Goal: Task Accomplishment & Management: Manage account settings

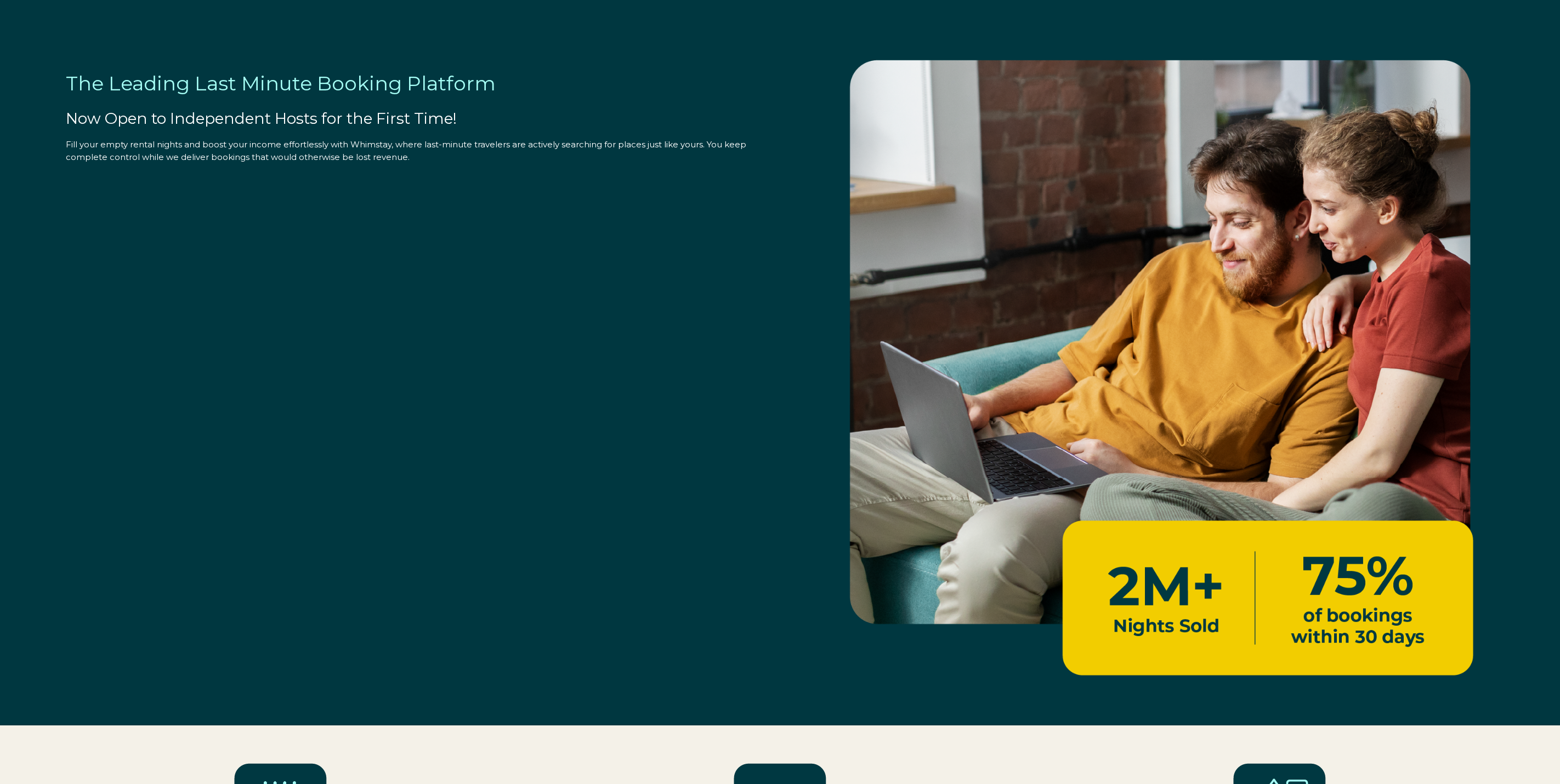
select select "US"
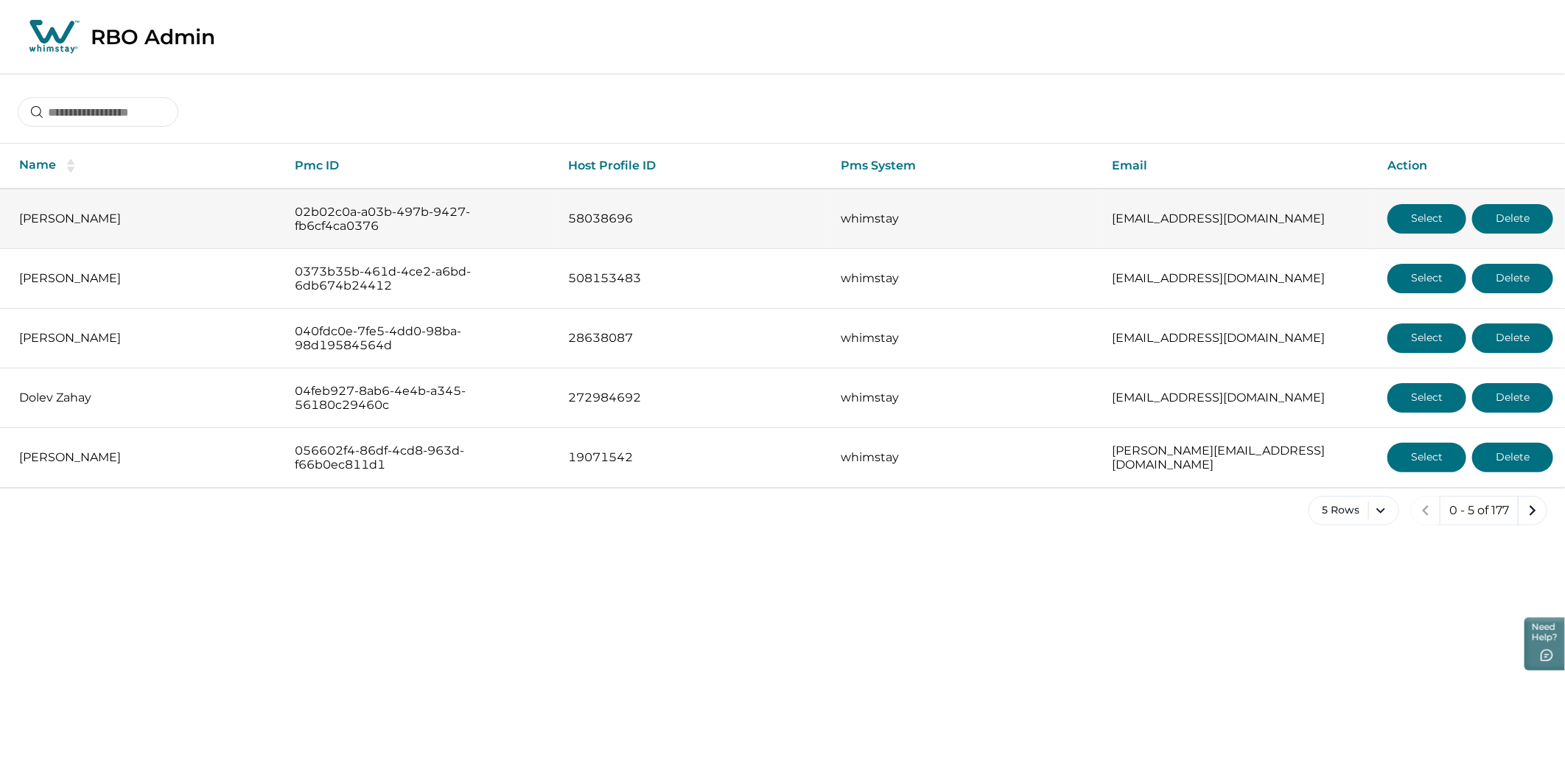
click at [1420, 217] on button "Select" at bounding box center [1426, 218] width 79 height 29
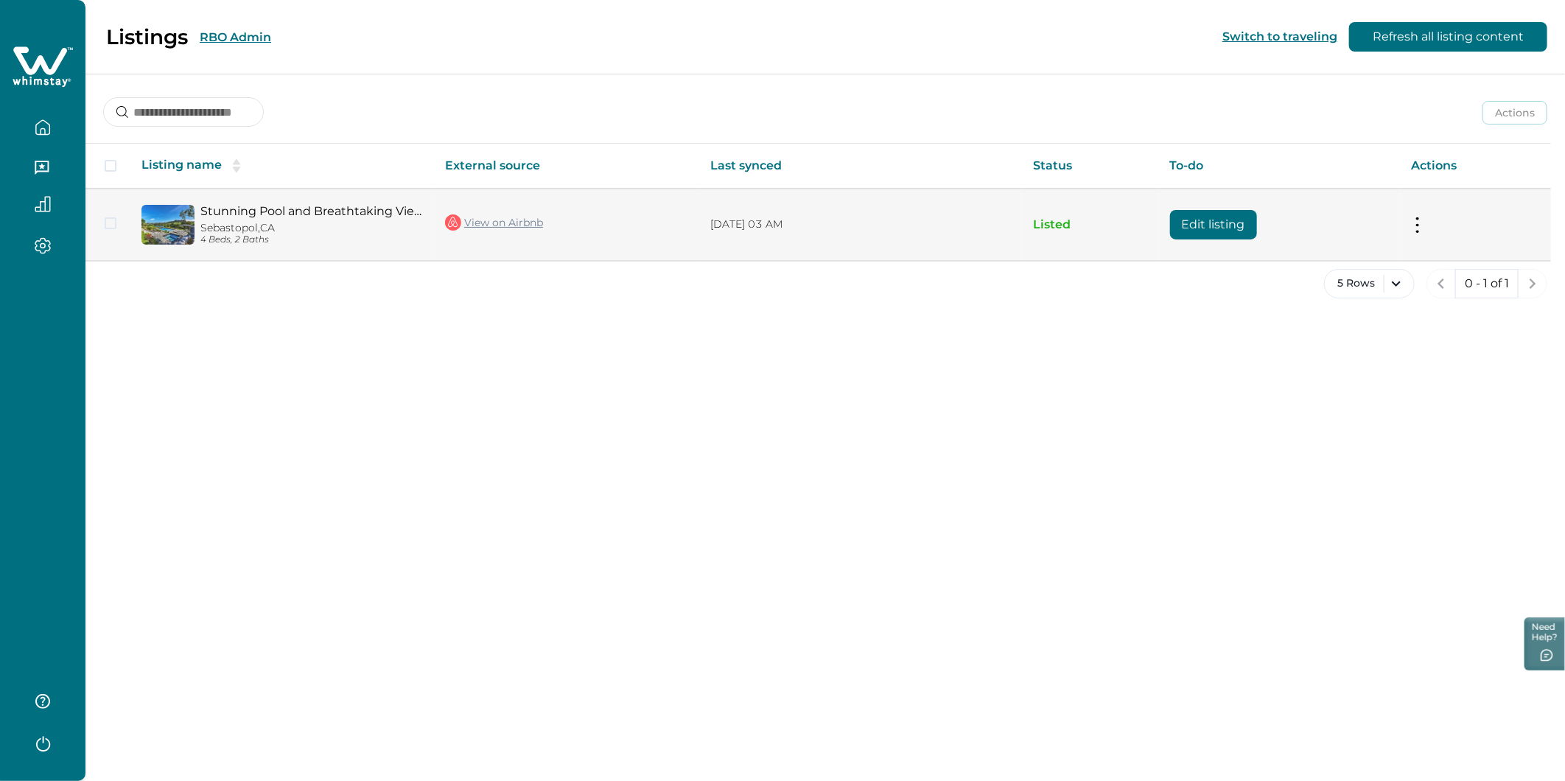
click at [1201, 217] on button "Edit listing" at bounding box center [1213, 224] width 87 height 29
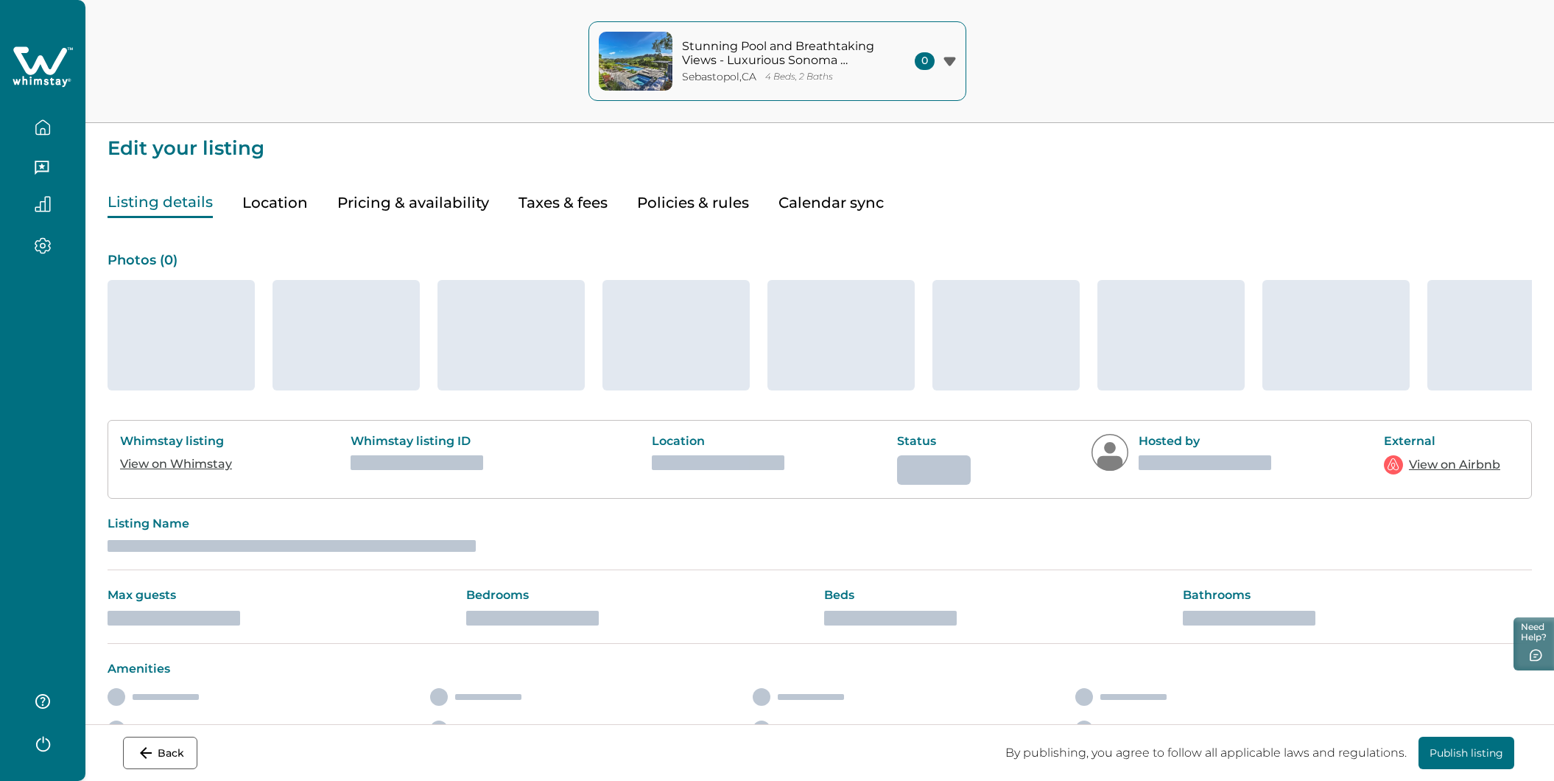
type input "***"
type input "**"
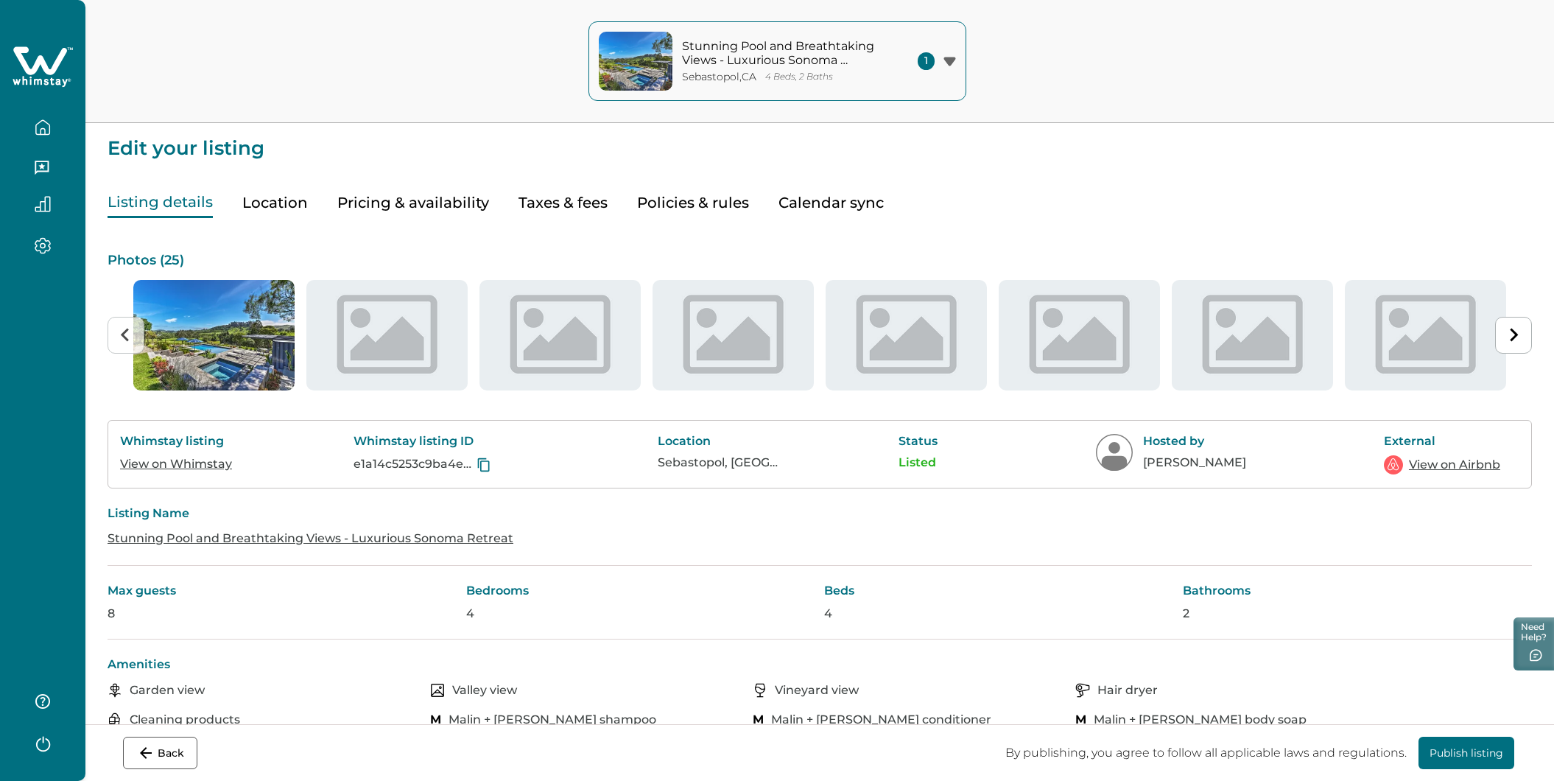
click at [383, 196] on button "Pricing & availability" at bounding box center [413, 203] width 152 height 30
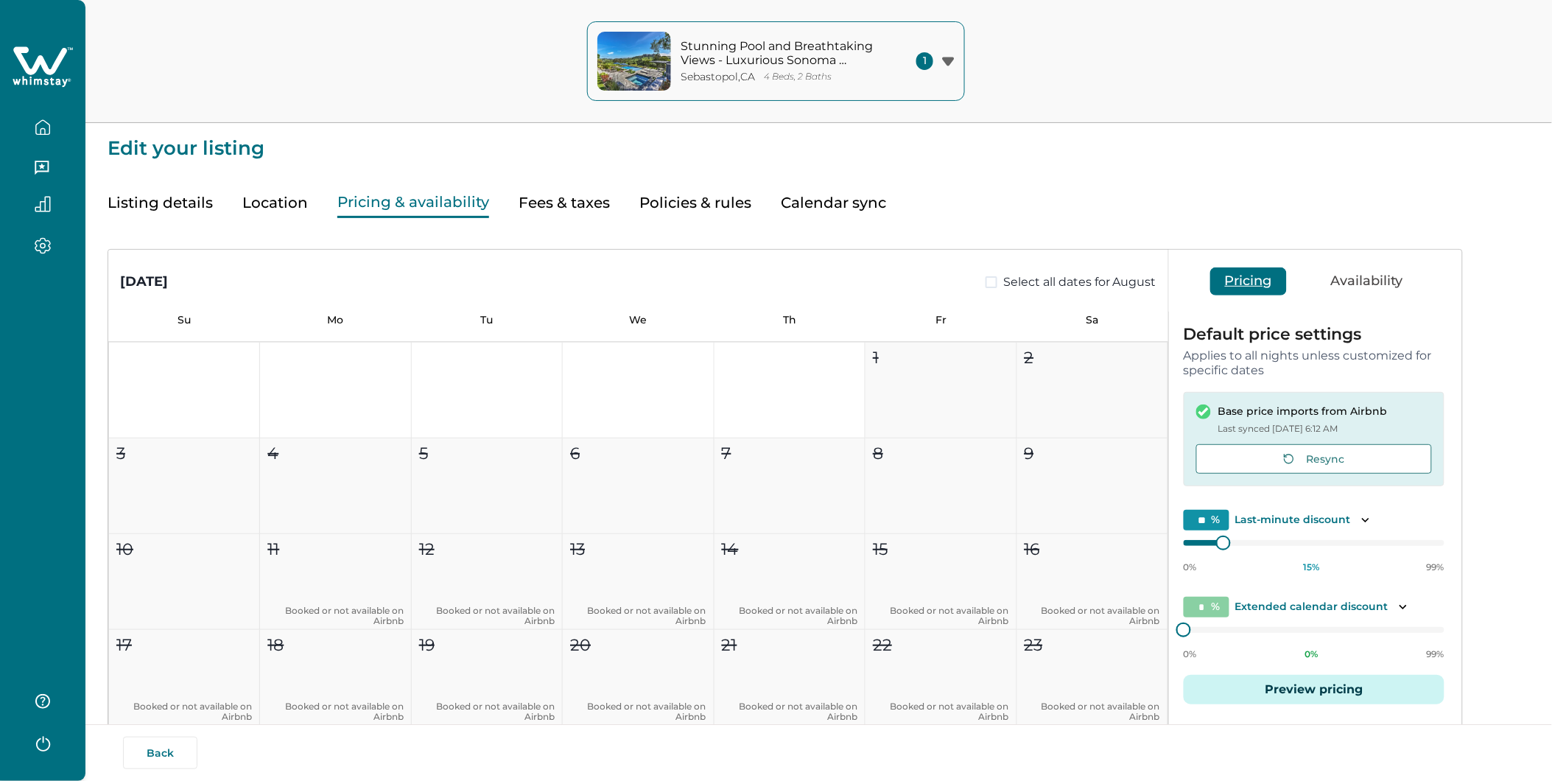
type input "**"
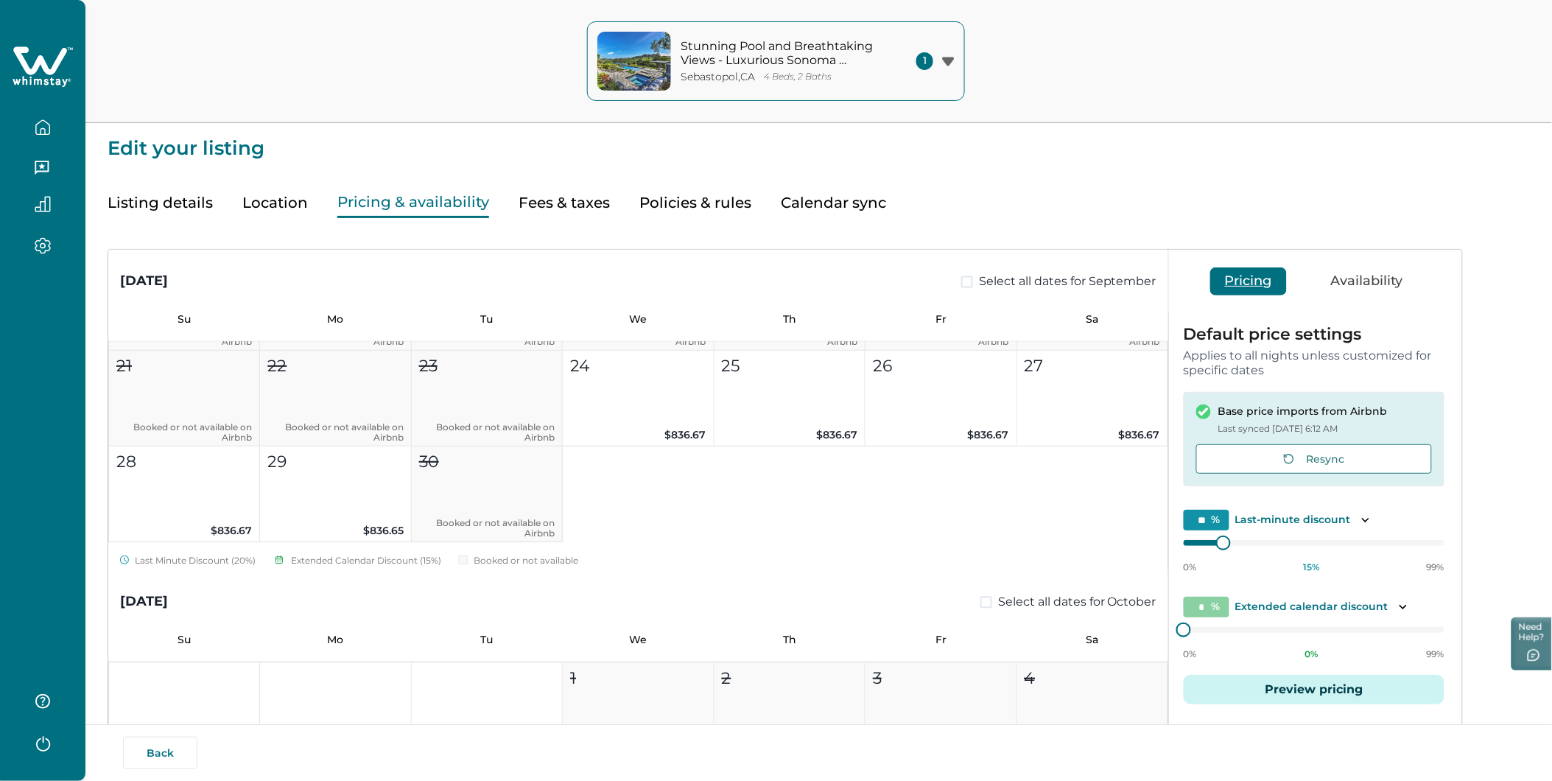
scroll to position [982, 0]
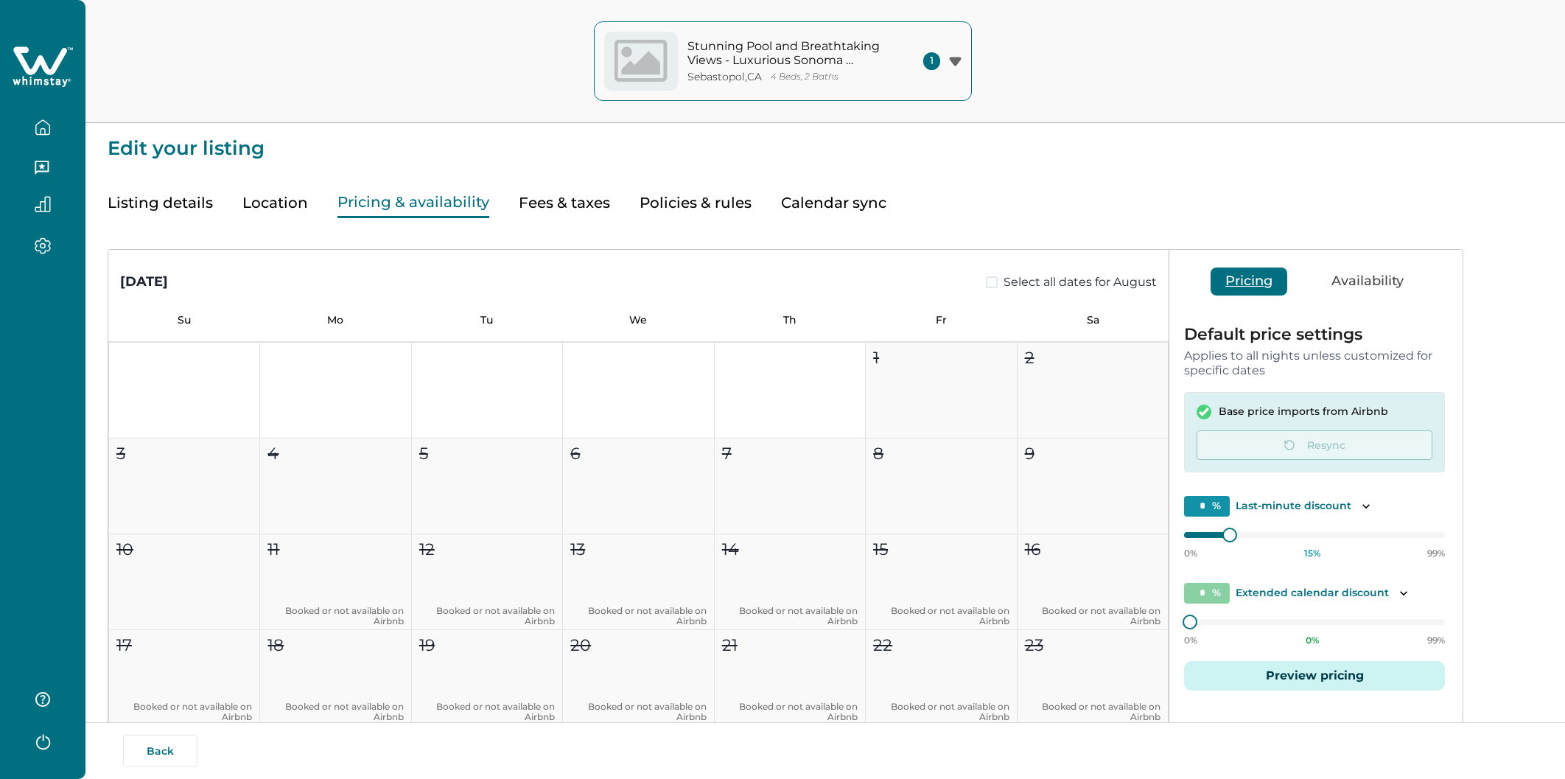
type input "**"
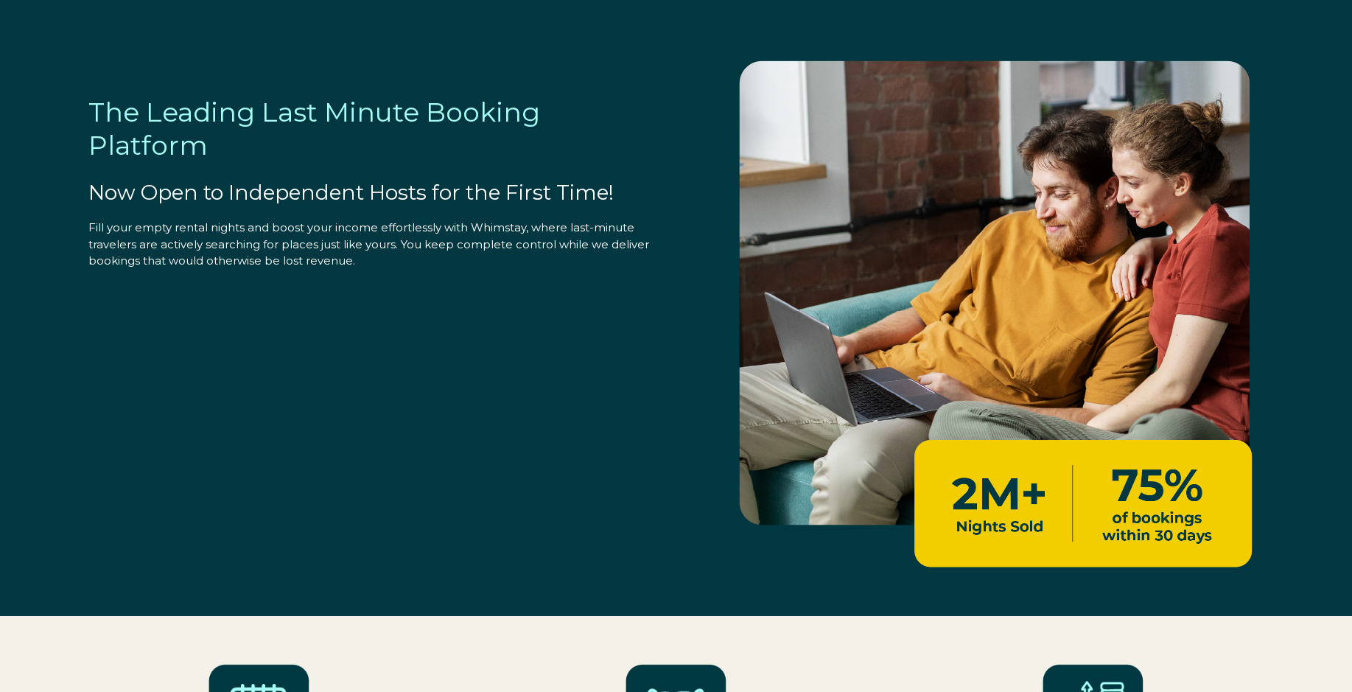
select select "US"
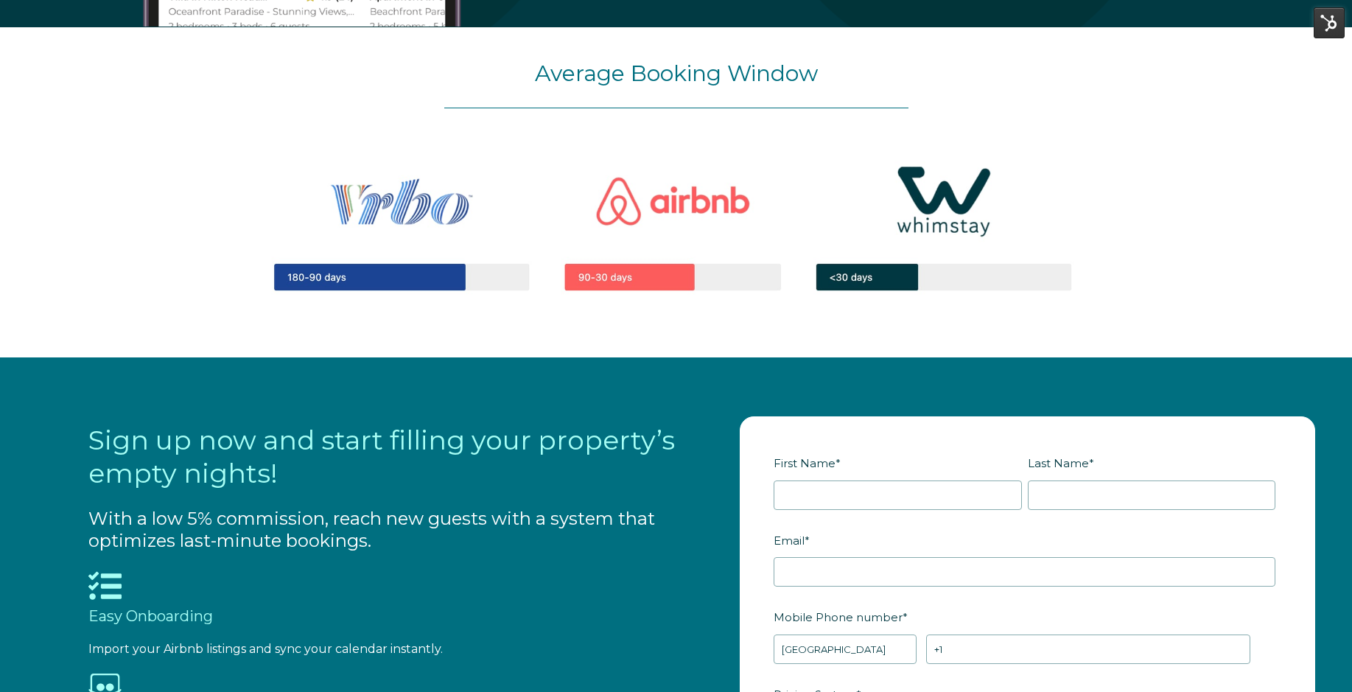
scroll to position [1768, 0]
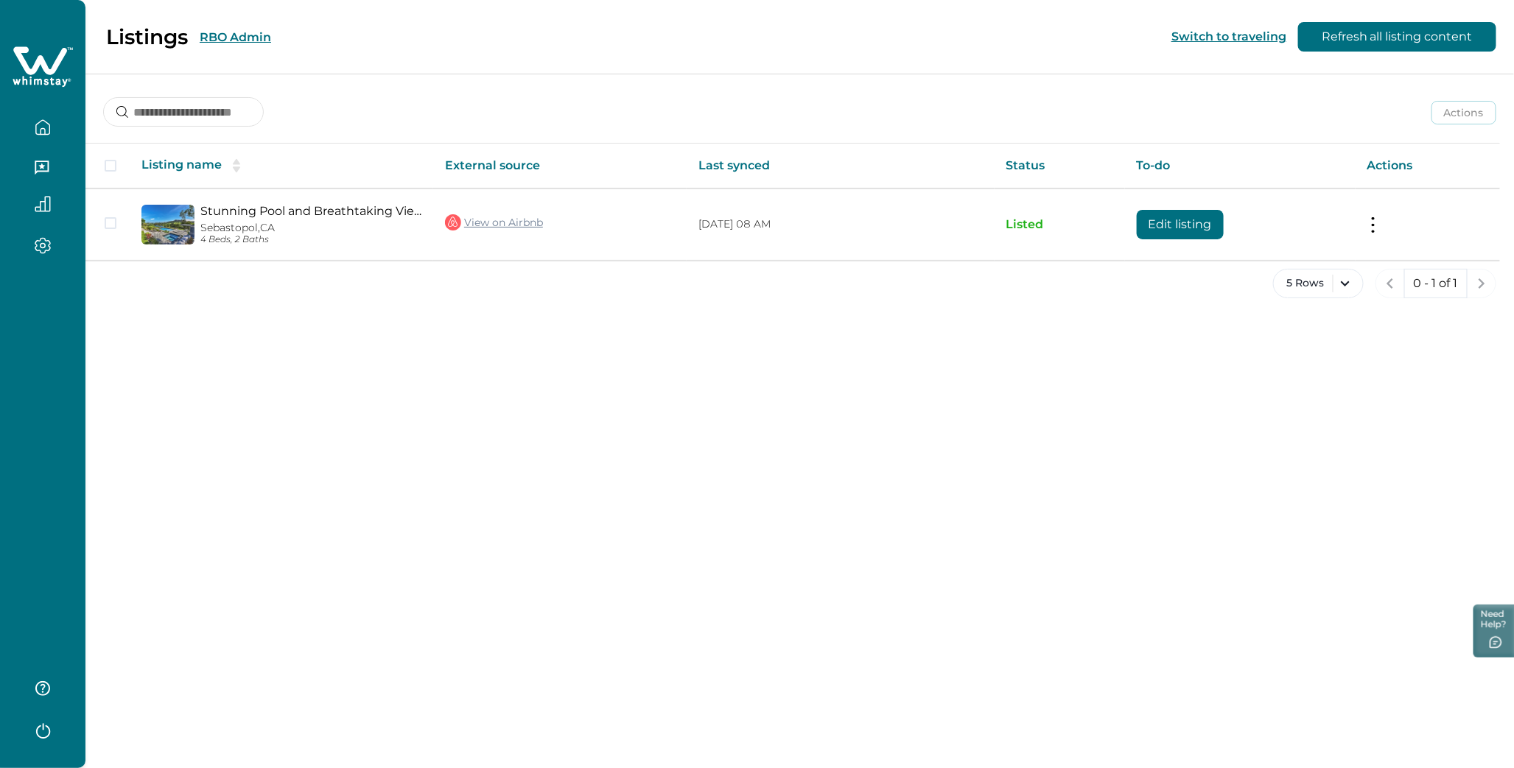
click at [238, 31] on button "RBO Admin" at bounding box center [235, 37] width 71 height 14
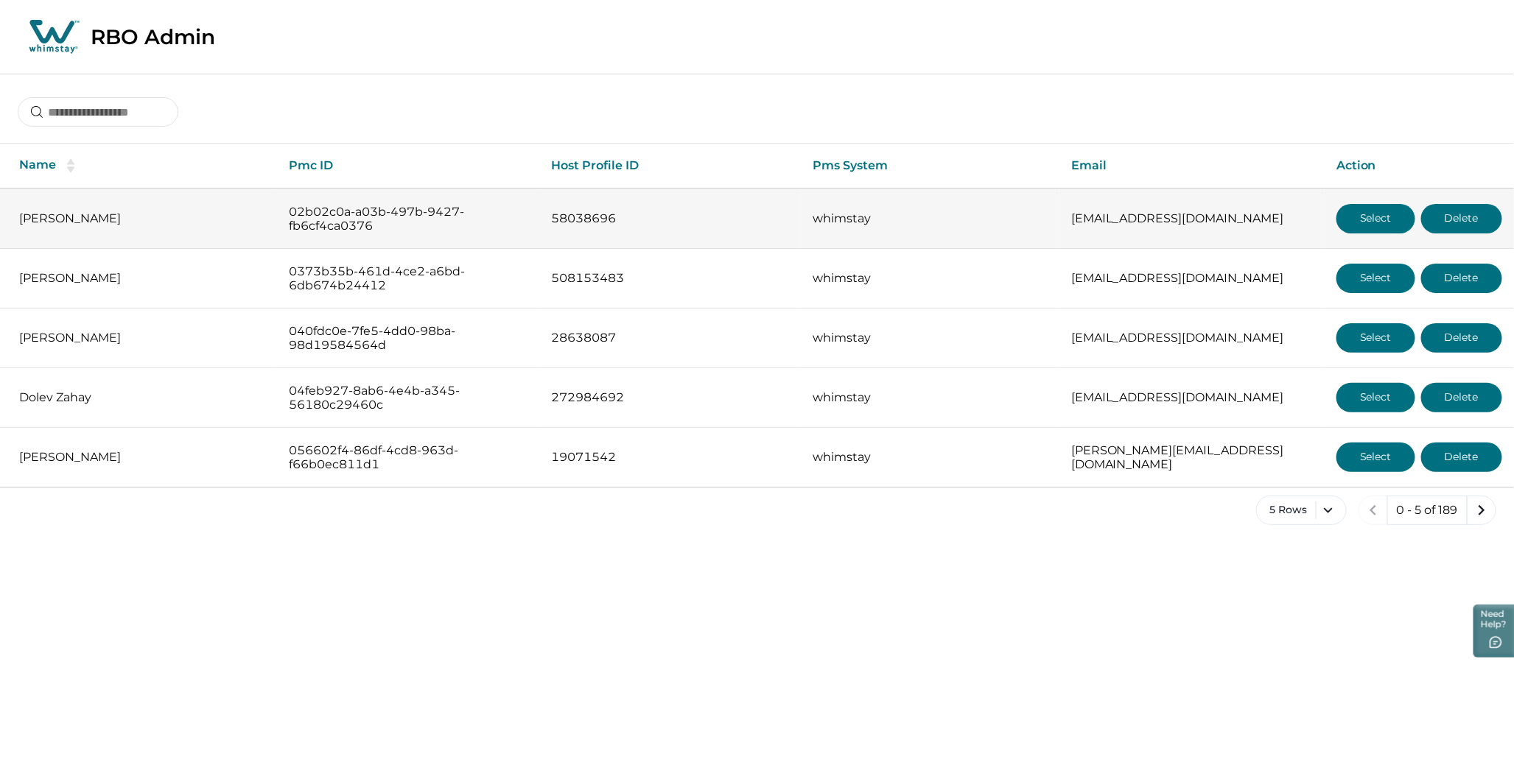
click at [1371, 211] on button "Select" at bounding box center [1375, 218] width 79 height 29
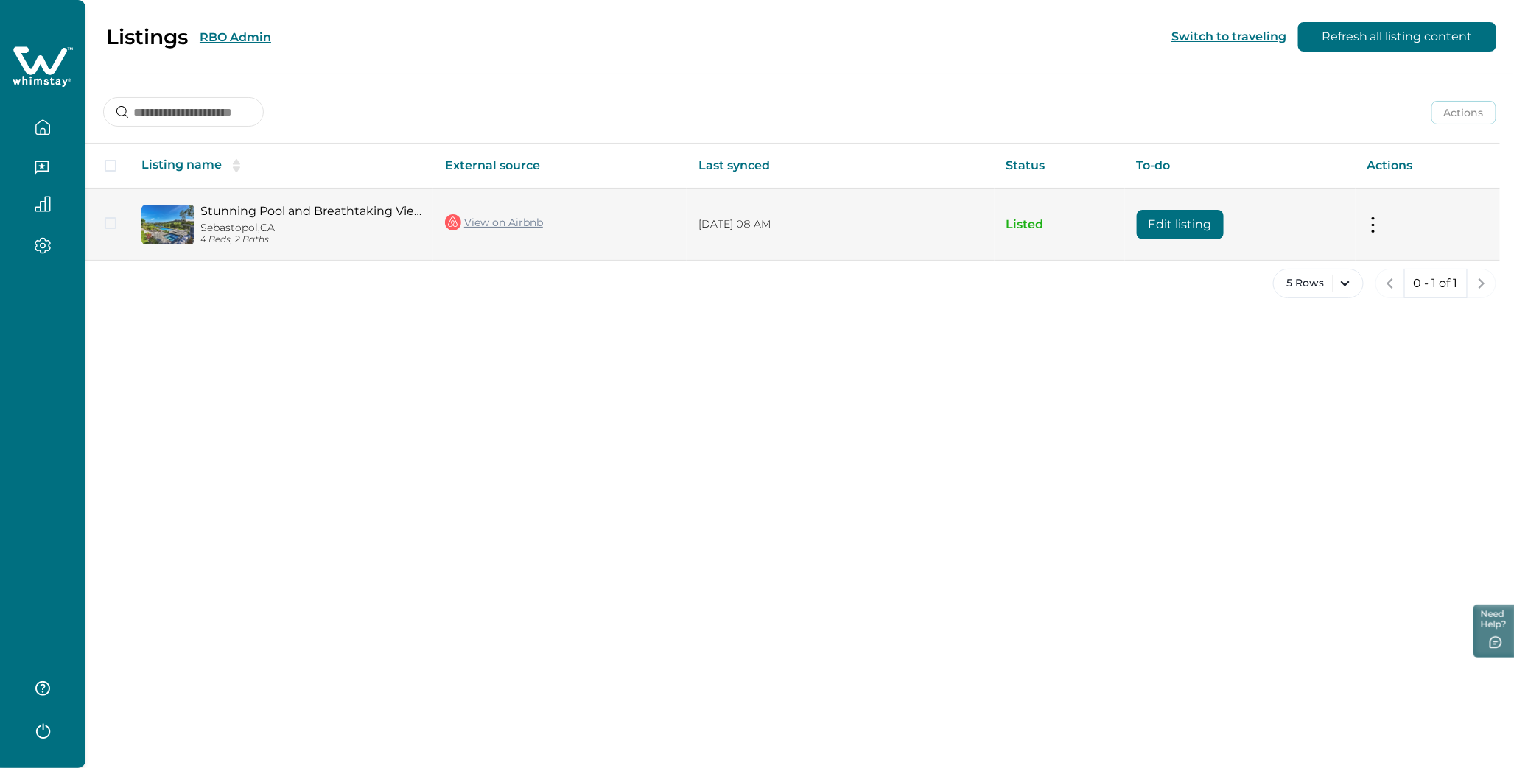
click at [1179, 223] on button "Edit listing" at bounding box center [1180, 224] width 87 height 29
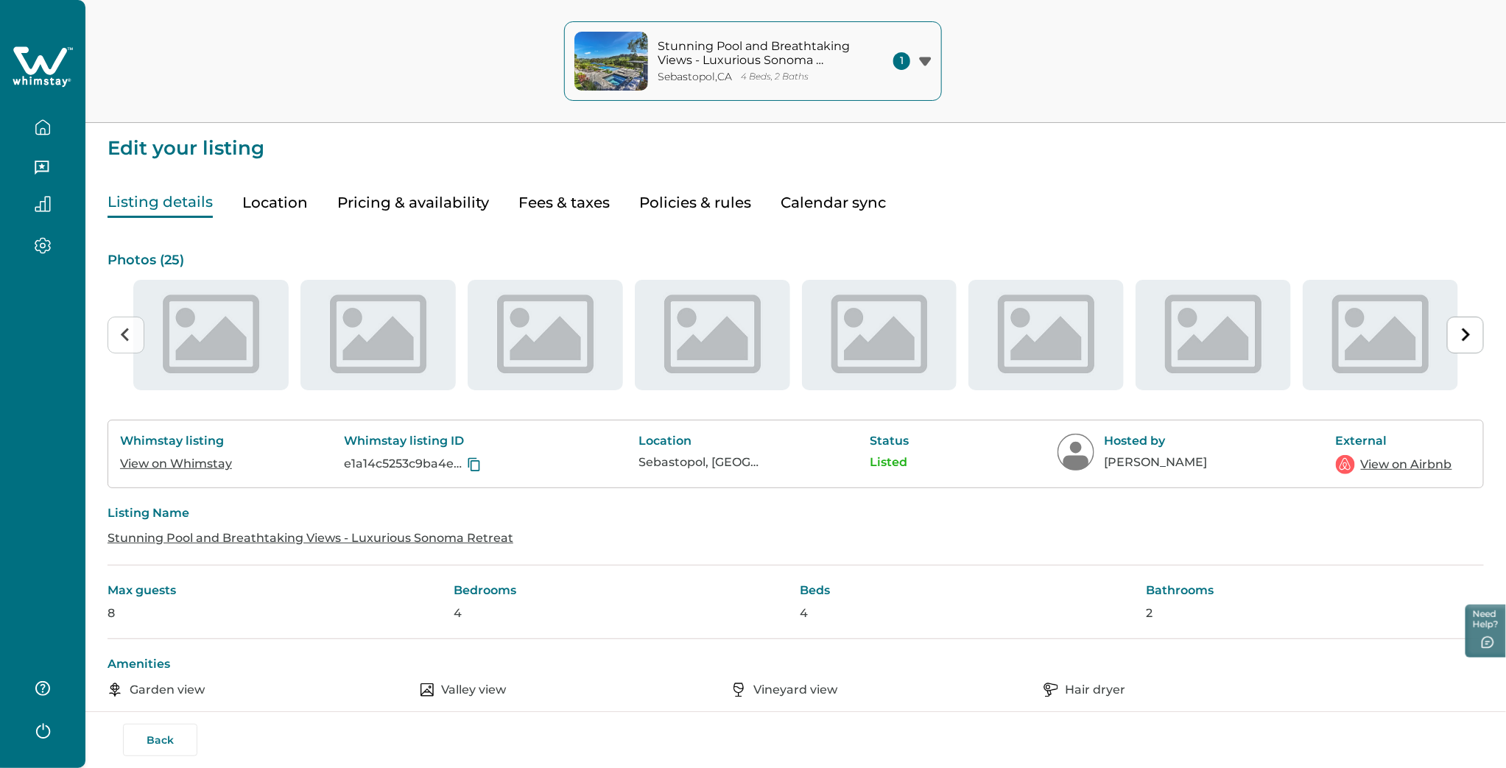
type input "**"
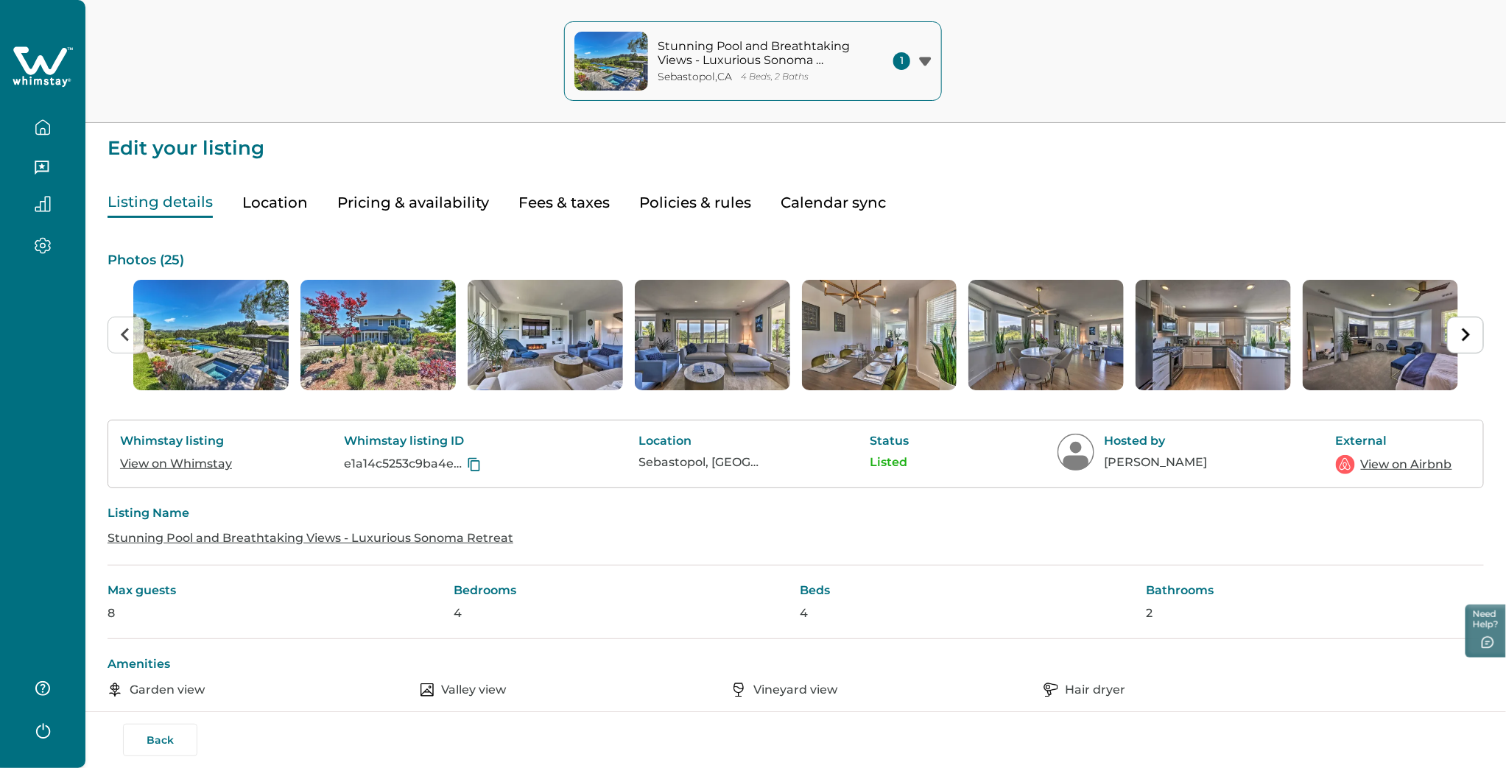
click at [418, 208] on button "Pricing & availability" at bounding box center [413, 203] width 152 height 30
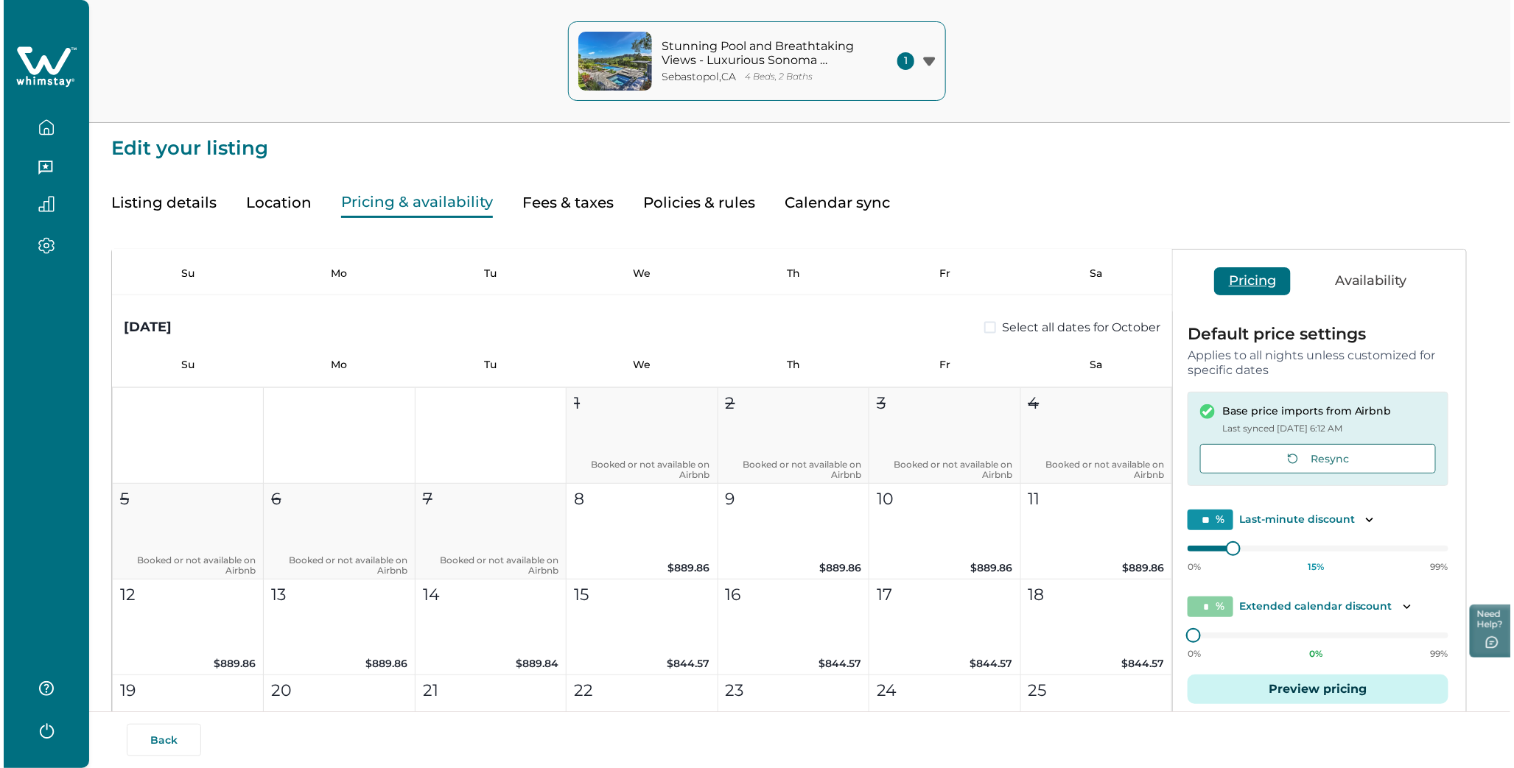
scroll to position [1227, 0]
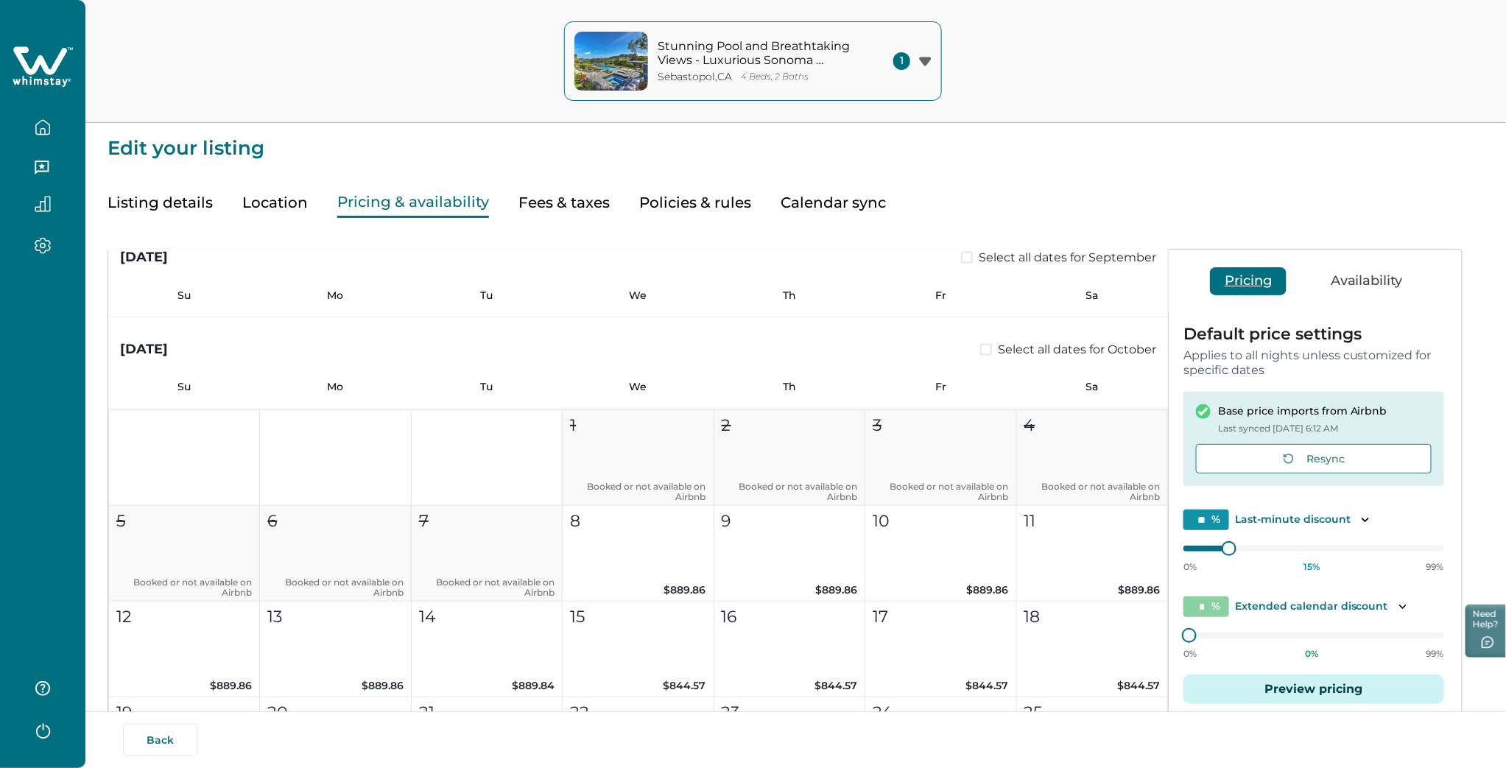
click at [37, 122] on icon "button" at bounding box center [43, 127] width 16 height 16
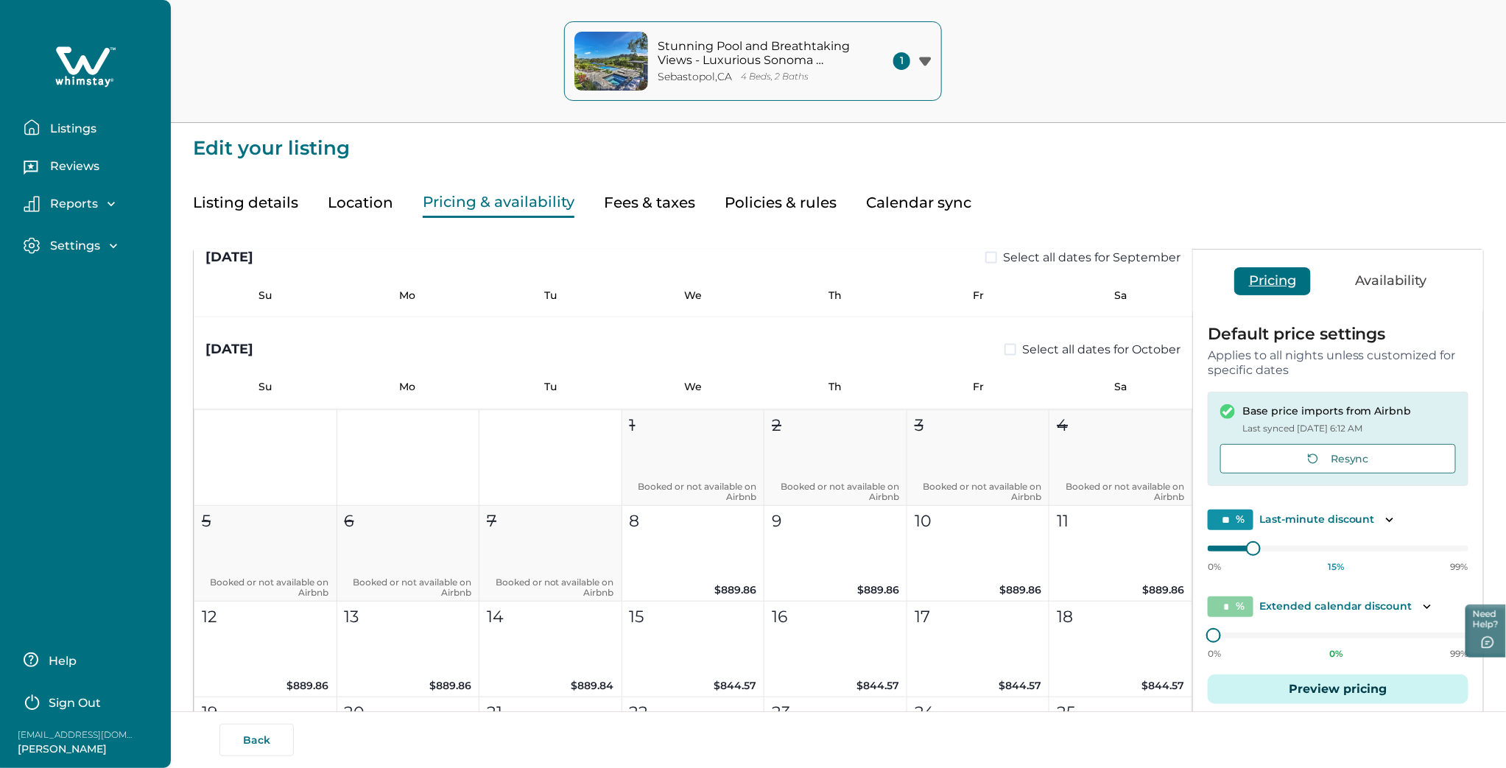
click at [350, 70] on div "Stunning Pool and Breathtaking Views - Luxurious Sonoma Retreat Sebastopol , CA…" at bounding box center [753, 61] width 1506 height 123
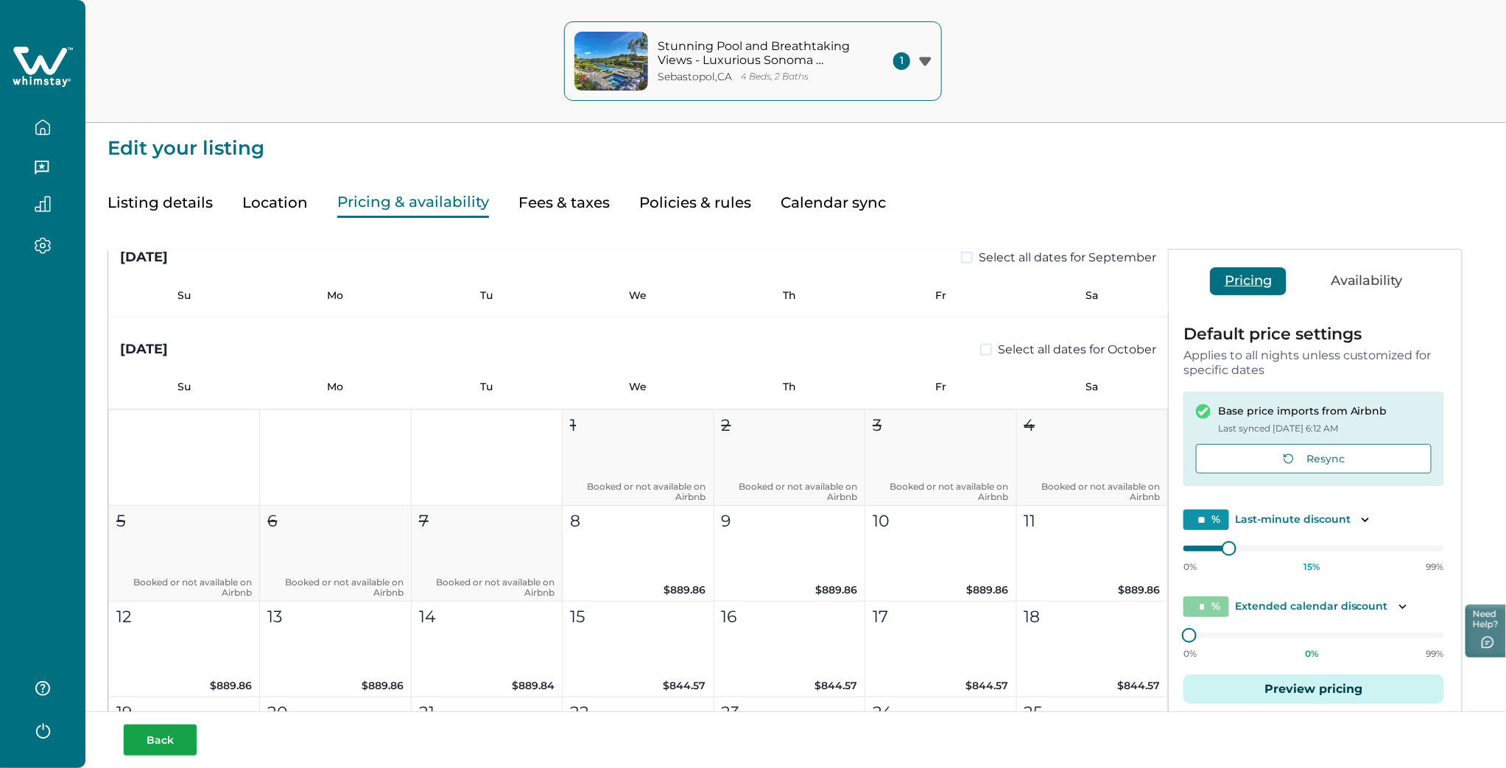
click at [168, 742] on button "Back" at bounding box center [160, 740] width 74 height 32
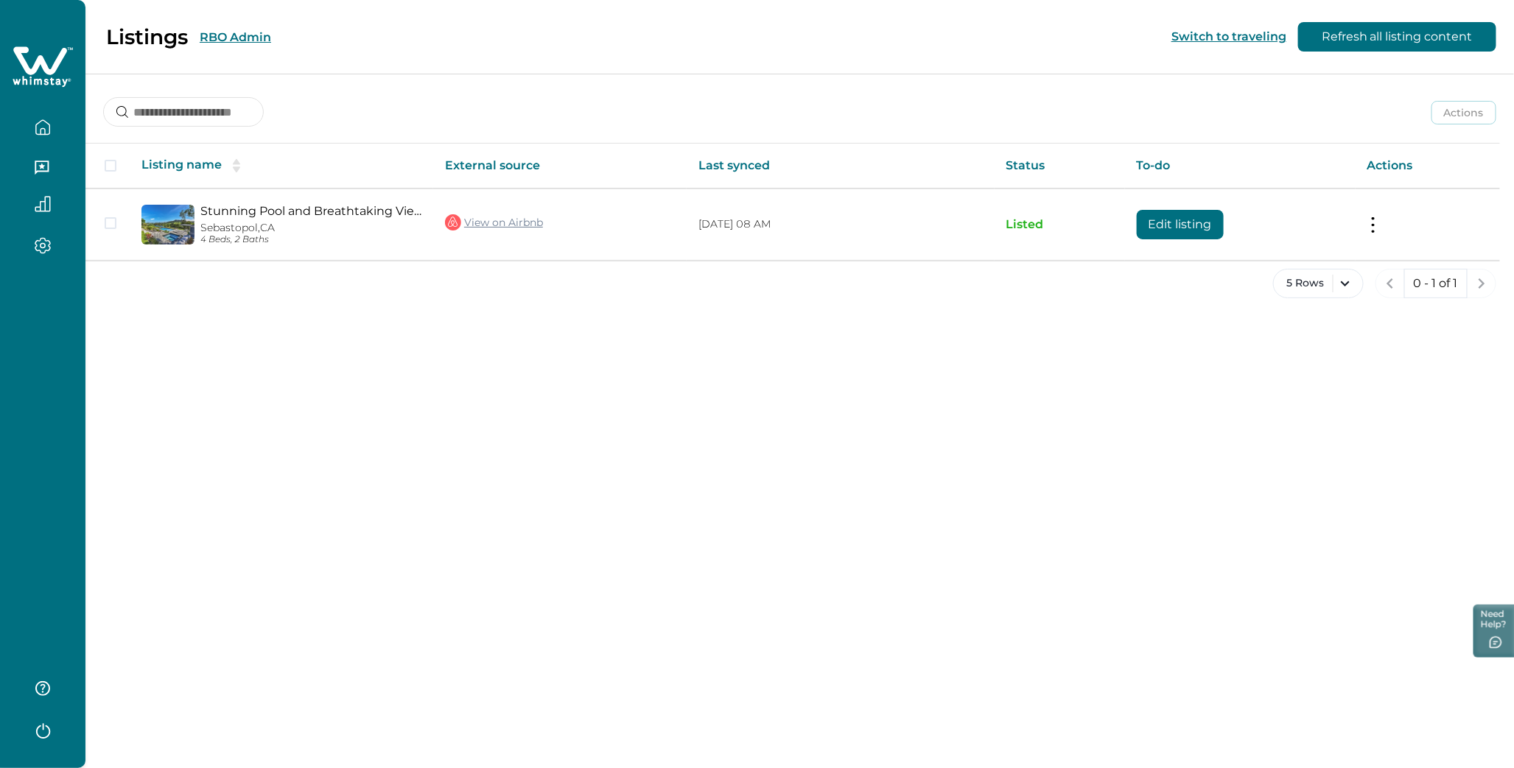
click at [236, 30] on button "RBO Admin" at bounding box center [235, 37] width 71 height 14
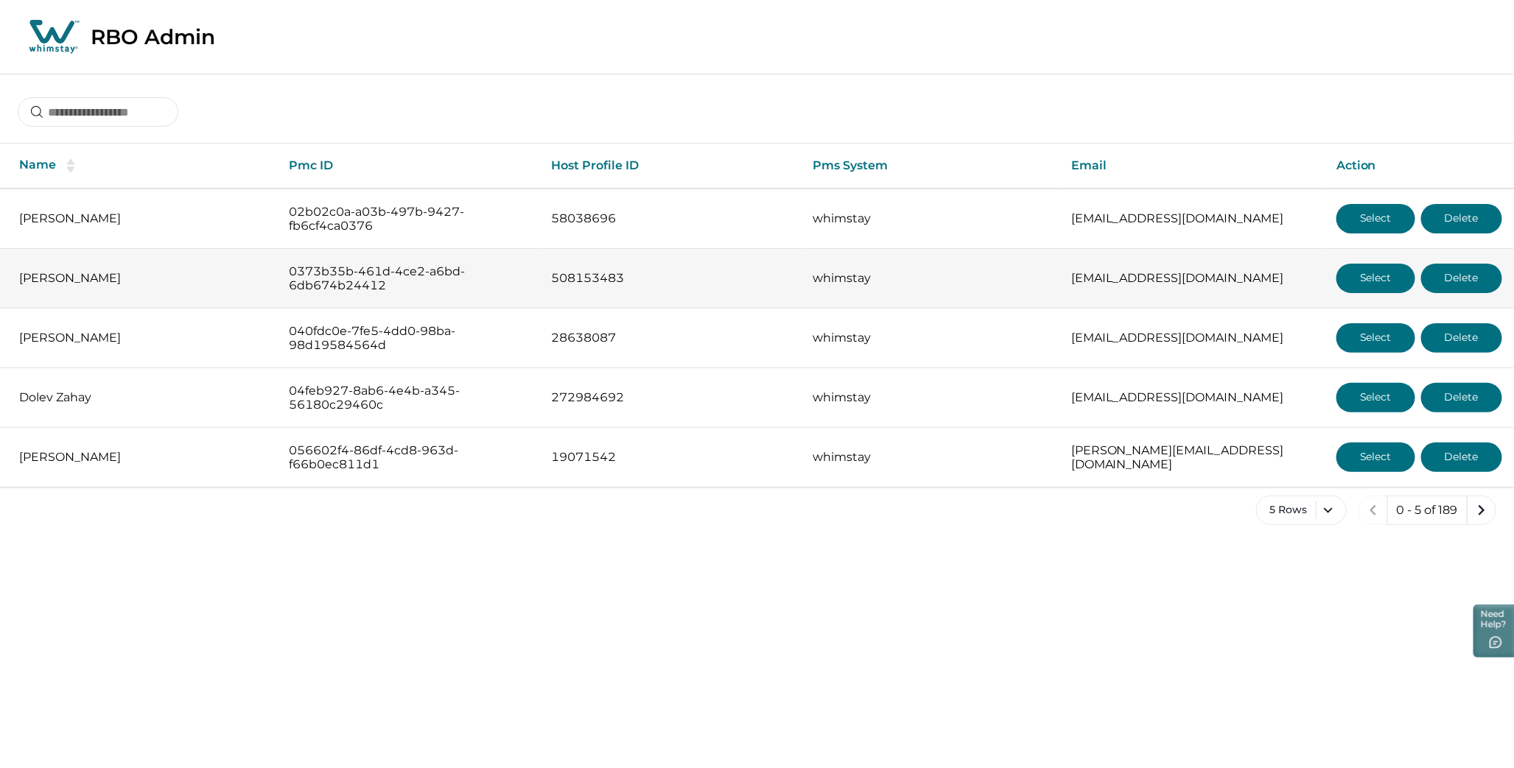
click at [1369, 277] on button "Select" at bounding box center [1375, 278] width 79 height 29
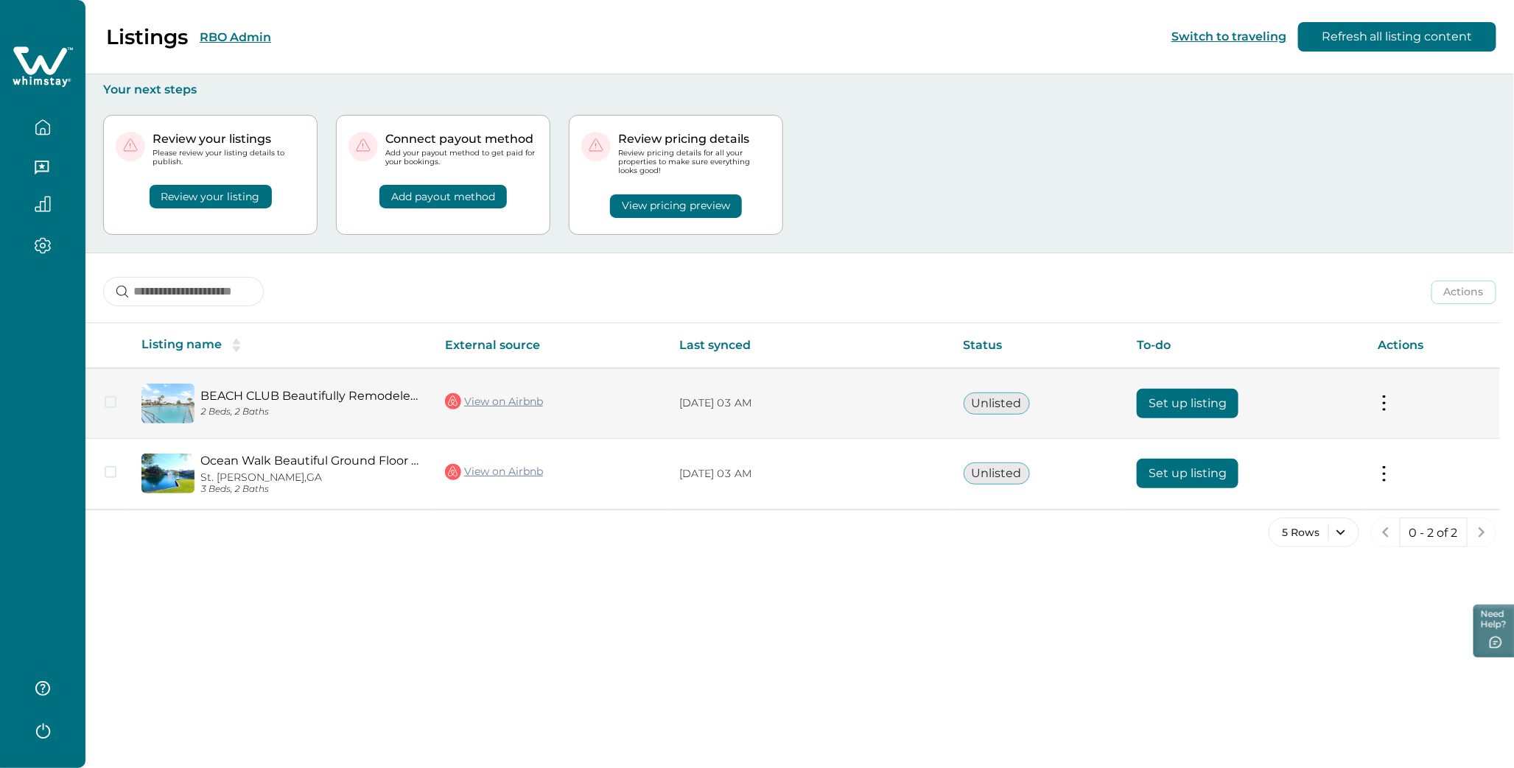
click at [1196, 405] on button "Set up listing" at bounding box center [1188, 403] width 102 height 29
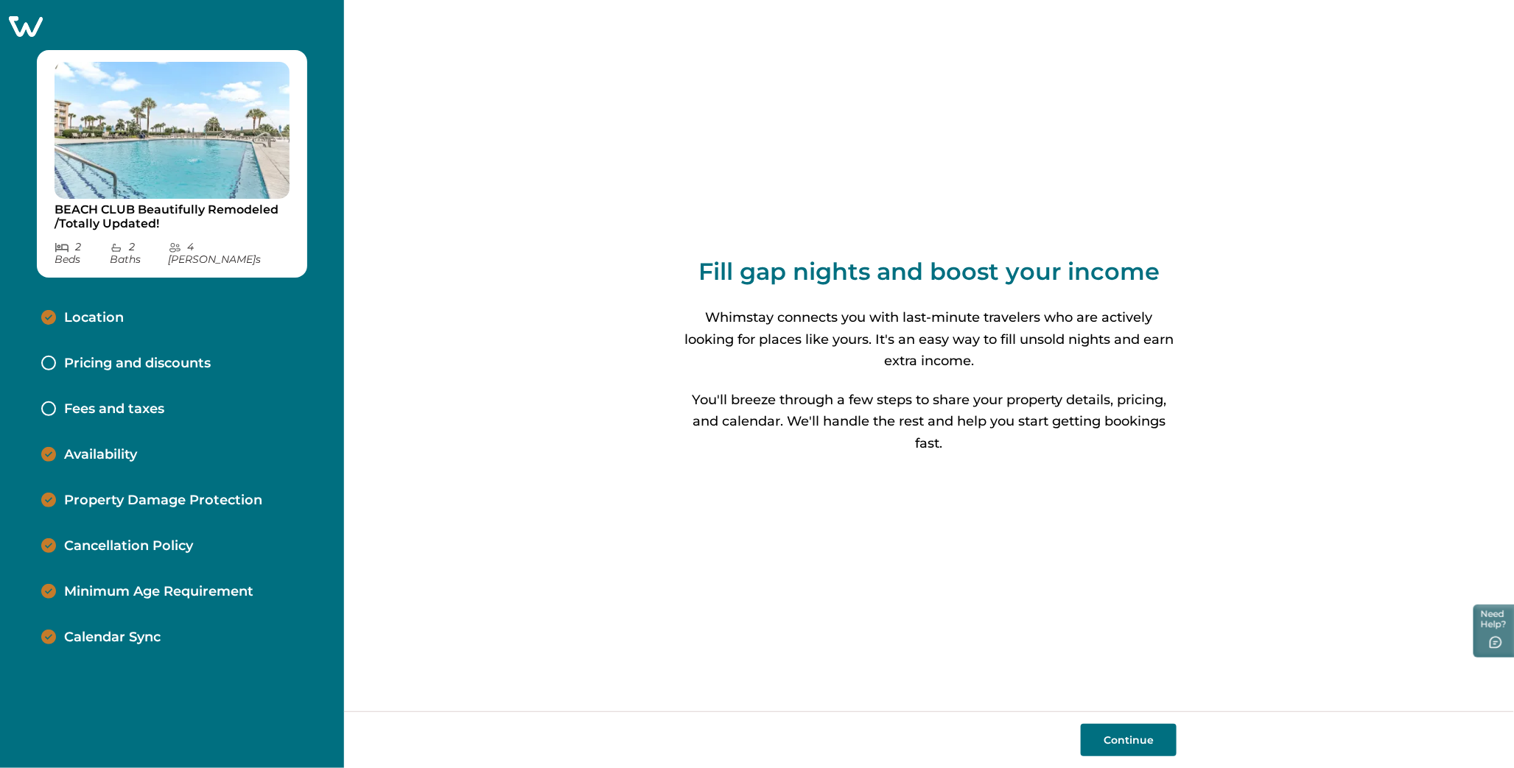
click at [1122, 746] on button "Continue" at bounding box center [1129, 740] width 96 height 32
click at [99, 630] on p "Calendar Sync" at bounding box center [112, 638] width 97 height 16
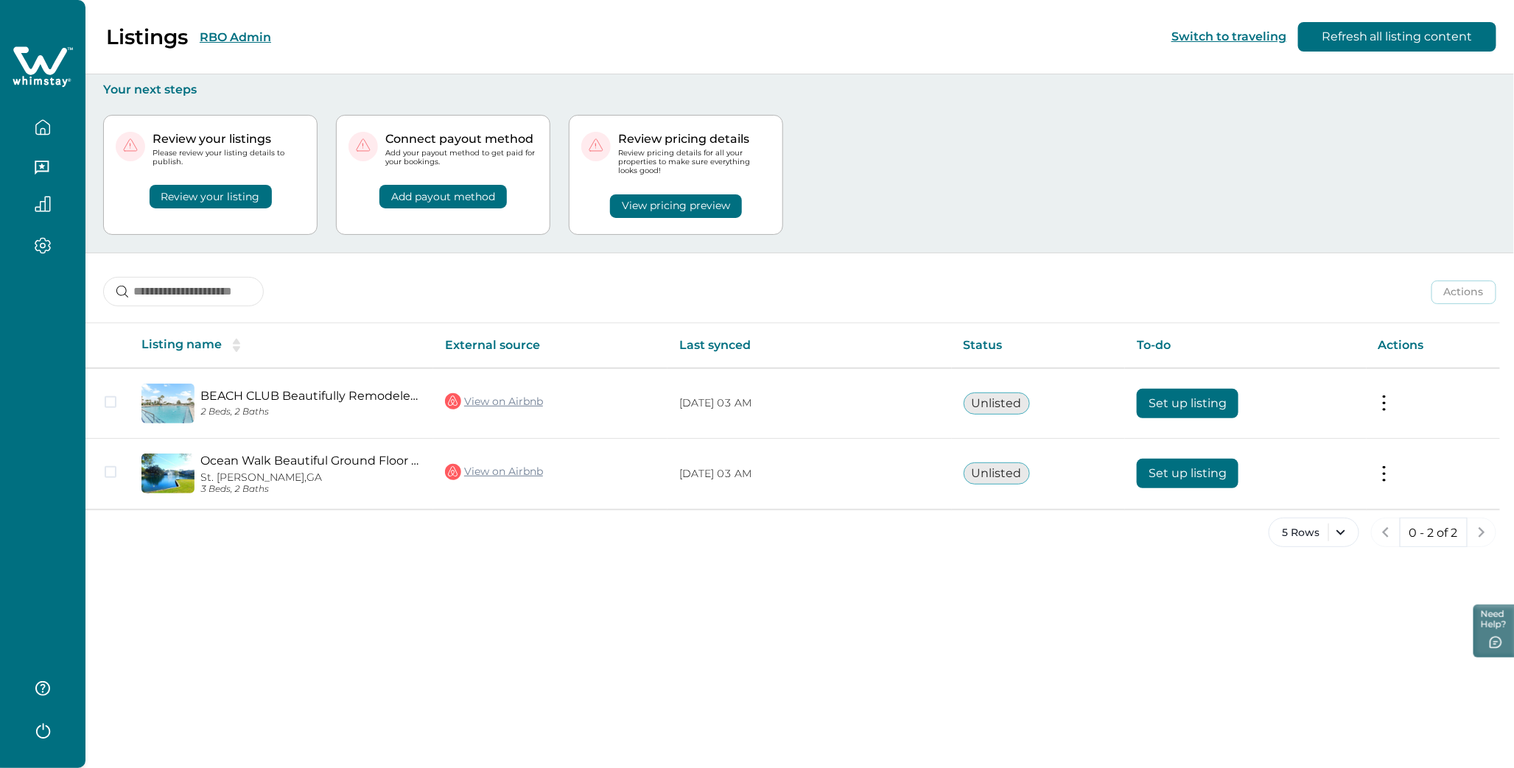
click at [252, 39] on button "RBO Admin" at bounding box center [235, 37] width 71 height 14
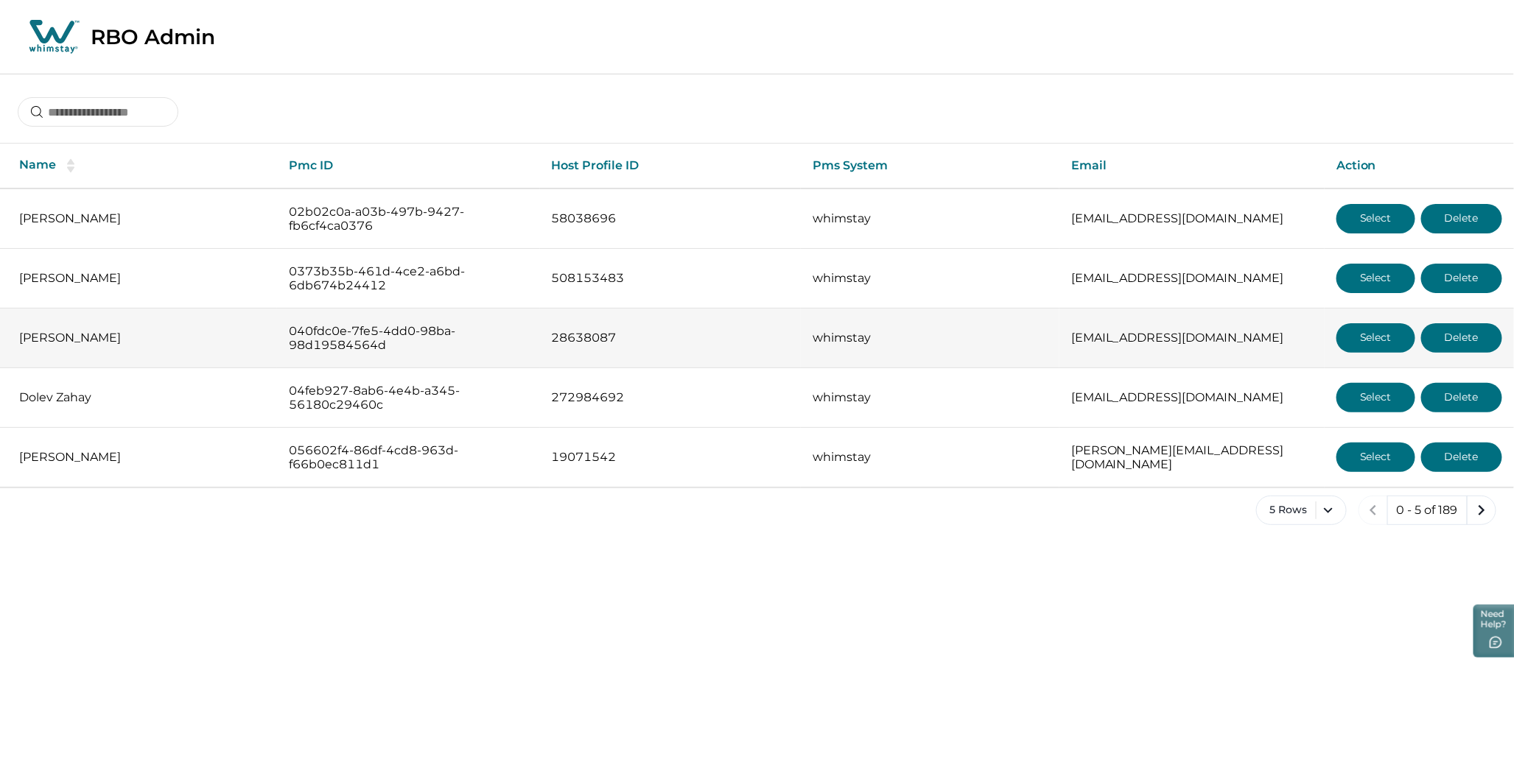
click at [1358, 332] on button "Select" at bounding box center [1375, 337] width 79 height 29
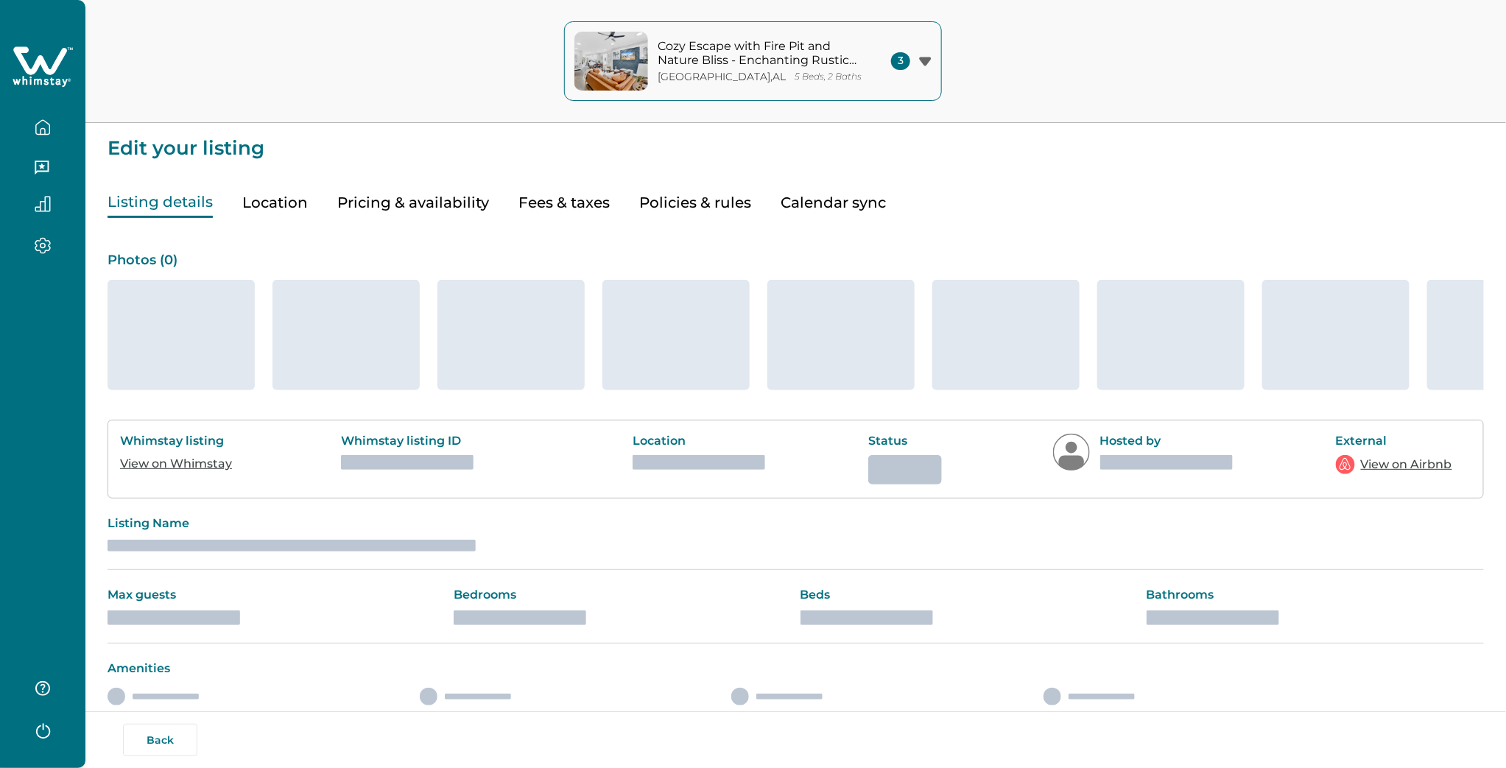
type input "*"
type input "**"
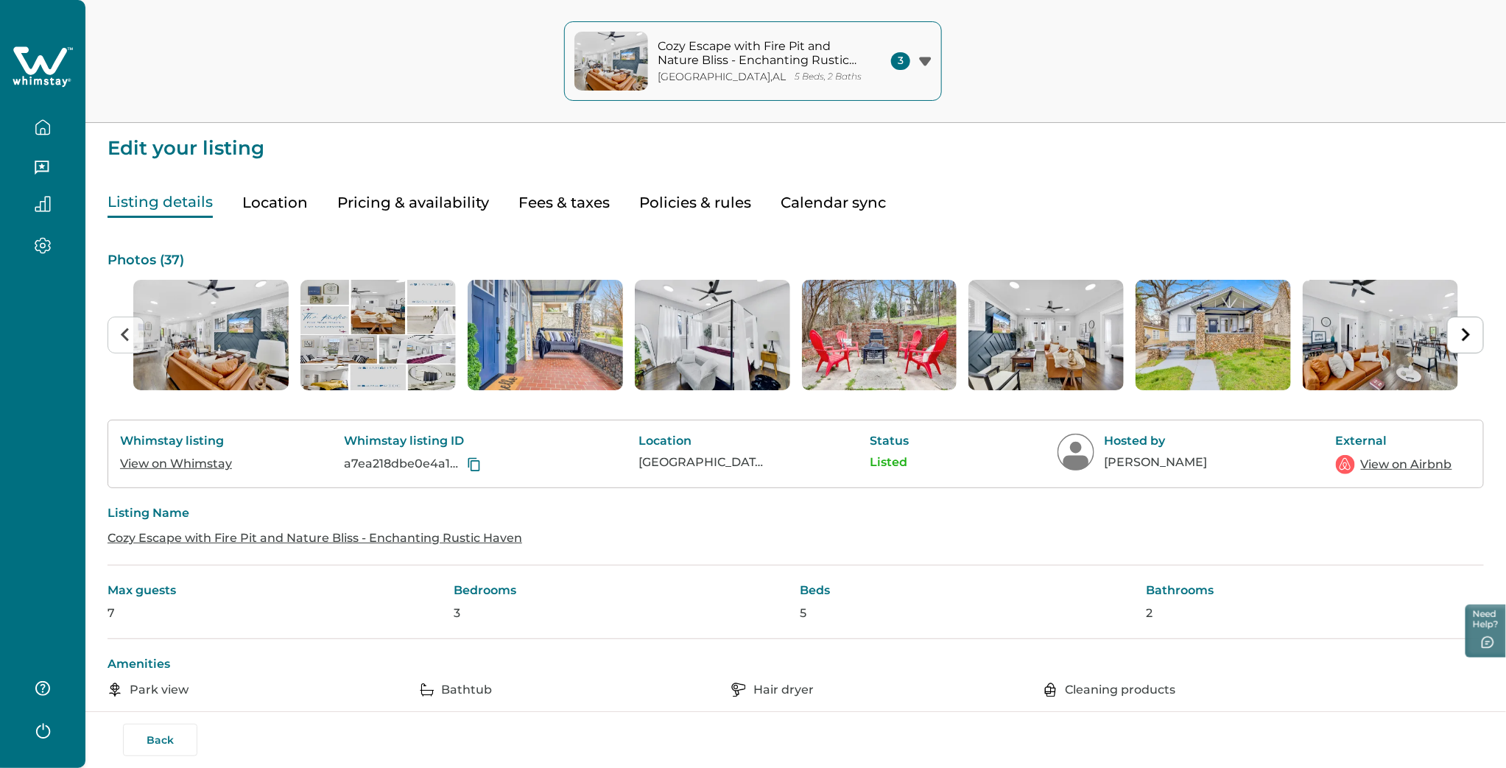
click at [404, 200] on button "Pricing & availability" at bounding box center [413, 203] width 152 height 30
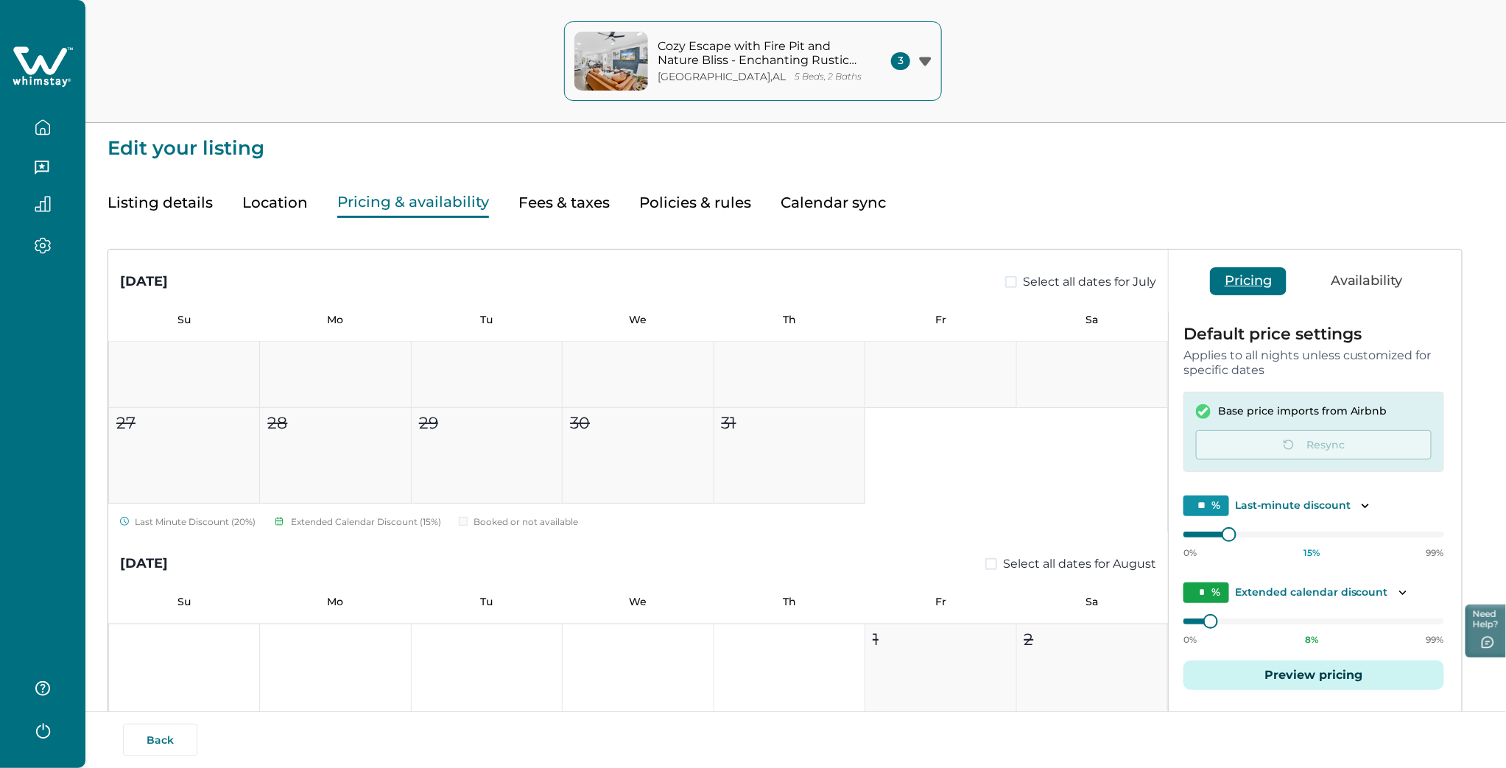
scroll to position [600, 0]
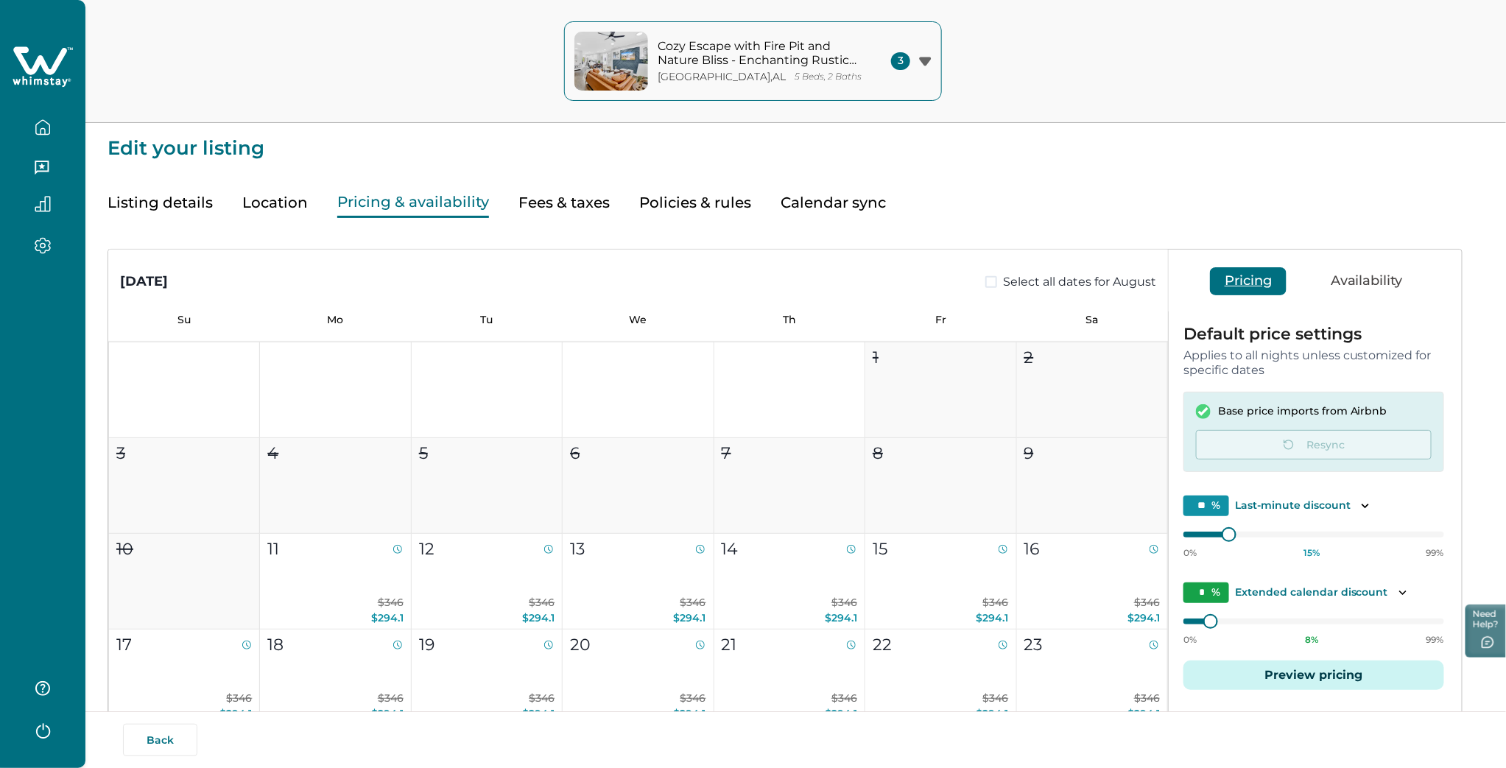
click at [167, 739] on button "Back" at bounding box center [160, 740] width 74 height 32
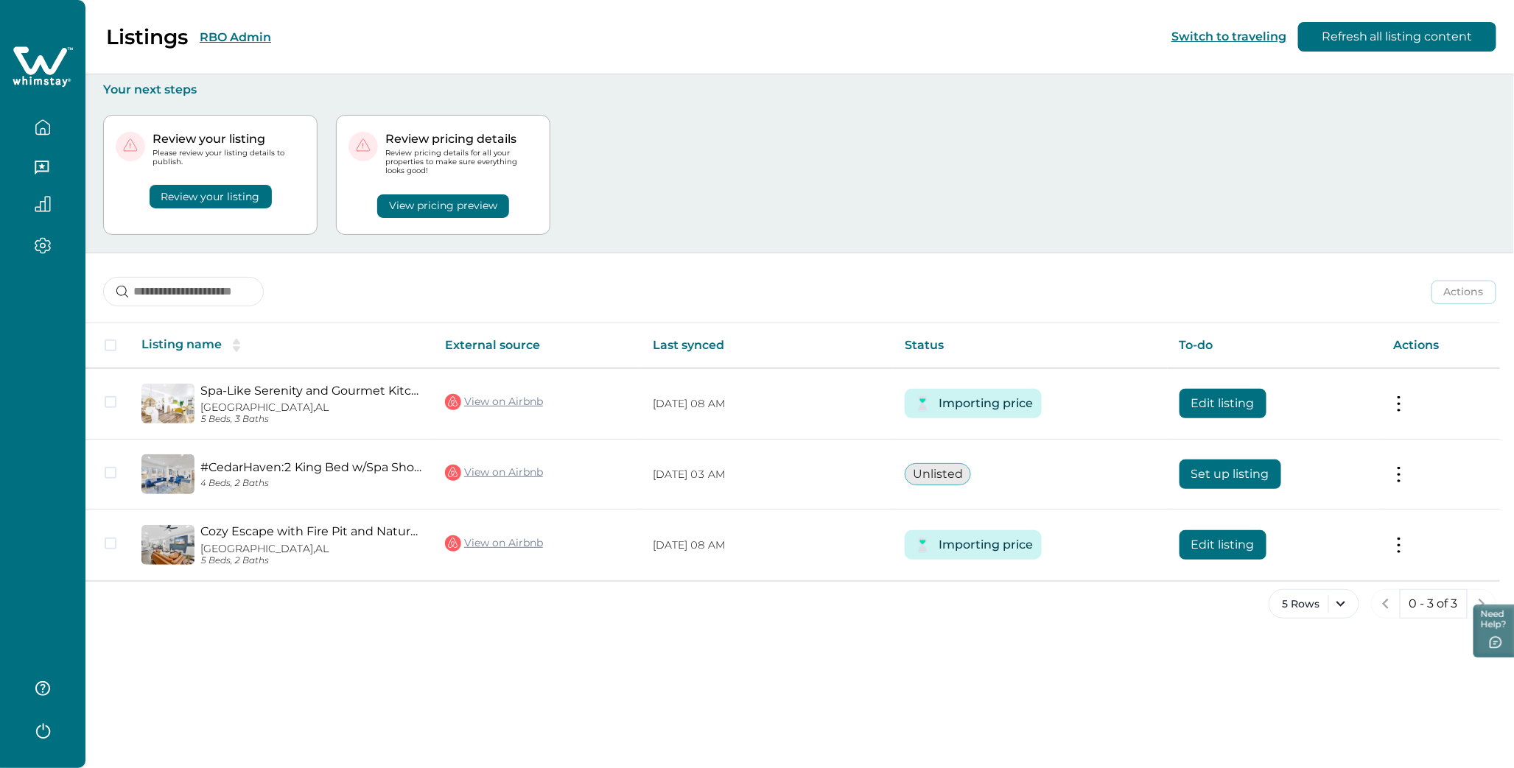
click at [227, 39] on button "RBO Admin" at bounding box center [235, 37] width 71 height 14
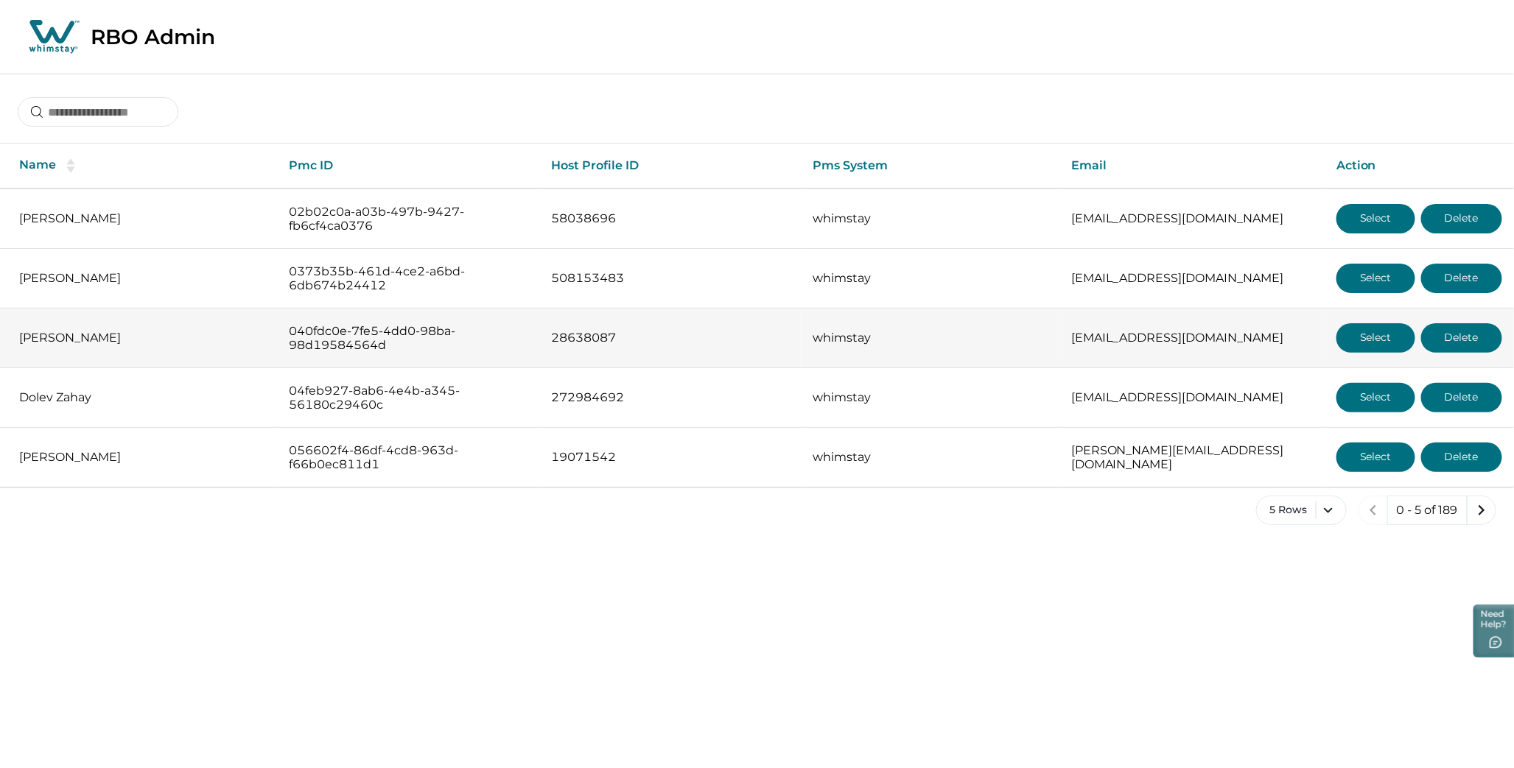
click at [330, 337] on p "040fdc0e-7fe5-4dd0-98ba-98d19584564d" at bounding box center [408, 338] width 239 height 29
drag, startPoint x: 287, startPoint y: 329, endPoint x: 390, endPoint y: 356, distance: 106.7
click at [390, 356] on td "040fdc0e-7fe5-4dd0-98ba-98d19584564d" at bounding box center [408, 339] width 263 height 60
drag, startPoint x: 390, startPoint y: 356, endPoint x: 347, endPoint y: 337, distance: 47.2
copy p "040fdc0e-7fe5-4dd0-98ba-98d19584564d"
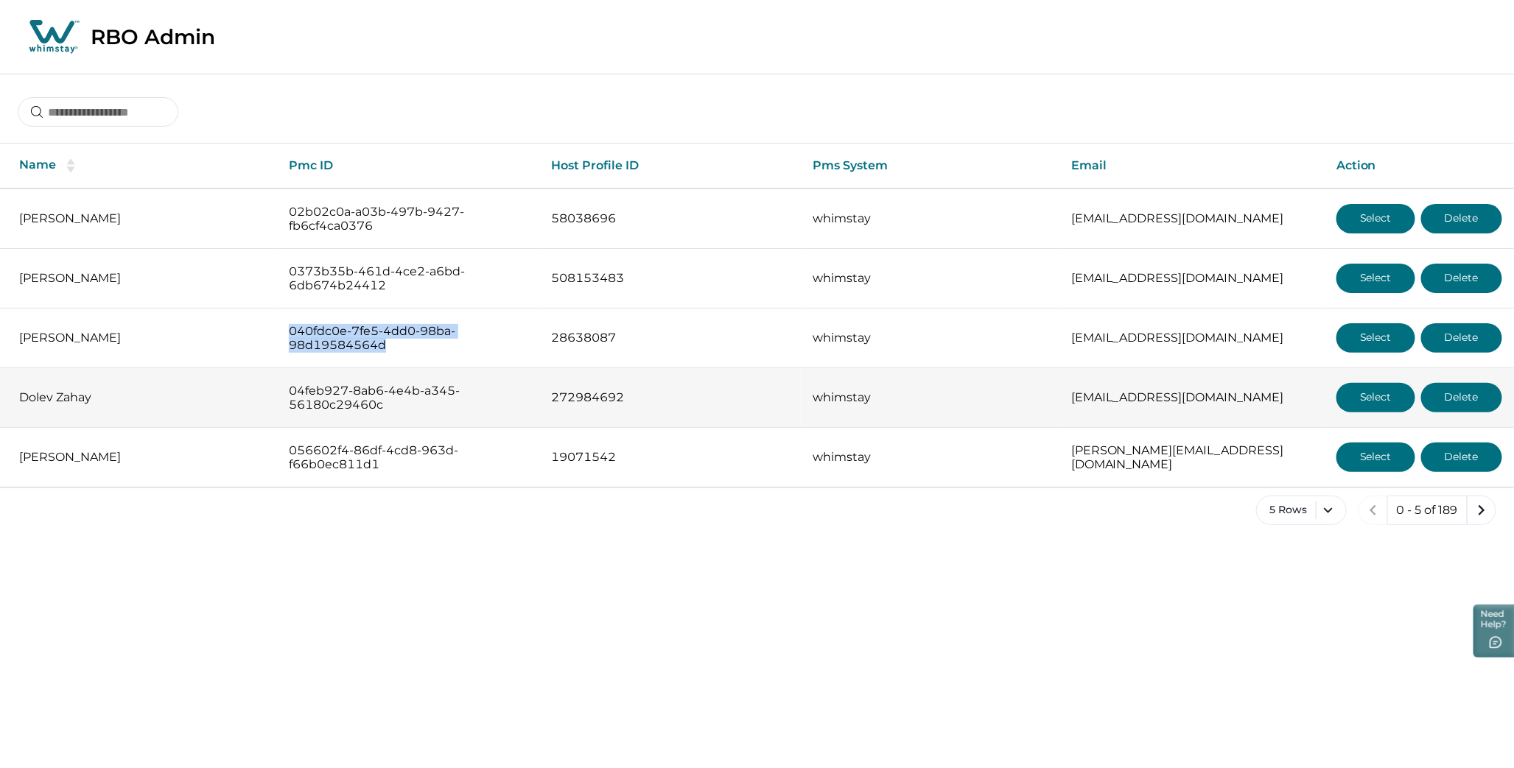
click at [1396, 399] on button "Select" at bounding box center [1375, 397] width 79 height 29
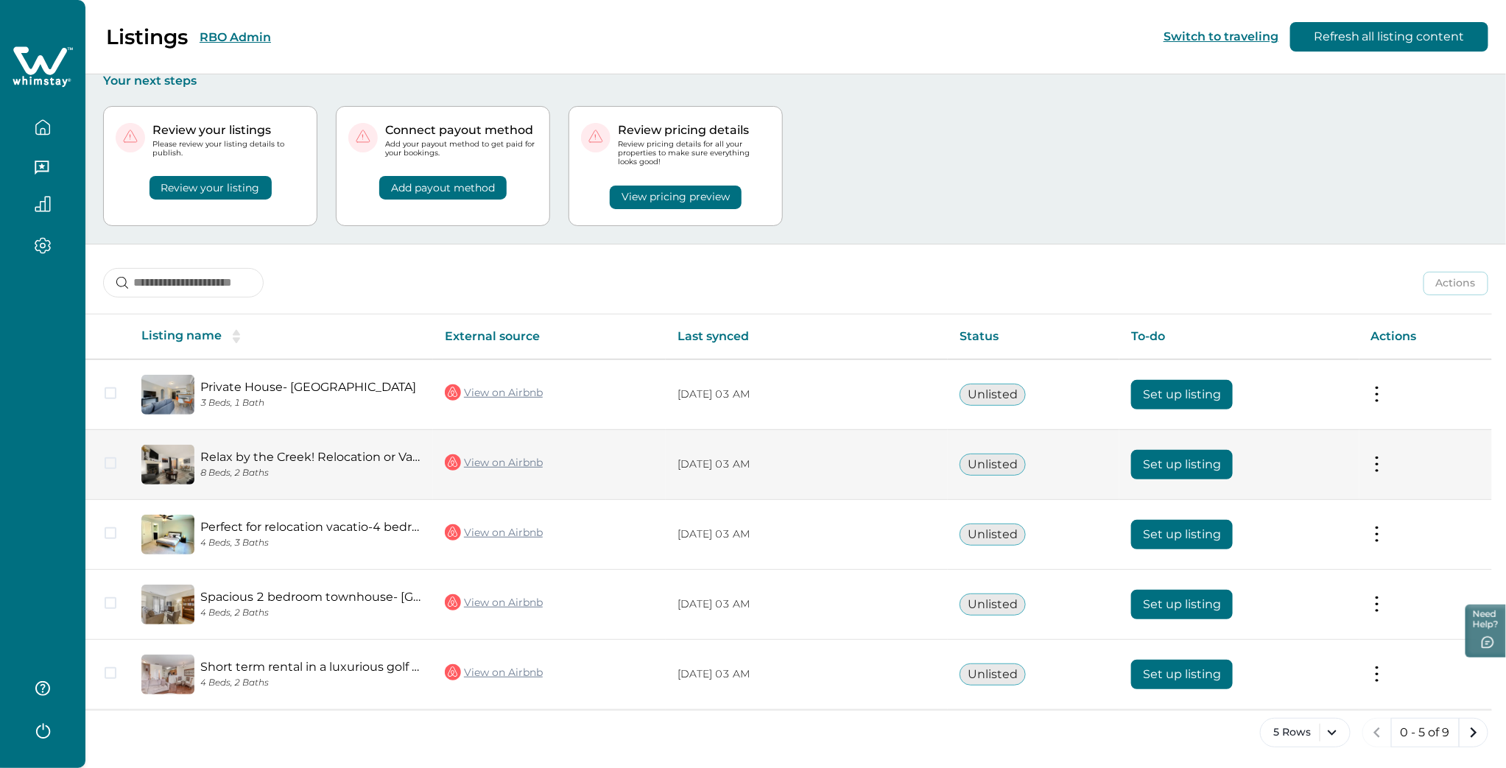
scroll to position [11, 0]
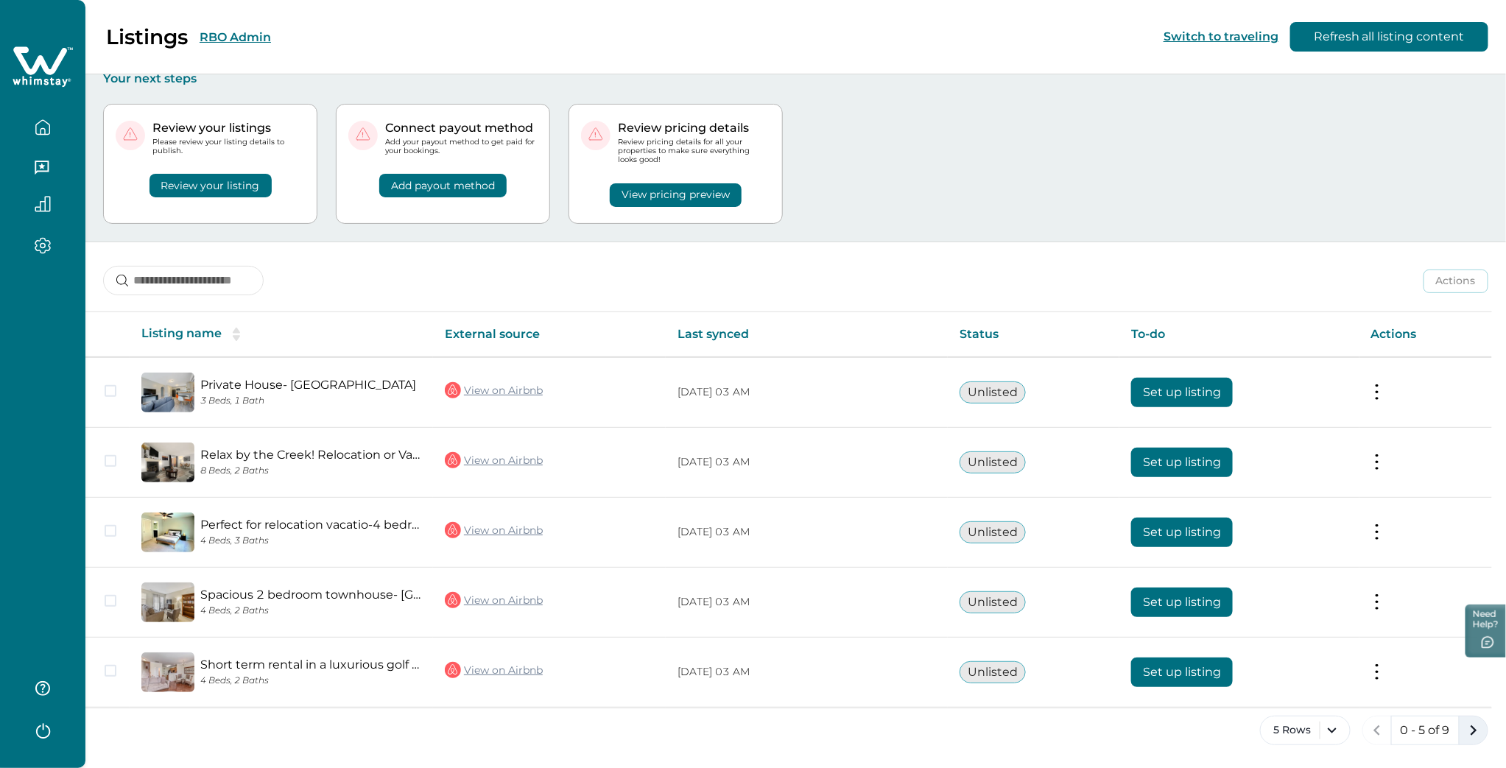
click at [1473, 729] on icon "next page" at bounding box center [1474, 730] width 21 height 21
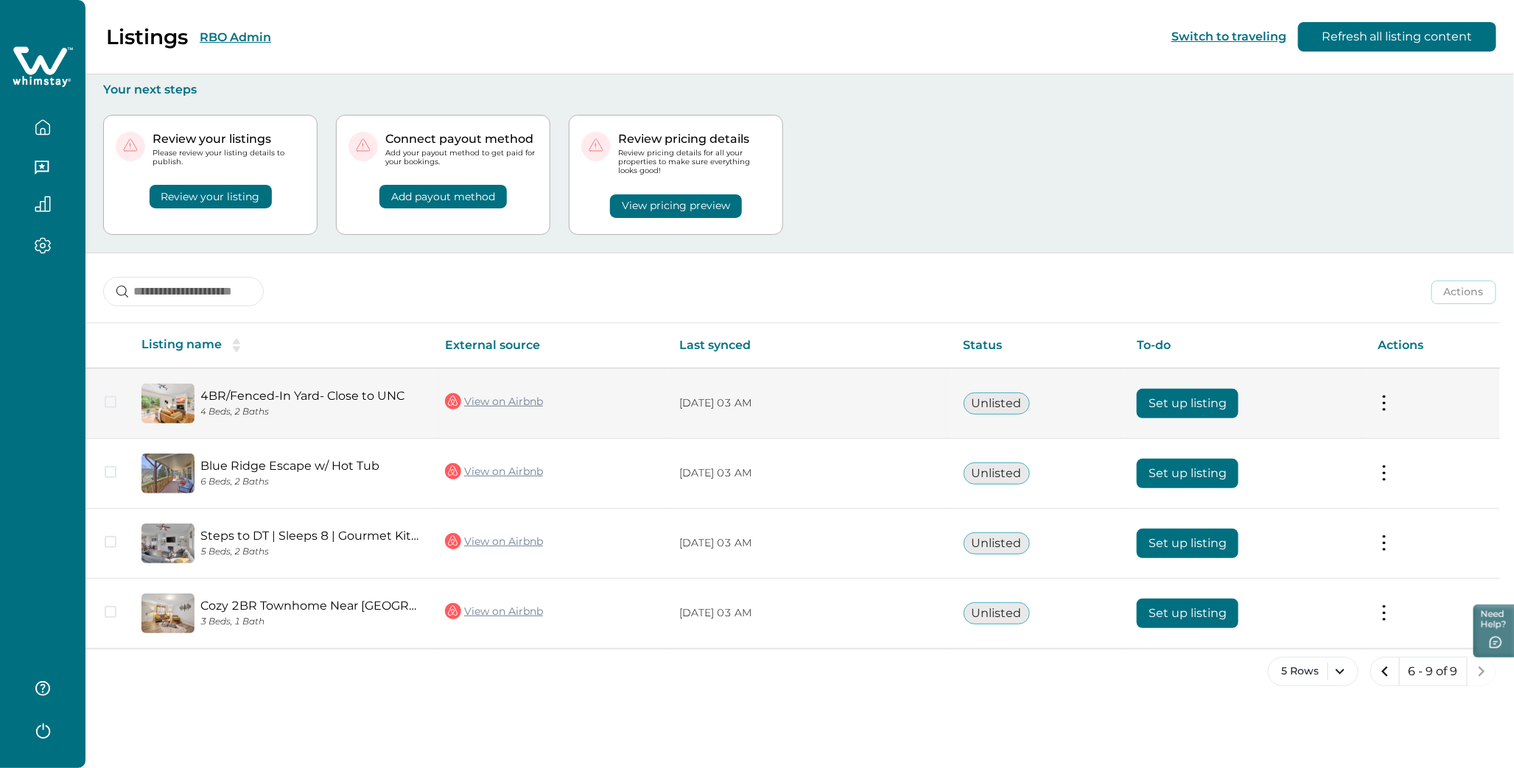
click at [1191, 393] on button "Set up listing" at bounding box center [1188, 403] width 102 height 29
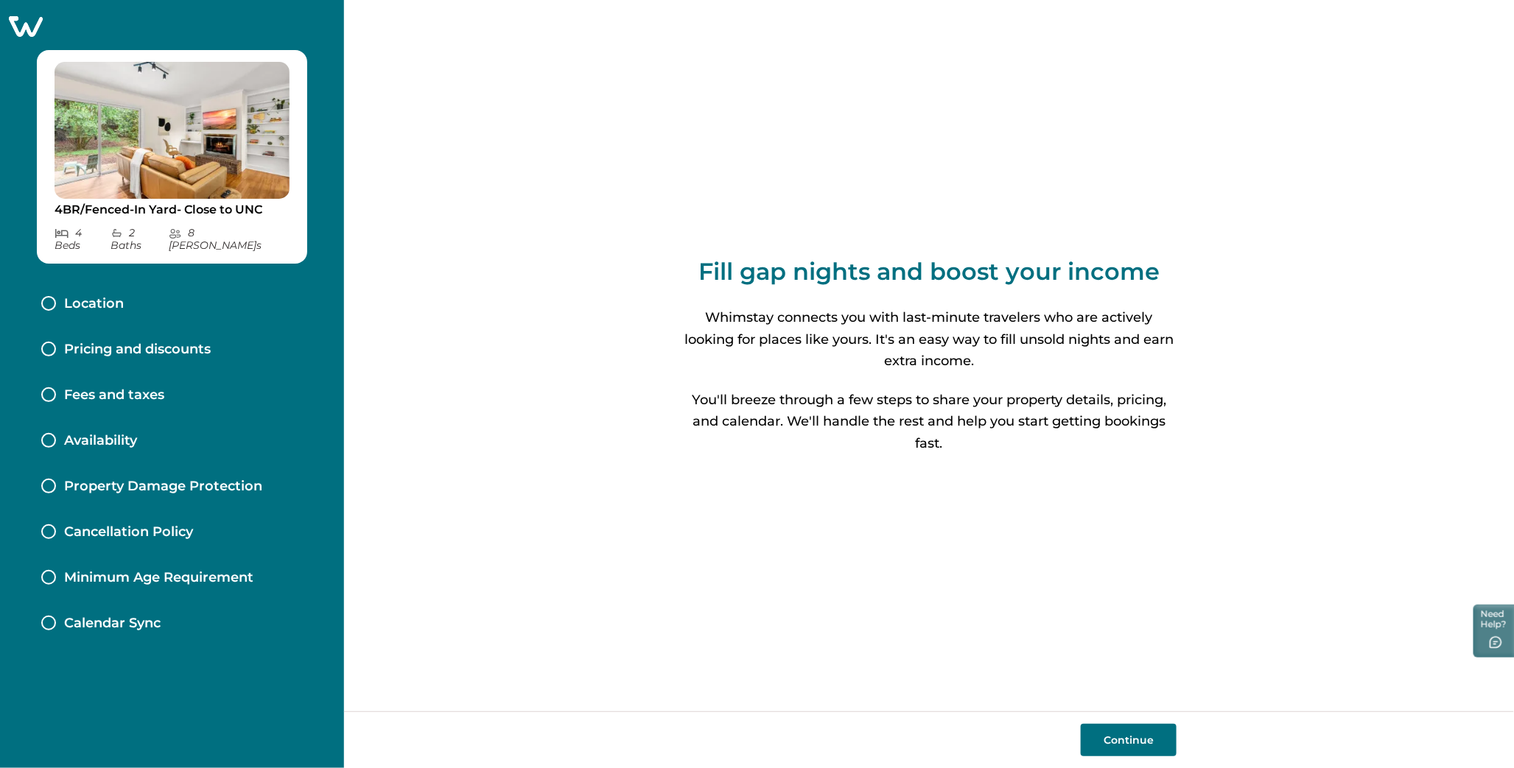
click at [24, 27] on icon at bounding box center [26, 26] width 34 height 21
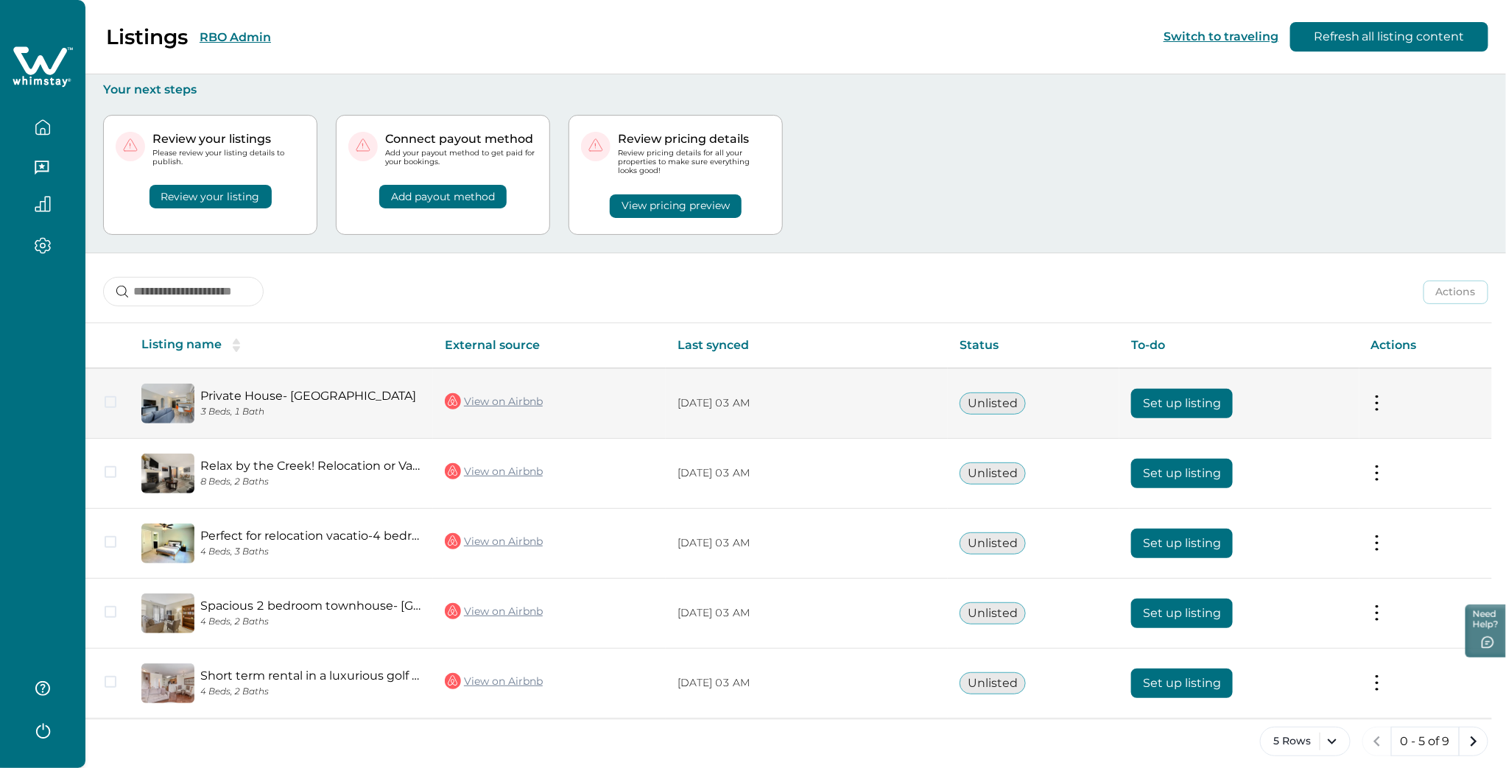
click at [1176, 401] on button "Set up listing" at bounding box center [1182, 403] width 102 height 29
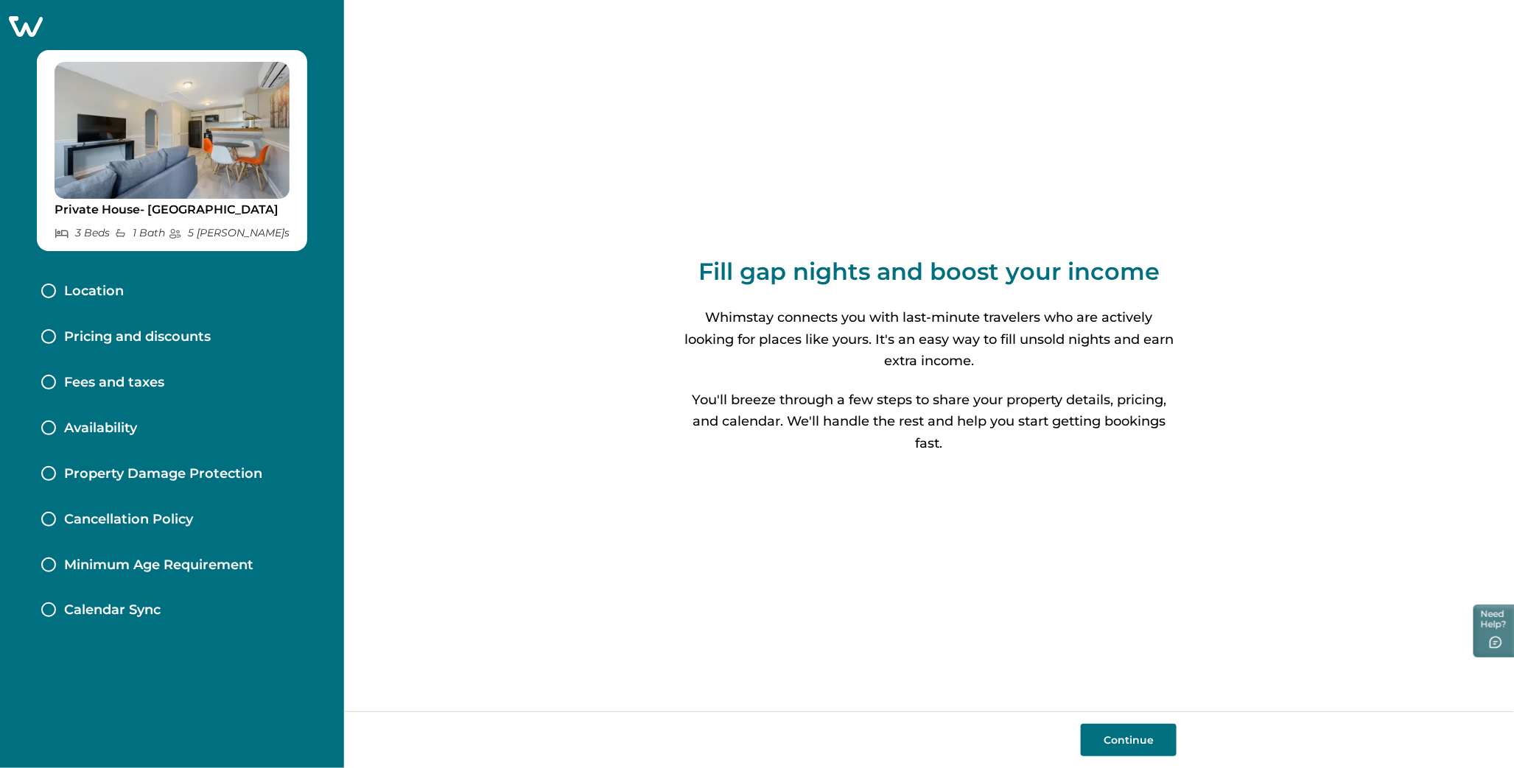
click at [179, 334] on p "Pricing and discounts" at bounding box center [137, 337] width 147 height 16
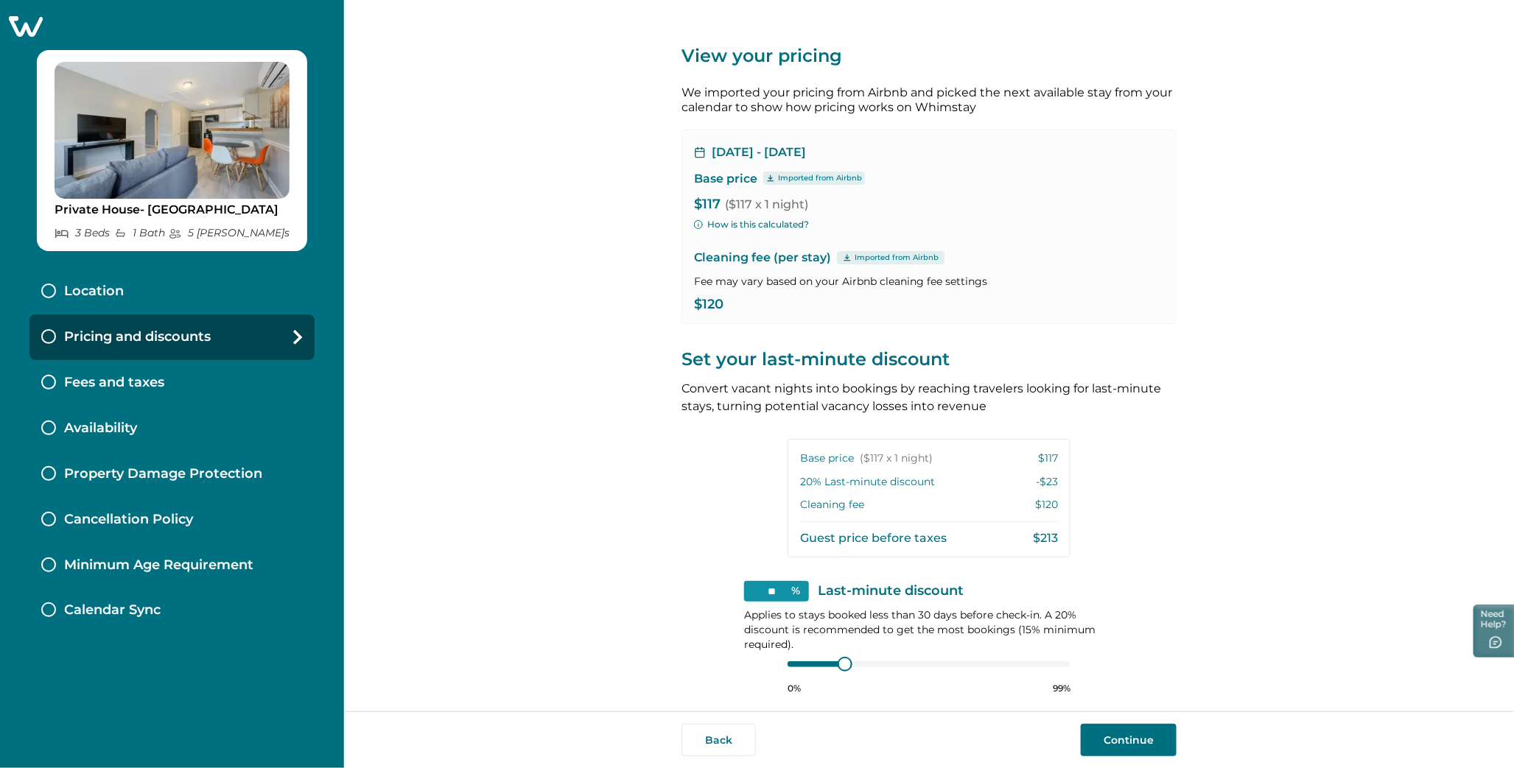
click at [32, 23] on icon at bounding box center [26, 26] width 34 height 21
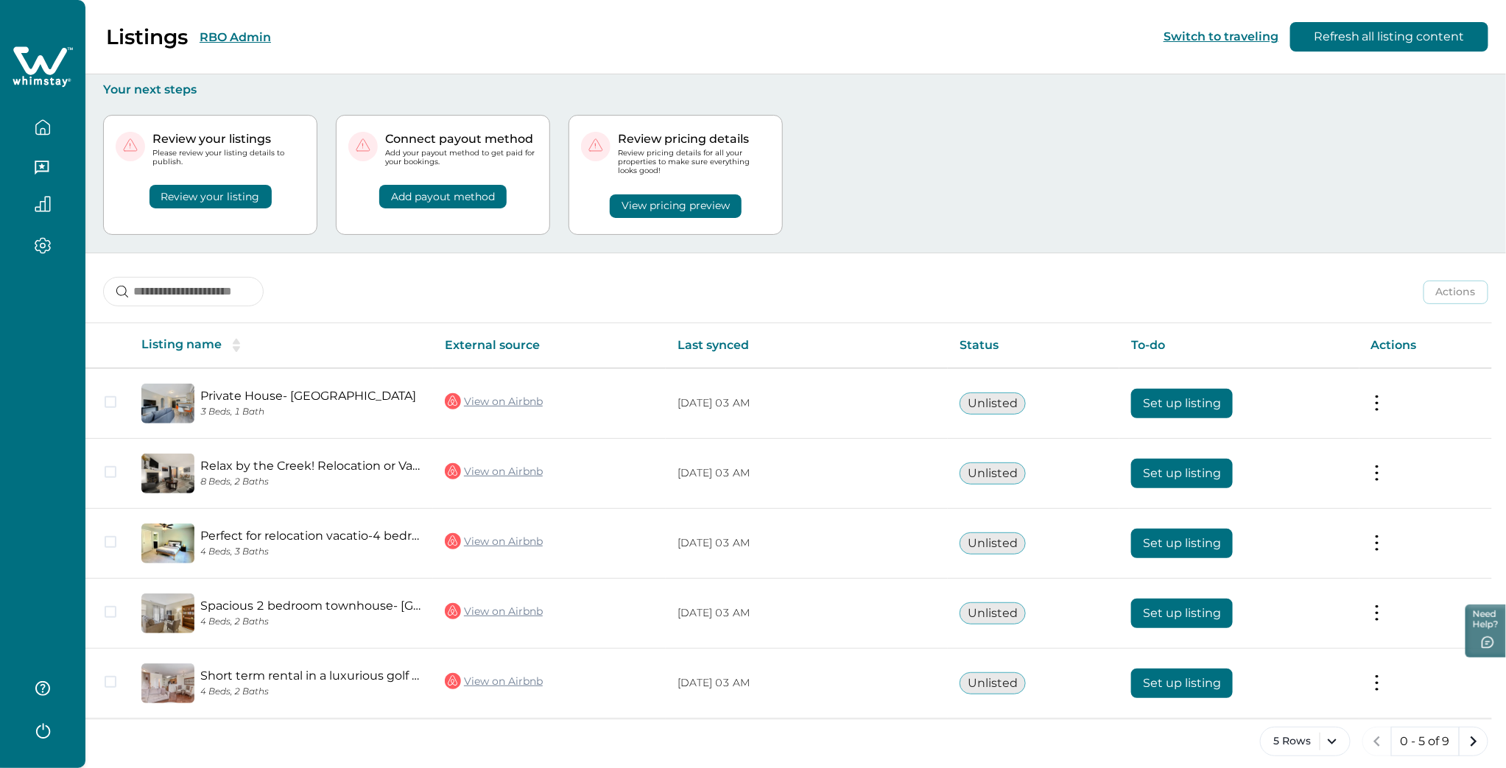
click at [233, 32] on button "RBO Admin" at bounding box center [235, 37] width 71 height 14
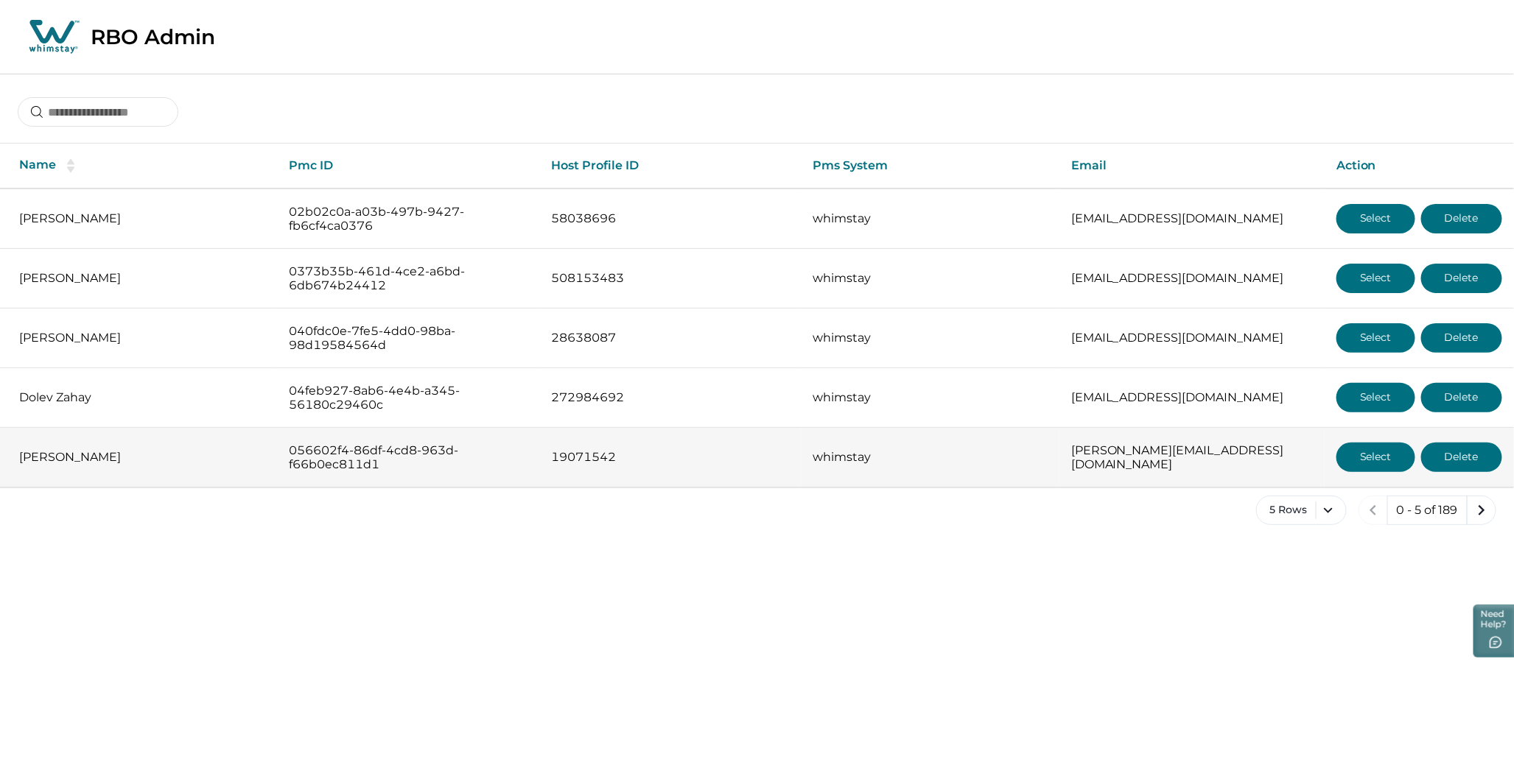
click at [1376, 457] on button "Select" at bounding box center [1375, 457] width 79 height 29
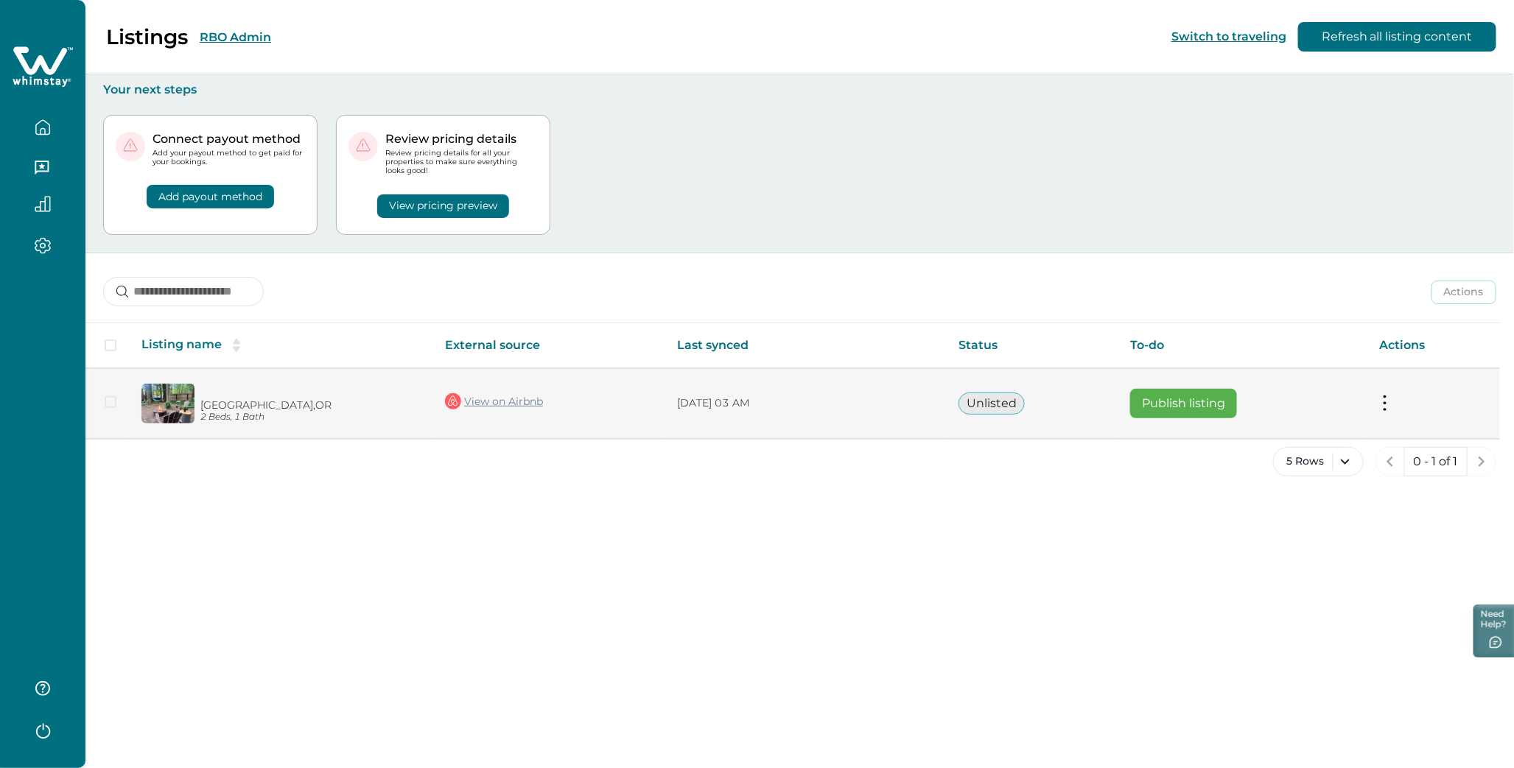
click at [1169, 407] on button "Publish listing" at bounding box center [1183, 403] width 107 height 29
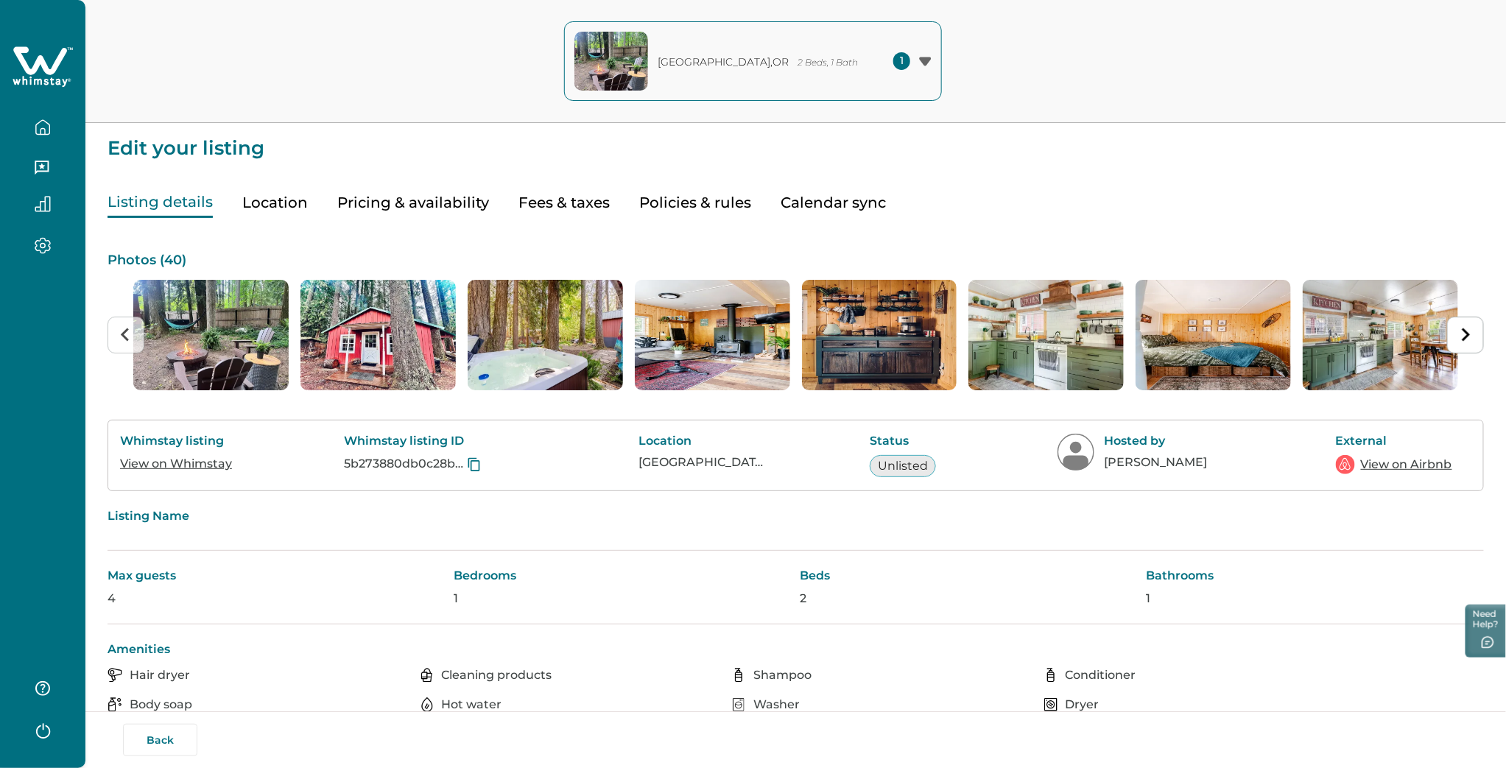
click at [403, 202] on button "Pricing & availability" at bounding box center [413, 203] width 152 height 30
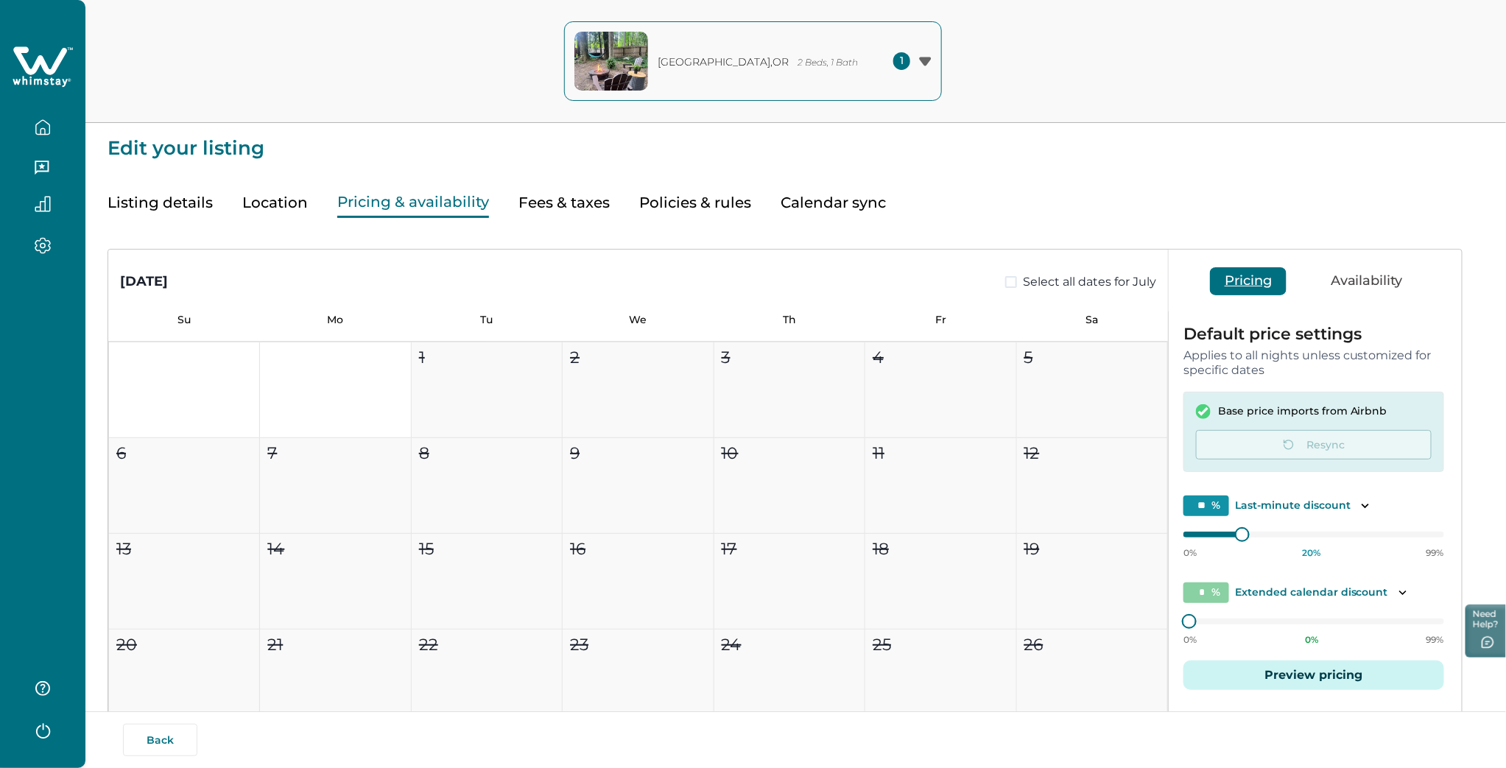
click at [143, 203] on button "Listing details" at bounding box center [160, 203] width 105 height 30
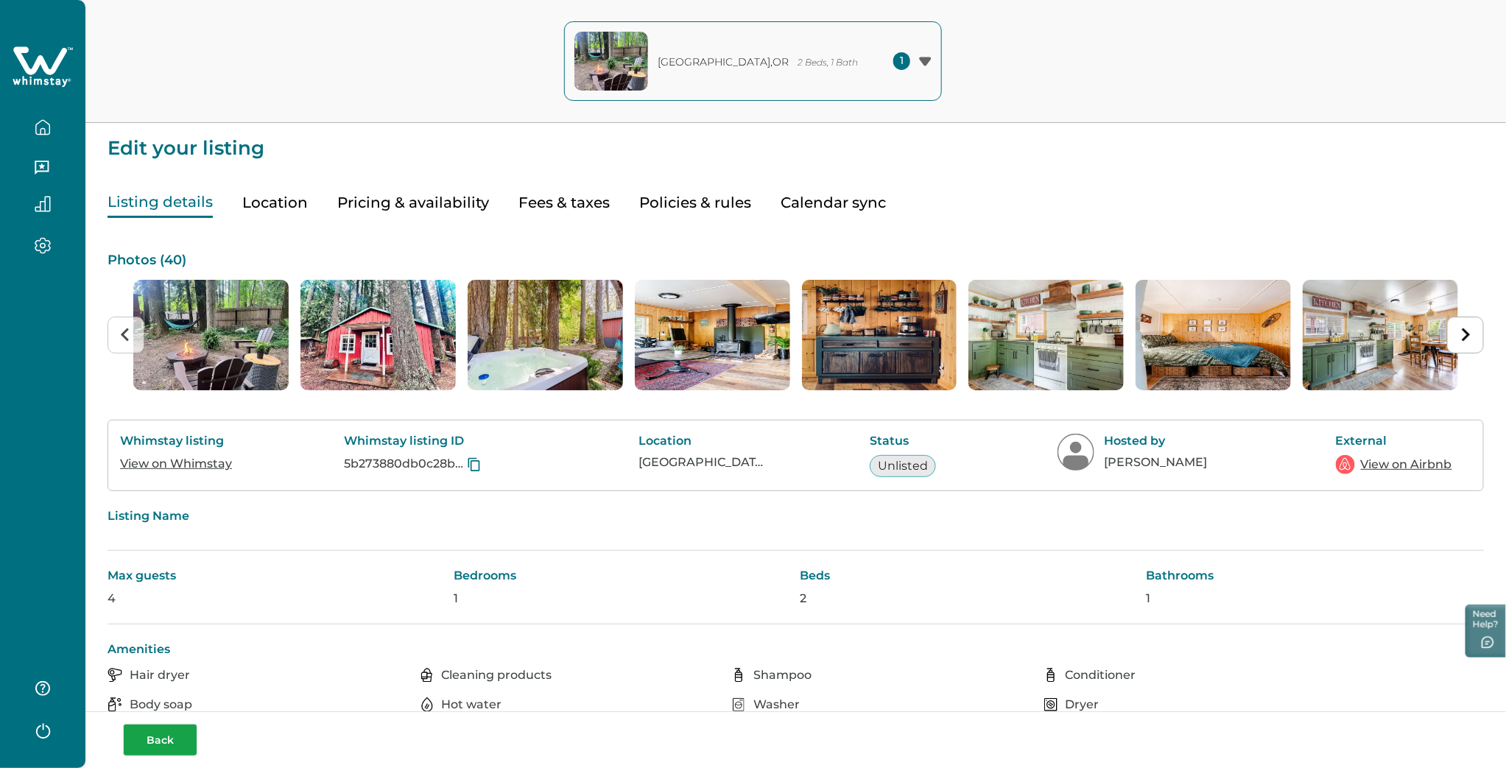
click at [160, 737] on button "Back" at bounding box center [160, 740] width 74 height 32
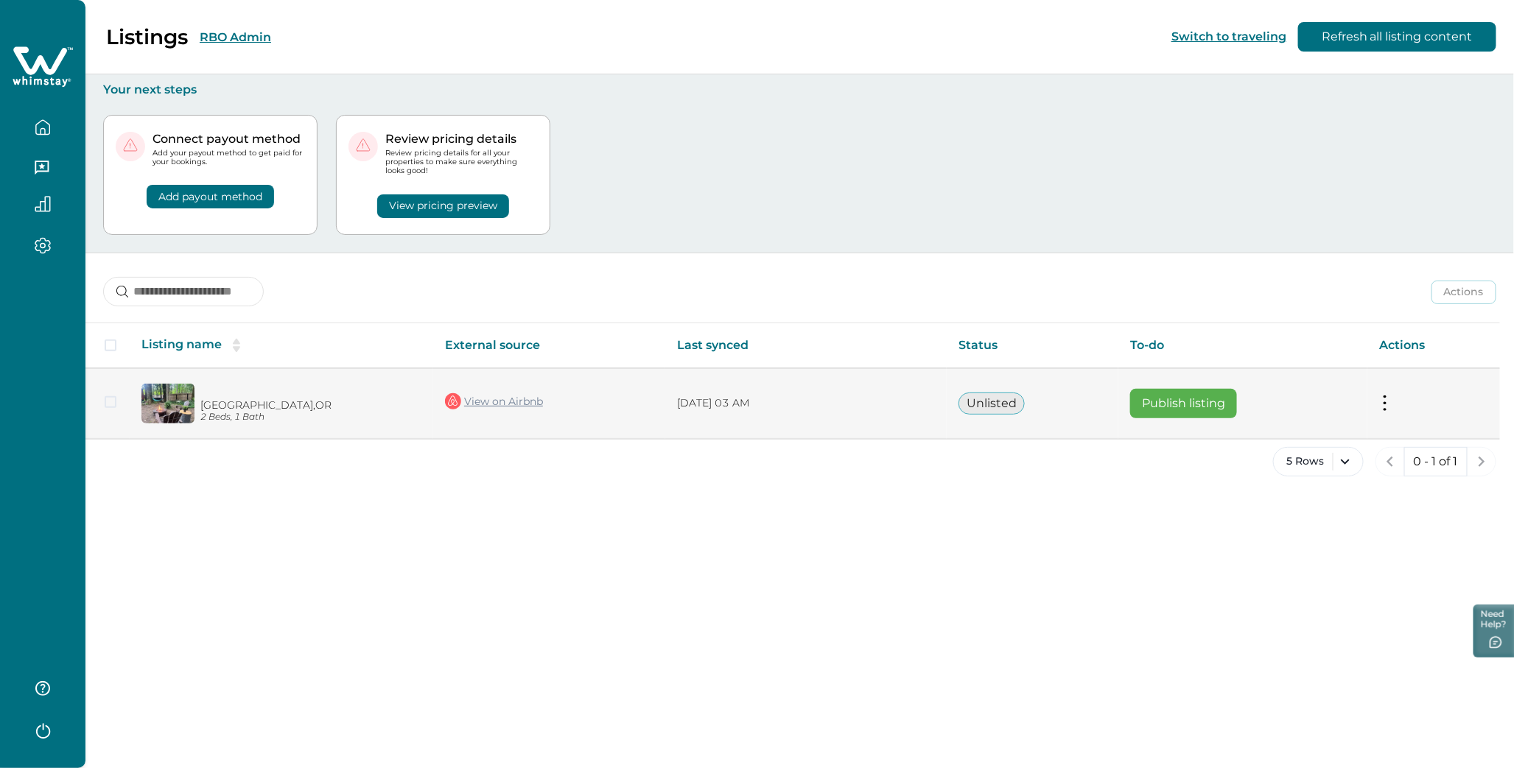
click at [1189, 403] on button "Publish listing" at bounding box center [1183, 403] width 107 height 29
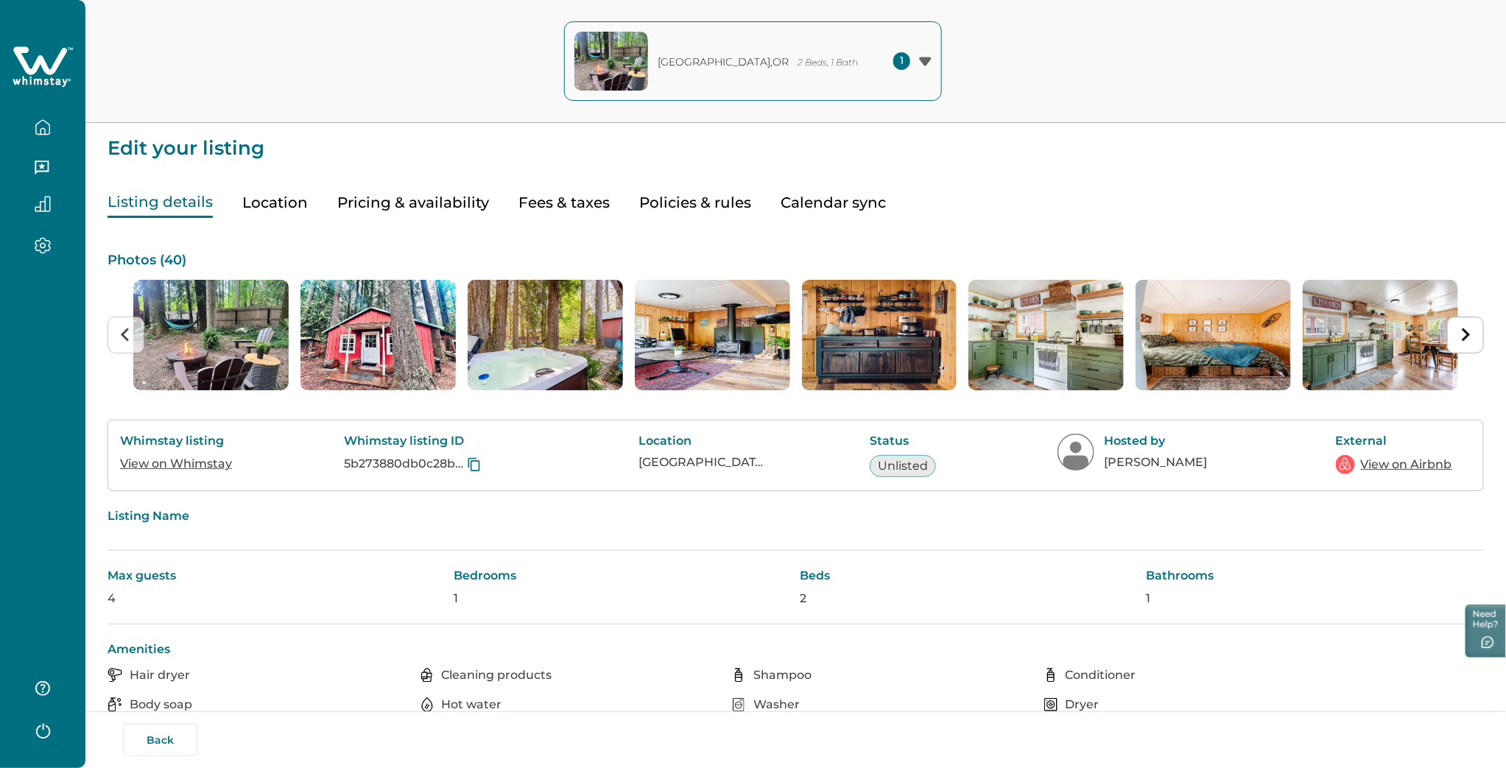
click at [526, 197] on button "Fees & taxes" at bounding box center [564, 203] width 91 height 30
type input "**********"
type input "**"
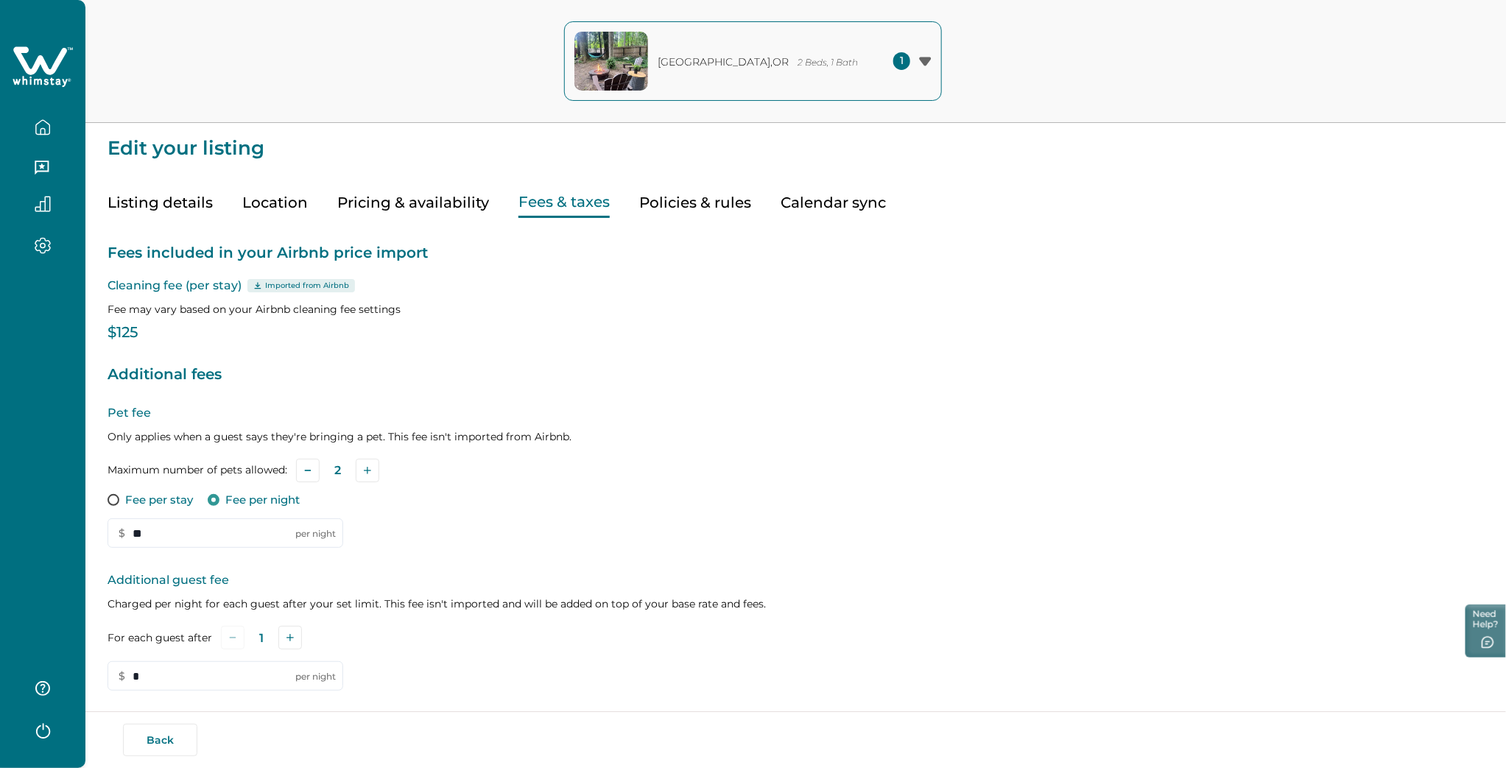
click at [401, 208] on button "Pricing & availability" at bounding box center [413, 203] width 152 height 30
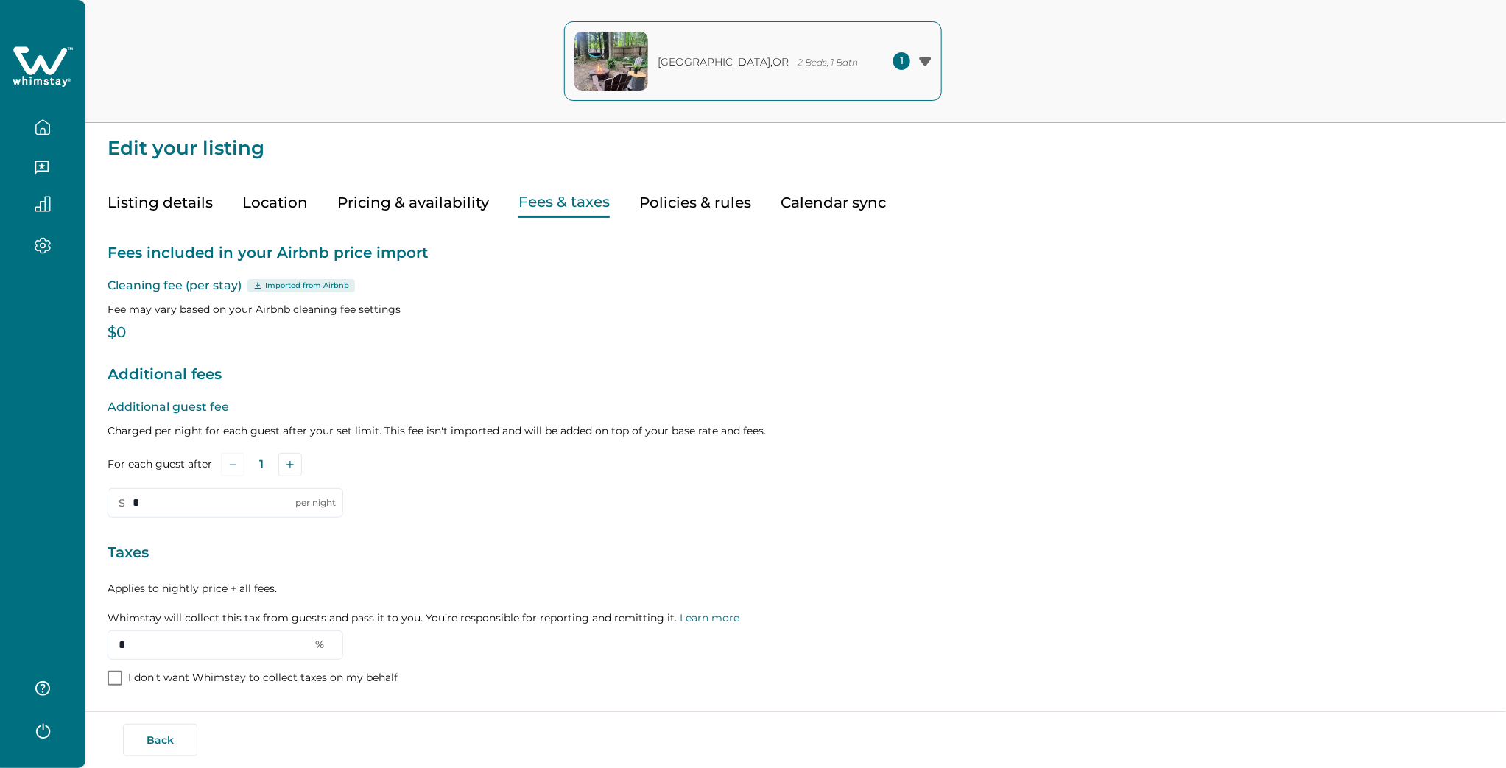
type input "**********"
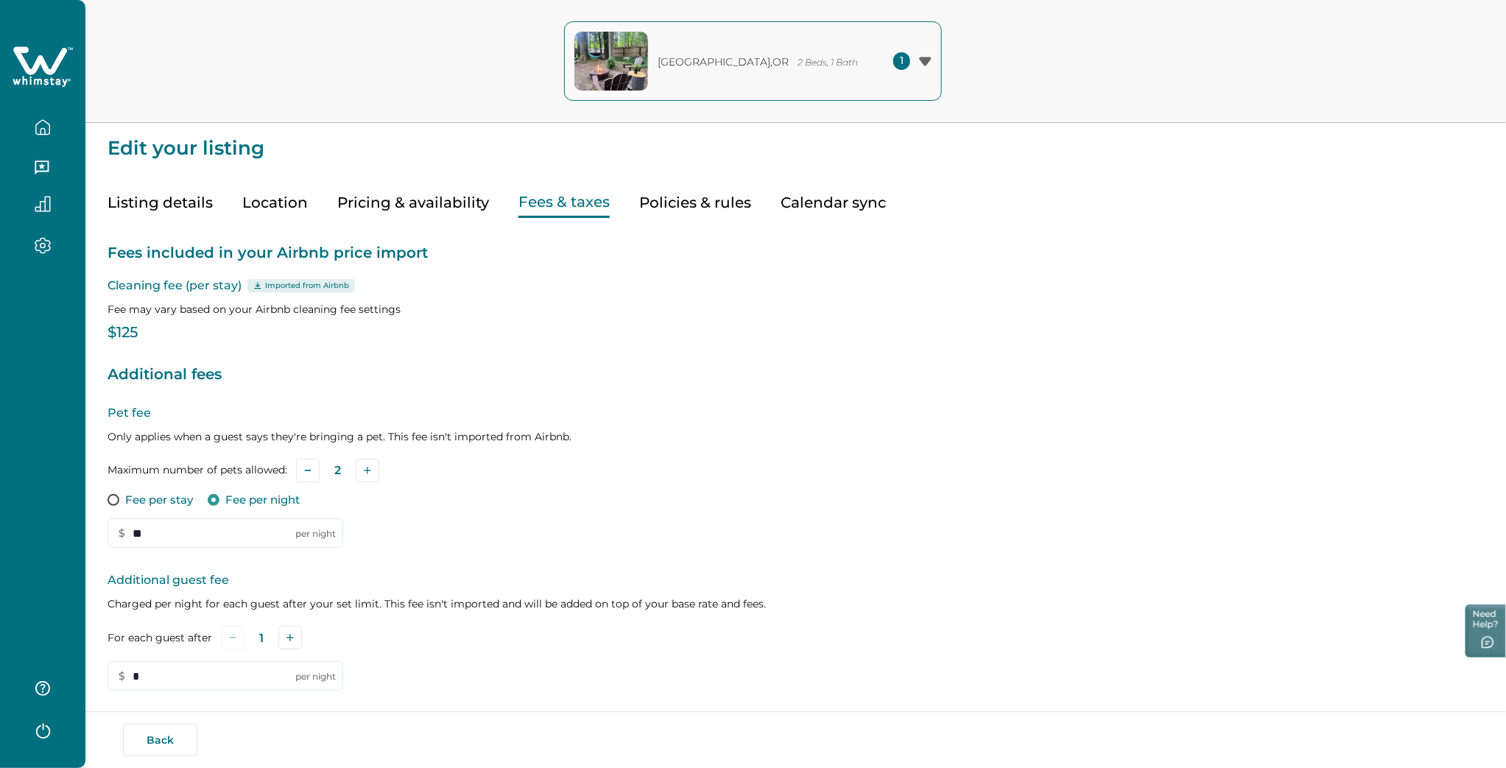
click at [152, 197] on button "Listing details" at bounding box center [160, 203] width 105 height 30
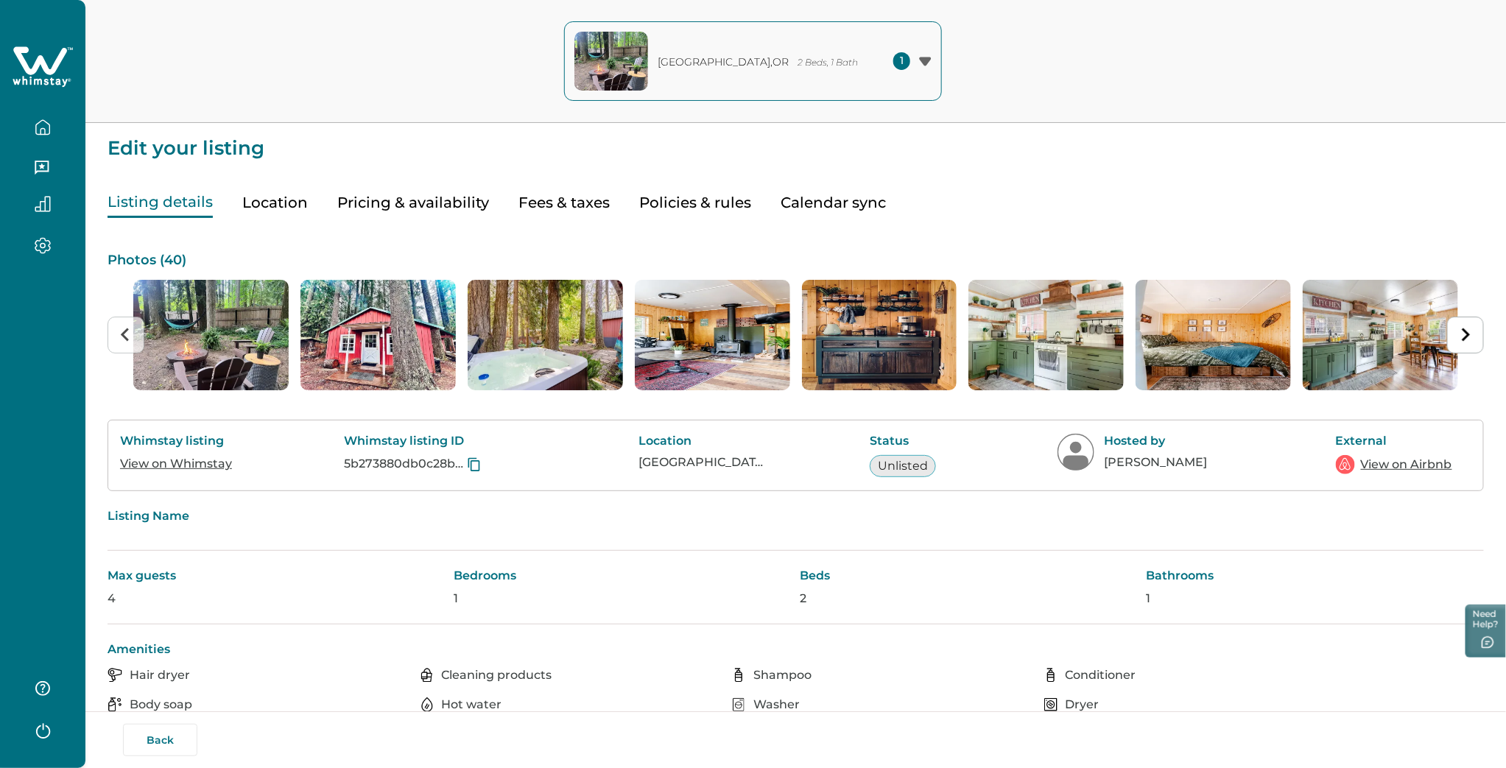
click at [472, 464] on icon at bounding box center [475, 464] width 12 height 13
click at [278, 200] on button "Location" at bounding box center [275, 203] width 66 height 30
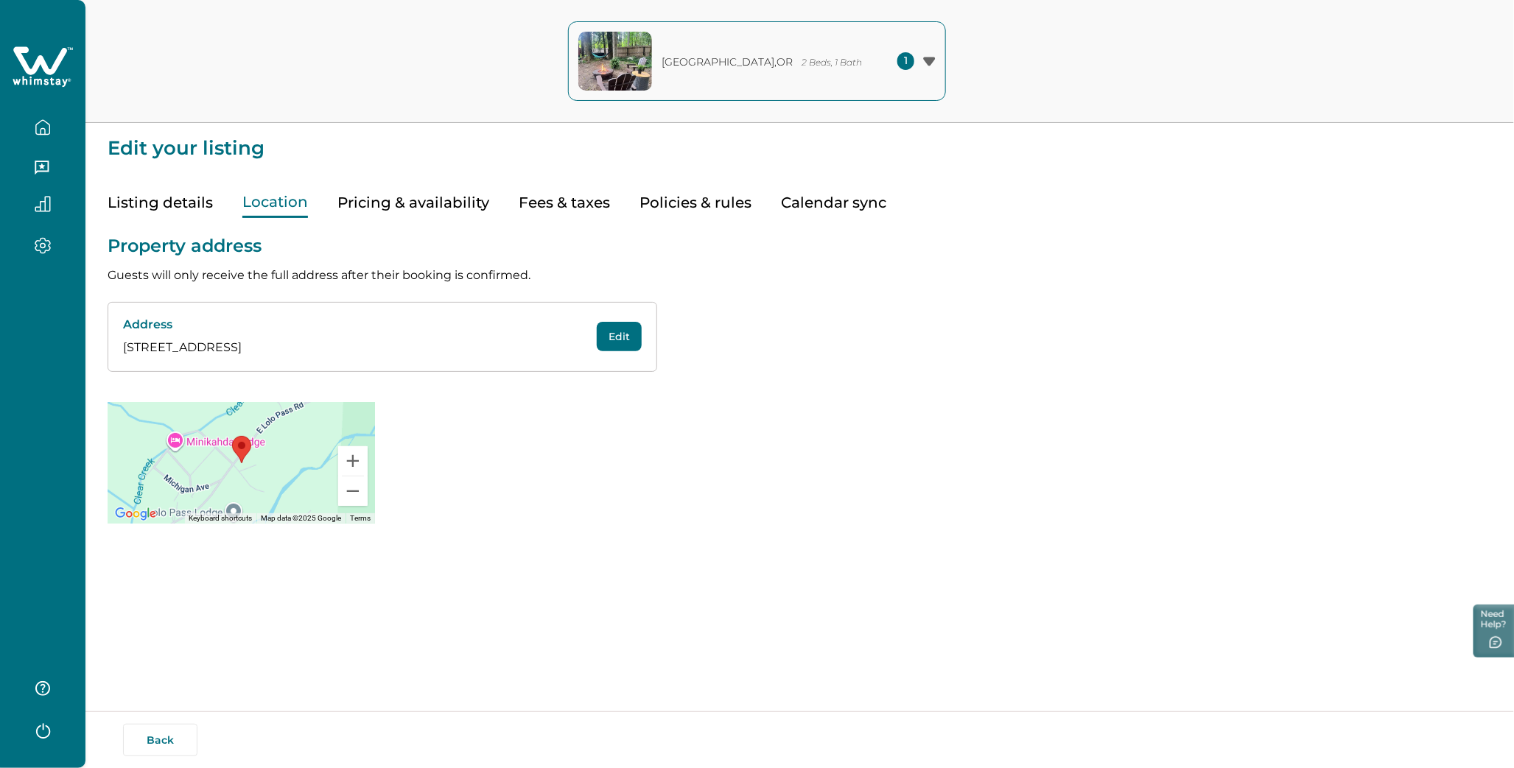
click at [377, 199] on button "Pricing & availability" at bounding box center [413, 203] width 152 height 30
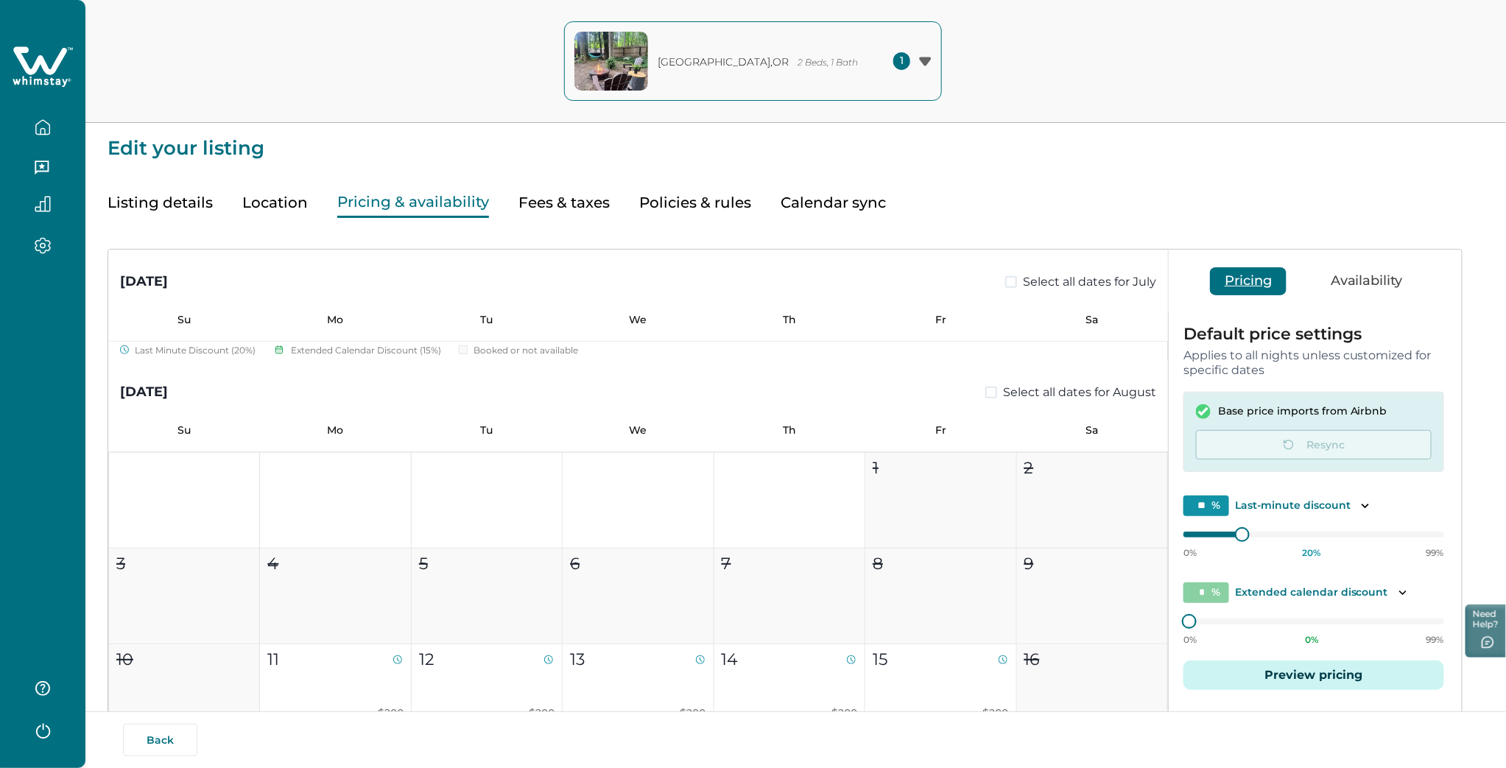
scroll to position [600, 0]
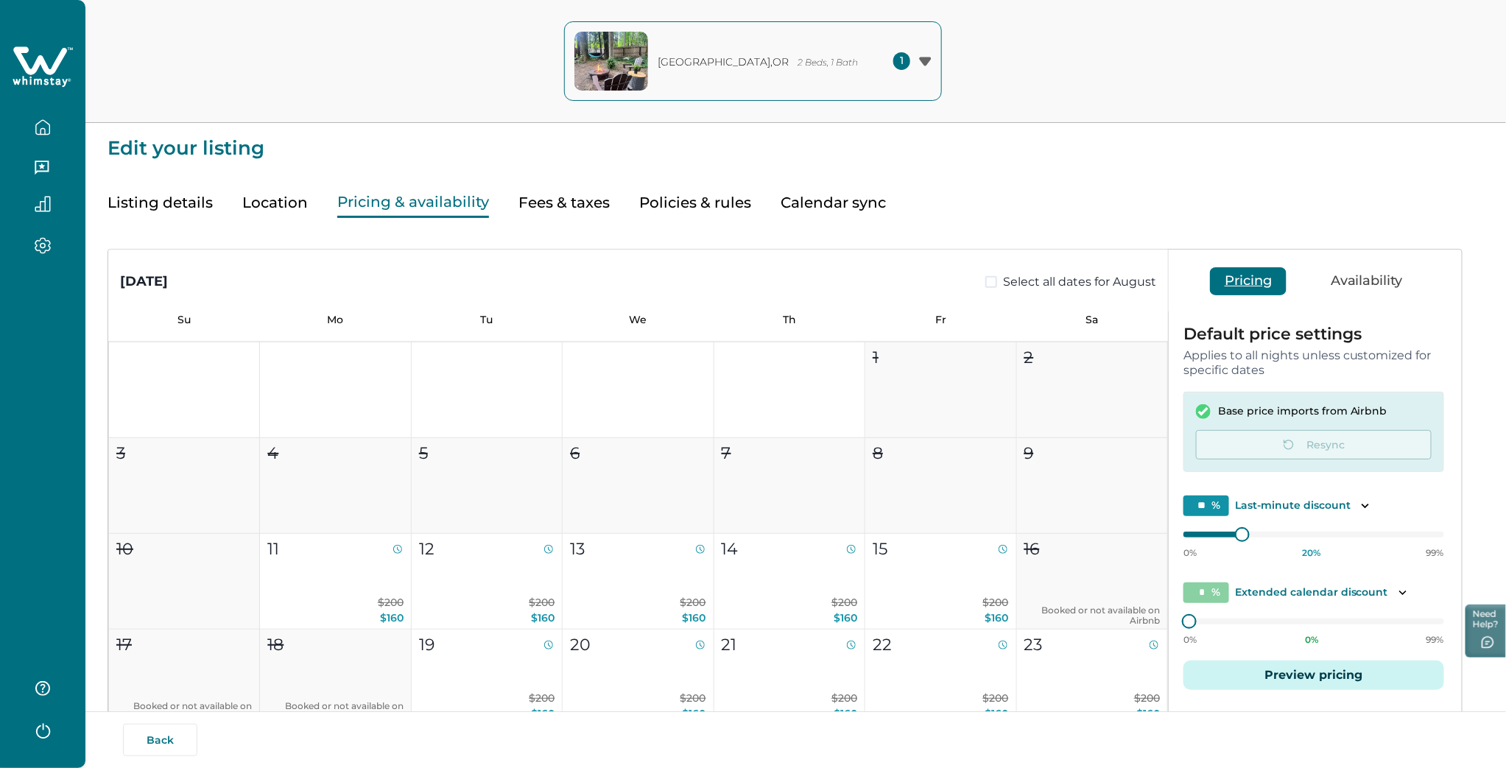
click at [557, 202] on button "Fees & taxes" at bounding box center [564, 203] width 91 height 30
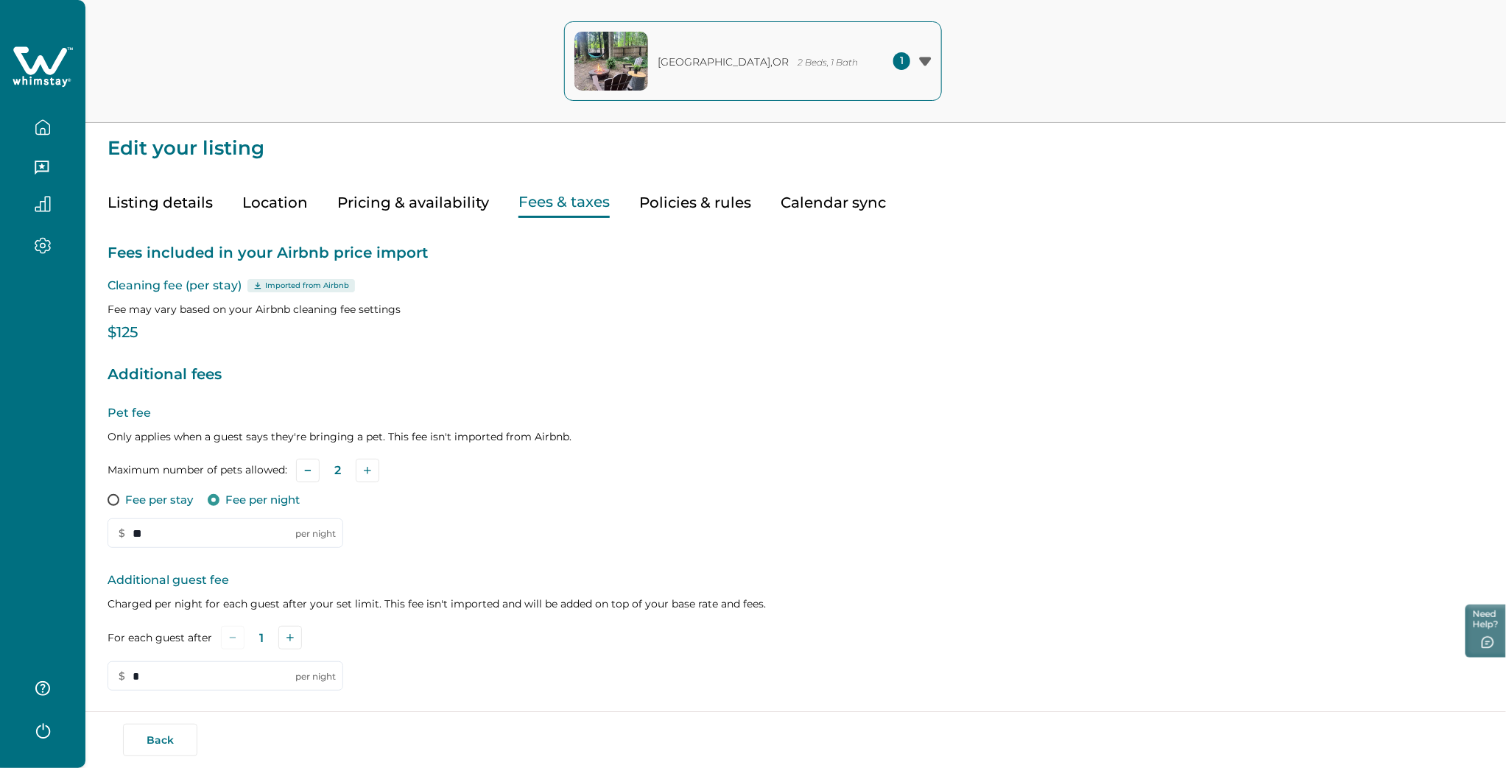
click at [690, 194] on button "Policies & rules" at bounding box center [695, 203] width 112 height 30
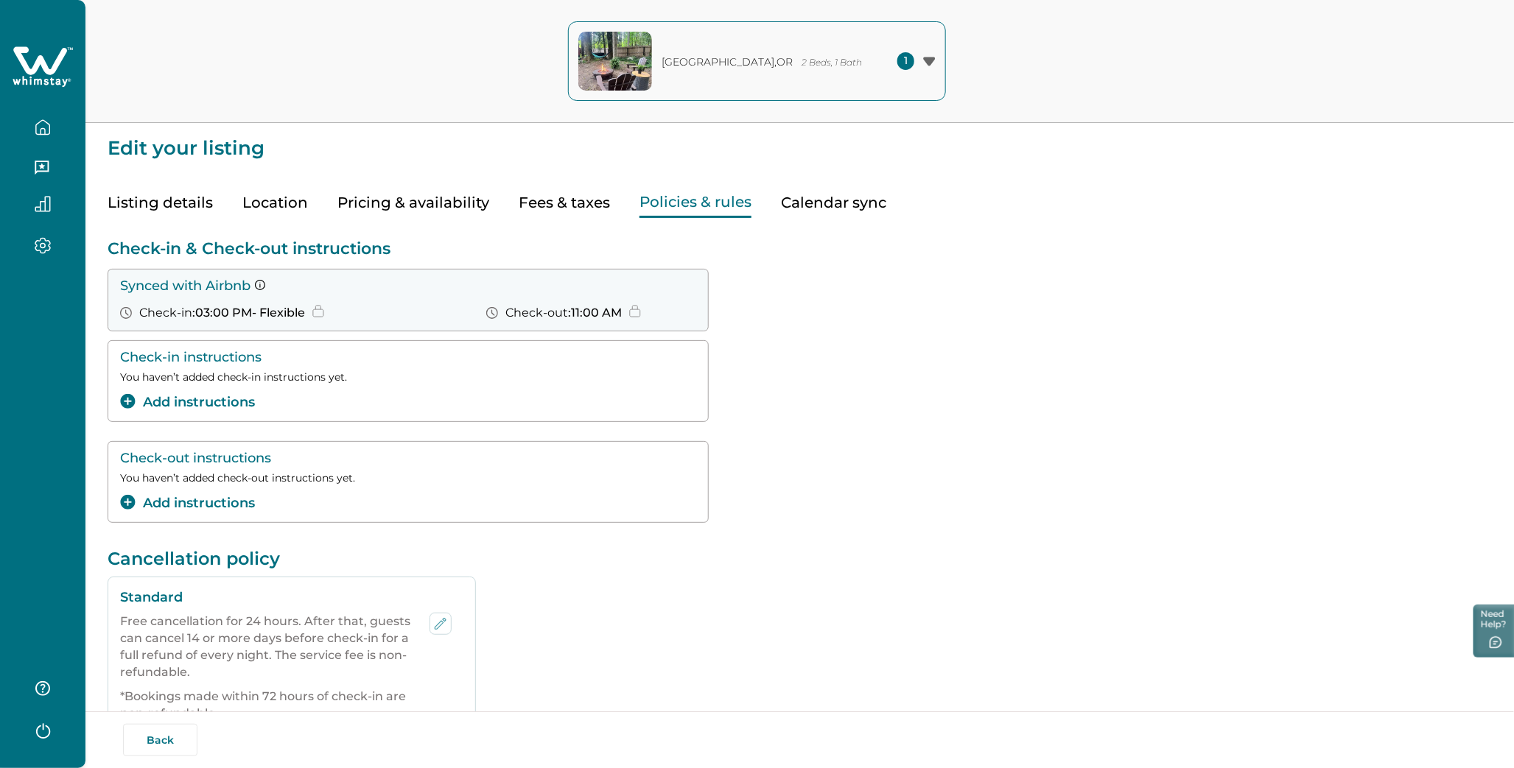
click at [790, 194] on button "Calendar sync" at bounding box center [833, 203] width 105 height 30
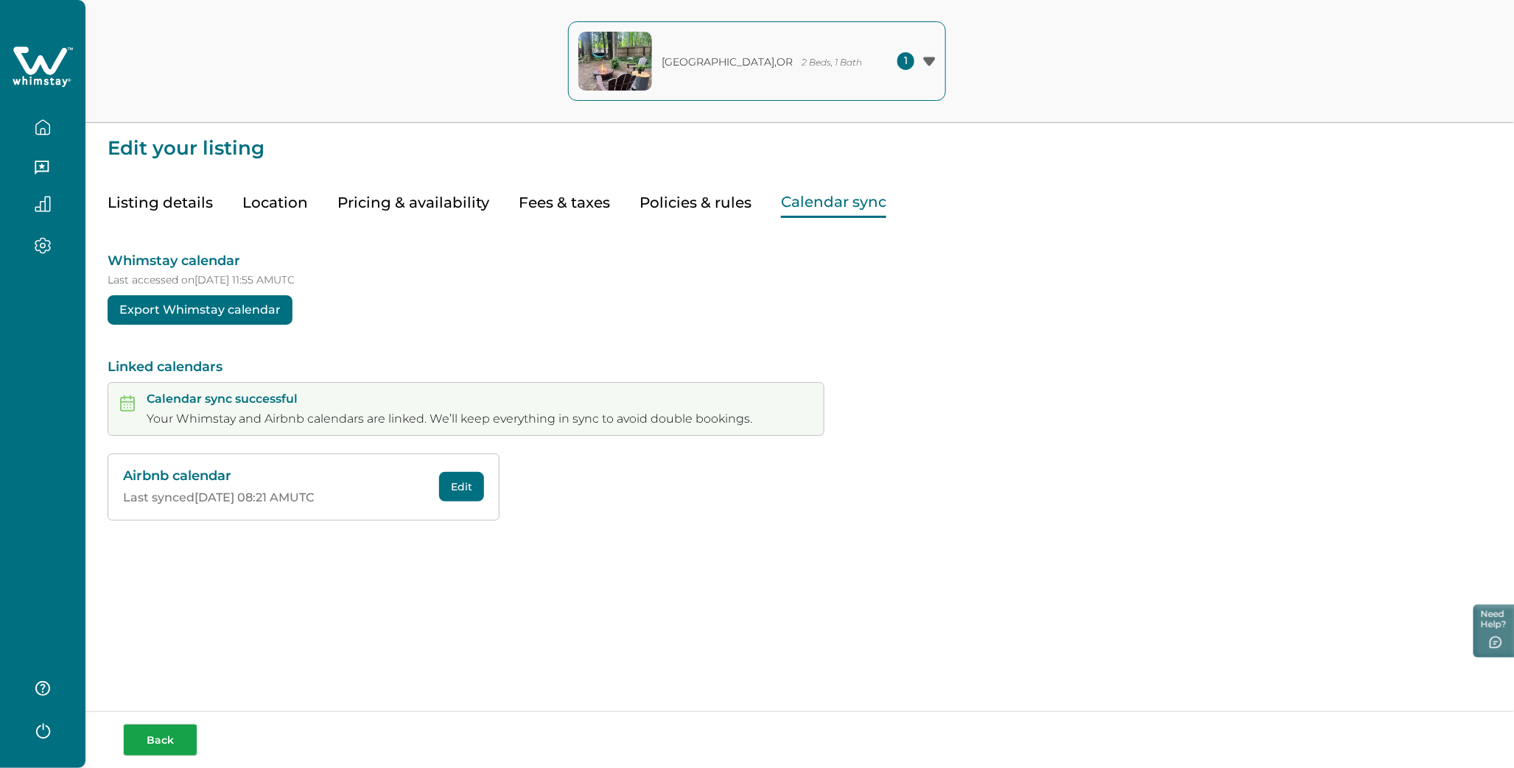
click at [168, 746] on button "Back" at bounding box center [160, 740] width 74 height 32
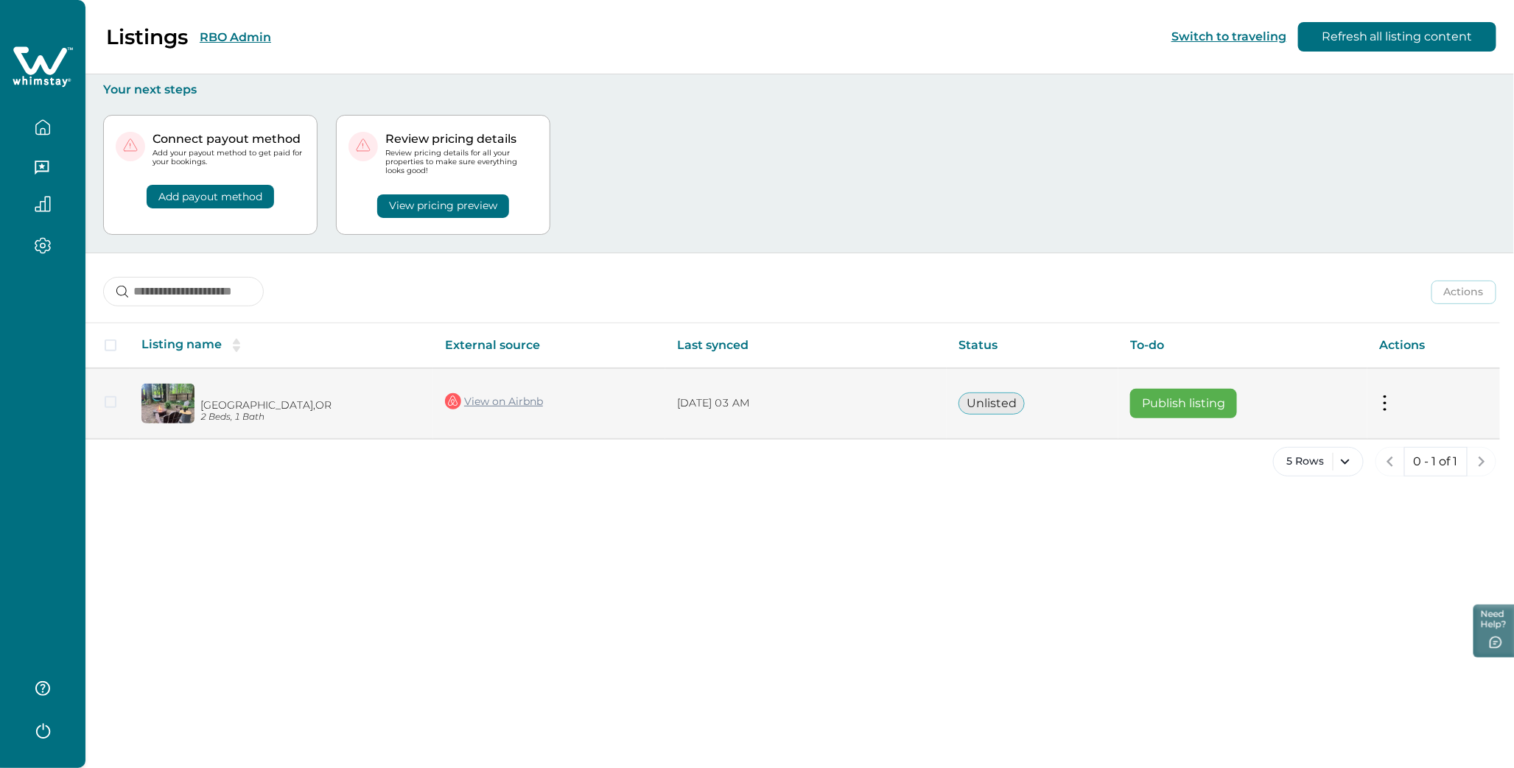
click at [1378, 407] on td "Actions View listing on Whimstay Publish listing View listing details" at bounding box center [1433, 403] width 133 height 71
click at [1387, 406] on button at bounding box center [1385, 403] width 12 height 15
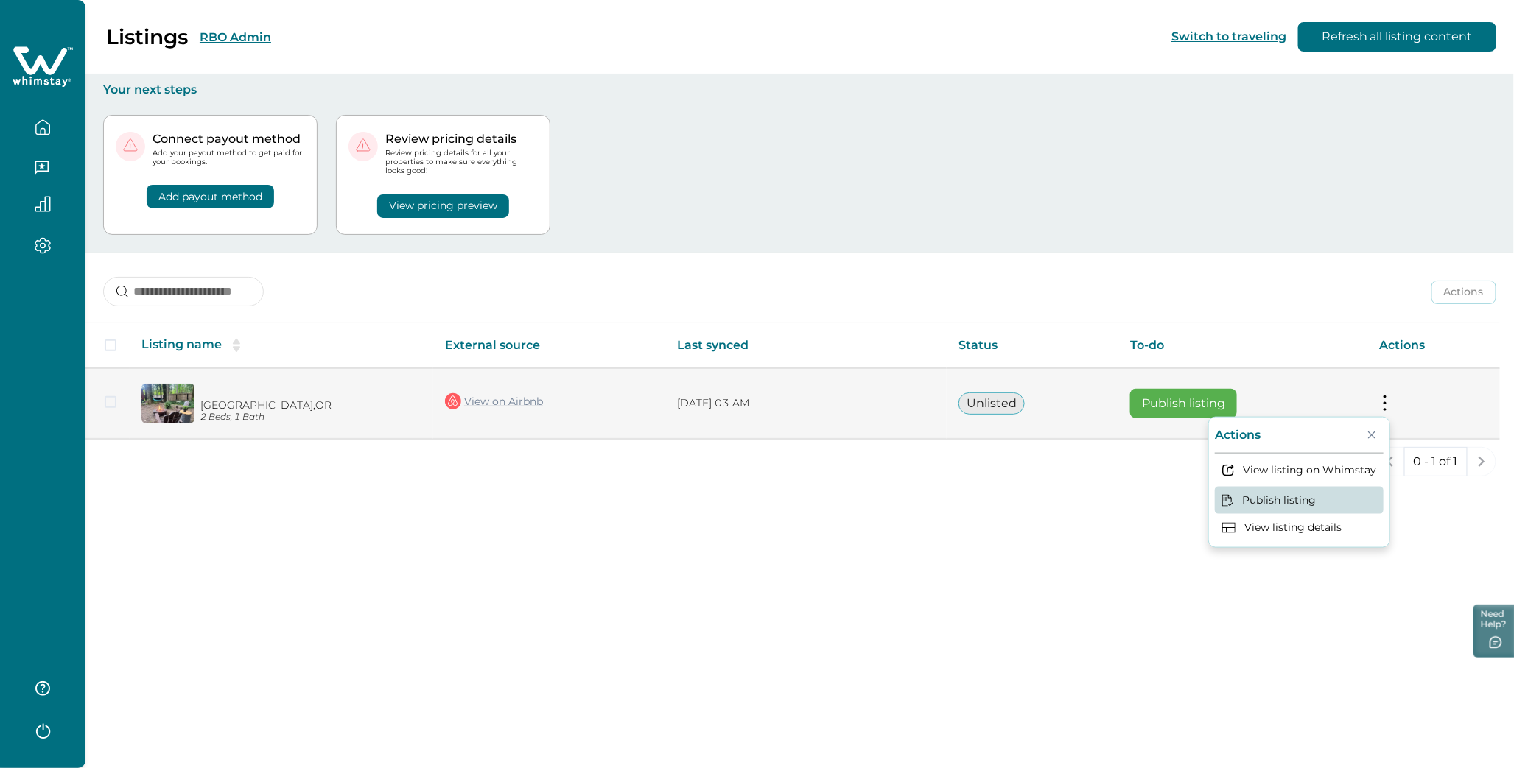
click at [1291, 505] on button "Publish listing" at bounding box center [1299, 499] width 169 height 27
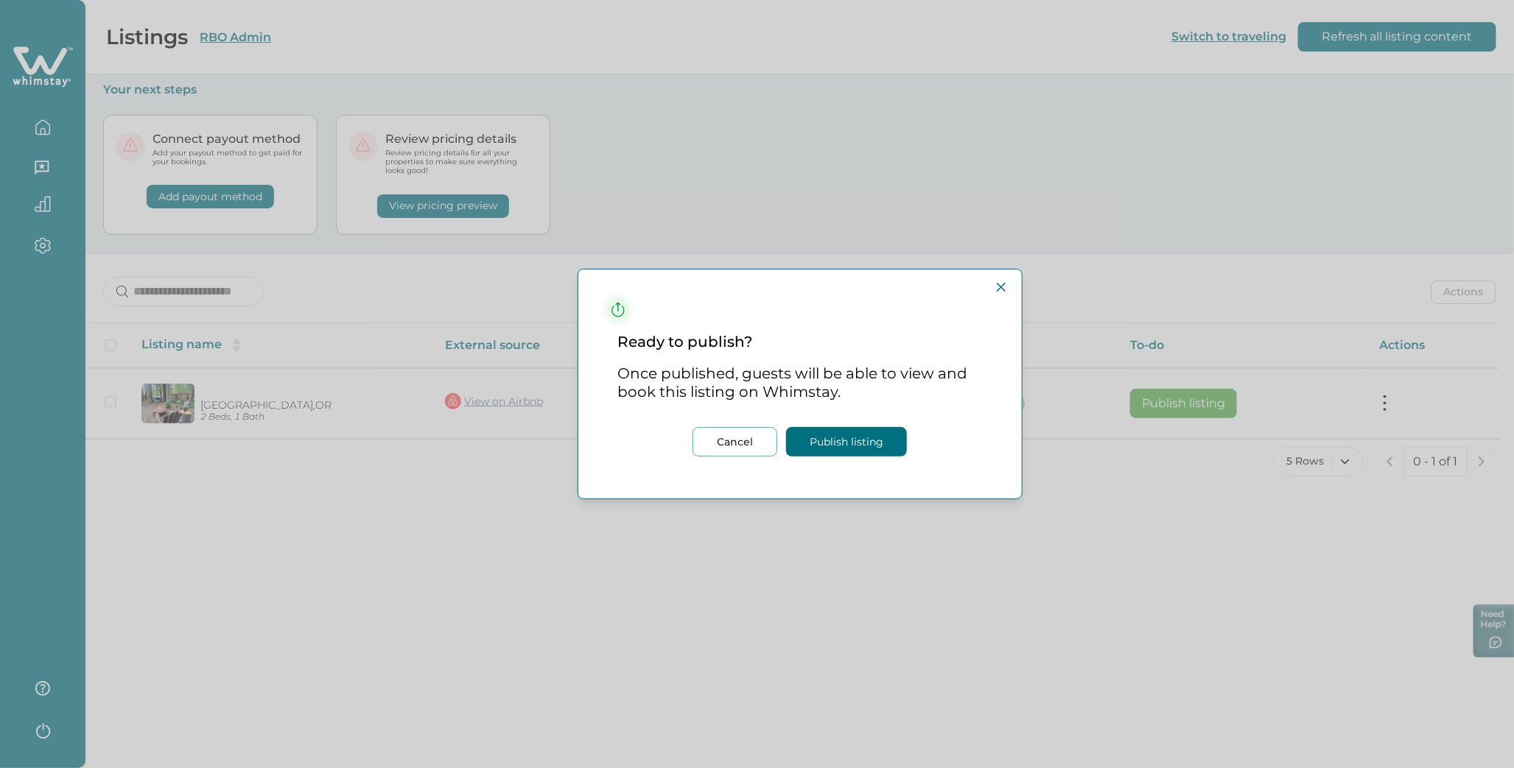
click at [827, 446] on button "Publish listing" at bounding box center [846, 441] width 121 height 29
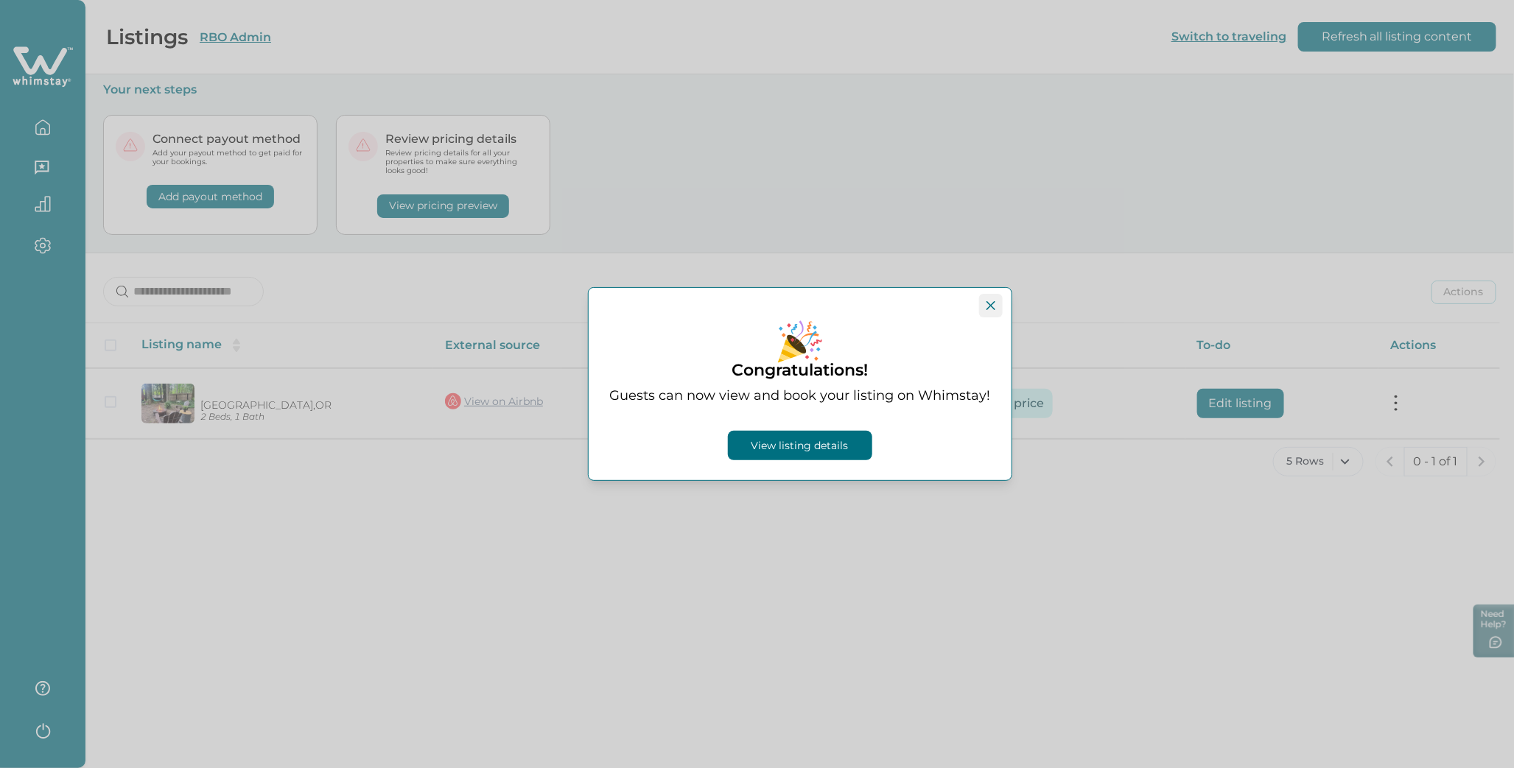
click at [991, 309] on icon "Close" at bounding box center [990, 305] width 9 height 9
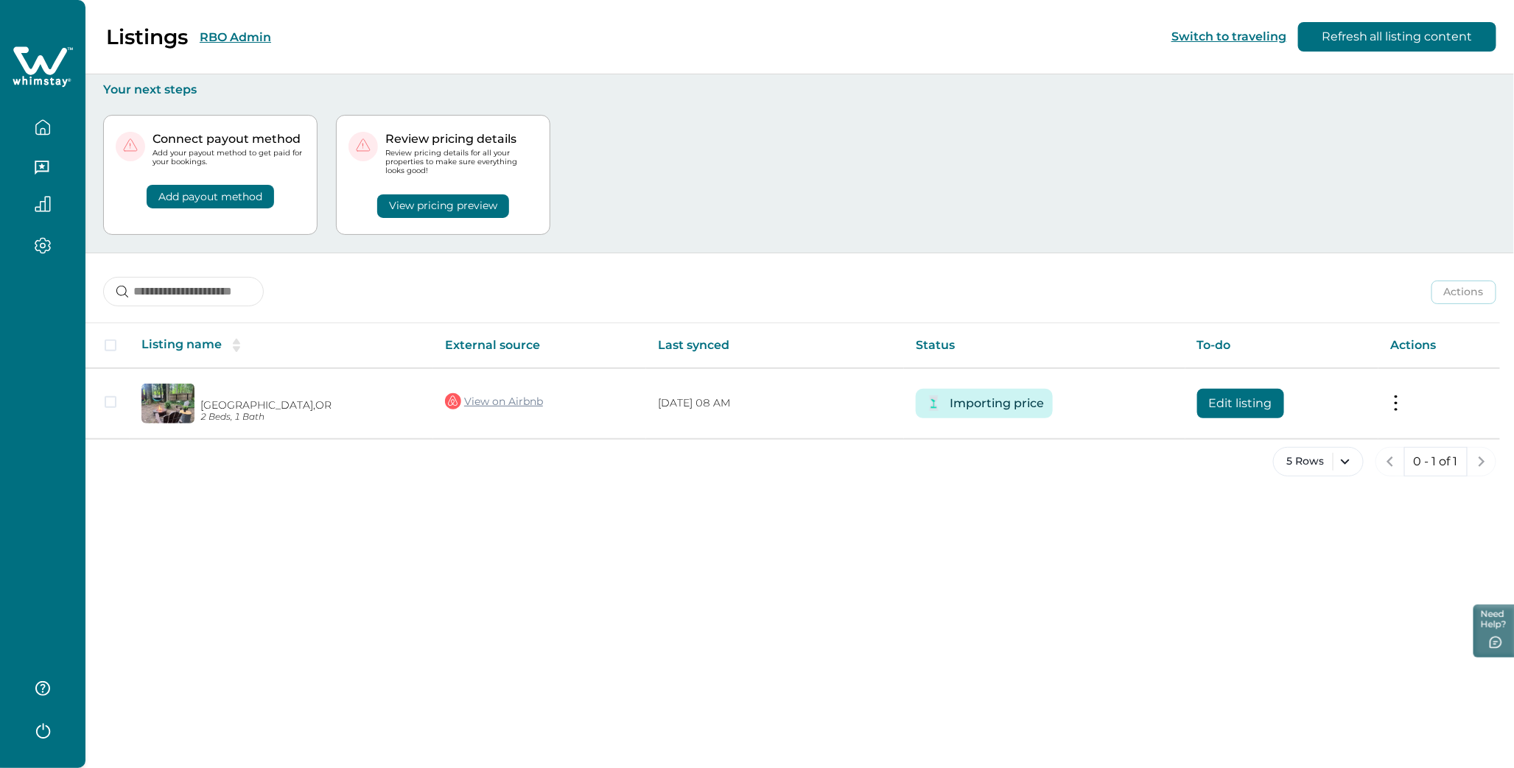
click at [221, 41] on button "RBO Admin" at bounding box center [235, 37] width 71 height 14
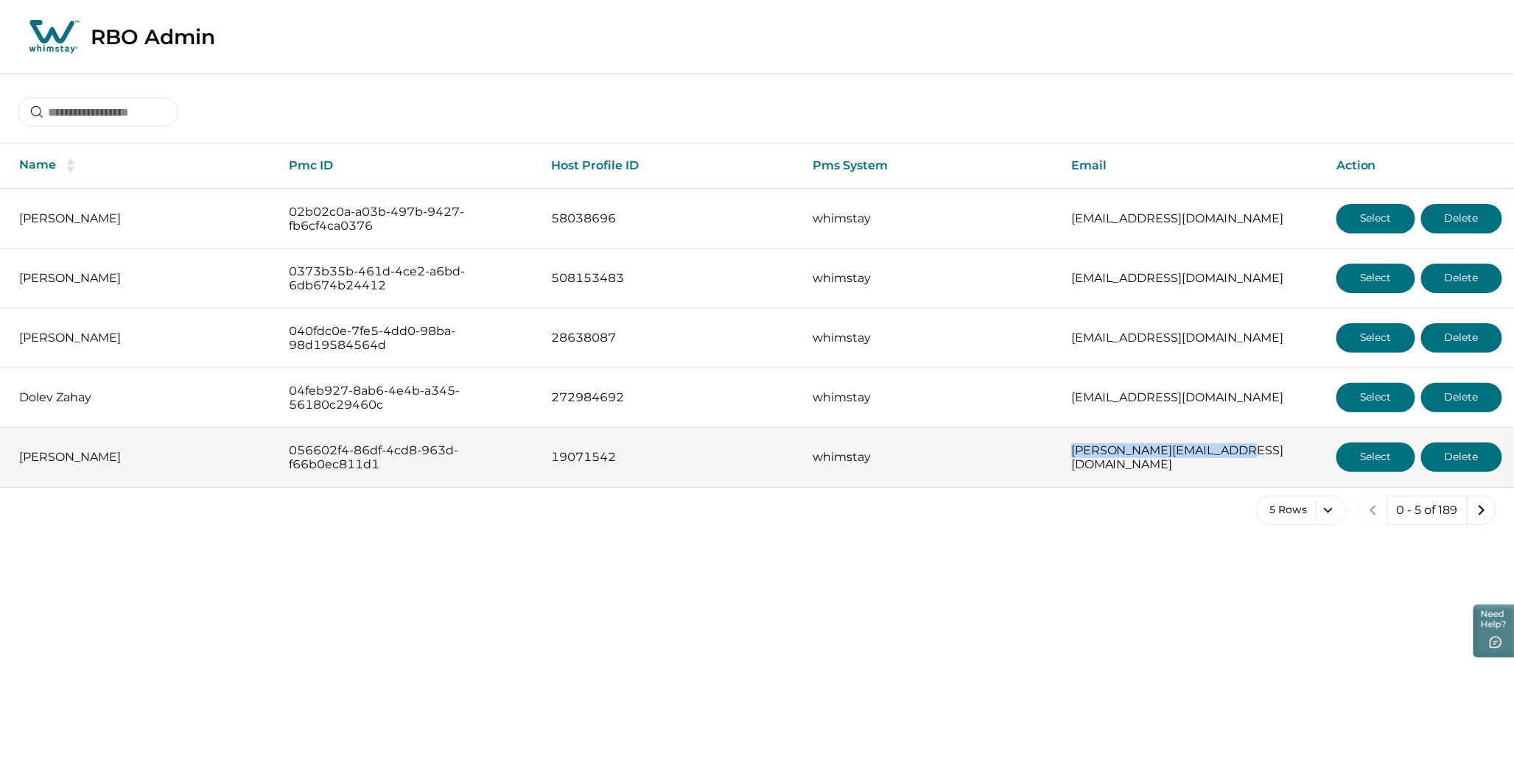
drag, startPoint x: 1056, startPoint y: 455, endPoint x: 1218, endPoint y: 460, distance: 162.9
click at [1218, 460] on td "[PERSON_NAME][EMAIL_ADDRESS][DOMAIN_NAME]" at bounding box center [1191, 458] width 265 height 60
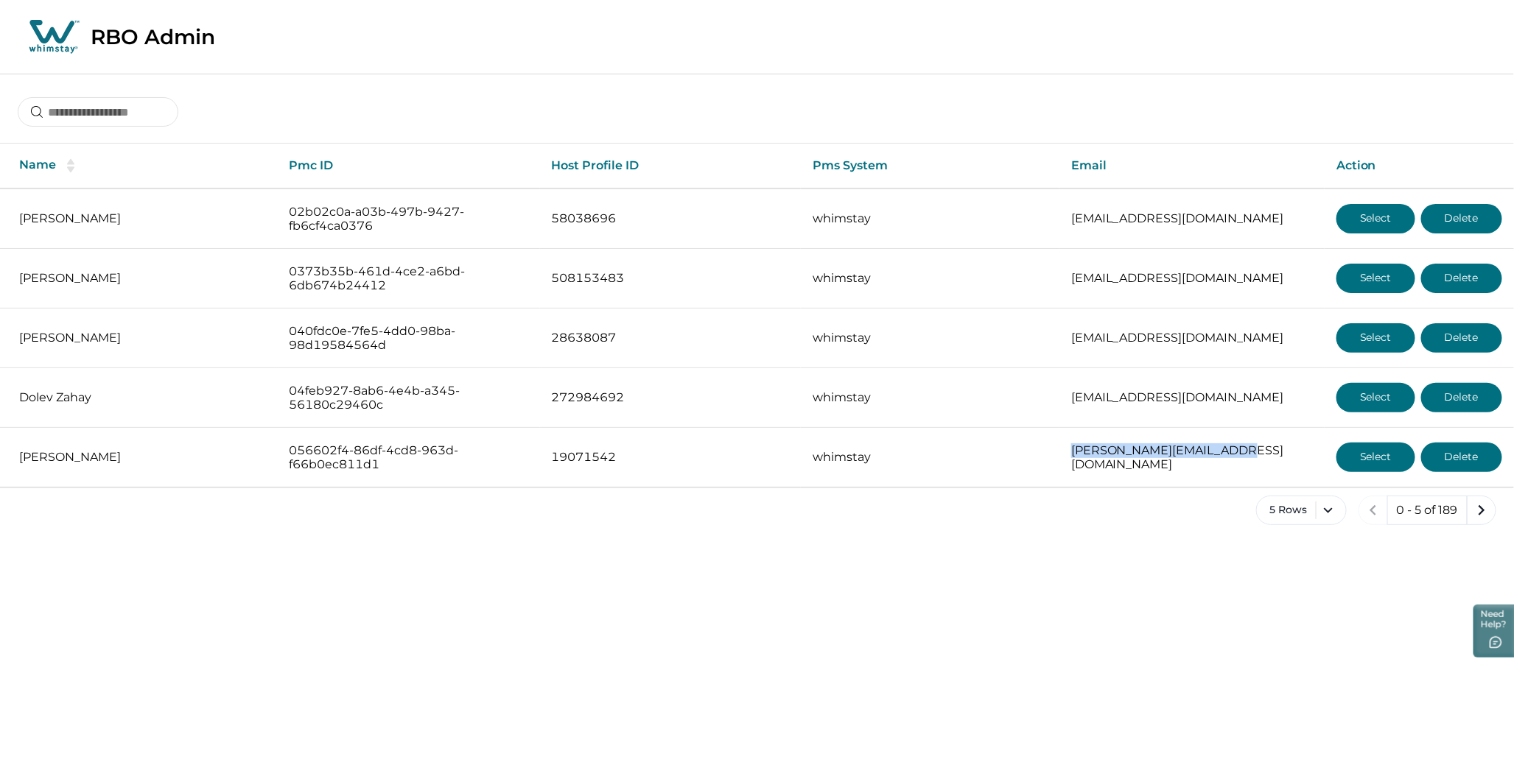
click at [1481, 510] on icon "next page" at bounding box center [1481, 510] width 21 height 21
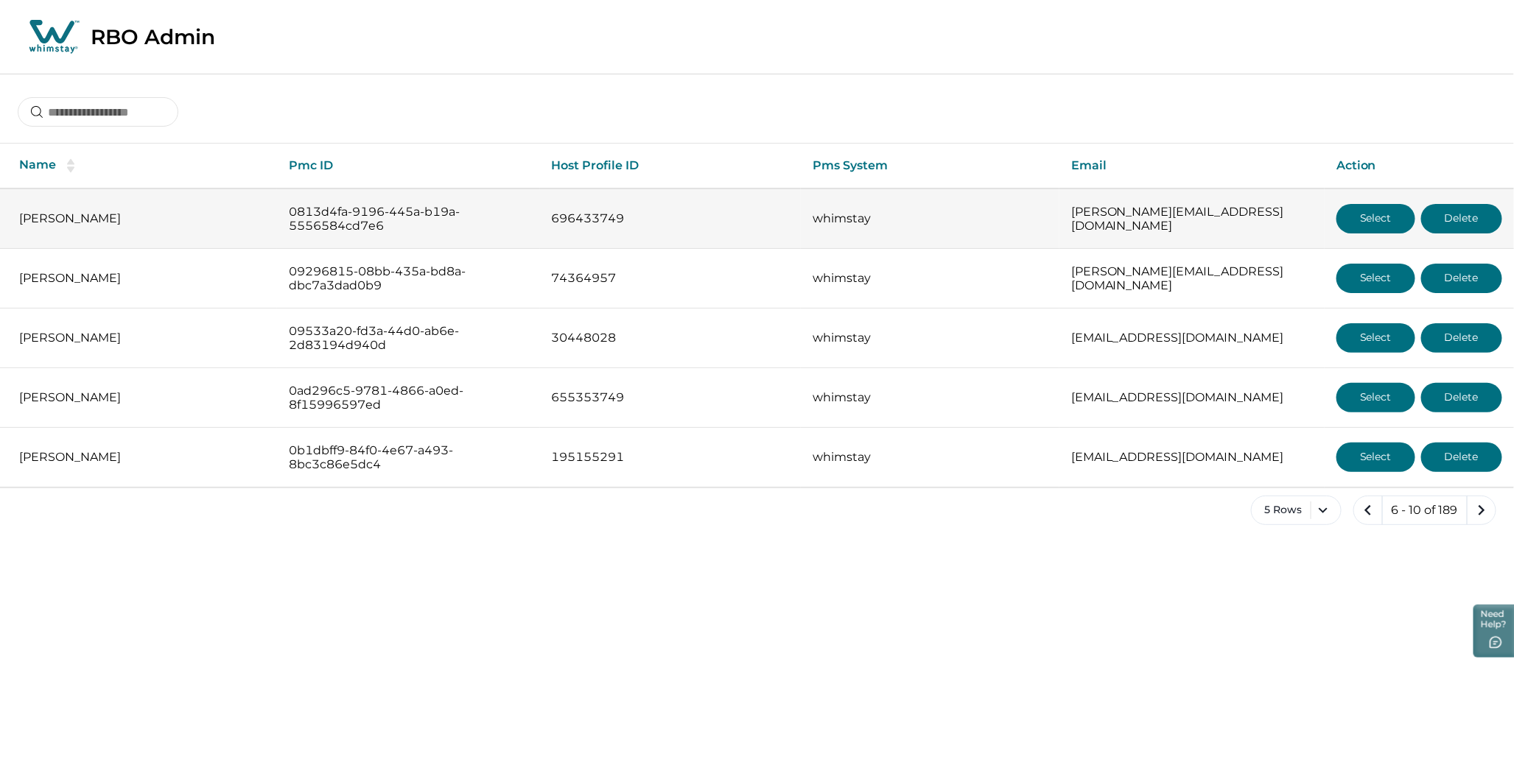
click at [1385, 217] on button "Select" at bounding box center [1375, 218] width 79 height 29
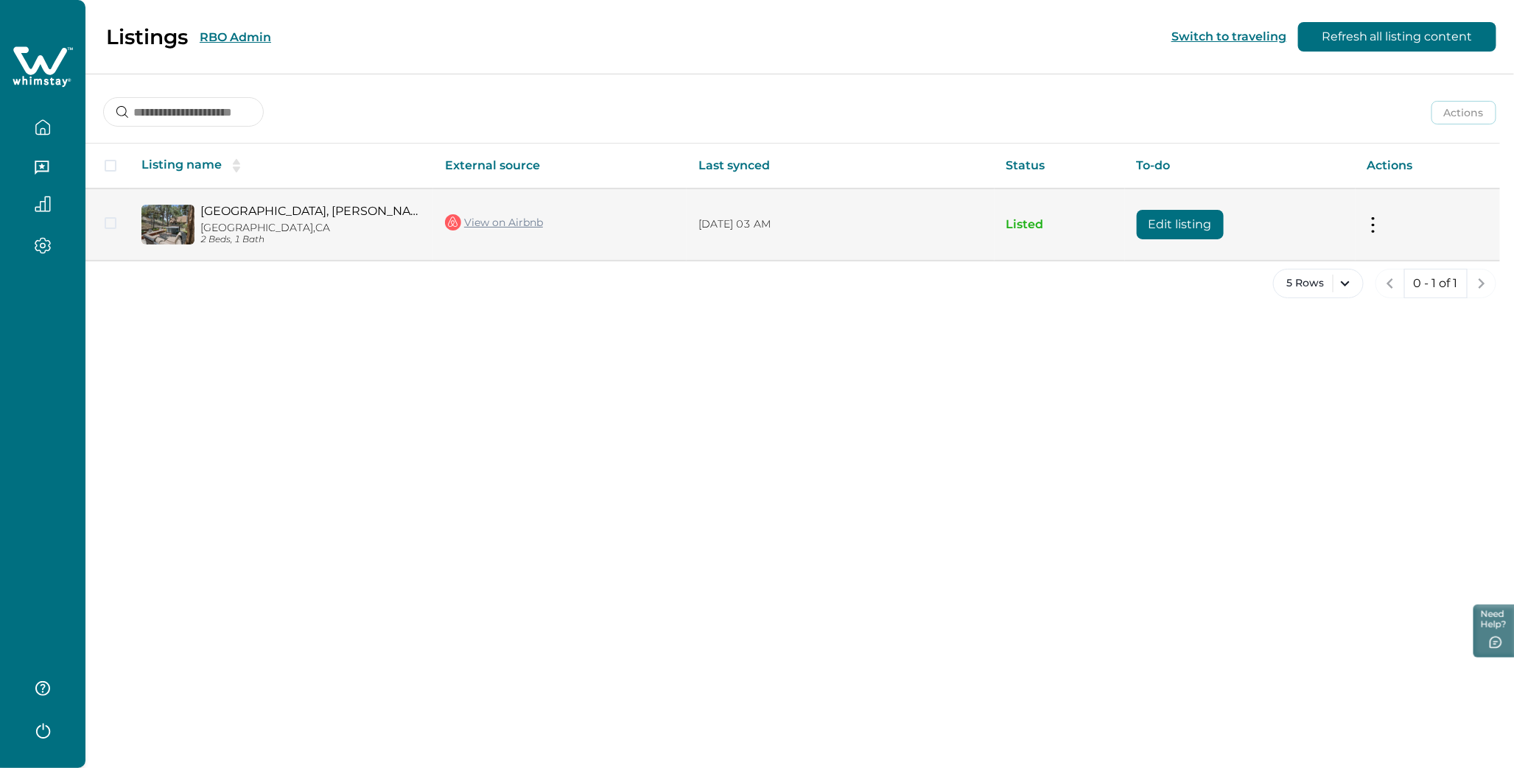
click at [1160, 222] on button "Edit listing" at bounding box center [1180, 224] width 87 height 29
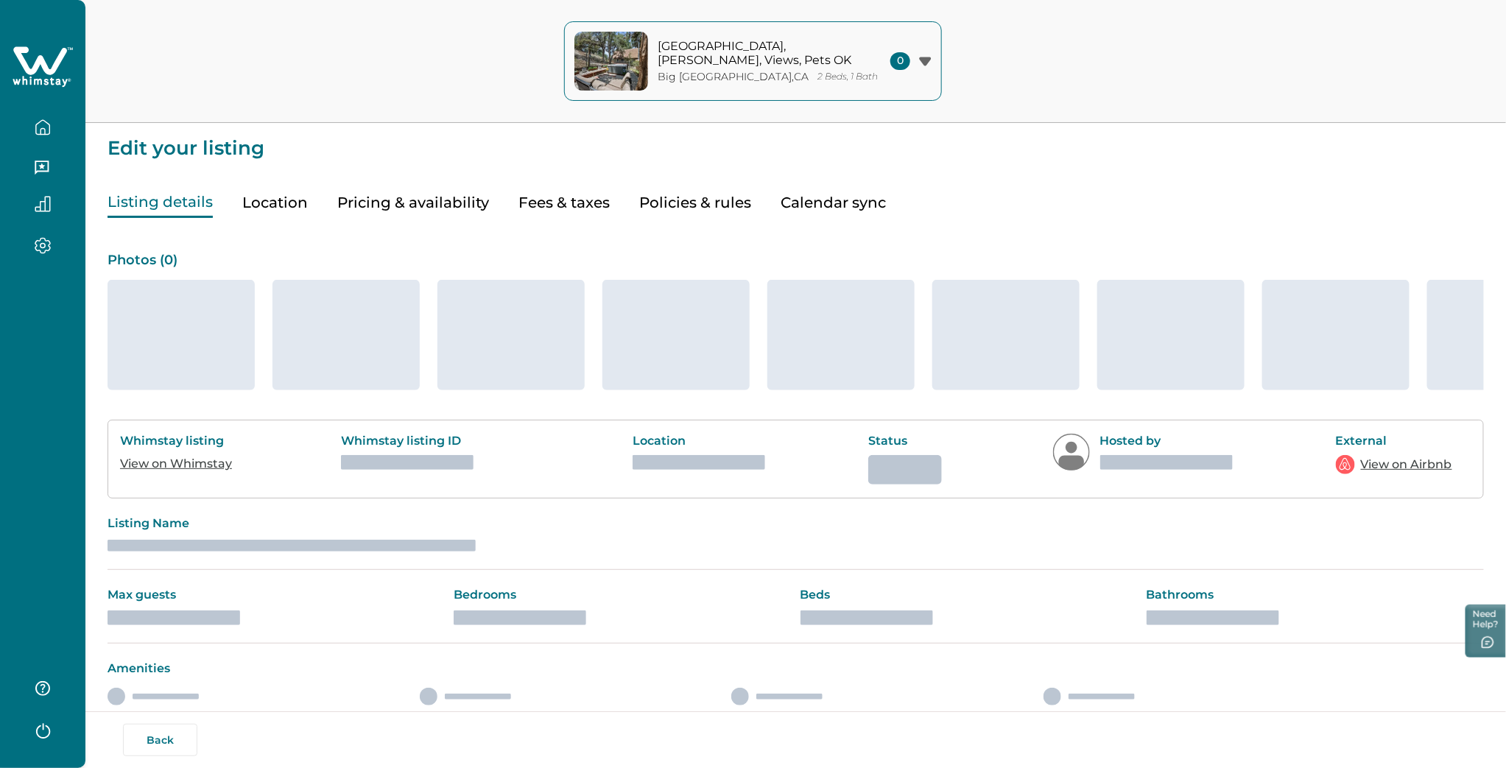
type input "**"
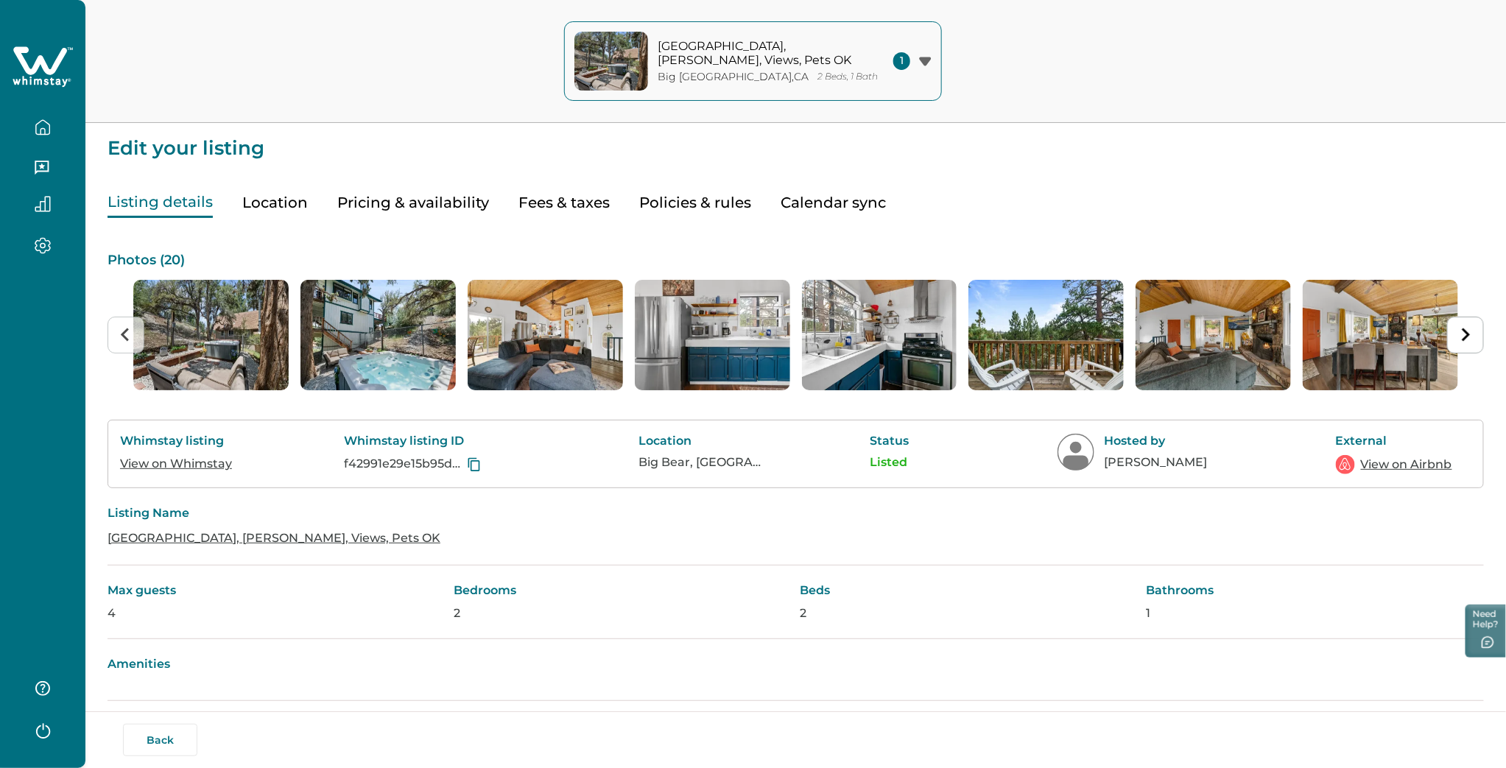
click at [430, 205] on button "Pricing & availability" at bounding box center [413, 203] width 152 height 30
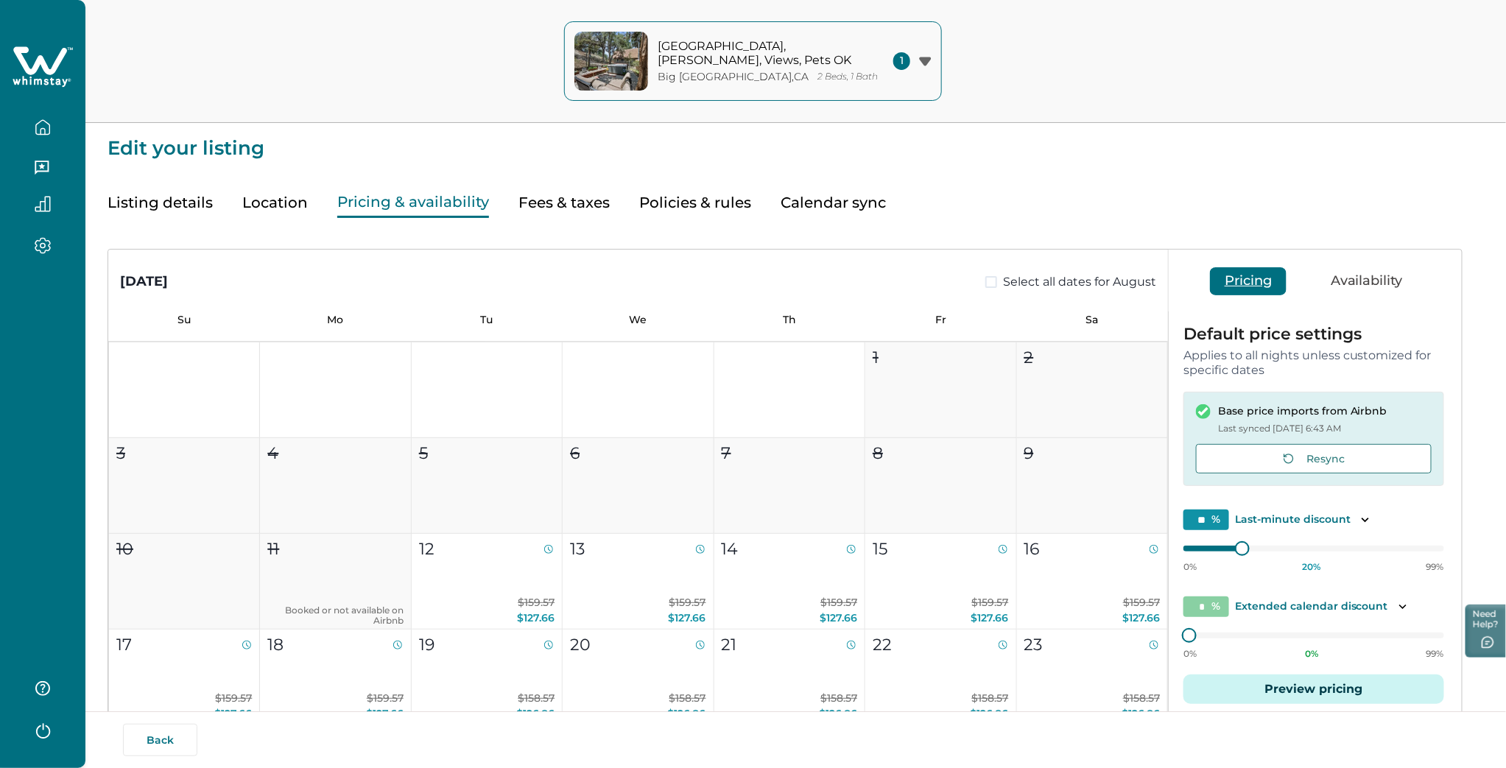
click at [562, 202] on button "Fees & taxes" at bounding box center [564, 203] width 91 height 30
type input "**"
type input "*"
type input "**"
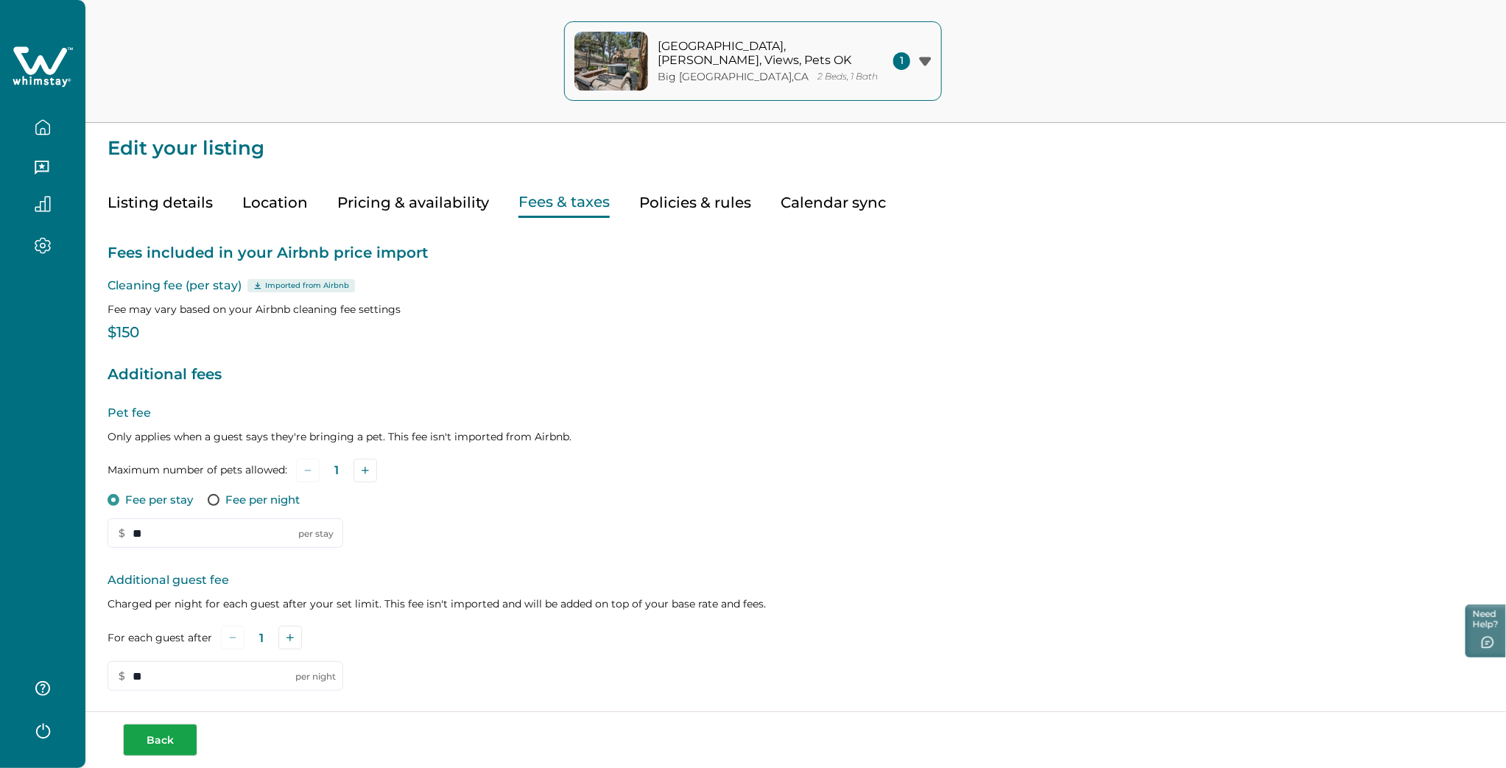
click at [155, 743] on button "Back" at bounding box center [160, 740] width 74 height 32
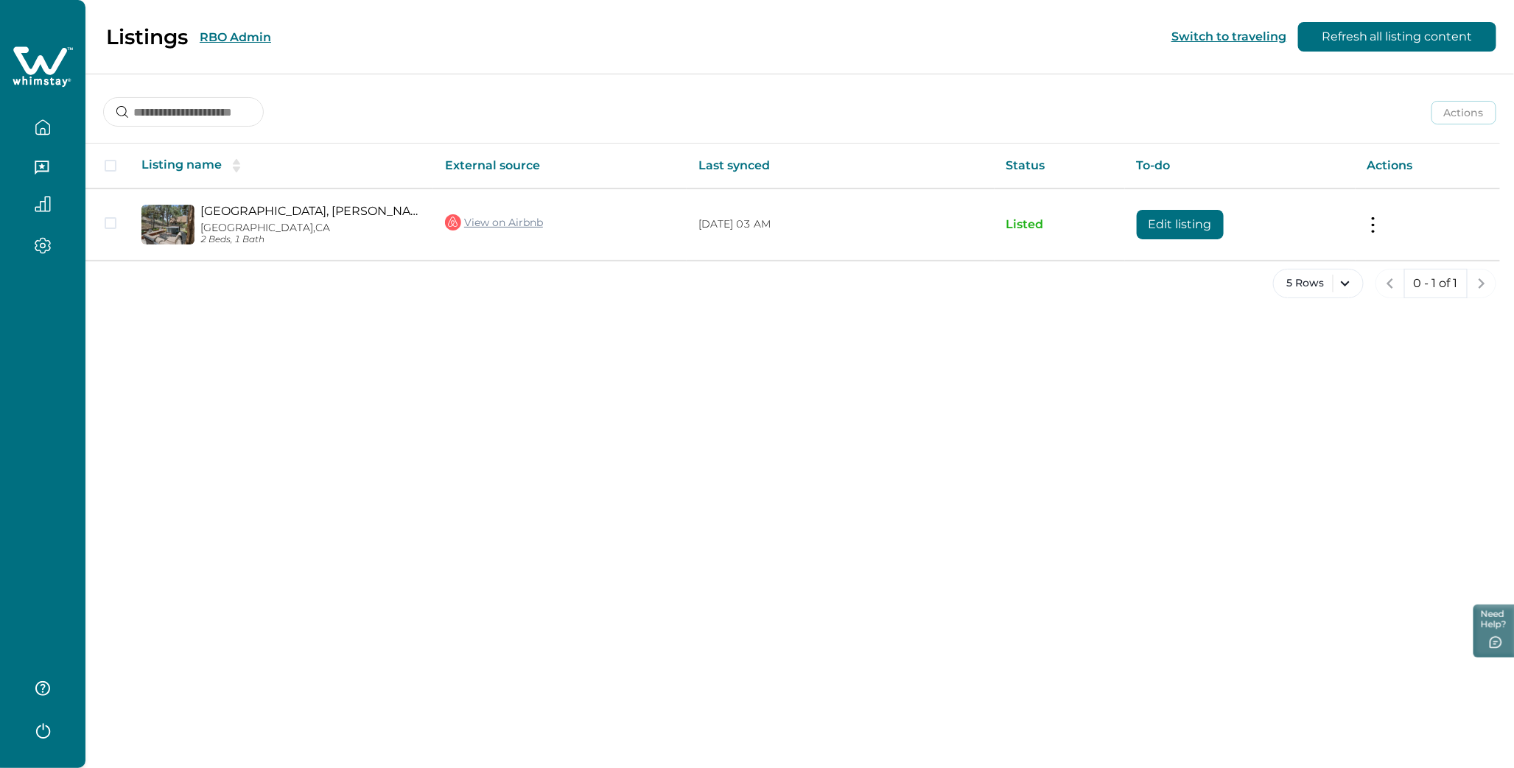
click at [231, 28] on div "Listings RBO Admin" at bounding box center [144, 36] width 253 height 25
click at [249, 35] on button "RBO Admin" at bounding box center [235, 37] width 71 height 14
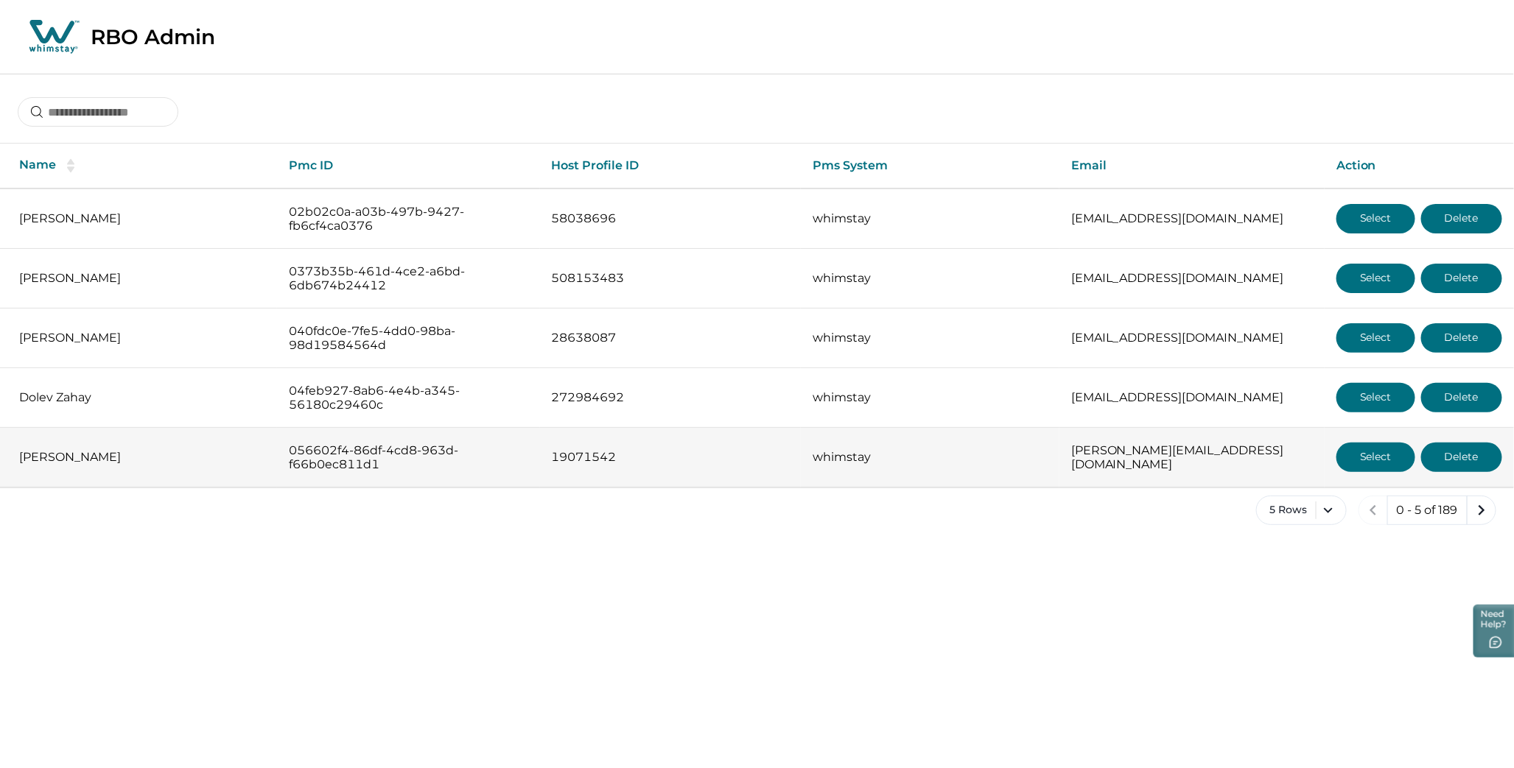
click at [1379, 453] on button "Select" at bounding box center [1375, 457] width 79 height 29
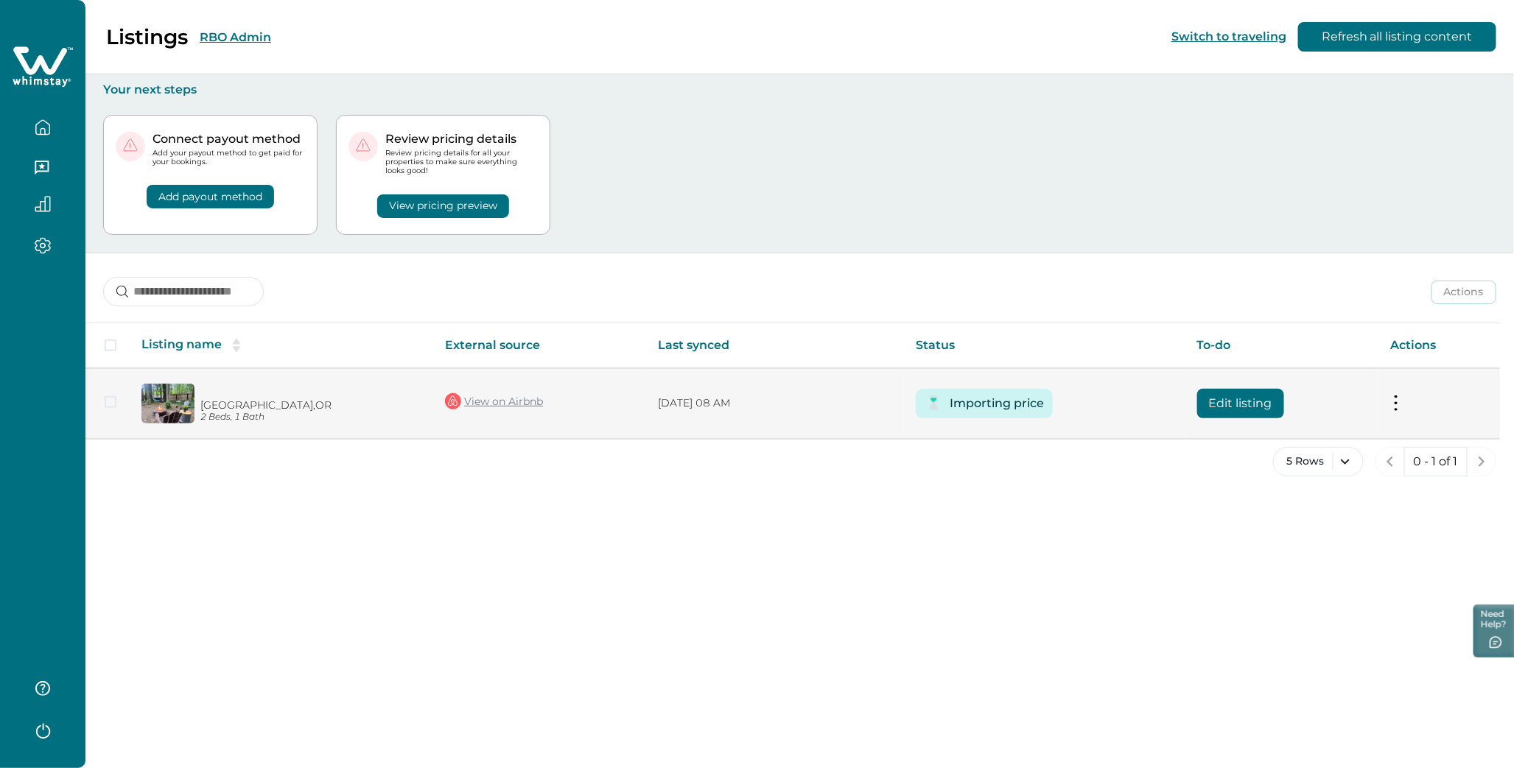
click at [1250, 401] on button "Edit listing" at bounding box center [1240, 403] width 87 height 29
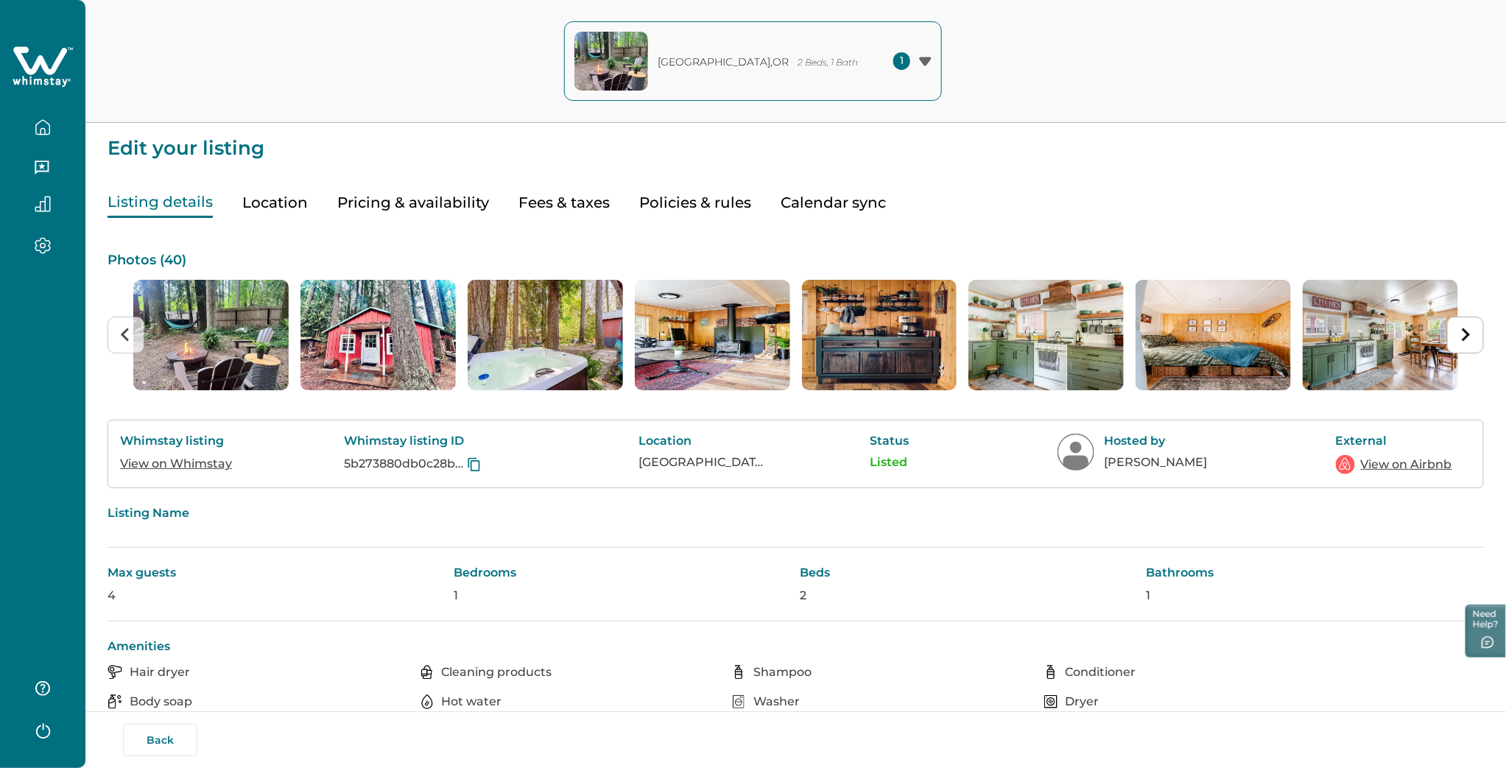
click at [443, 194] on button "Pricing & availability" at bounding box center [413, 203] width 152 height 30
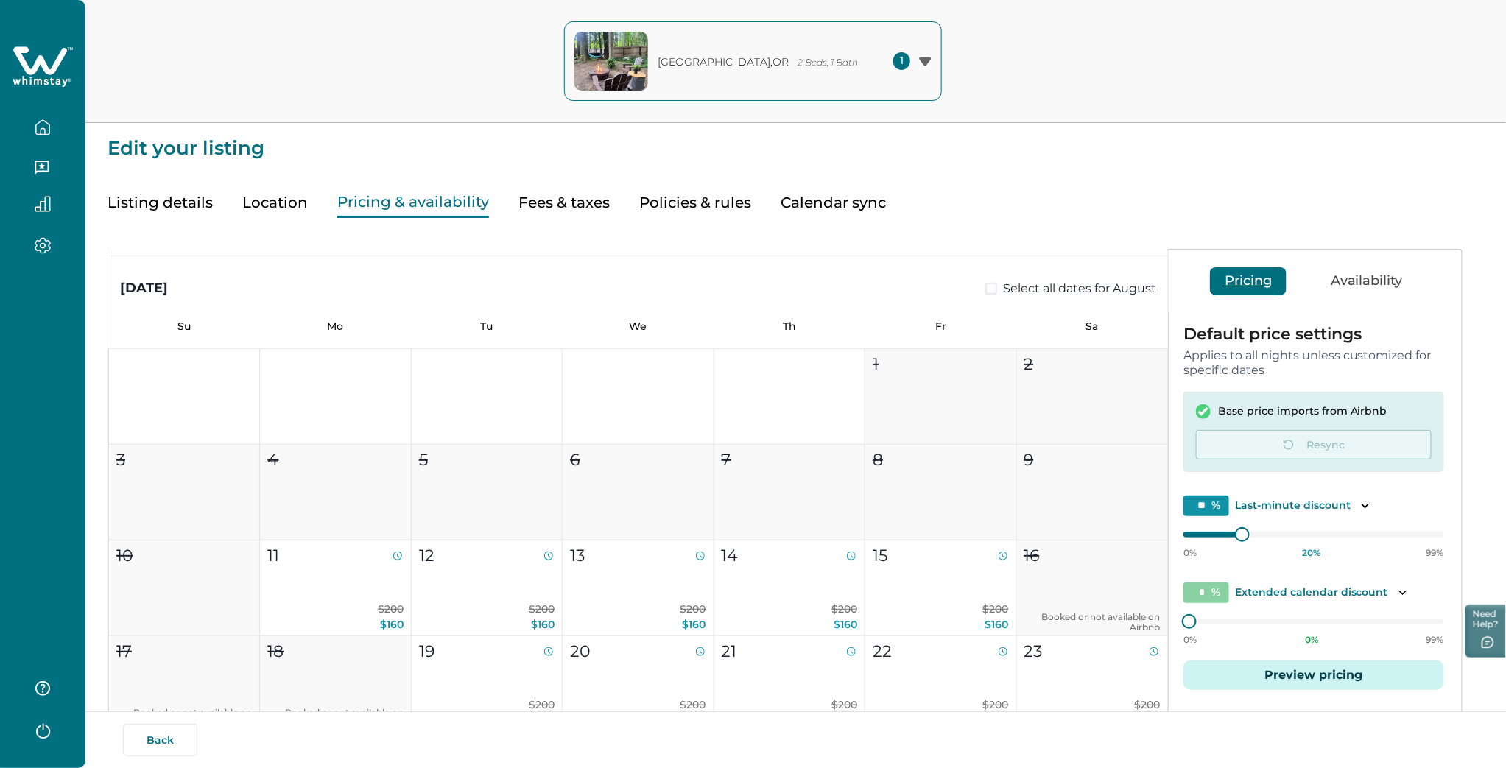
scroll to position [600, 0]
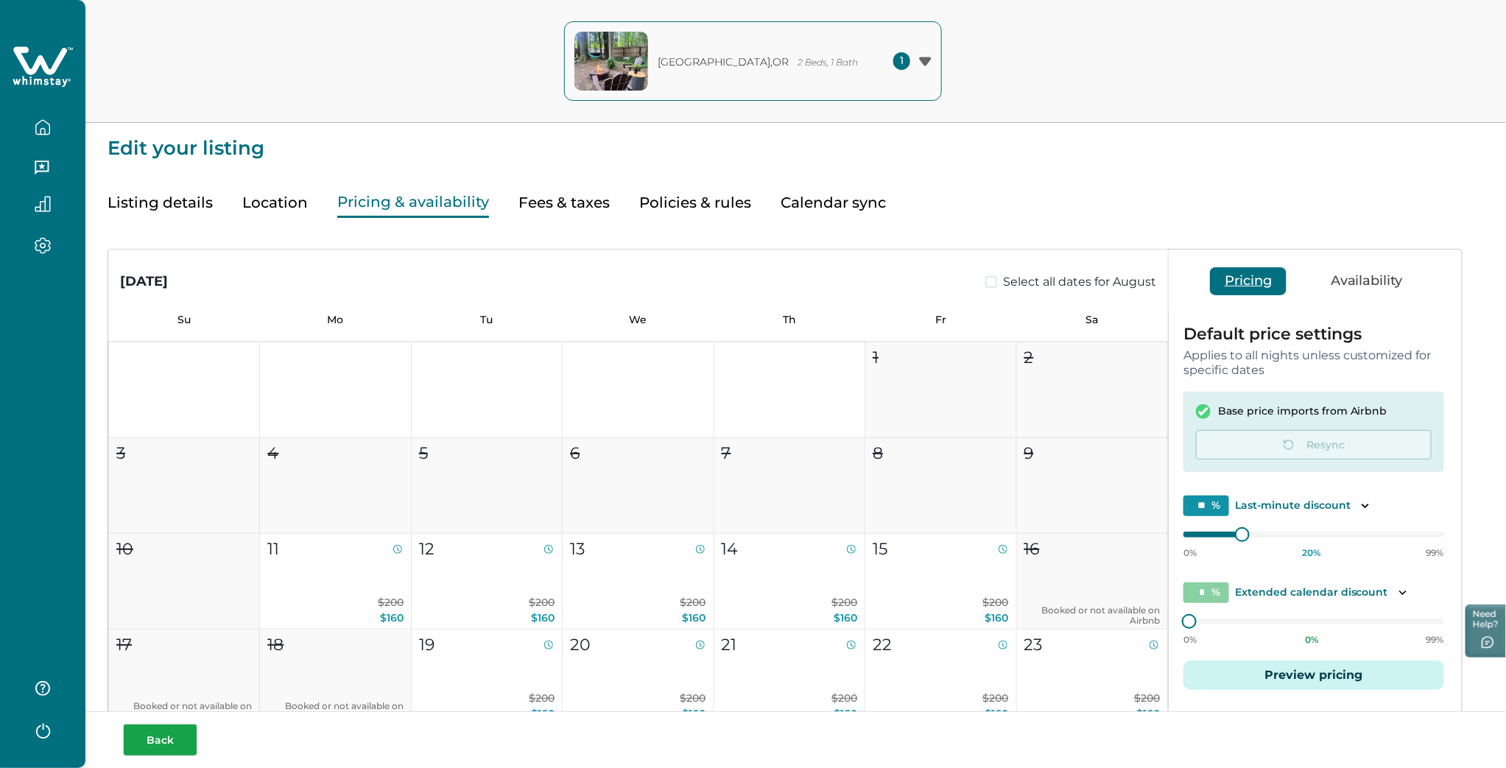
click at [170, 748] on button "Back" at bounding box center [160, 740] width 74 height 32
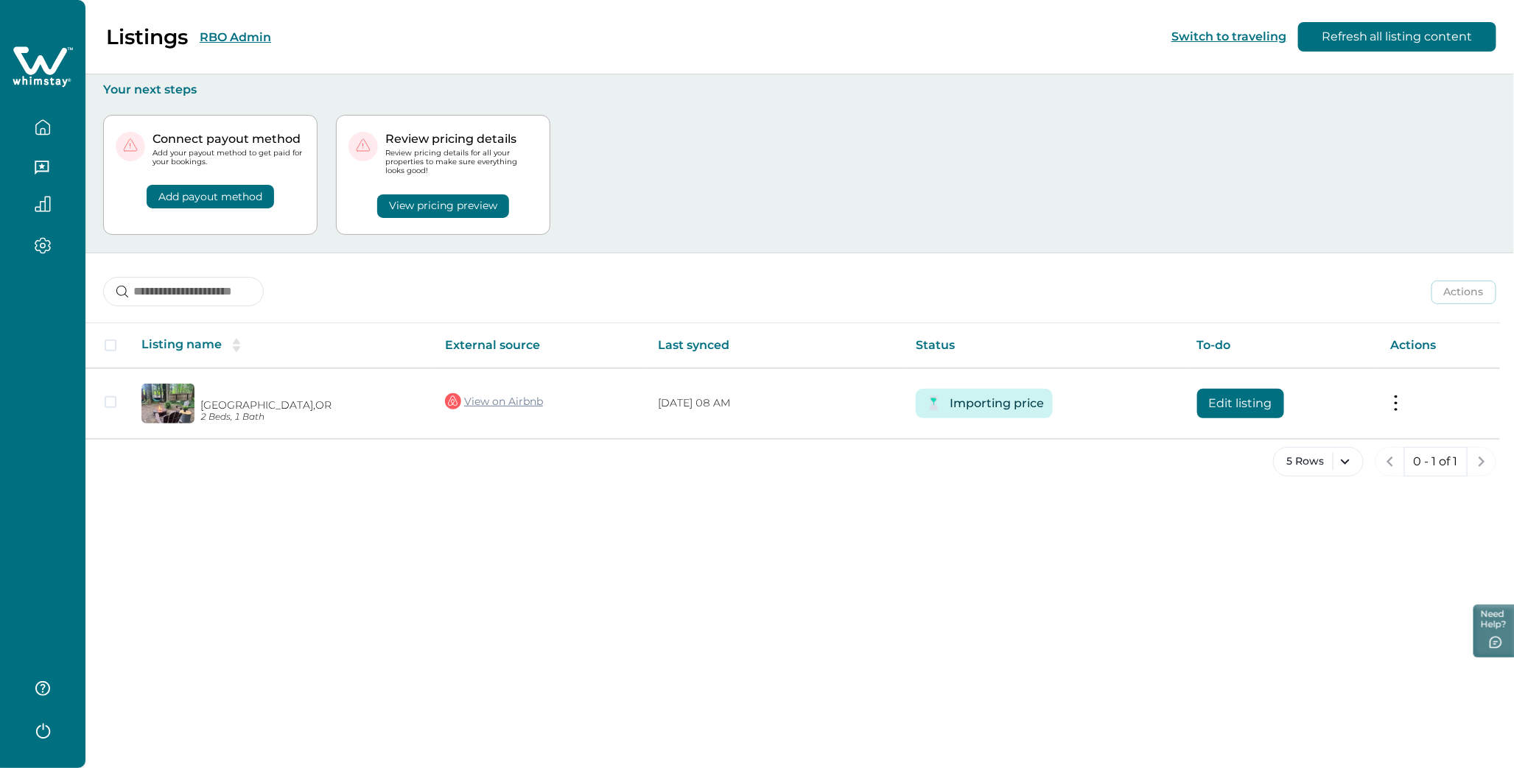
click at [206, 32] on button "RBO Admin" at bounding box center [235, 37] width 71 height 14
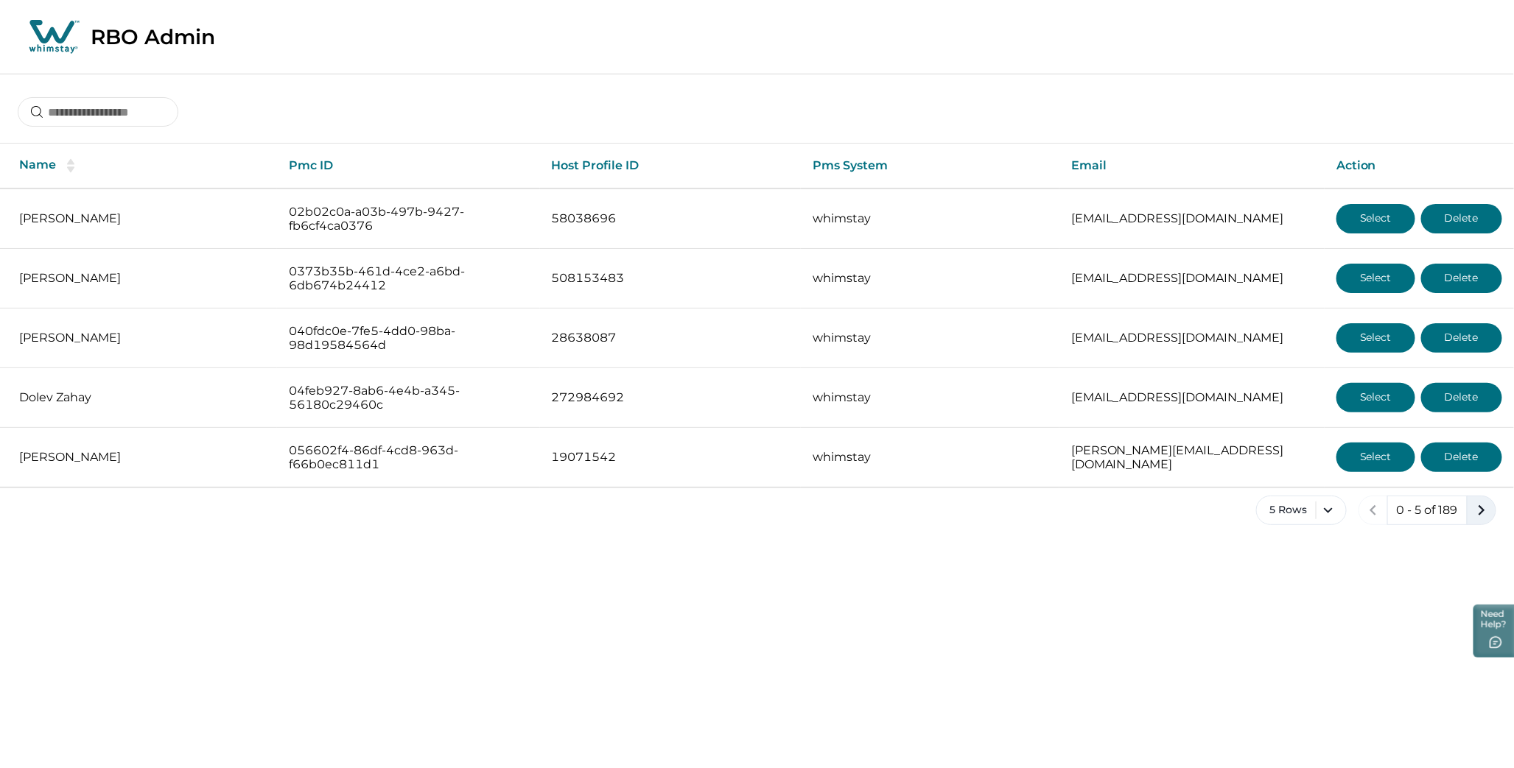
click at [1486, 511] on icon "next page" at bounding box center [1481, 510] width 21 height 21
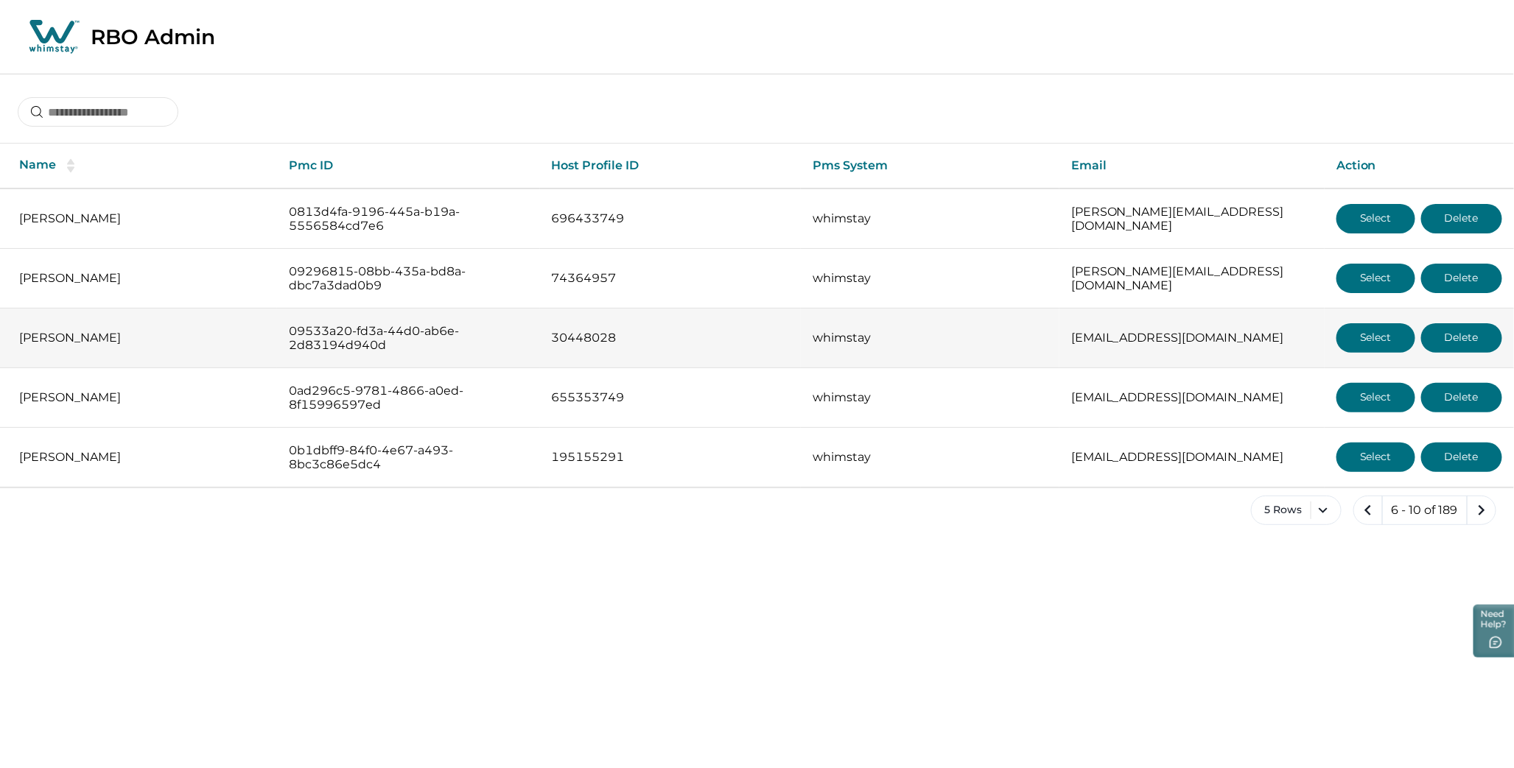
click at [1365, 344] on button "Select" at bounding box center [1375, 337] width 79 height 29
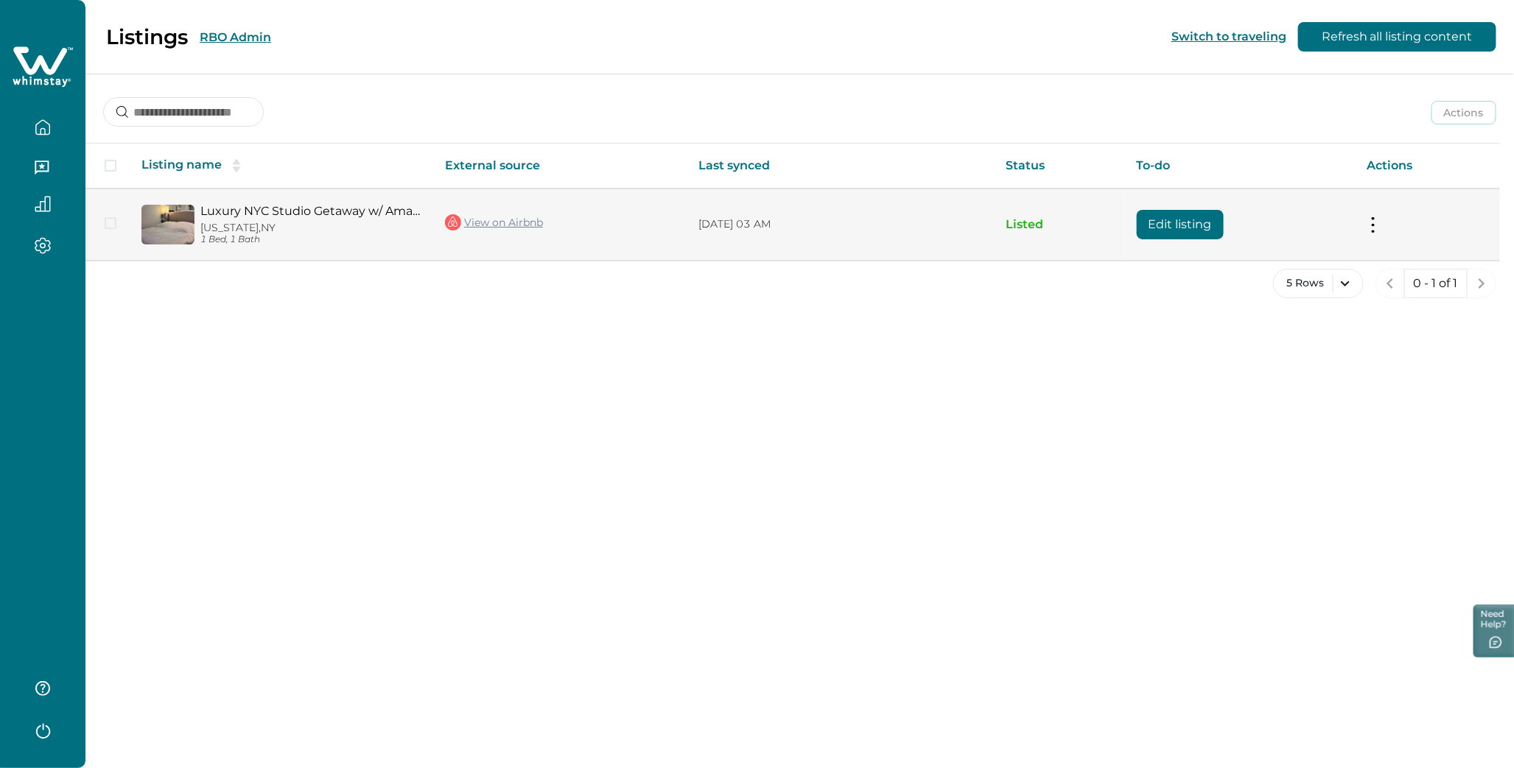
click at [1172, 226] on button "Edit listing" at bounding box center [1180, 224] width 87 height 29
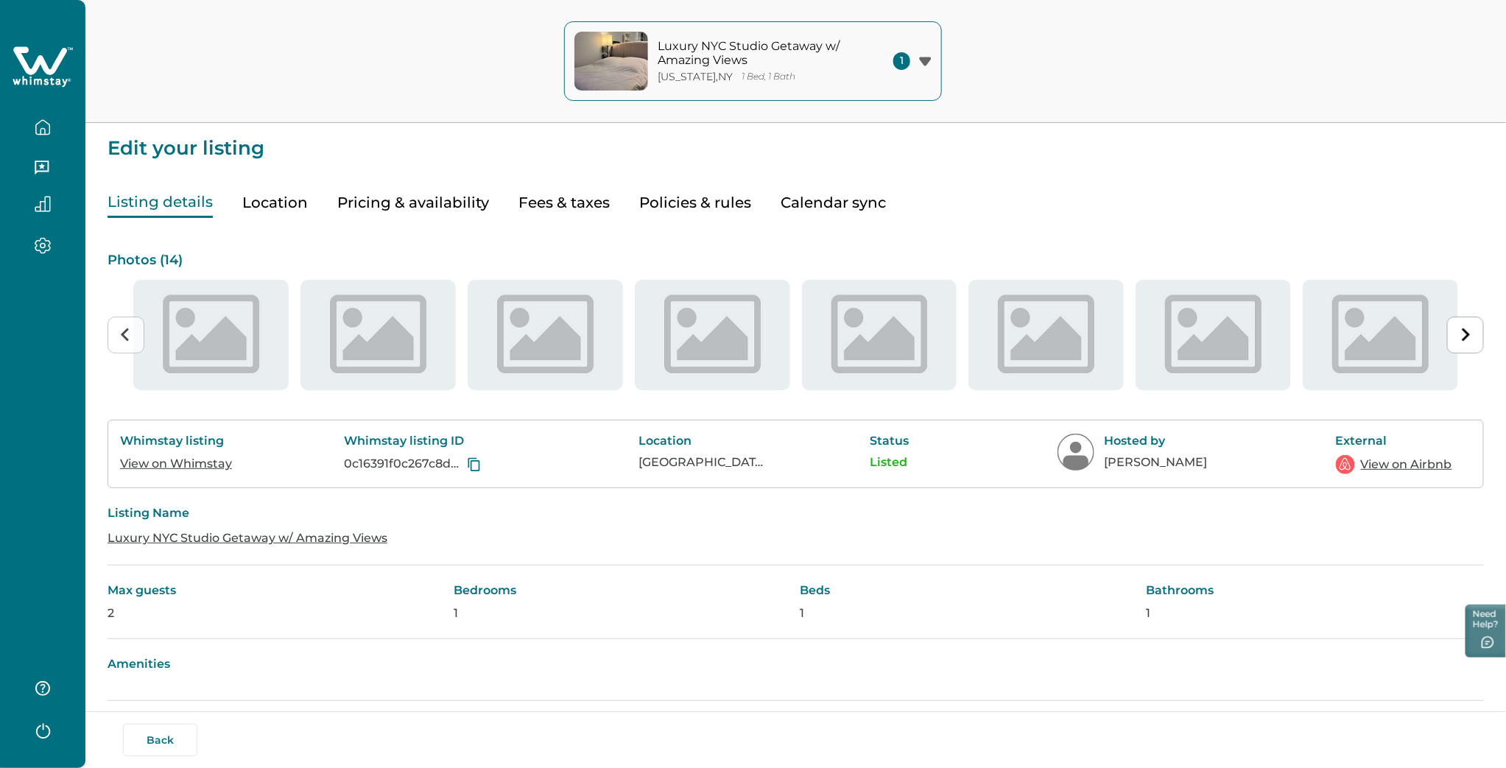
type input "**"
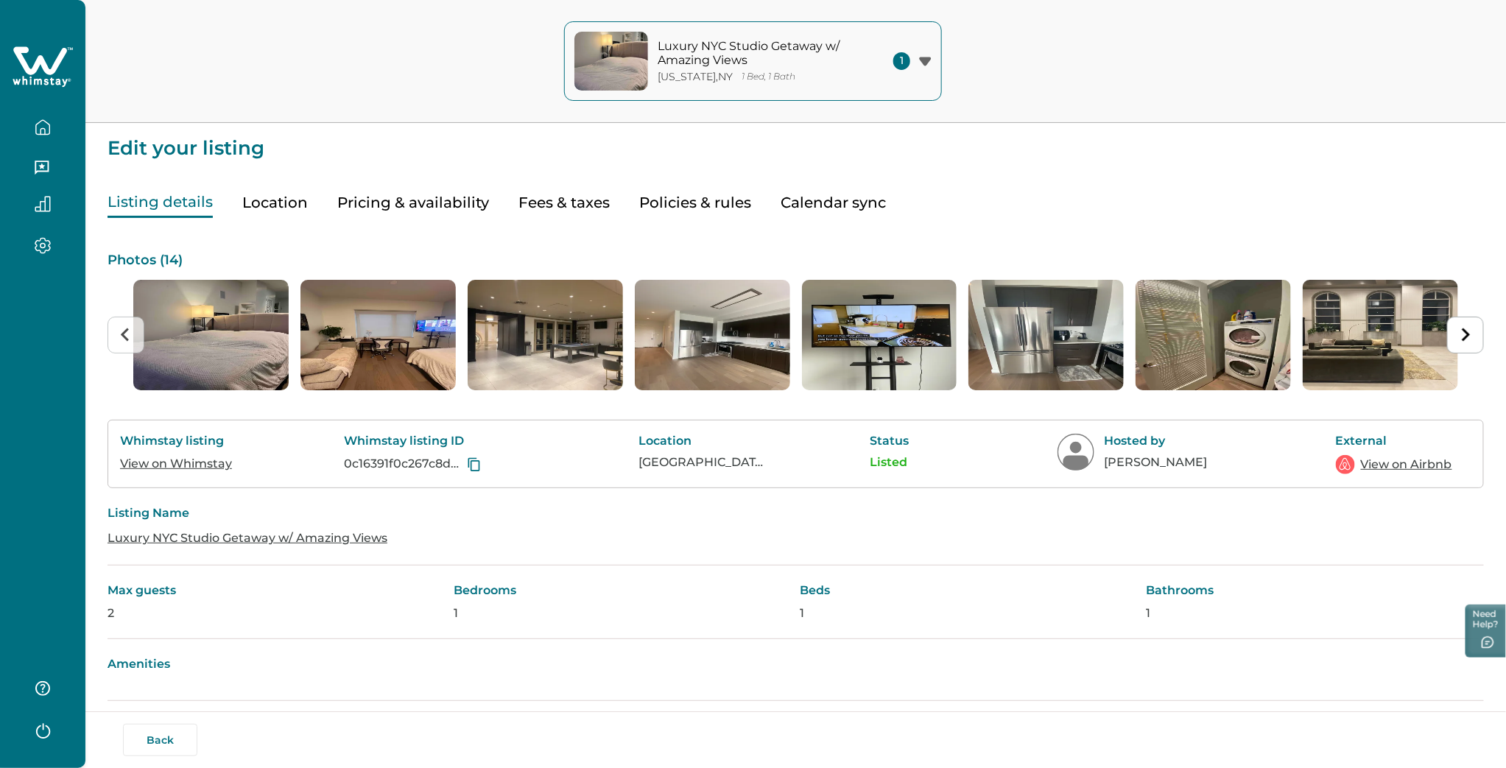
click at [417, 197] on button "Pricing & availability" at bounding box center [413, 203] width 152 height 30
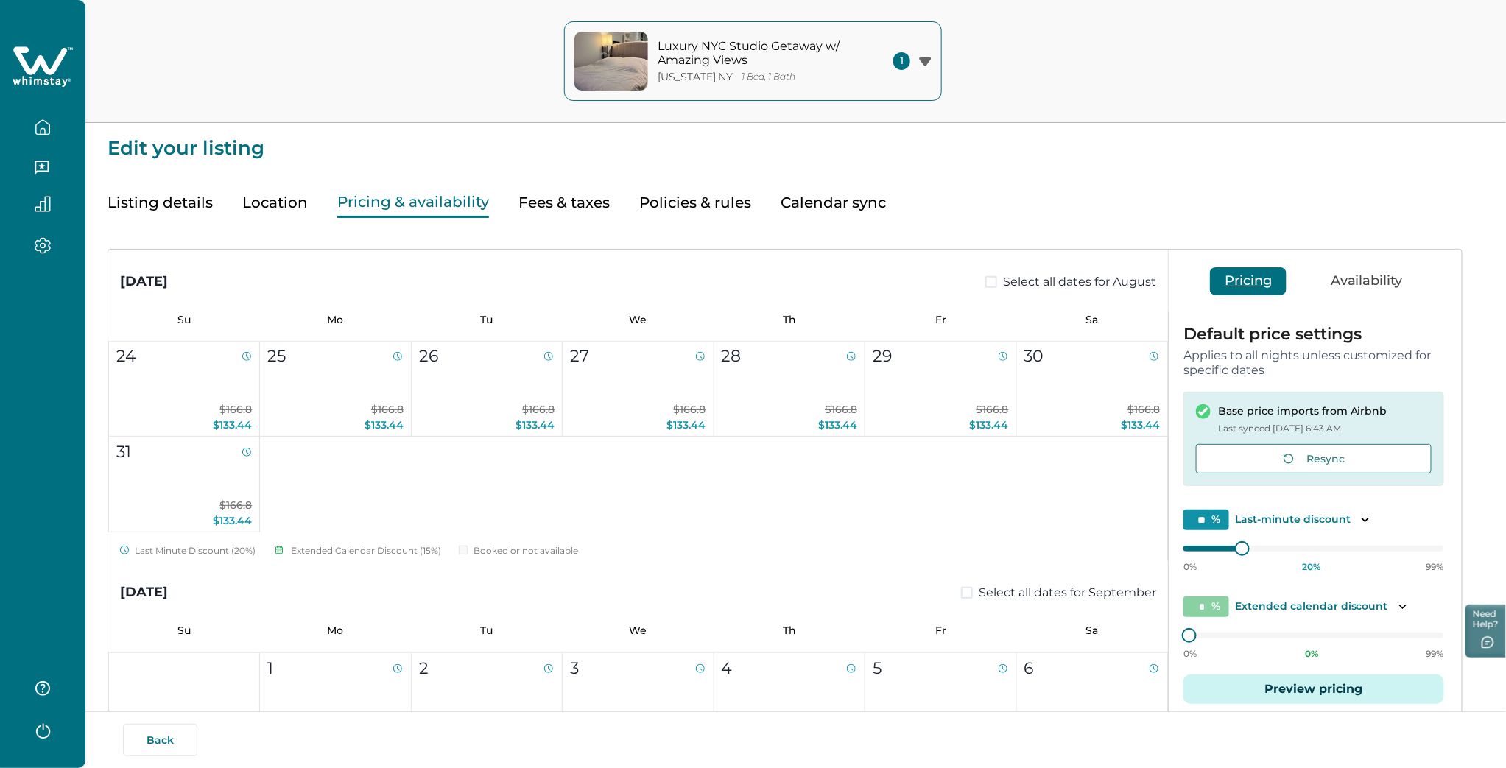
scroll to position [409, 0]
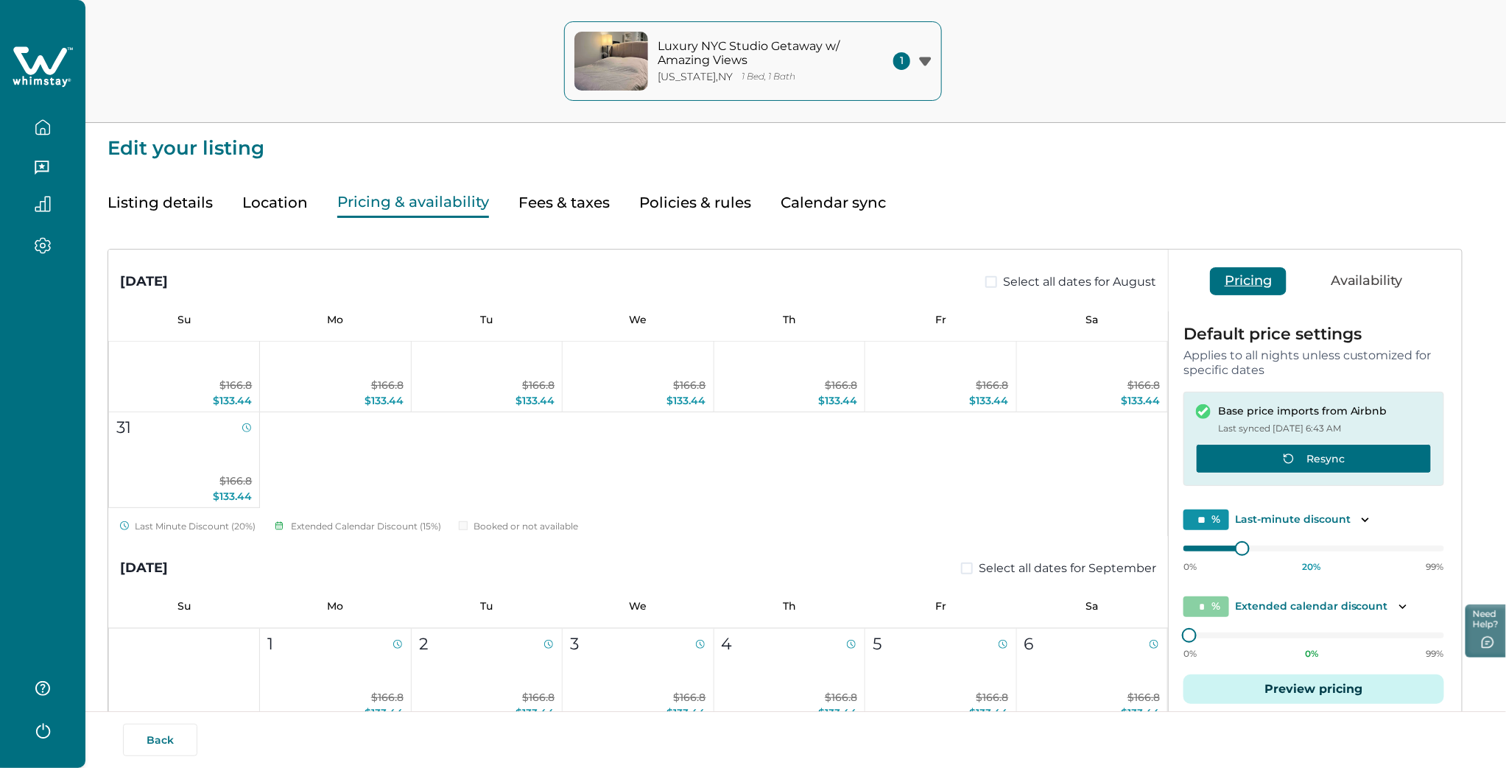
click at [1298, 450] on button "Resync" at bounding box center [1314, 458] width 236 height 29
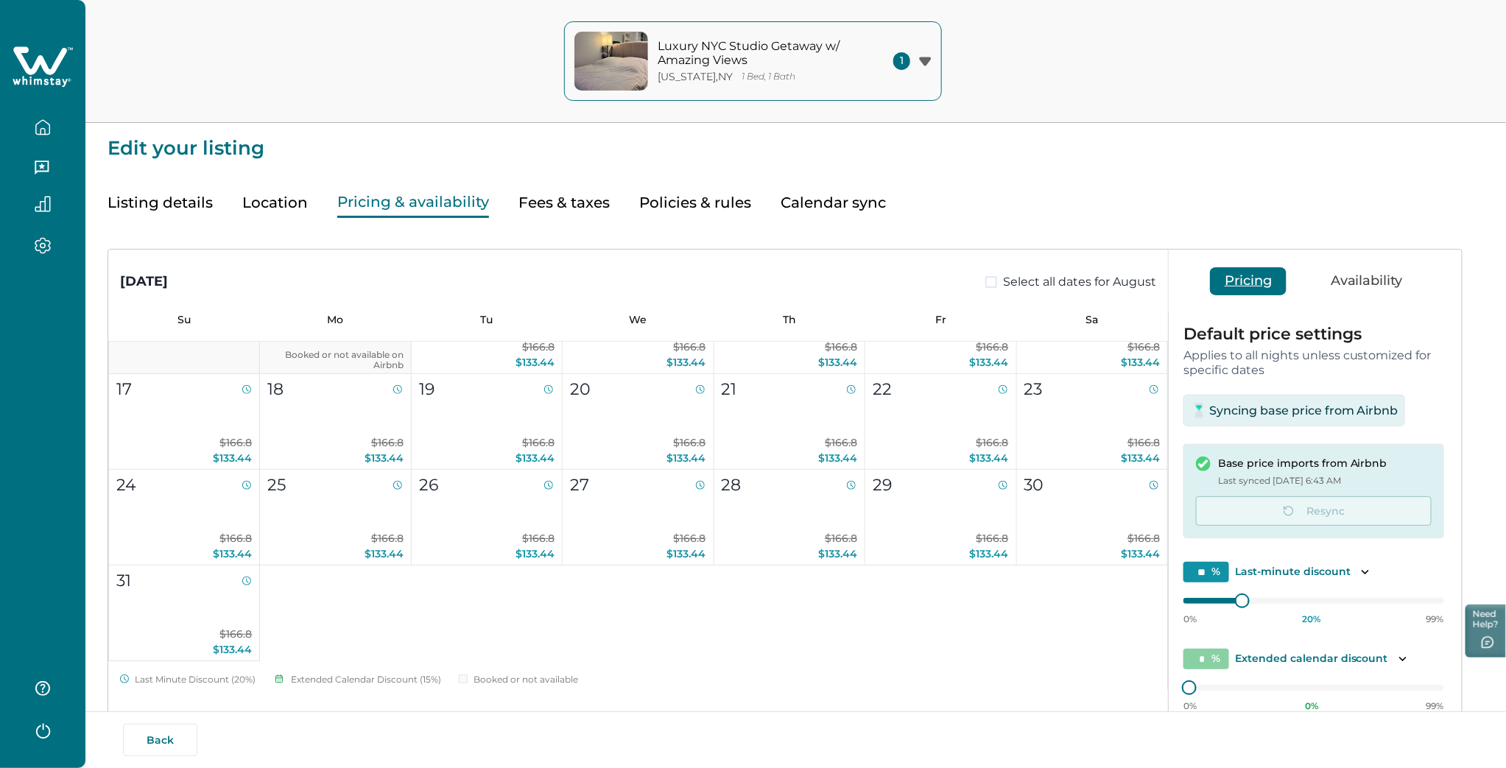
scroll to position [245, 0]
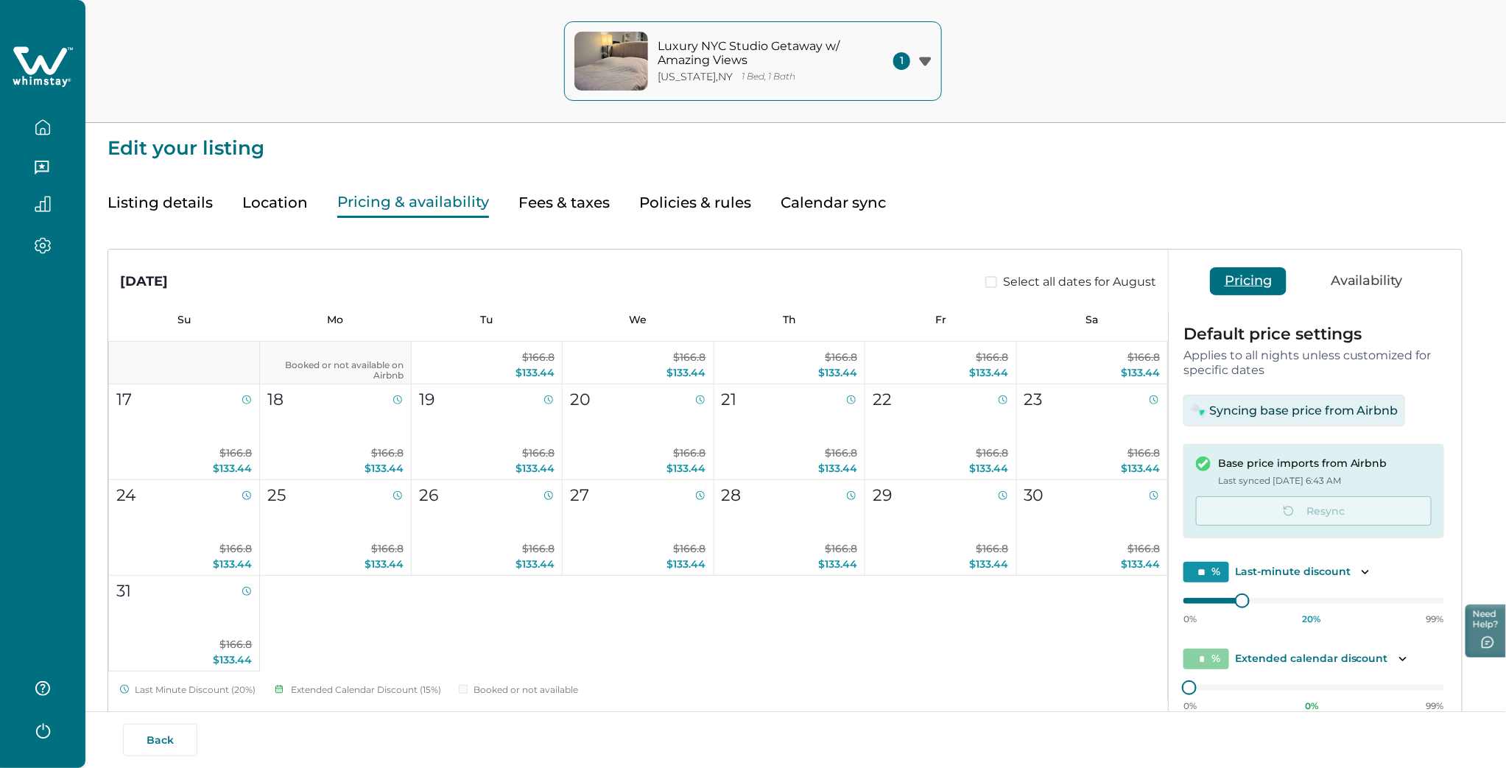
click at [569, 203] on button "Fees & taxes" at bounding box center [564, 203] width 91 height 30
type input "*"
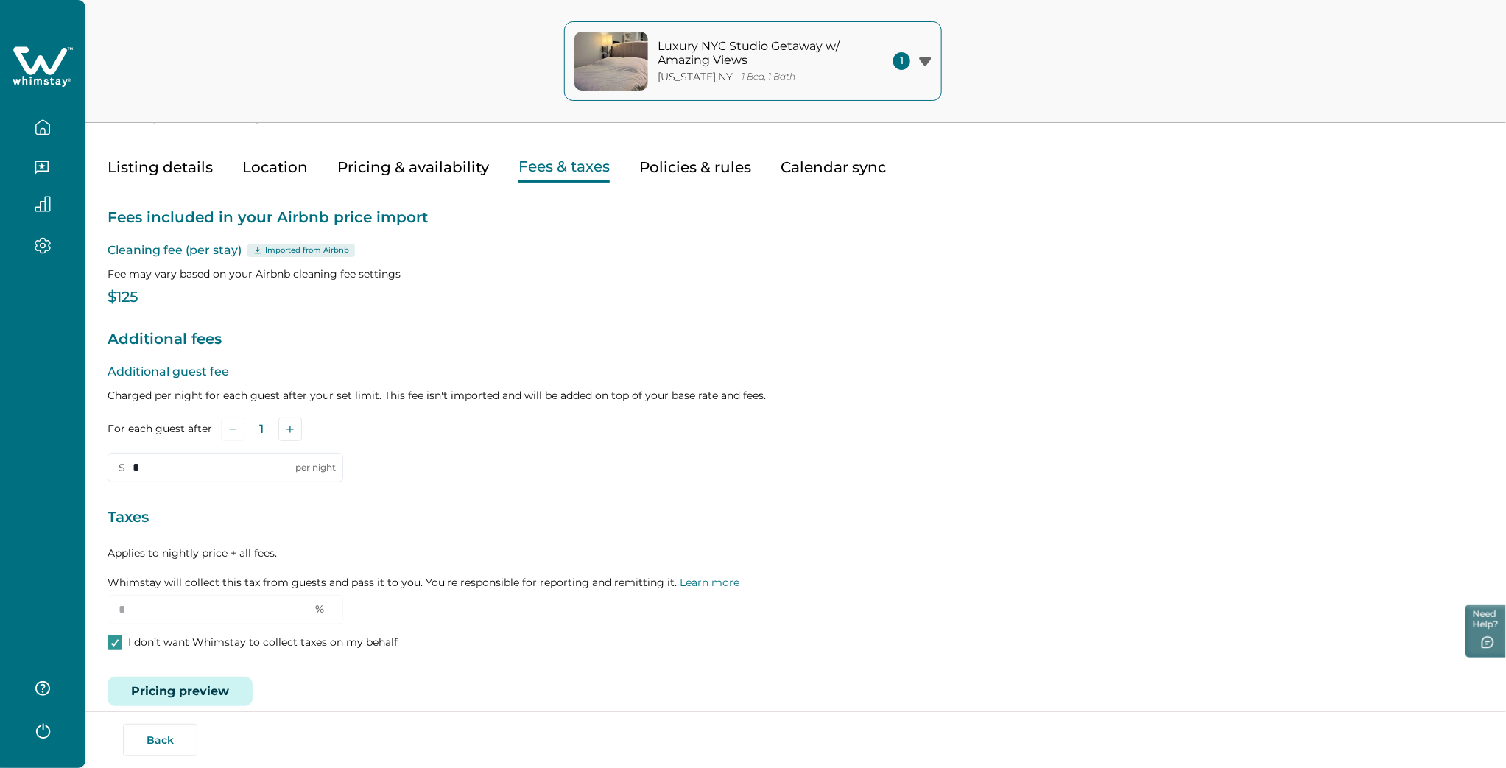
scroll to position [55, 0]
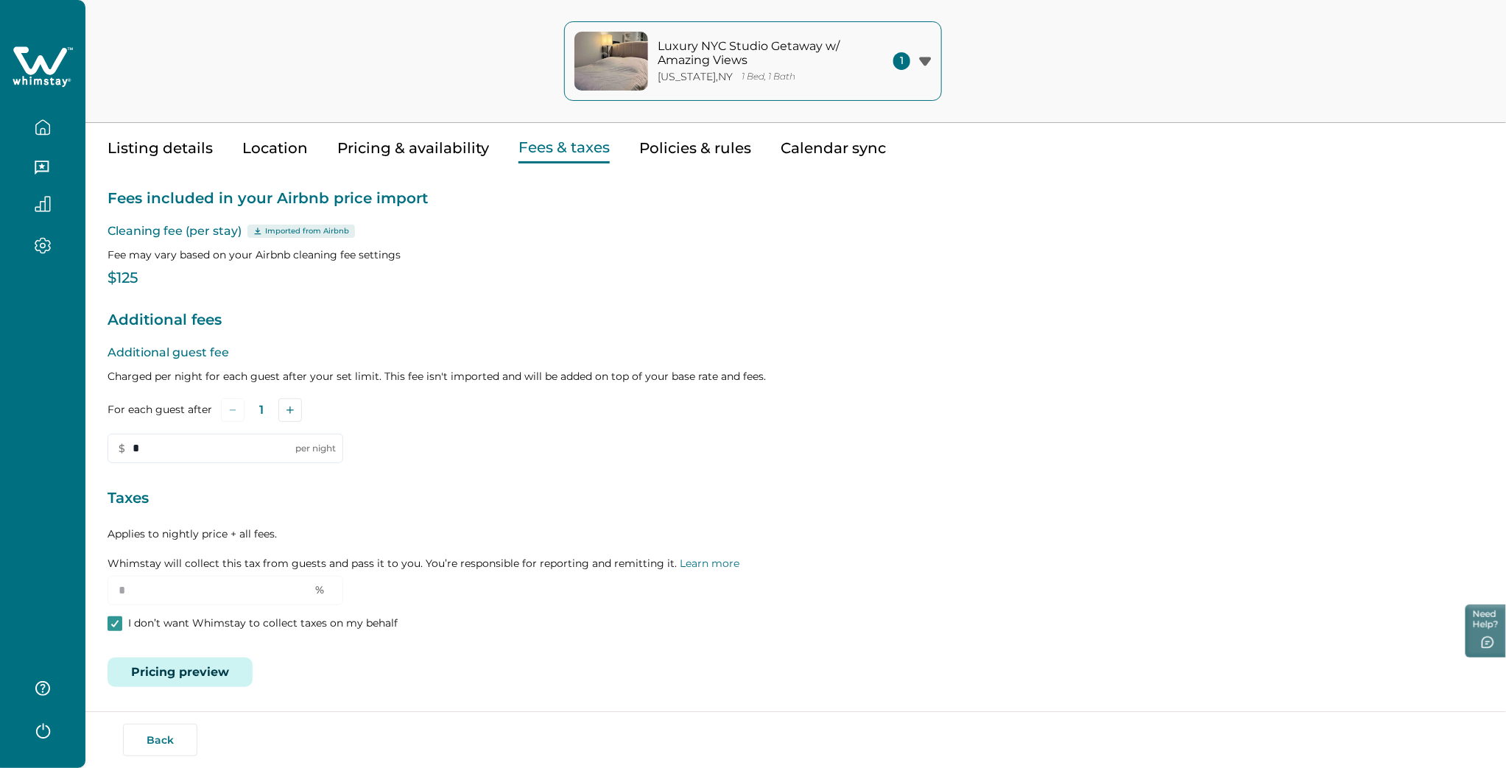
click at [196, 665] on button "Pricing preview" at bounding box center [180, 672] width 145 height 29
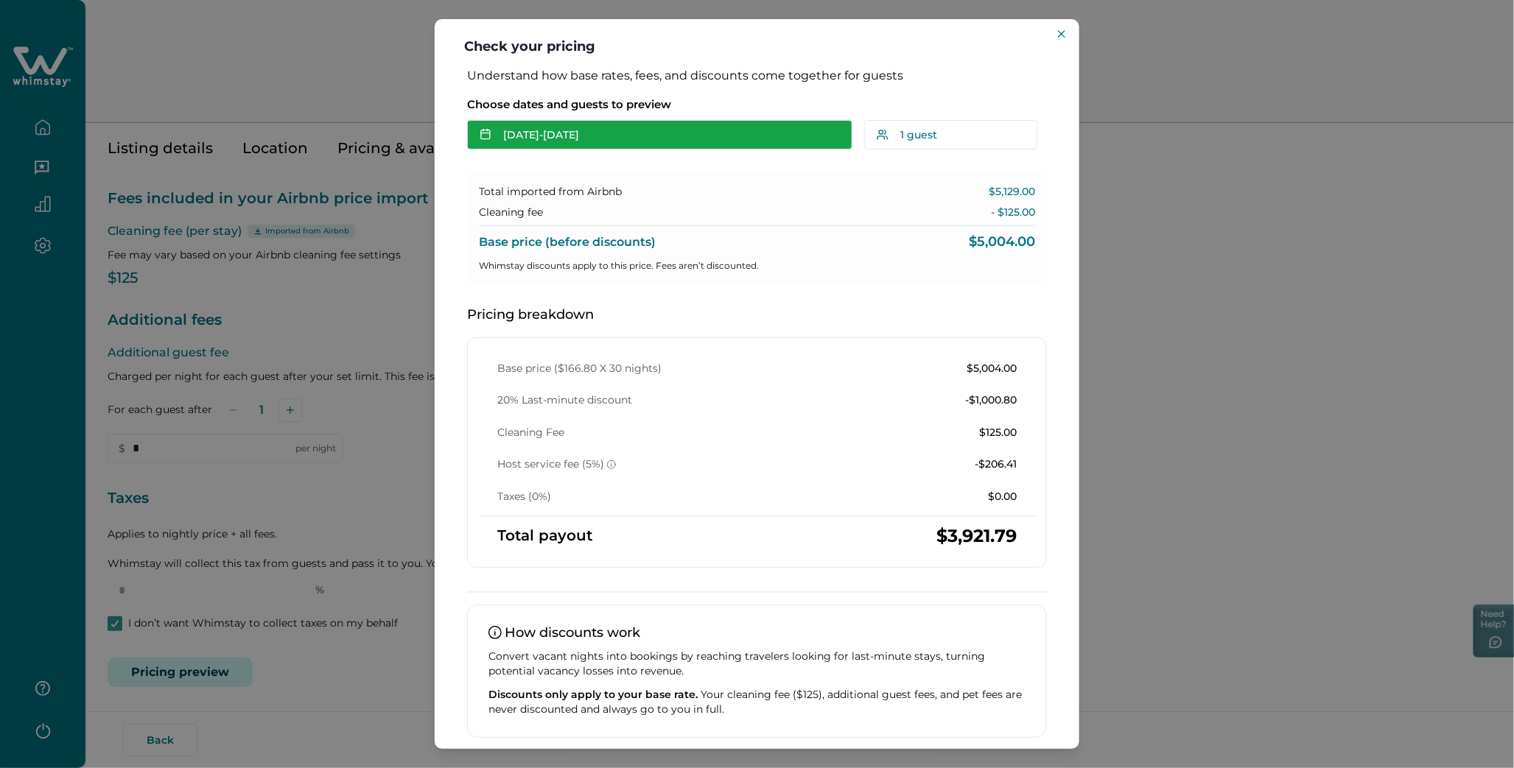
click at [570, 137] on button "Aug 12 - Sep 11" at bounding box center [659, 134] width 385 height 29
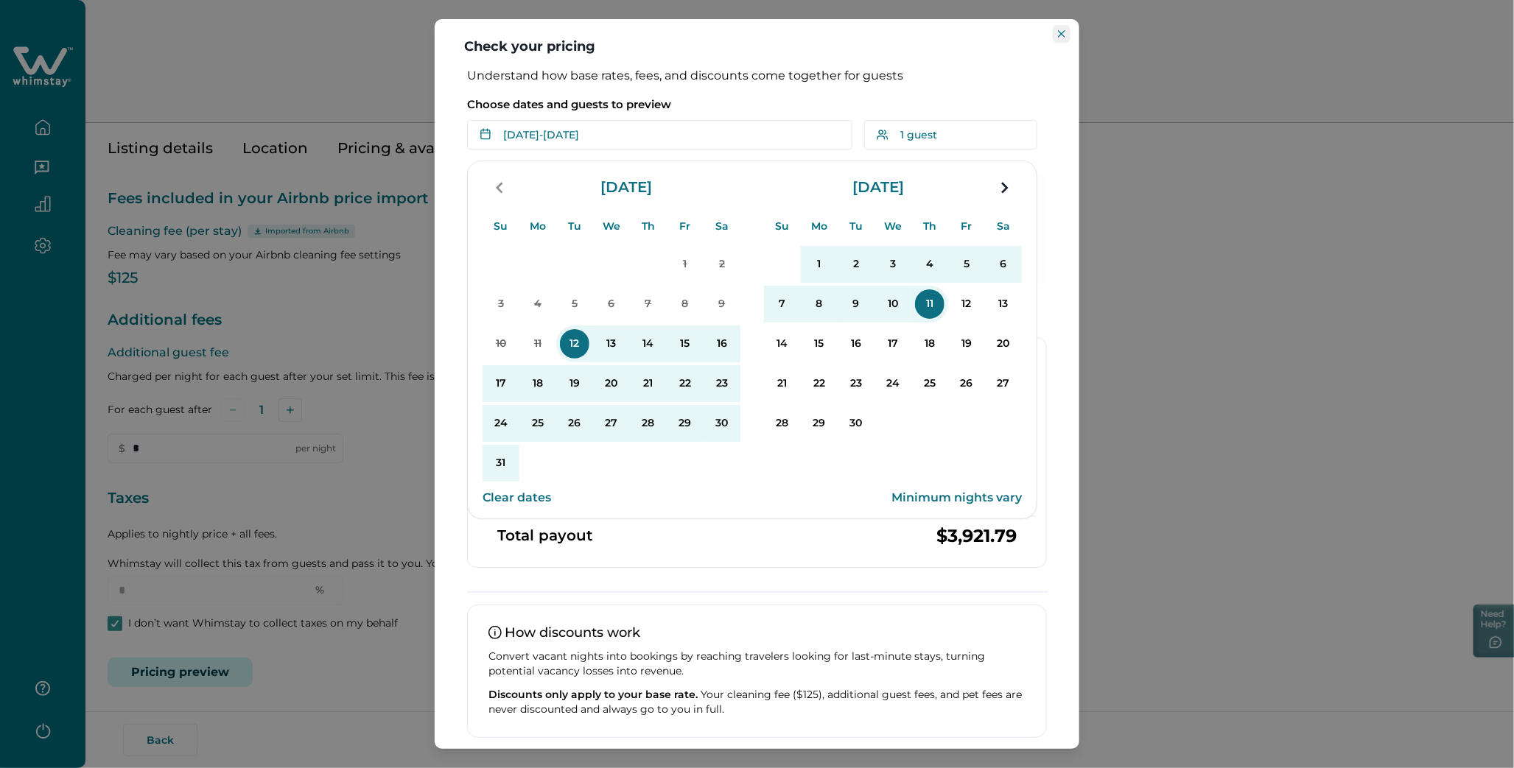
click at [1064, 35] on icon "Close" at bounding box center [1061, 33] width 7 height 7
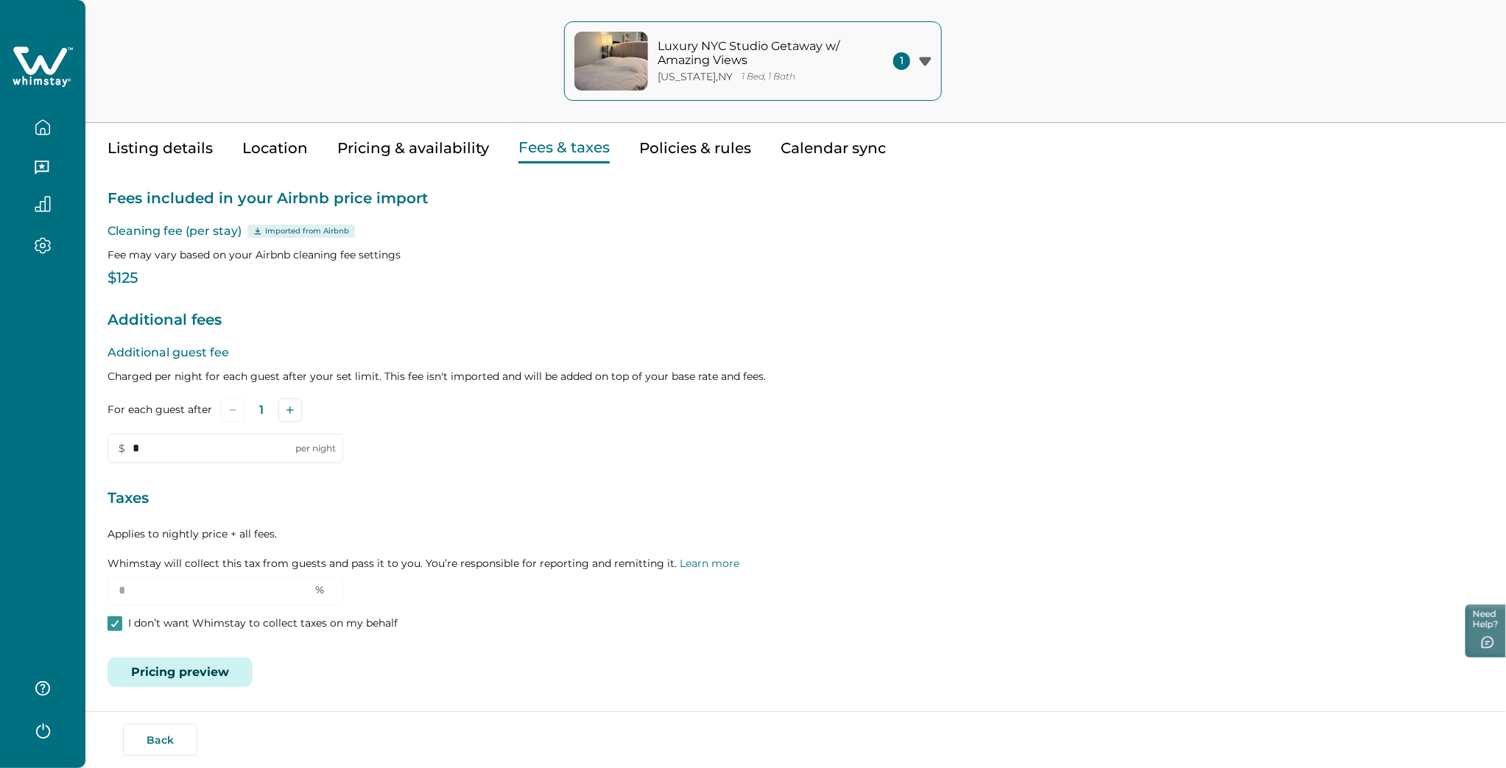
click at [194, 668] on button "Pricing preview" at bounding box center [180, 672] width 145 height 29
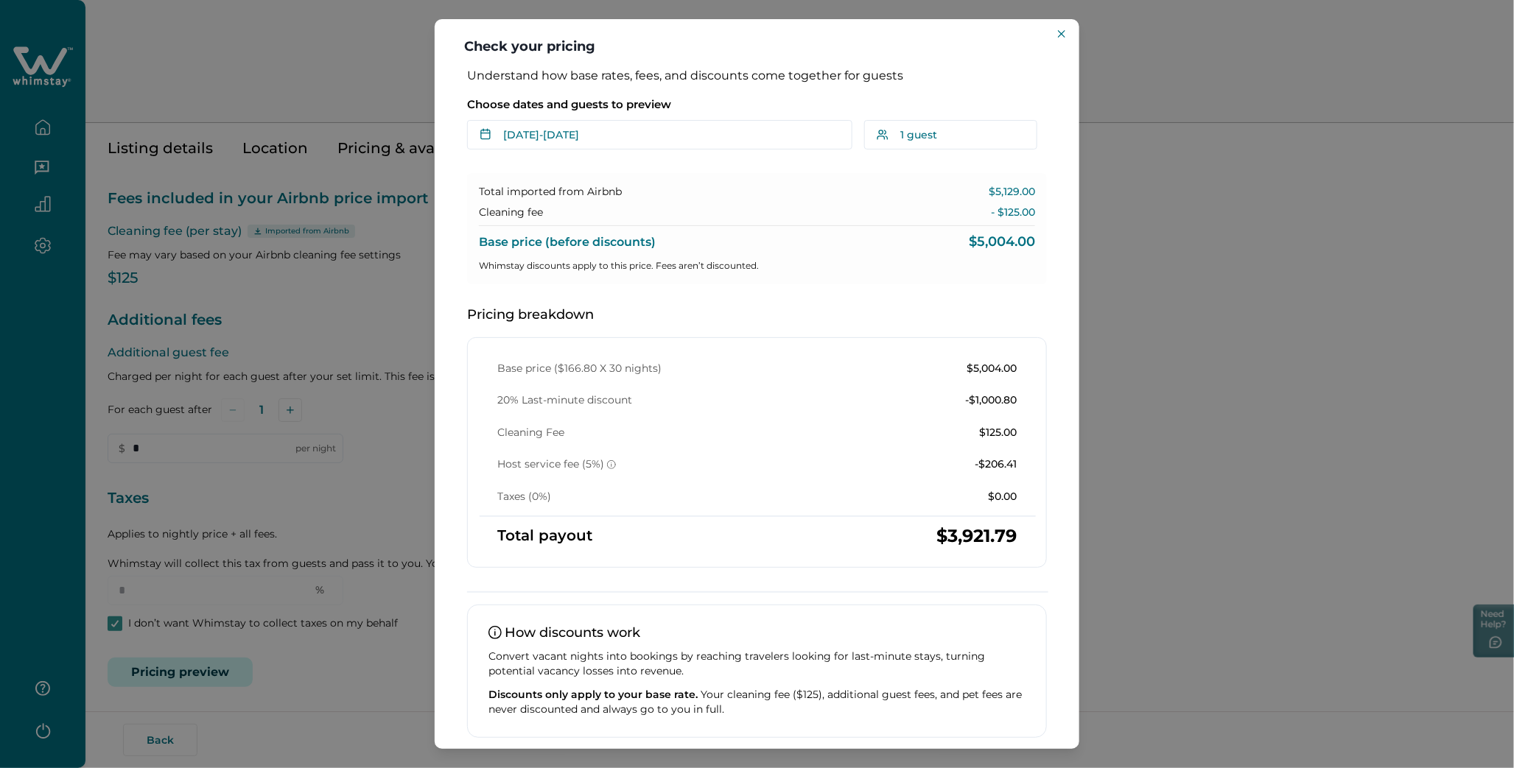
click at [1210, 303] on div "Check your pricing Understand how base rates, fees, and discounts come together…" at bounding box center [757, 384] width 1514 height 768
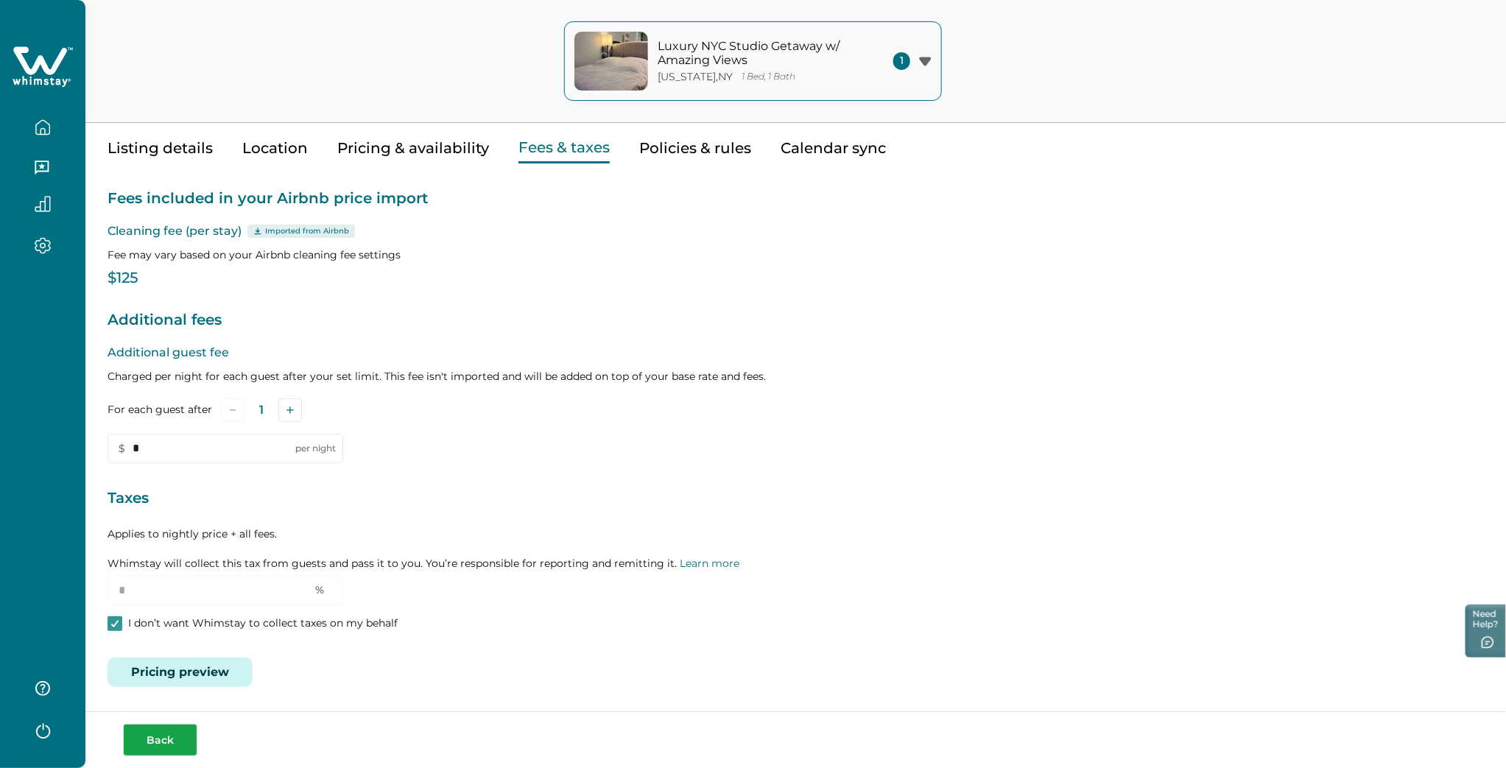
click at [166, 743] on button "Back" at bounding box center [160, 740] width 74 height 32
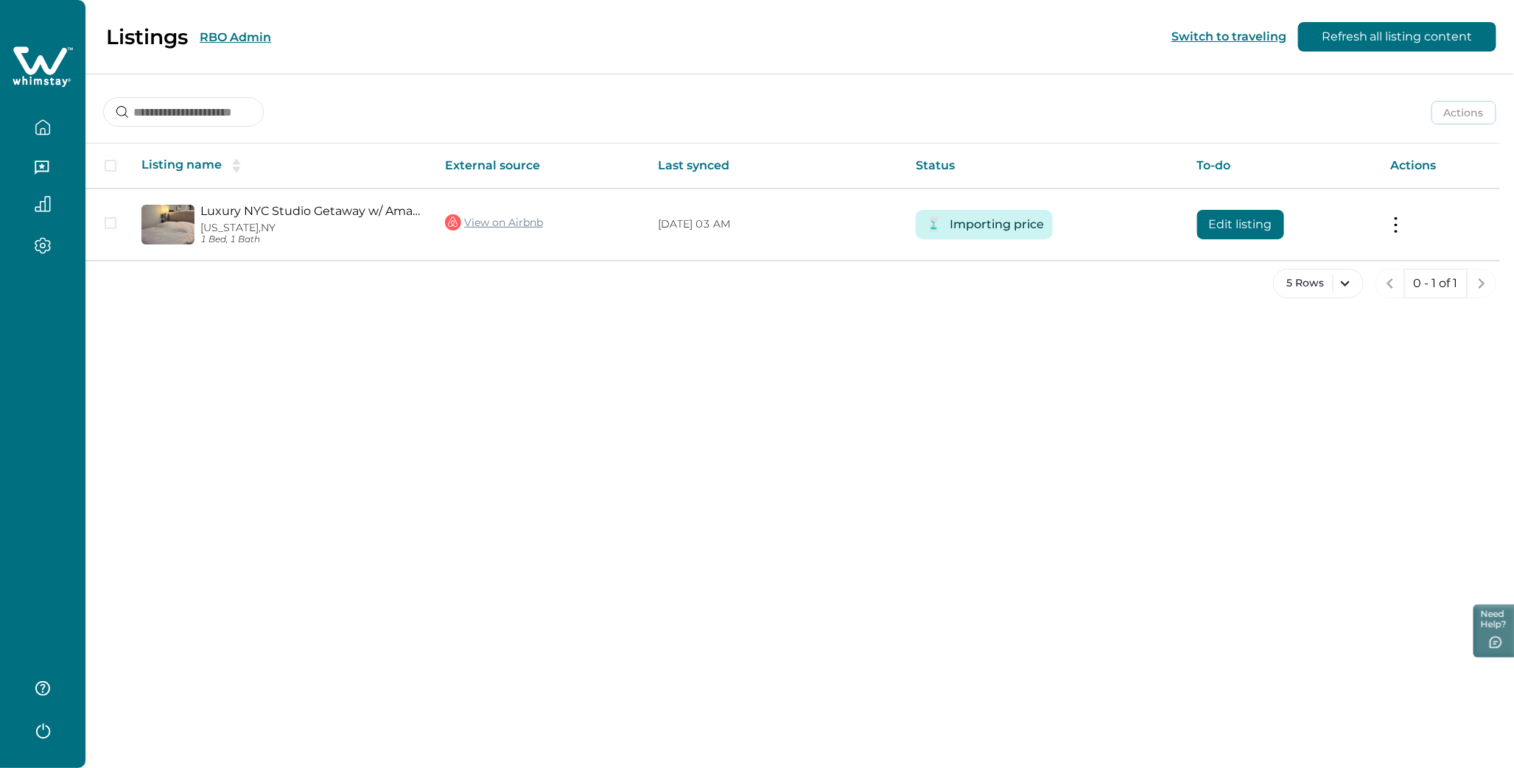
click at [214, 32] on button "RBO Admin" at bounding box center [235, 37] width 71 height 14
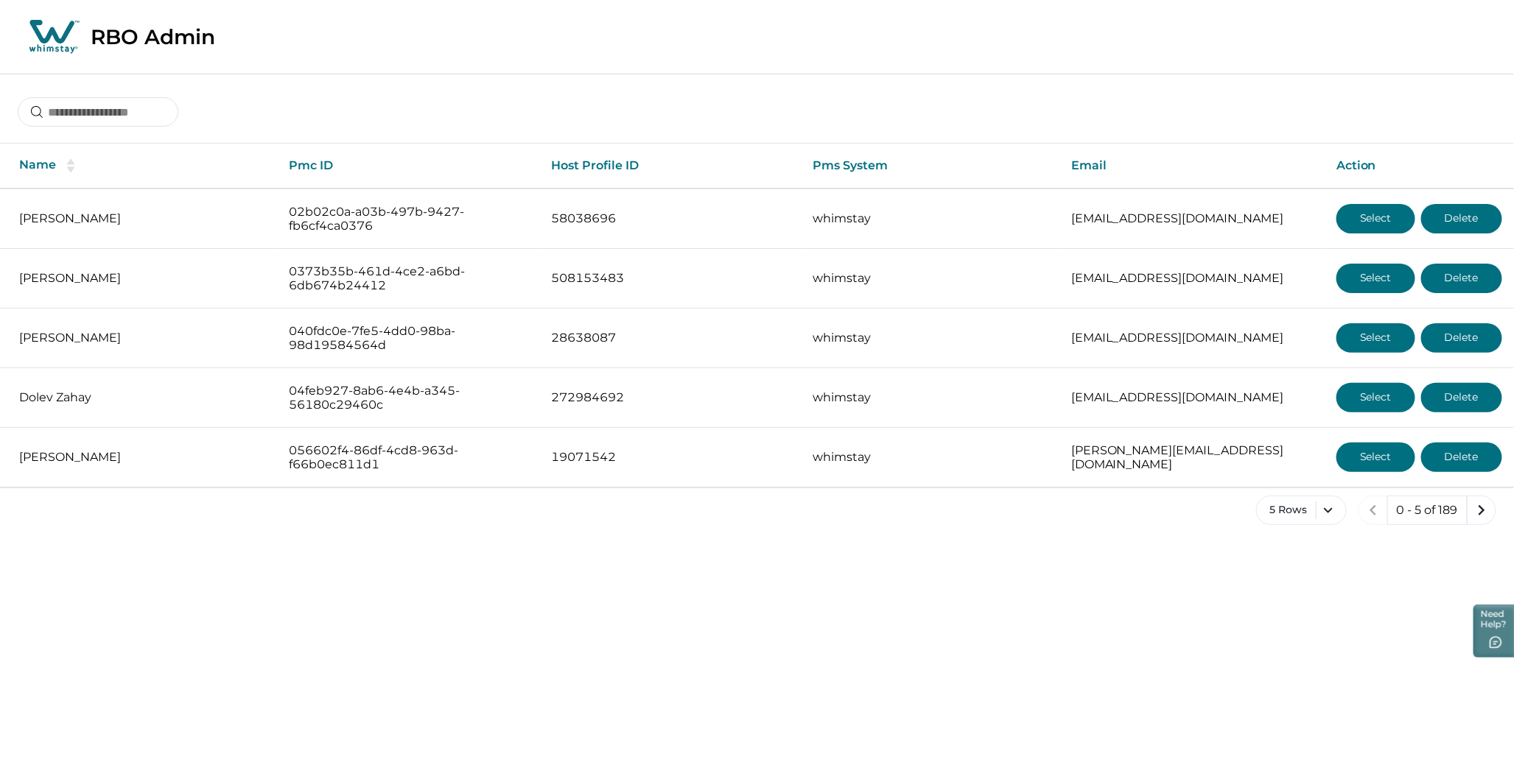
click at [1478, 506] on icon "next page" at bounding box center [1481, 510] width 21 height 21
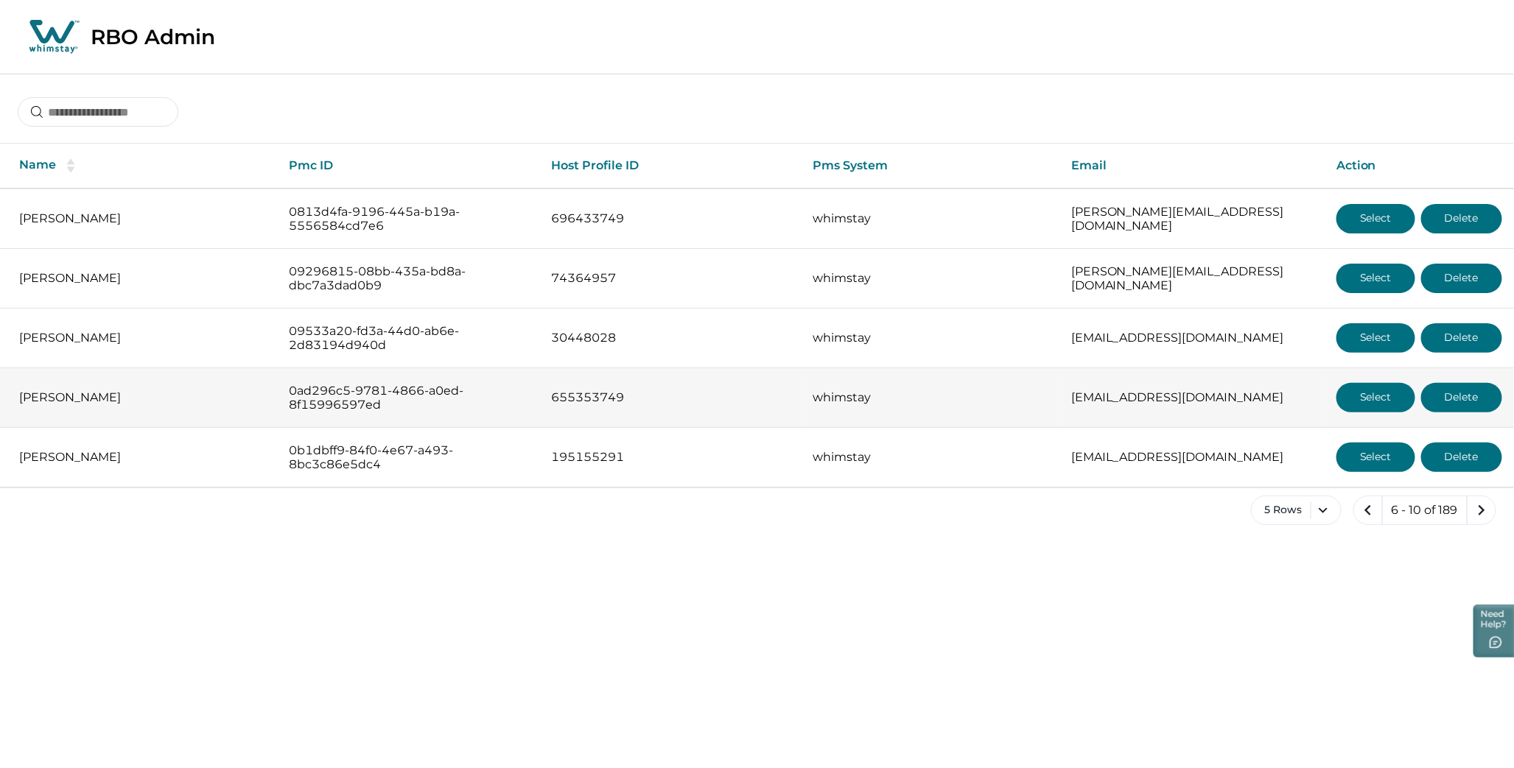
click at [1363, 400] on button "Select" at bounding box center [1375, 397] width 79 height 29
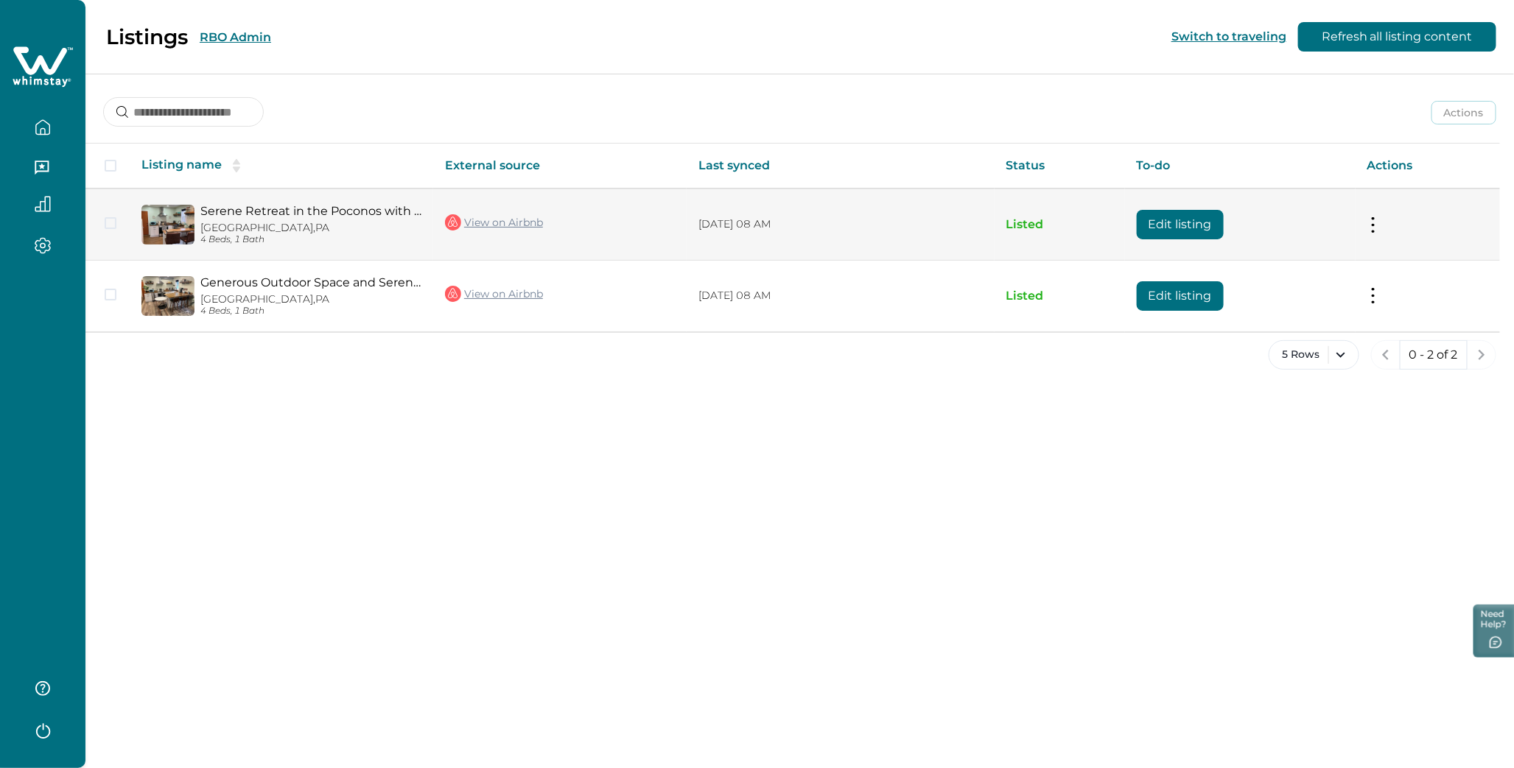
click at [1185, 217] on button "Edit listing" at bounding box center [1180, 224] width 87 height 29
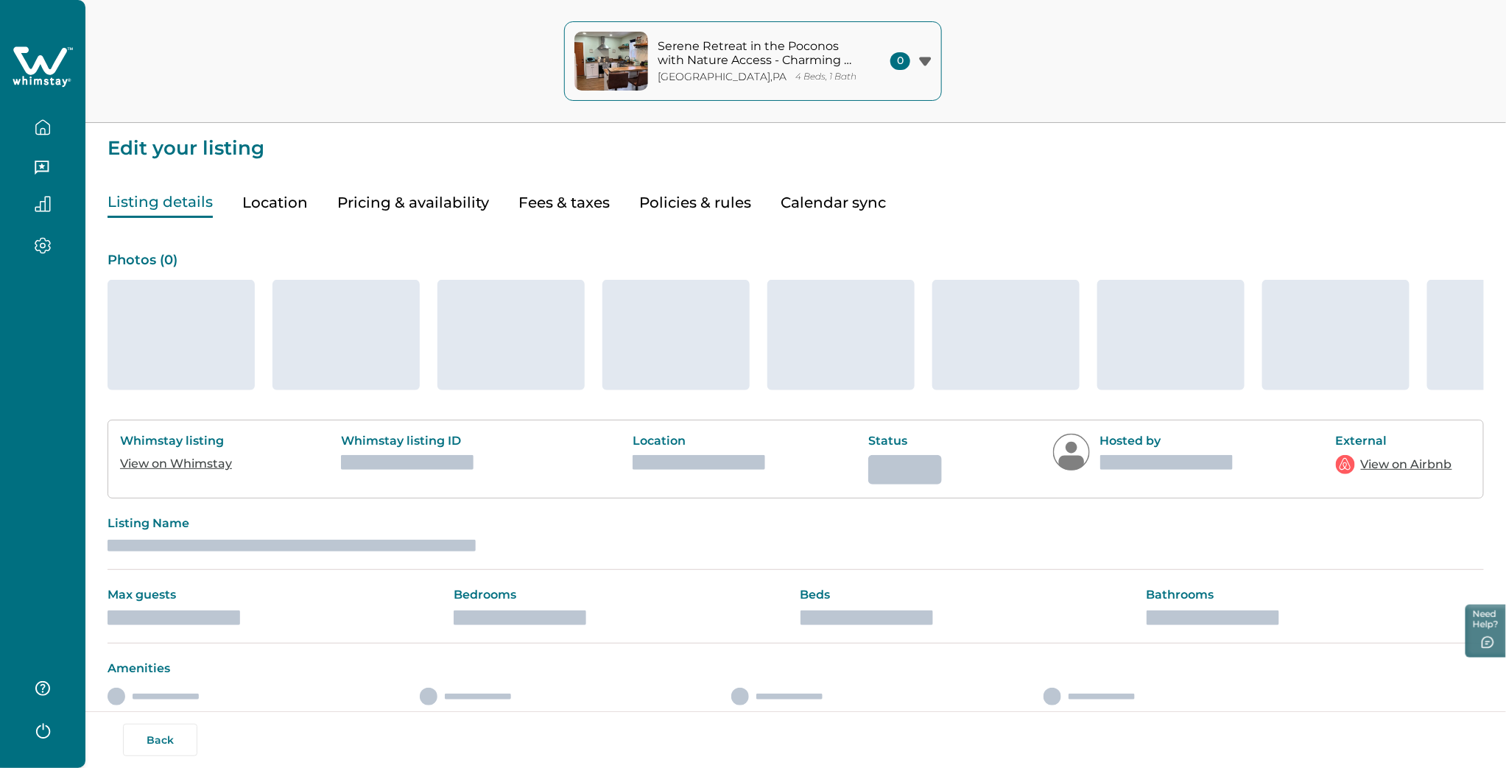
type input "**"
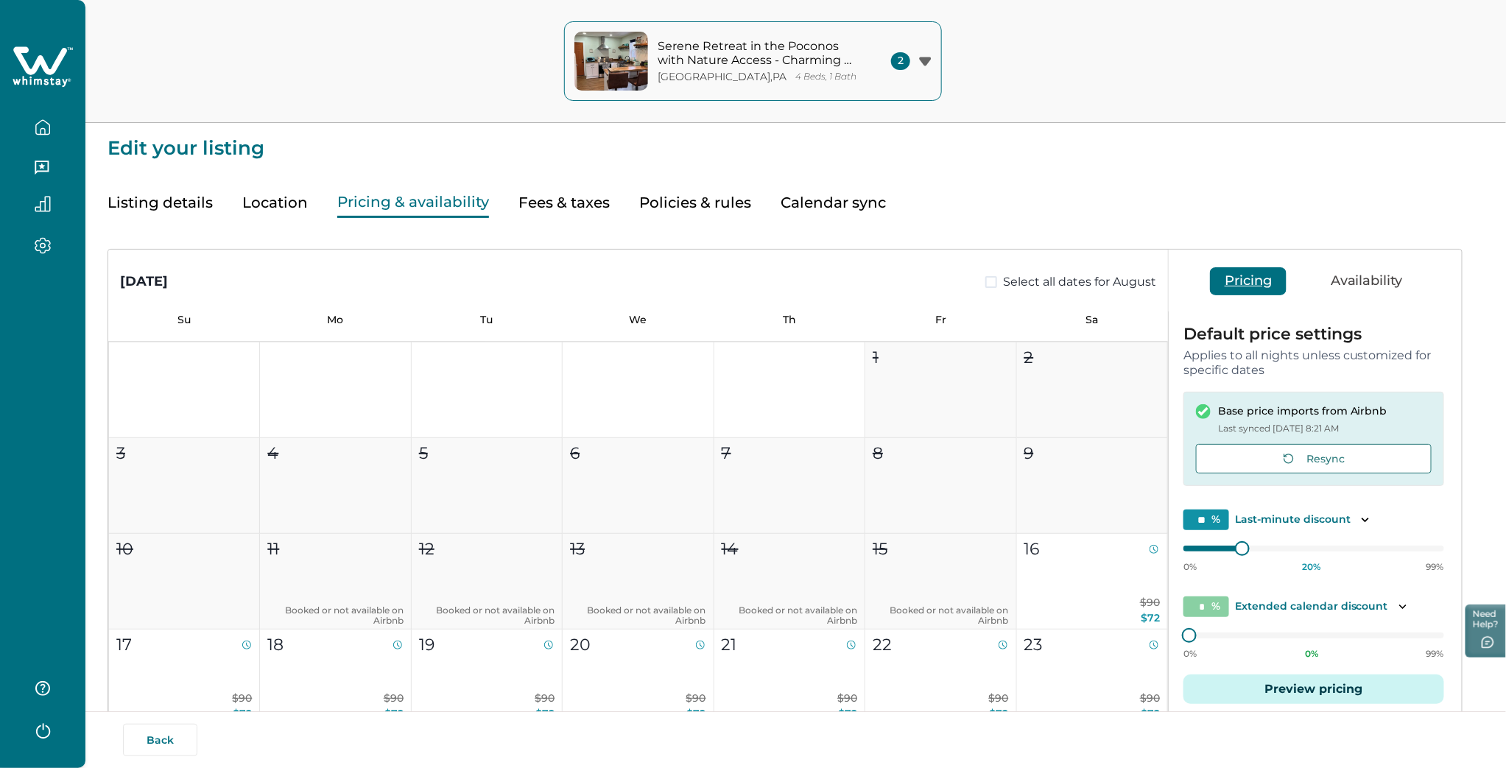
click at [421, 199] on button "Pricing & availability" at bounding box center [413, 203] width 152 height 30
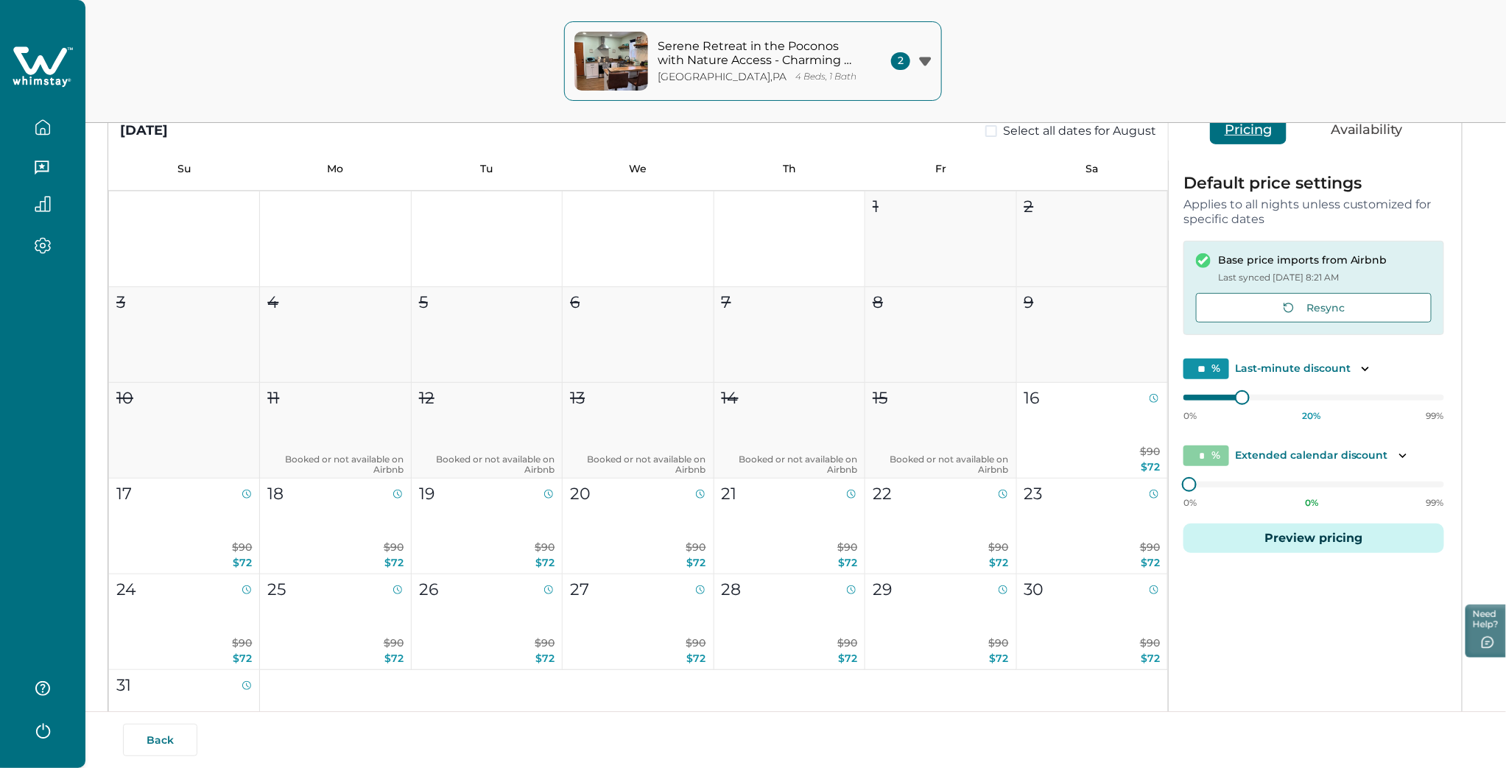
scroll to position [164, 0]
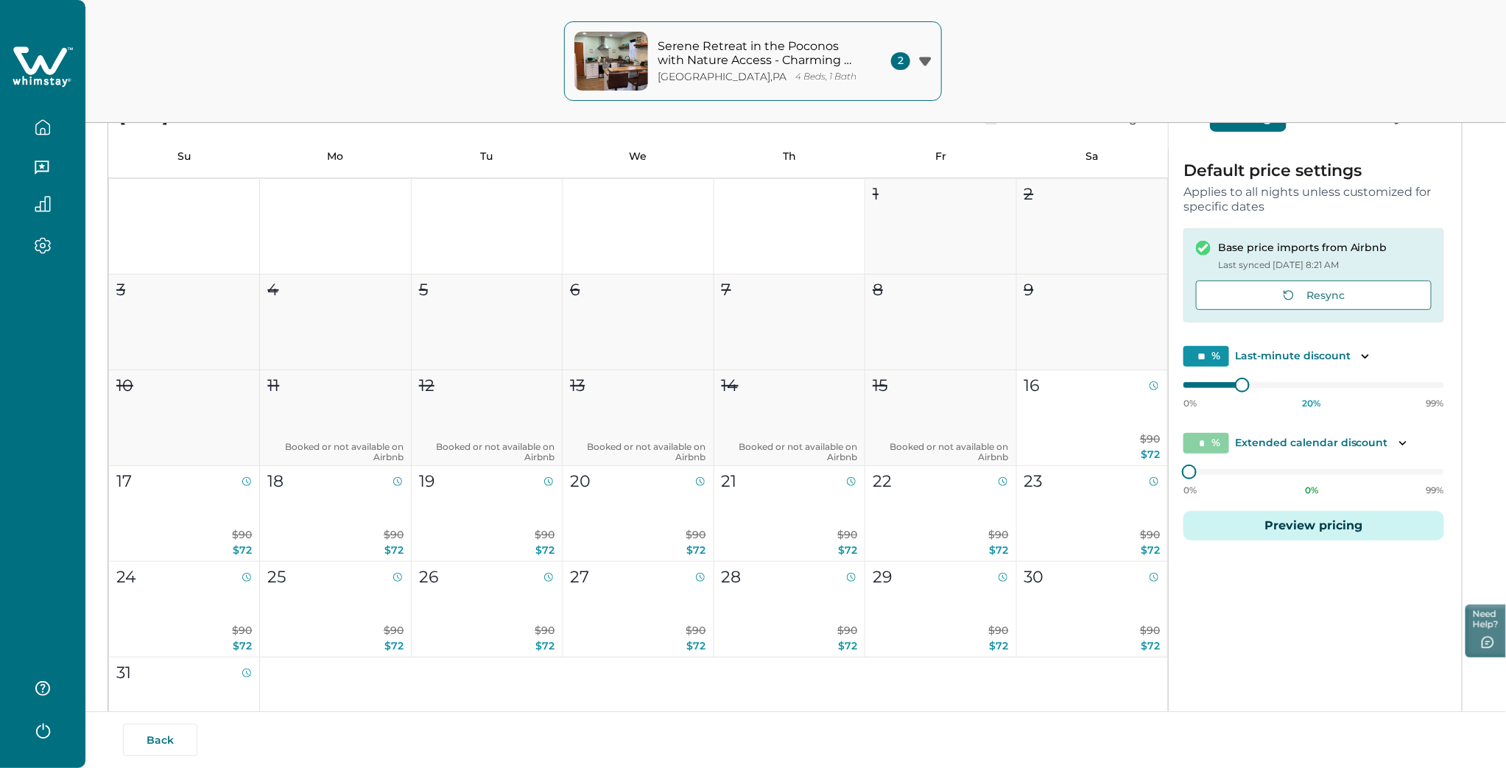
click at [1319, 536] on button "Preview pricing" at bounding box center [1314, 525] width 261 height 29
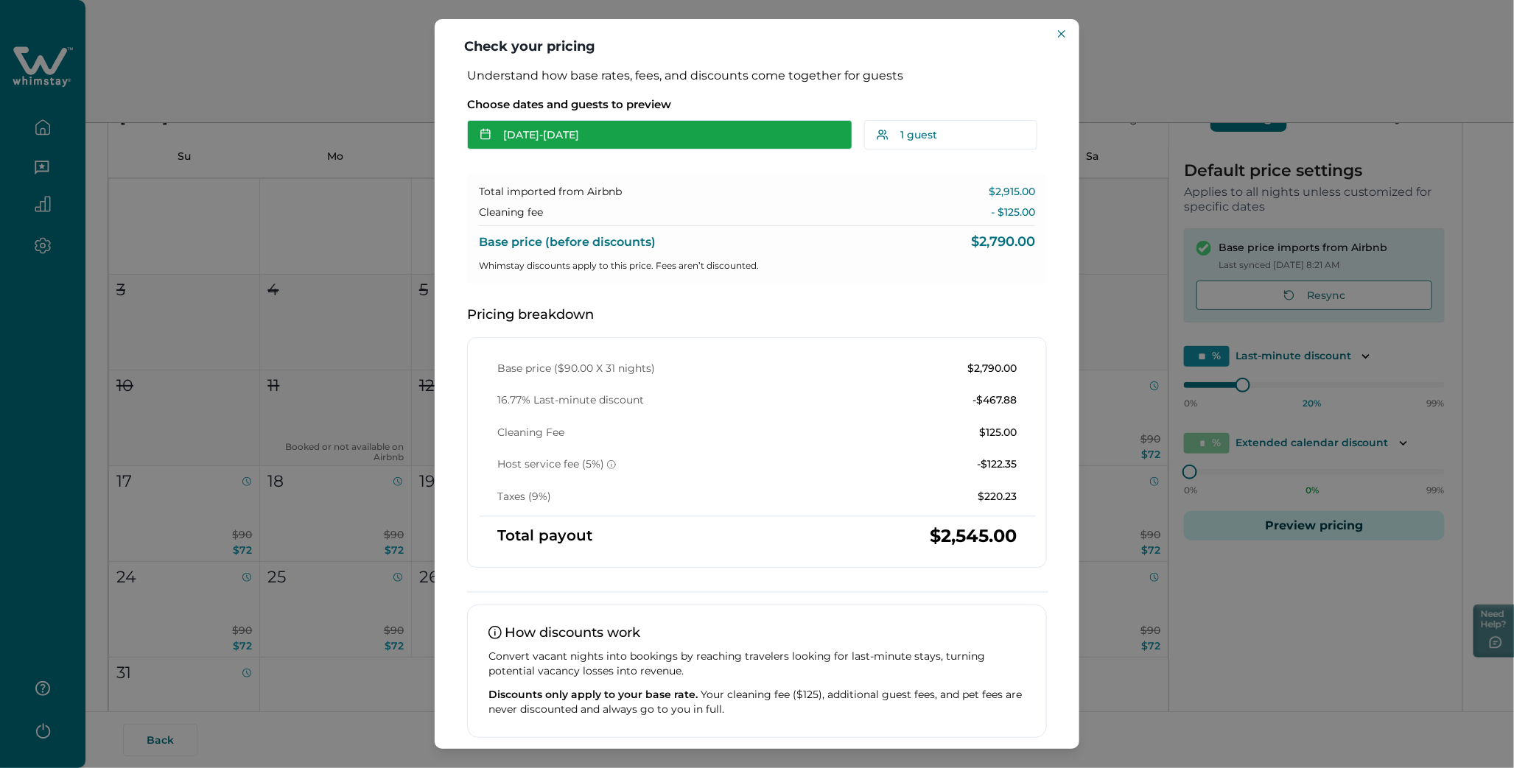
click at [573, 127] on button "Aug 16 - Sep 16" at bounding box center [659, 134] width 385 height 29
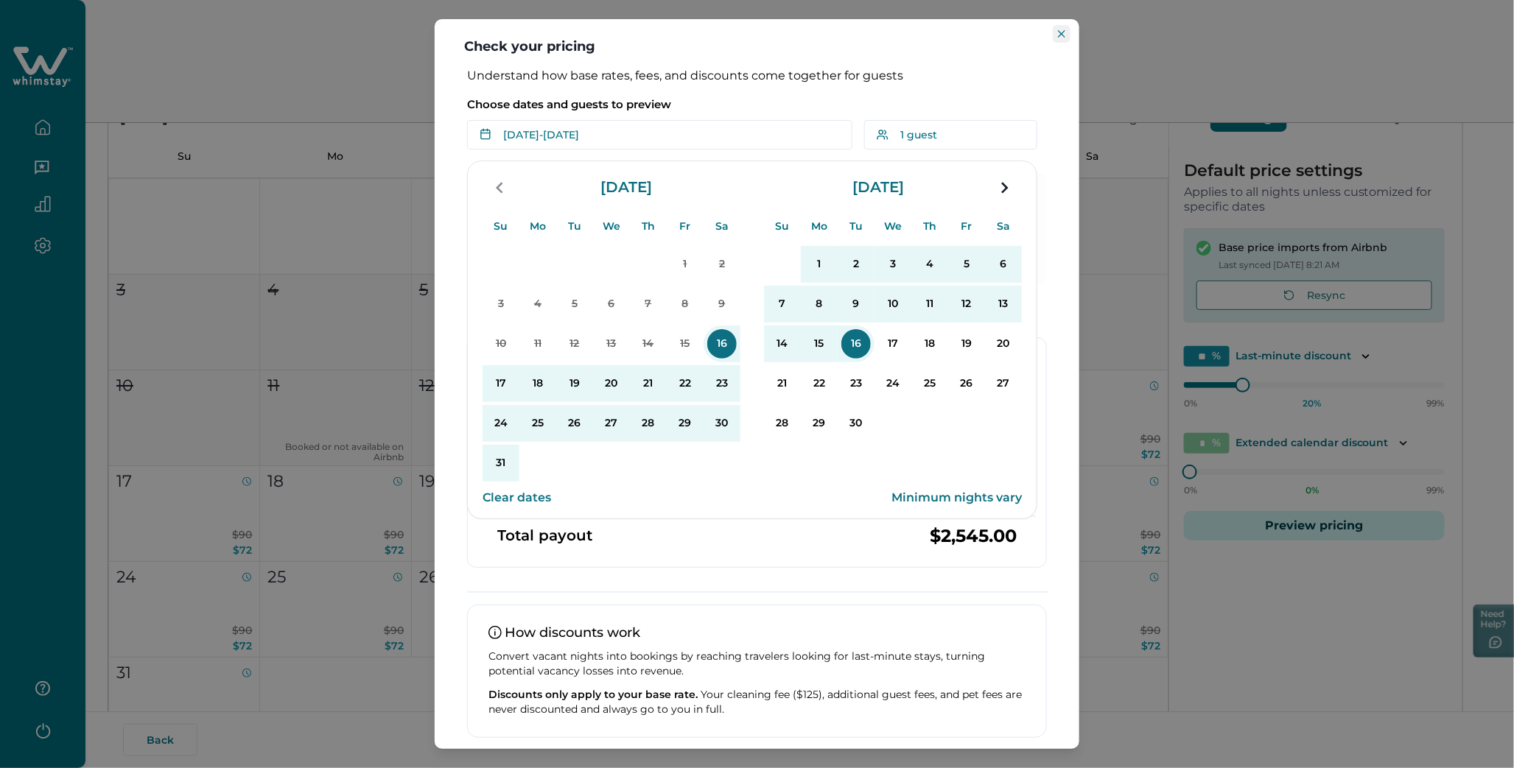
click at [1058, 30] on icon "Close" at bounding box center [1061, 33] width 7 height 7
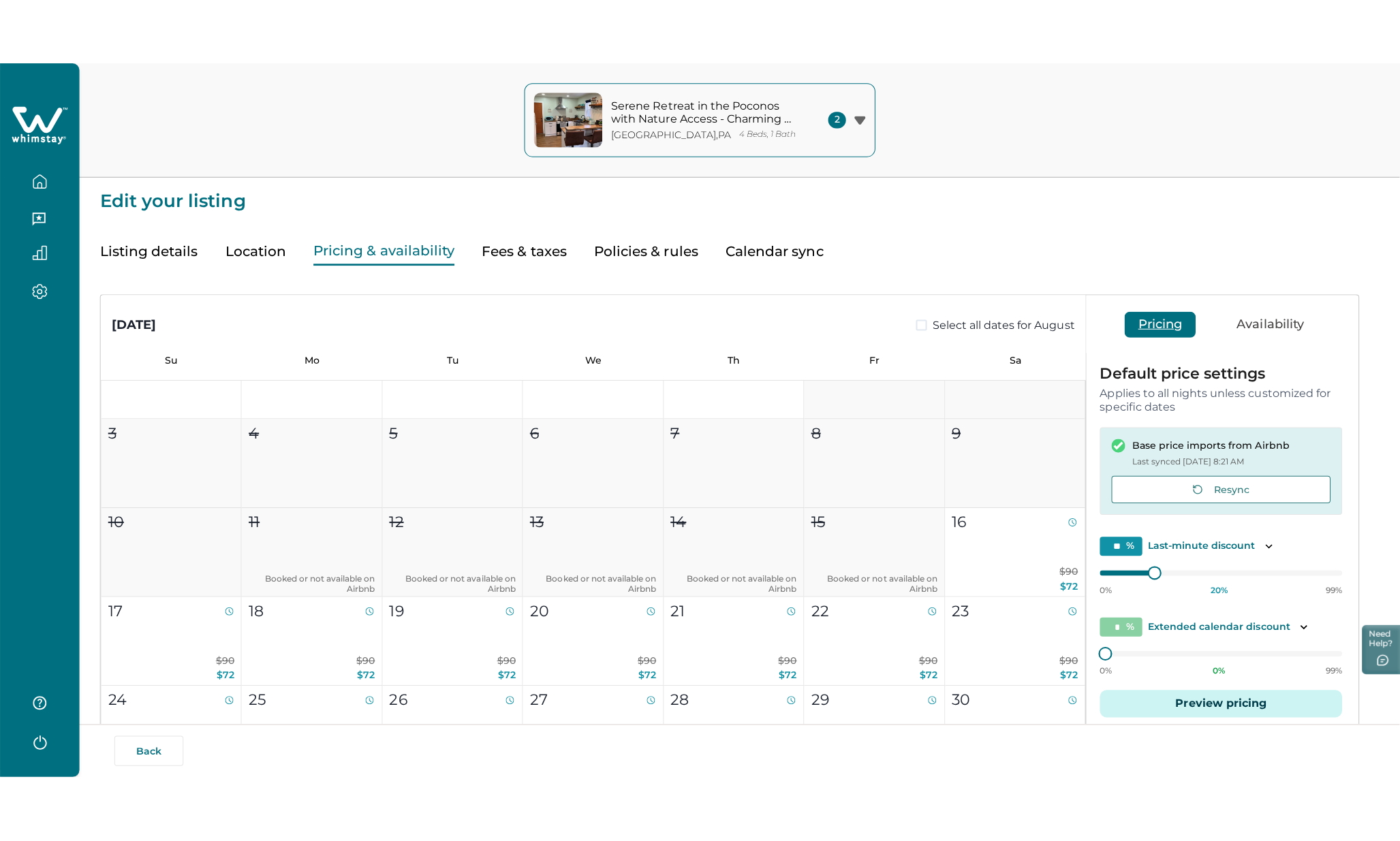
scroll to position [0, 0]
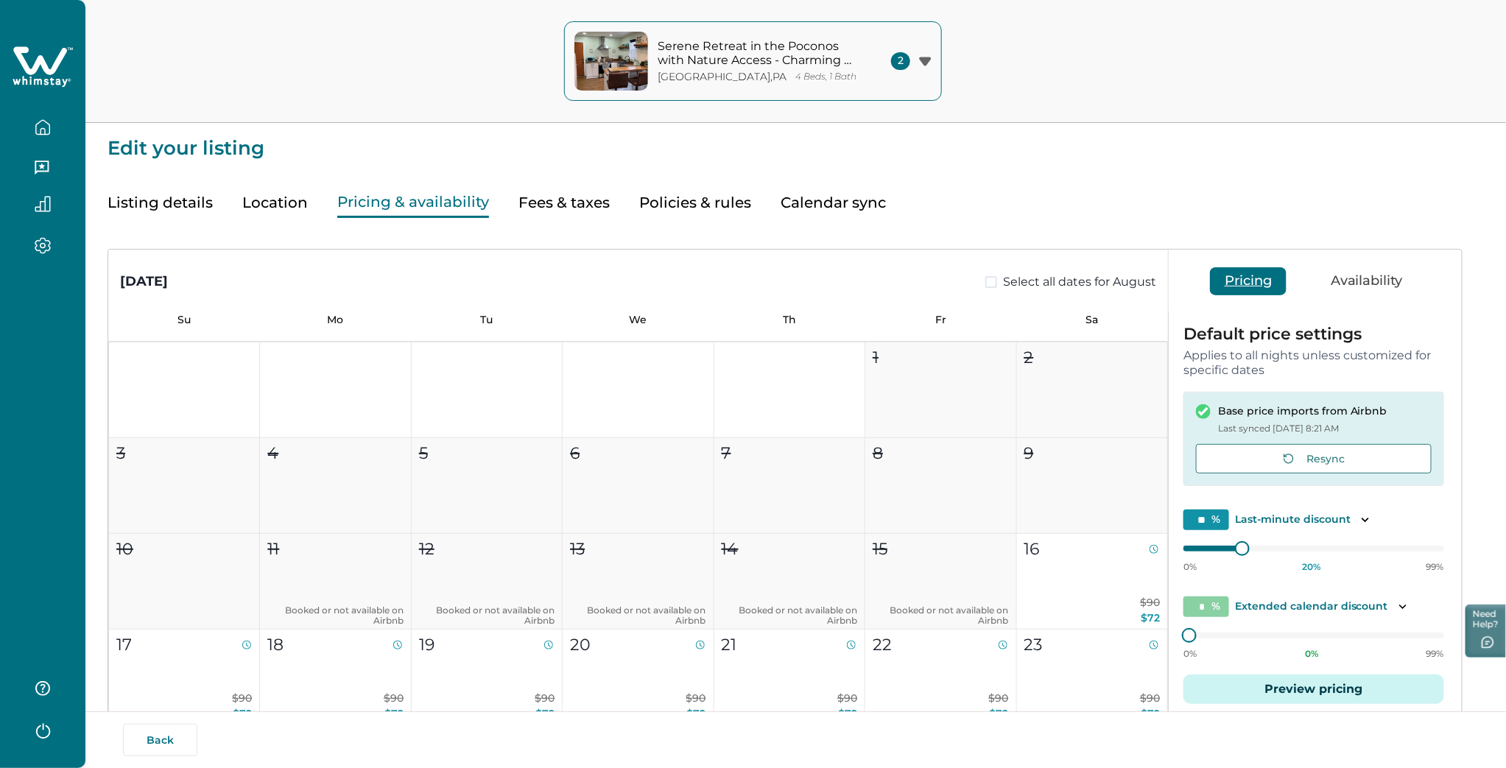
click at [175, 201] on button "Listing details" at bounding box center [160, 203] width 105 height 30
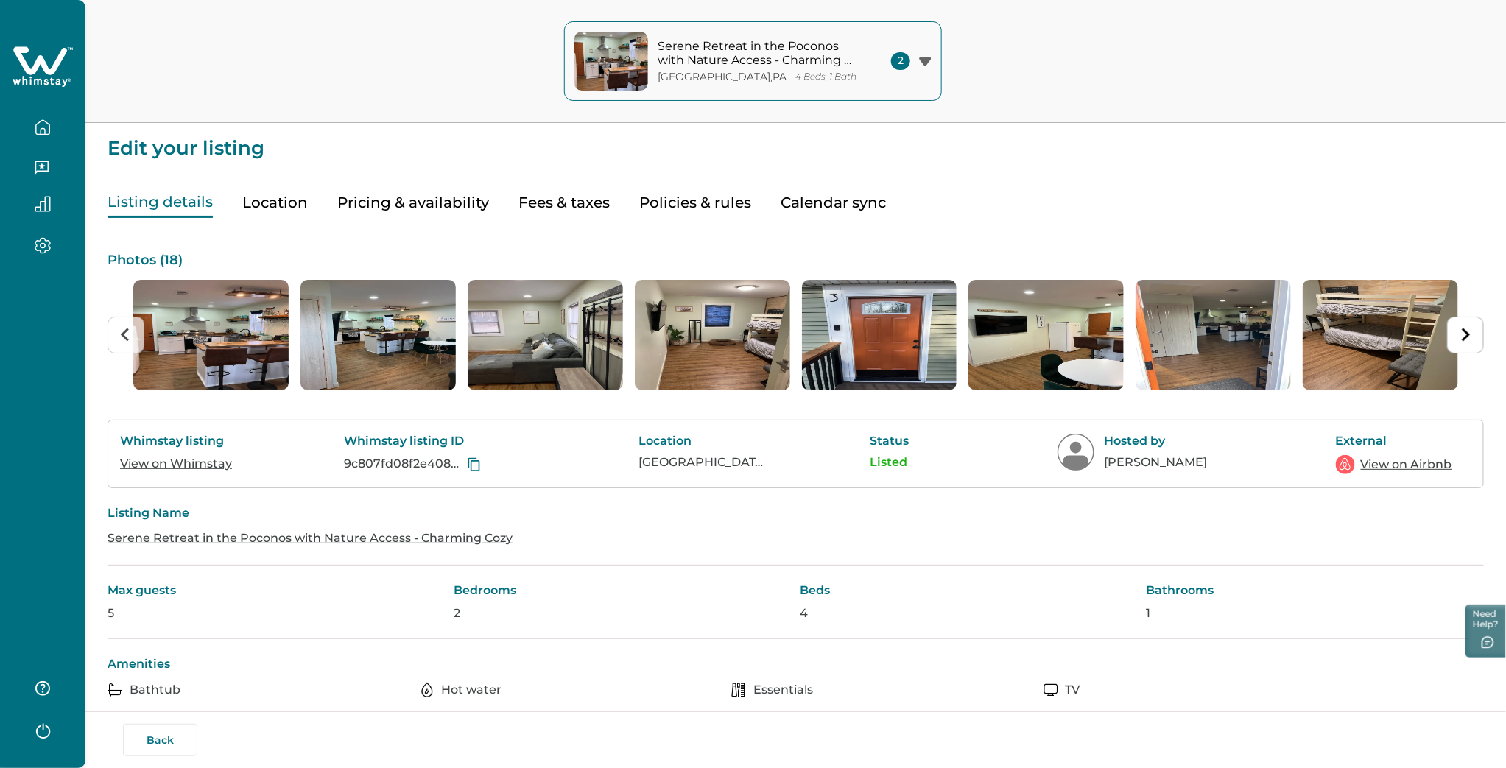
click at [1416, 462] on link "View on Airbnb" at bounding box center [1406, 465] width 91 height 18
click at [172, 465] on link "View on Whimstay" at bounding box center [176, 464] width 112 height 14
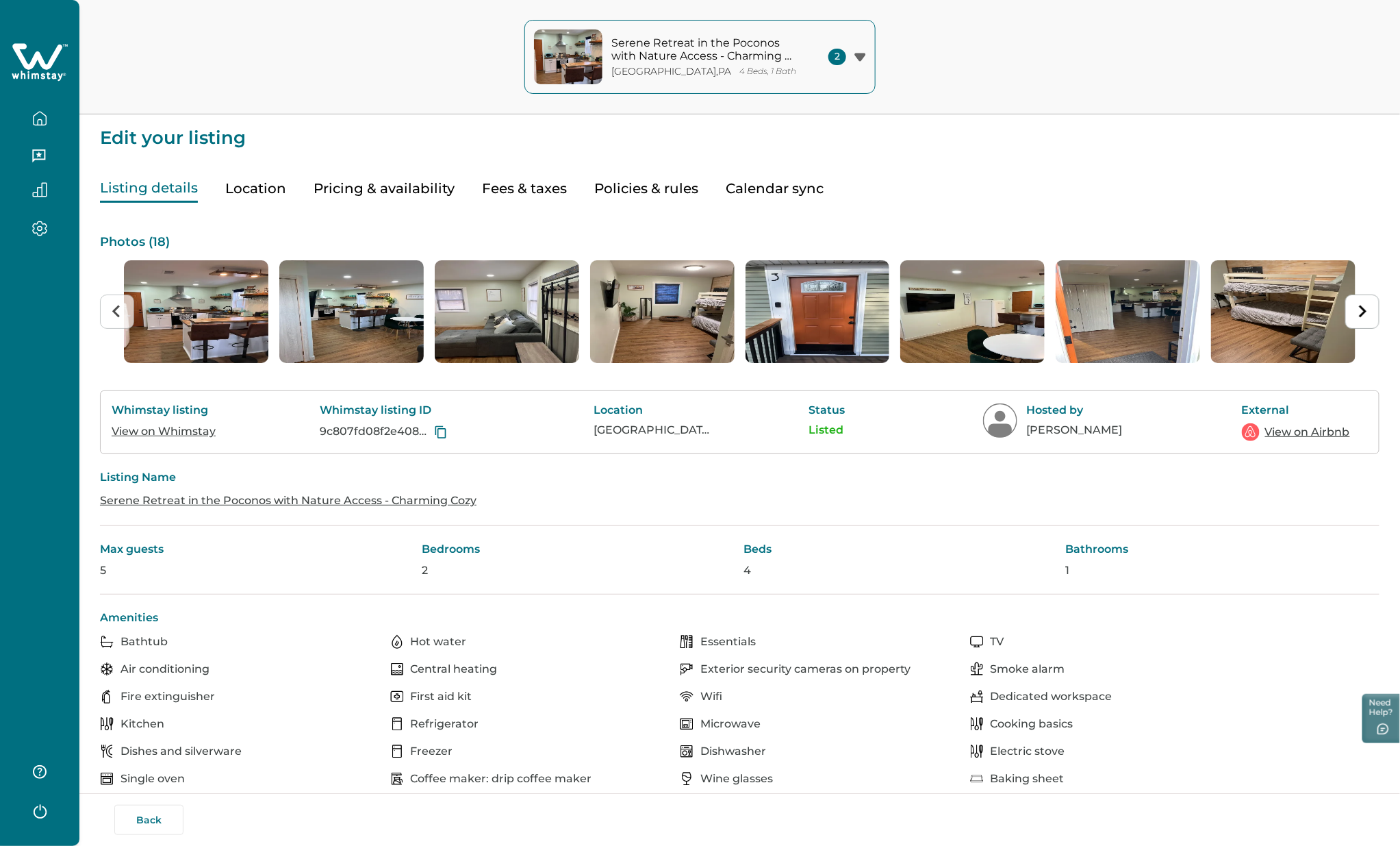
click at [38, 56] on icon at bounding box center [37, 56] width 50 height 26
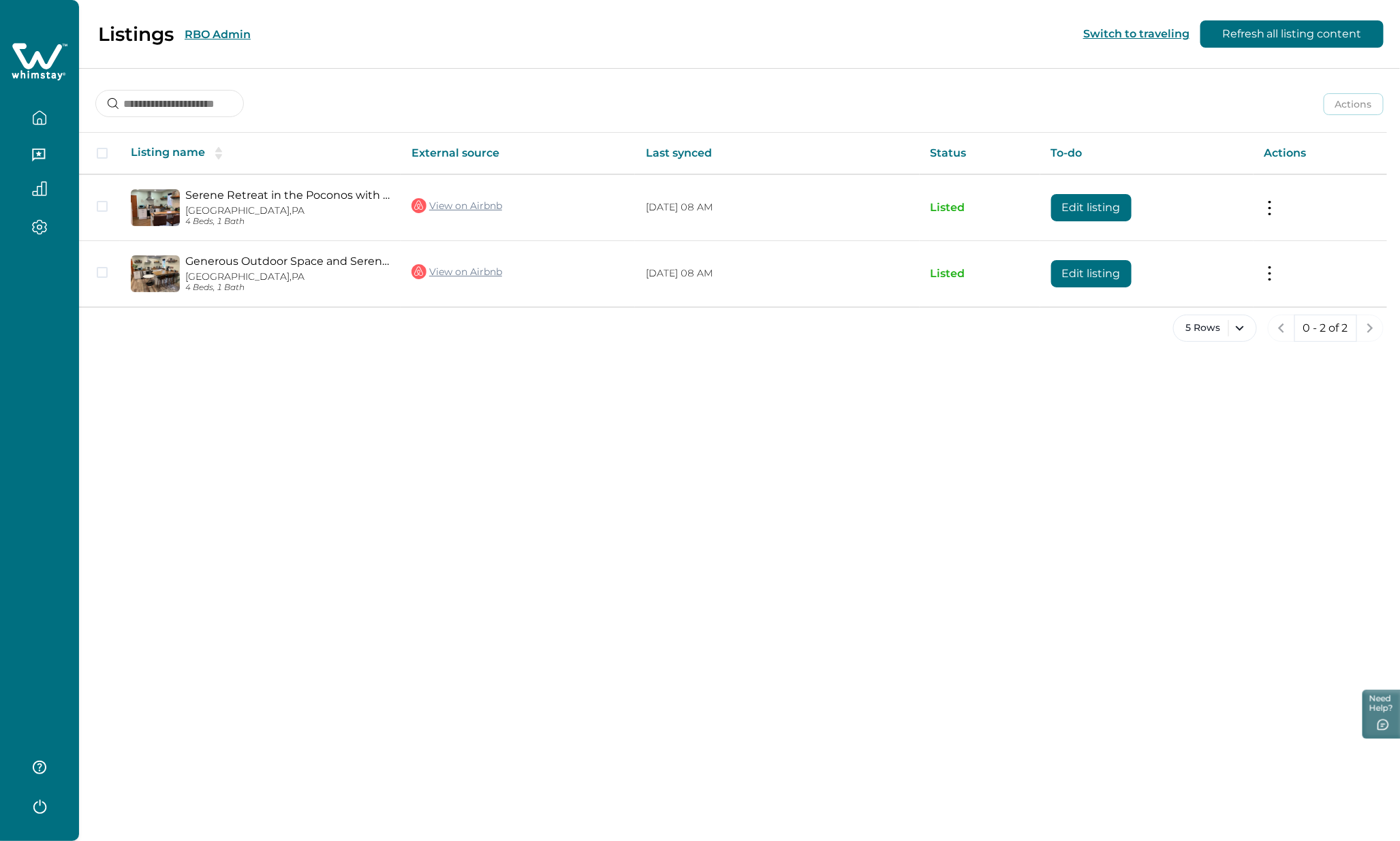
click at [223, 34] on button "RBO Admin" at bounding box center [217, 34] width 66 height 13
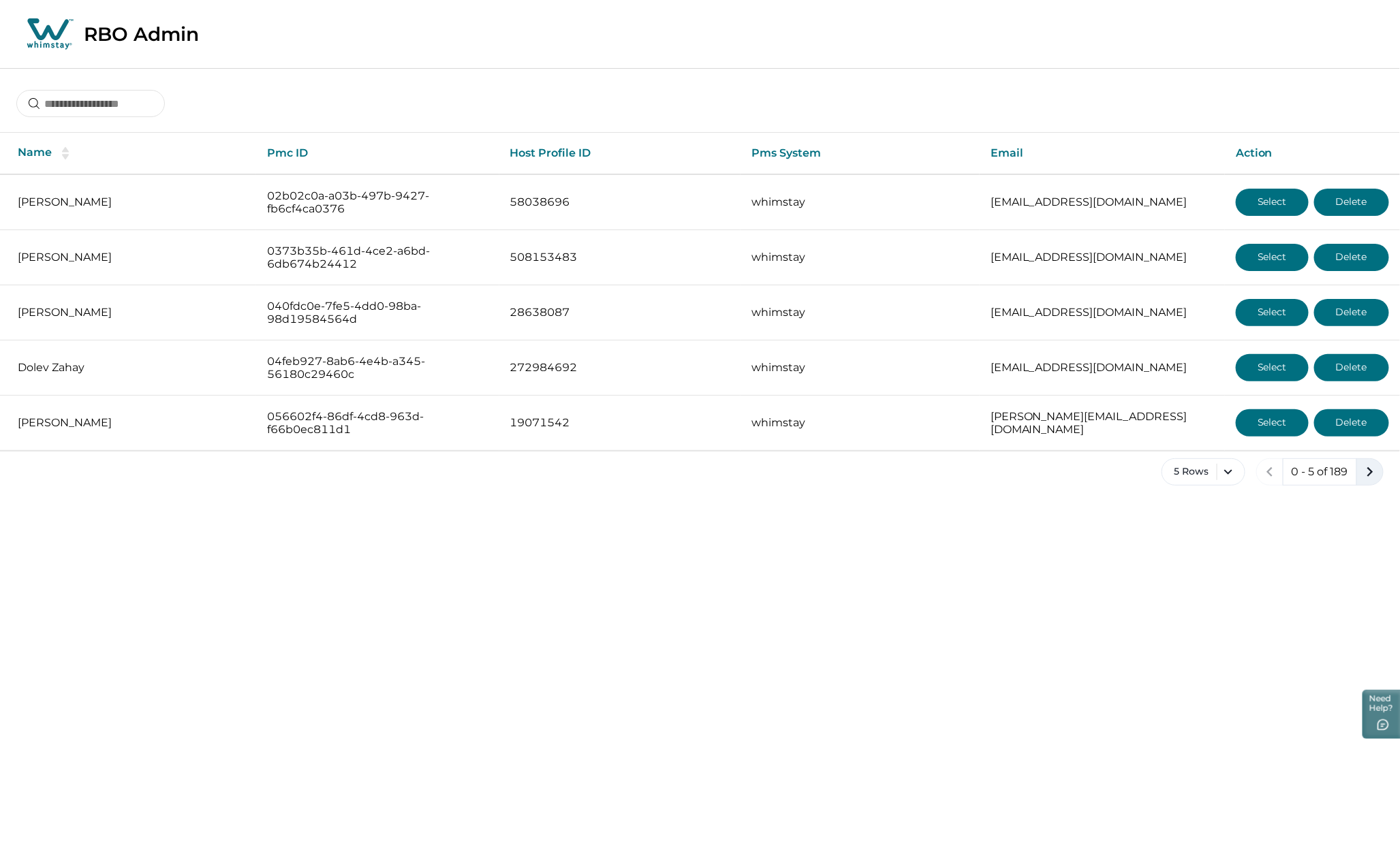
click at [1367, 473] on icon "next page" at bounding box center [1369, 471] width 19 height 19
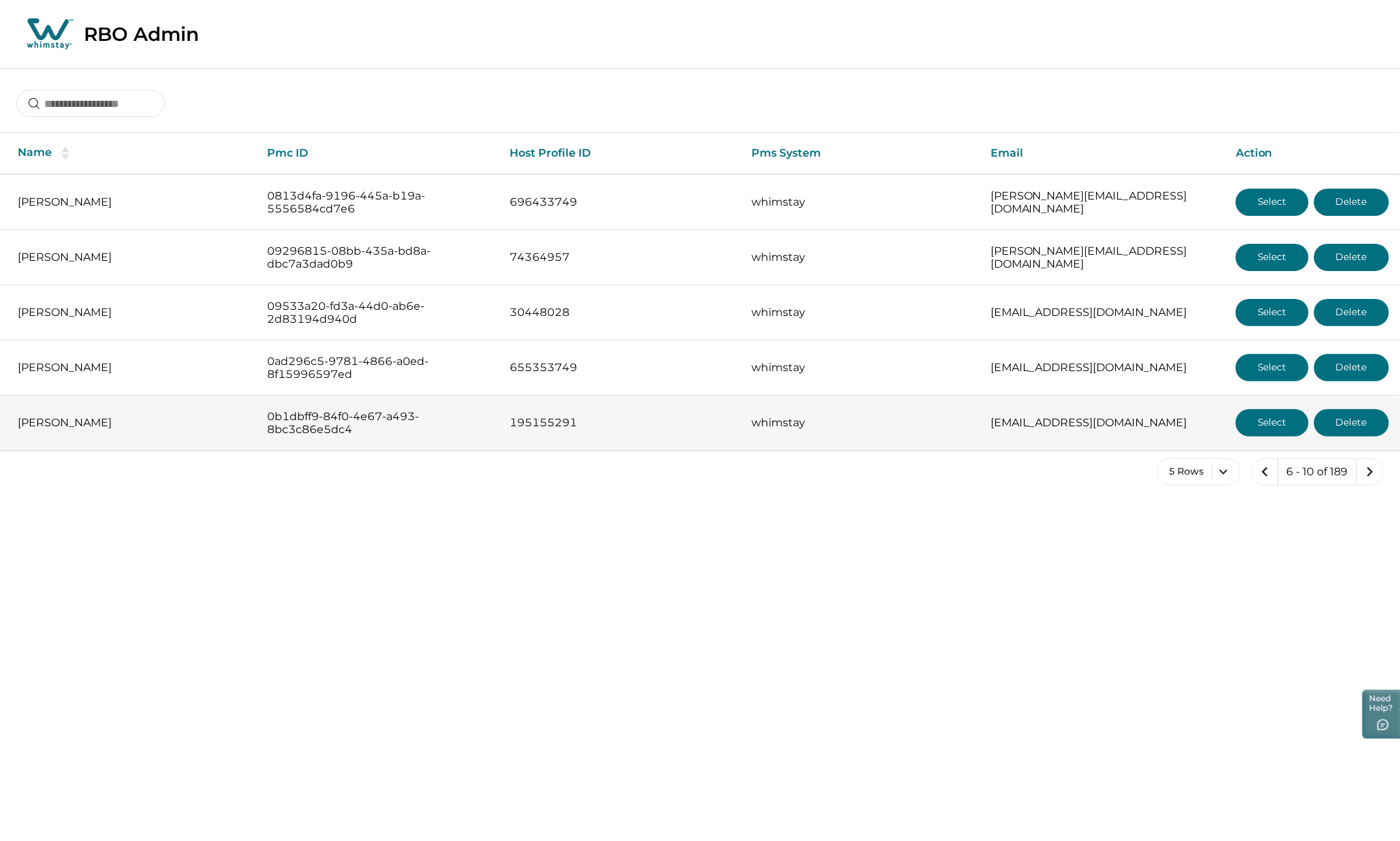
click at [1264, 425] on button "Select" at bounding box center [1271, 422] width 73 height 27
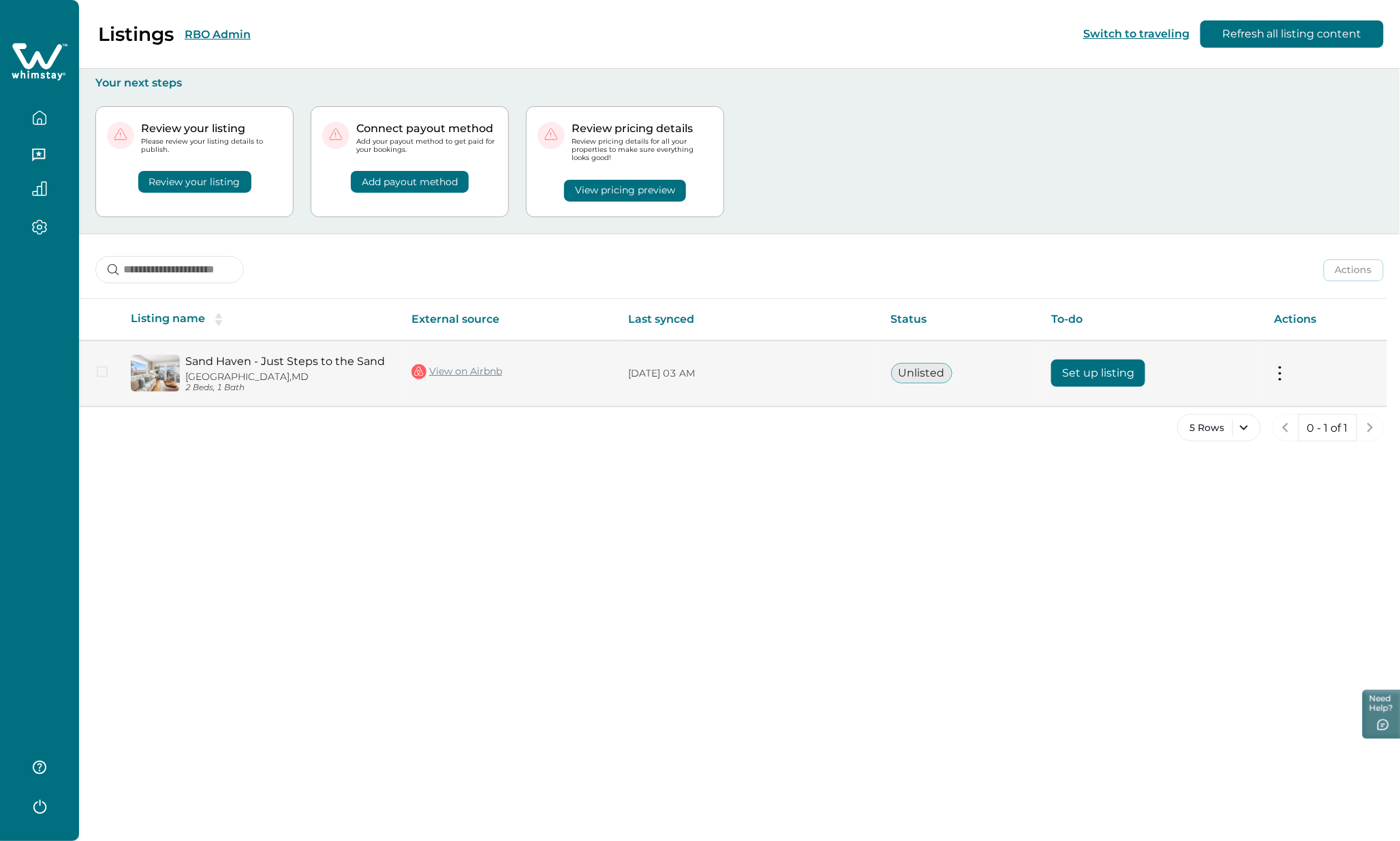
click at [1096, 373] on button "Set up listing" at bounding box center [1099, 372] width 94 height 27
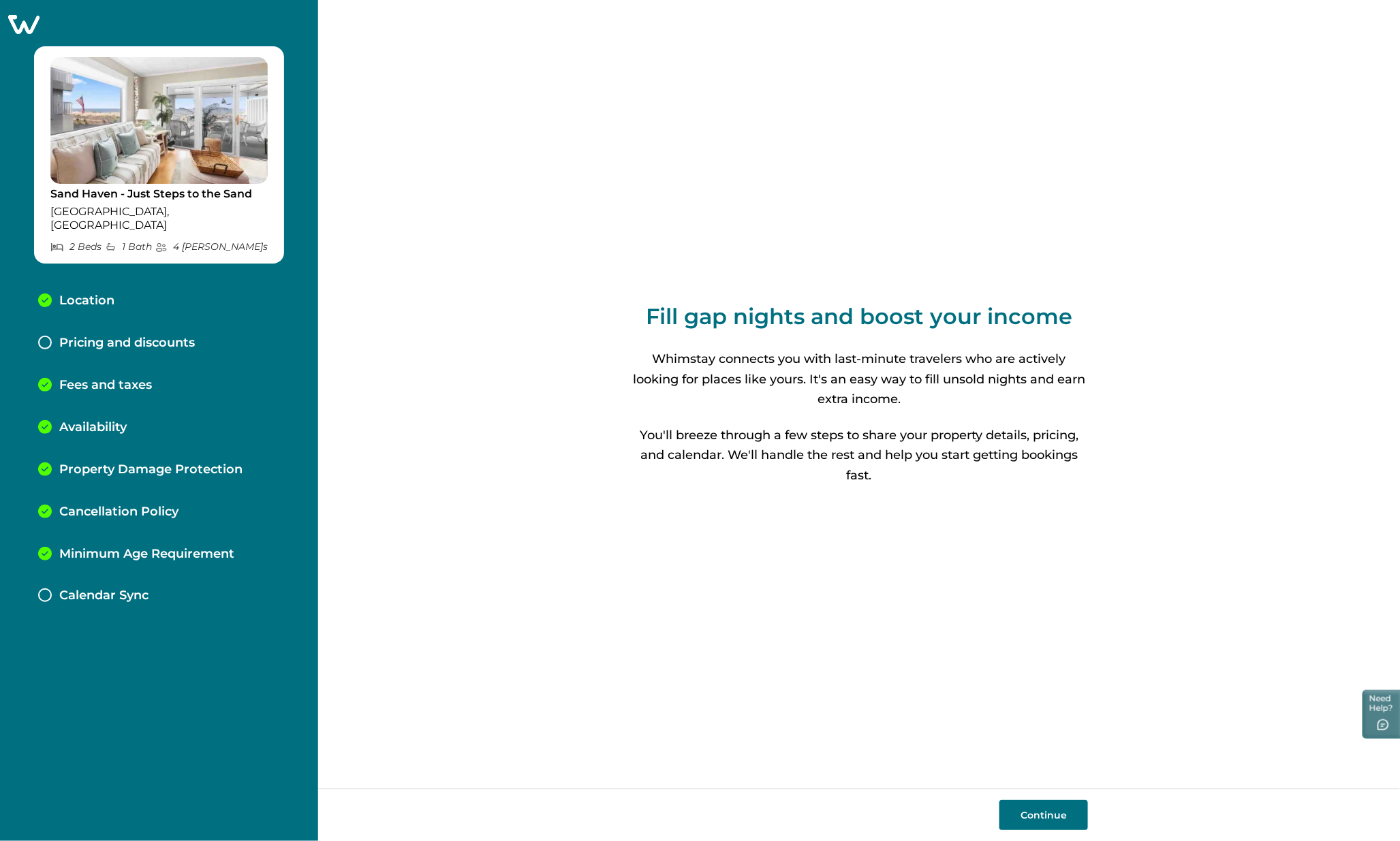
click at [80, 335] on p "Pricing and discounts" at bounding box center [127, 343] width 136 height 15
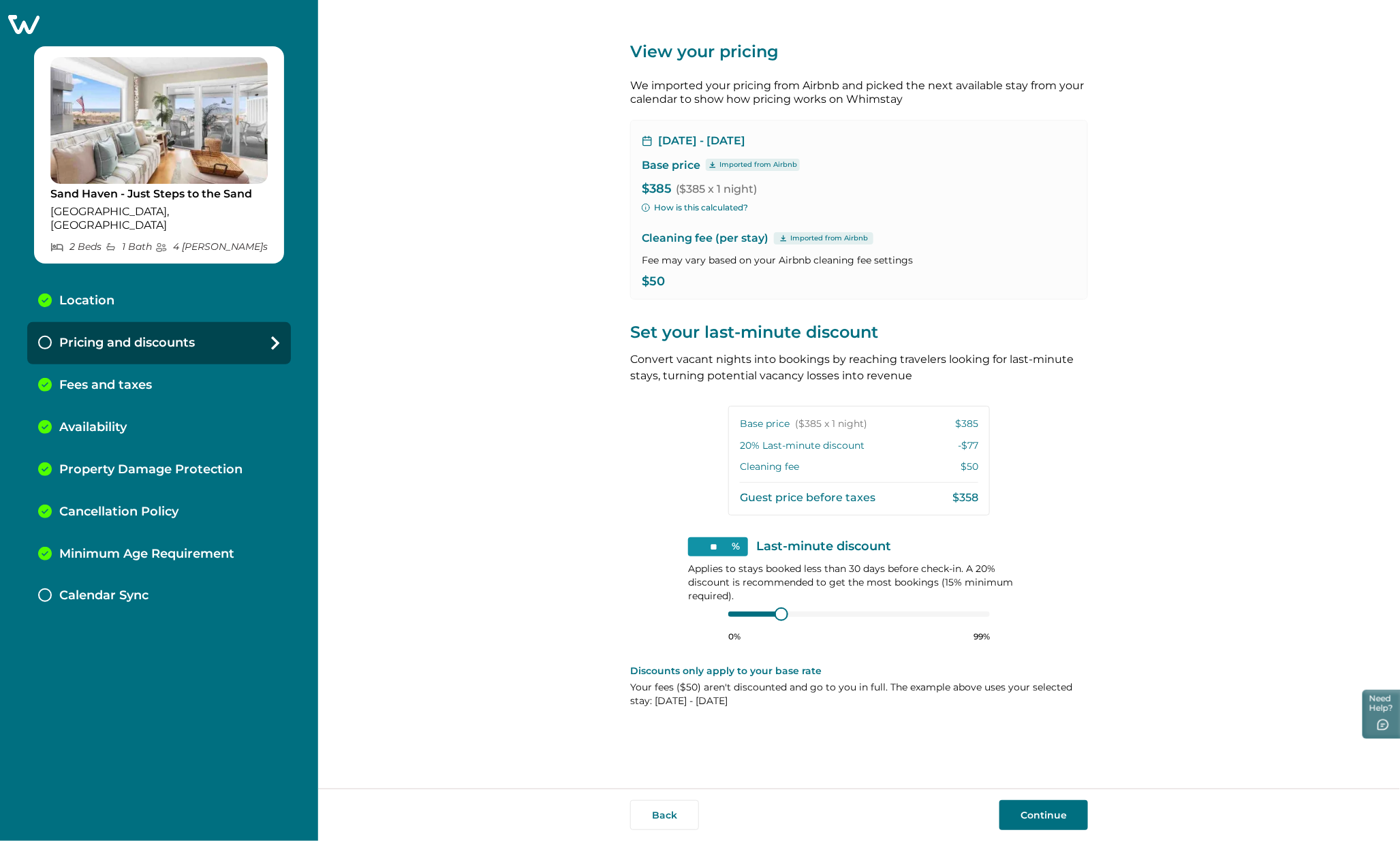
click at [1041, 710] on button "Continue" at bounding box center [1044, 815] width 89 height 30
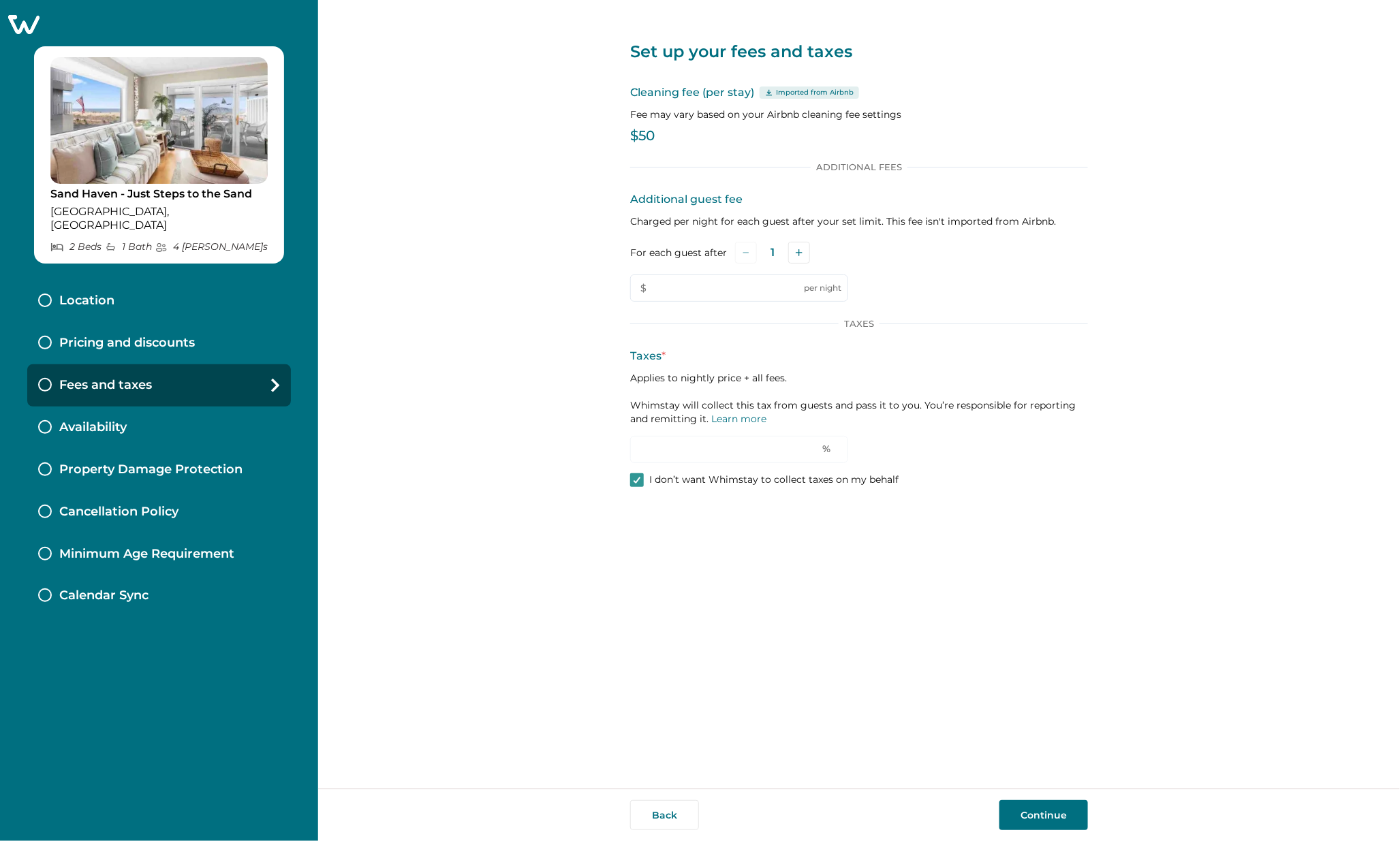
type input "*"
click at [93, 588] on p "Calendar Sync" at bounding box center [104, 595] width 90 height 15
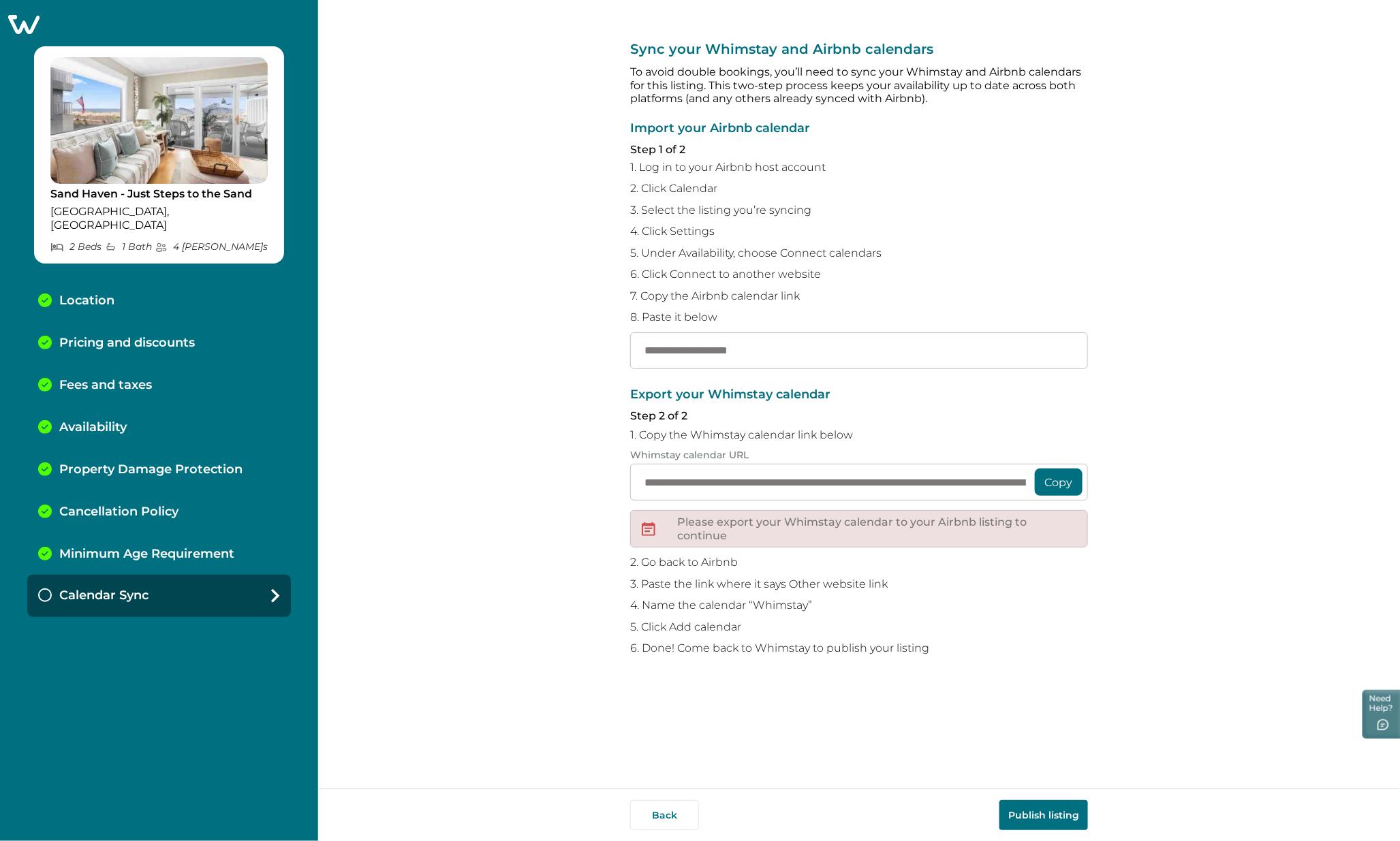
click at [17, 22] on icon at bounding box center [24, 24] width 31 height 19
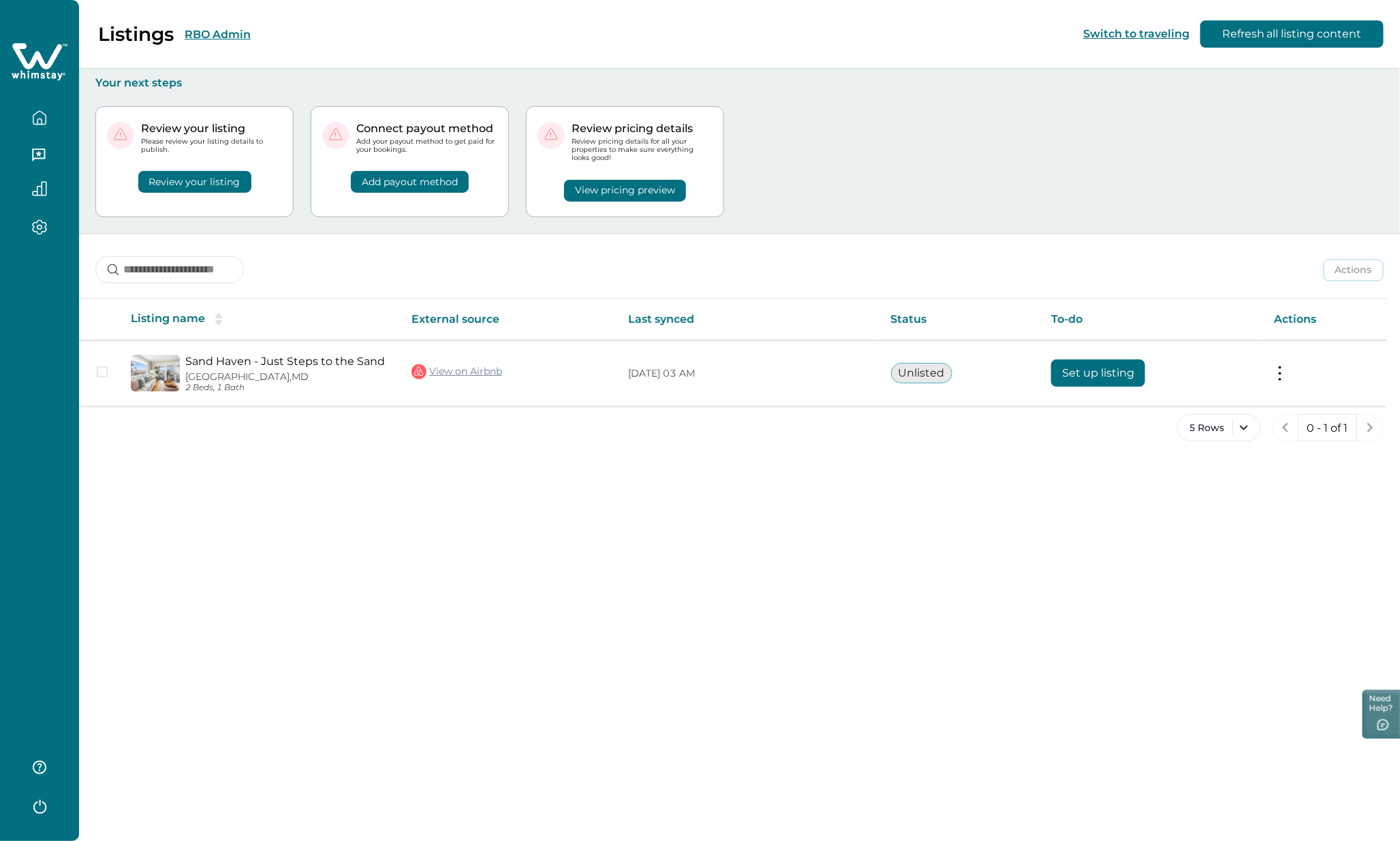
click at [207, 35] on button "RBO Admin" at bounding box center [217, 34] width 66 height 13
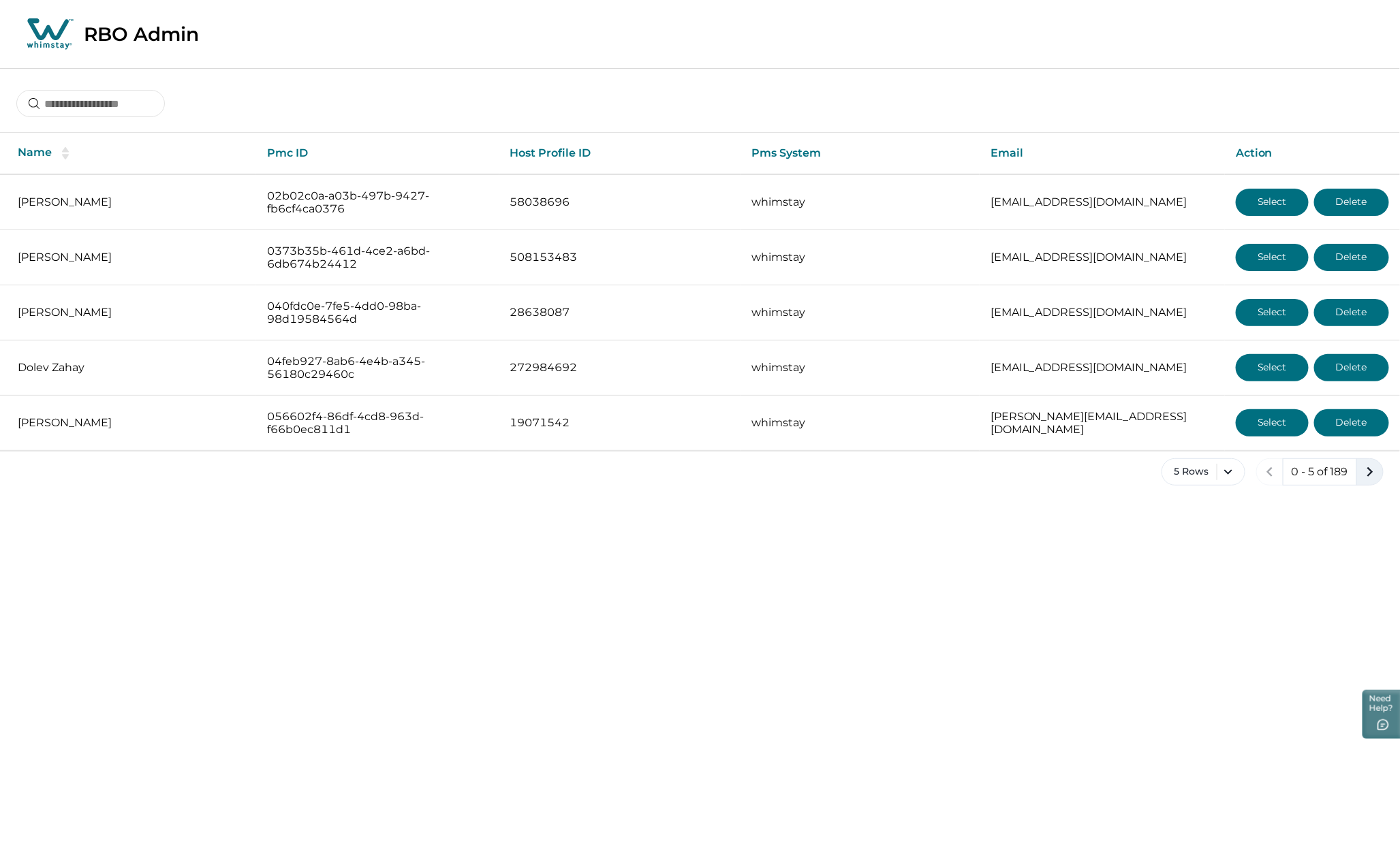
click at [1370, 473] on icon "next page" at bounding box center [1369, 471] width 6 height 9
click at [1366, 474] on icon "next page" at bounding box center [1369, 471] width 19 height 19
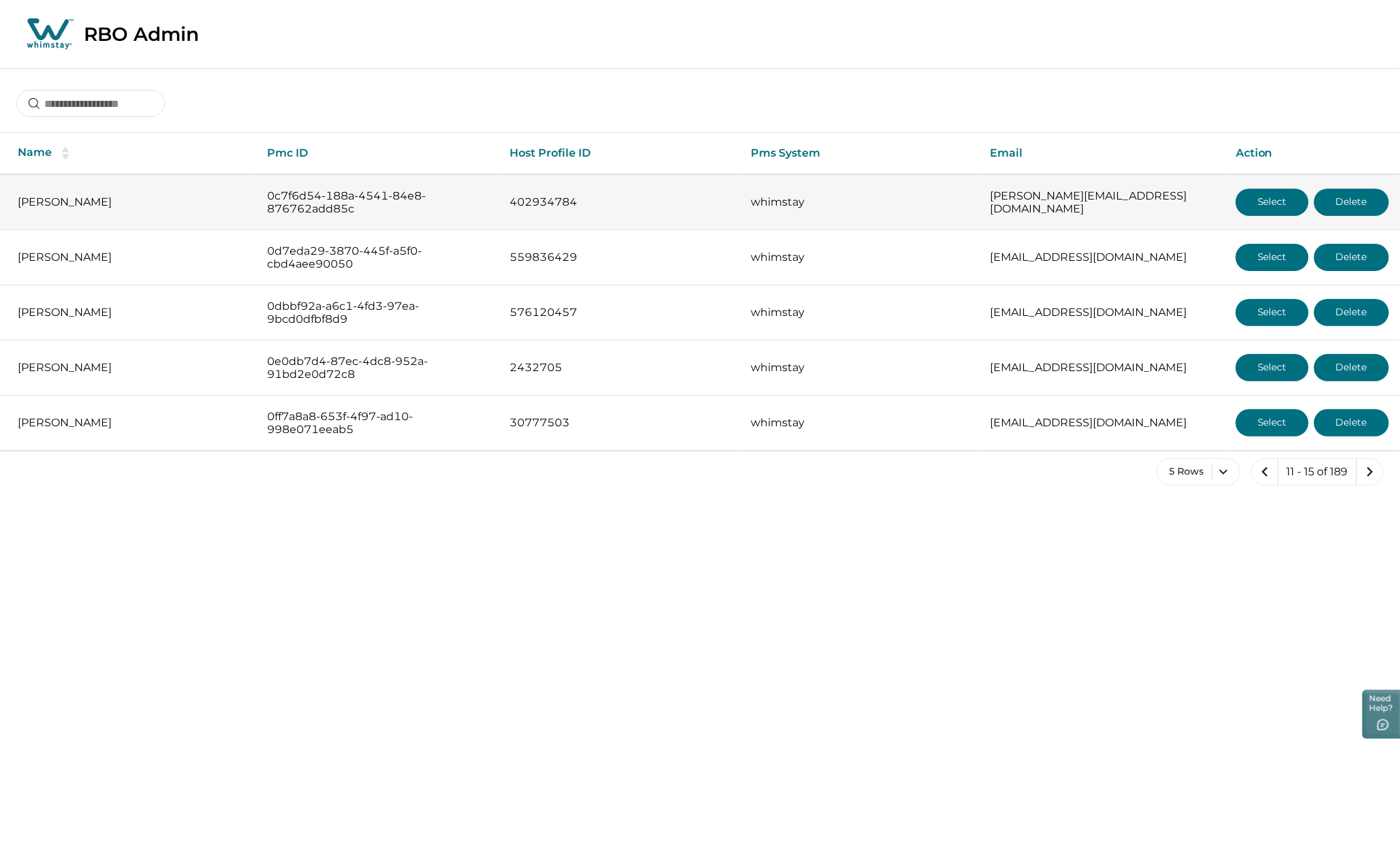
click at [1257, 201] on button "Select" at bounding box center [1271, 201] width 73 height 27
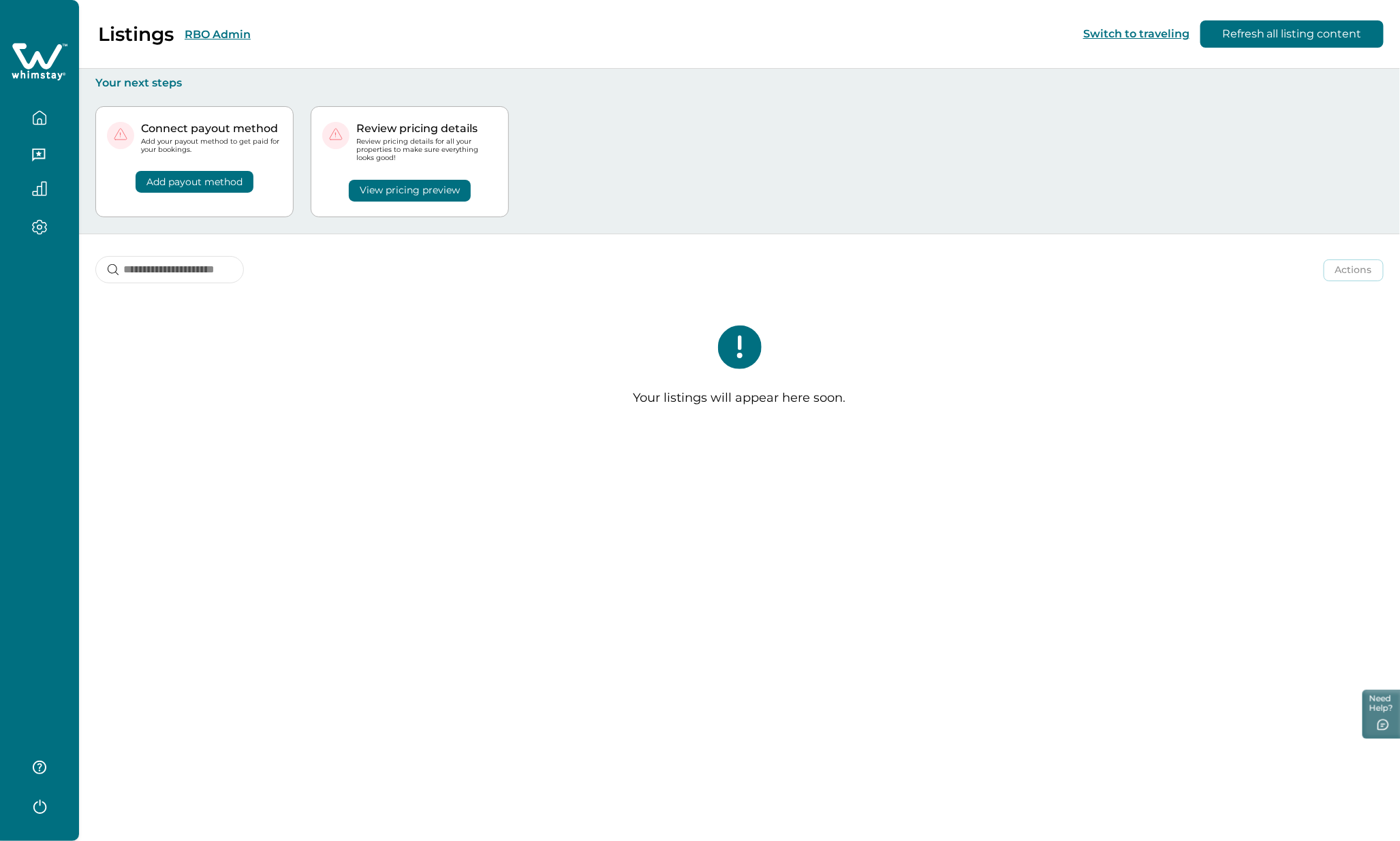
click at [212, 34] on button "RBO Admin" at bounding box center [217, 34] width 66 height 13
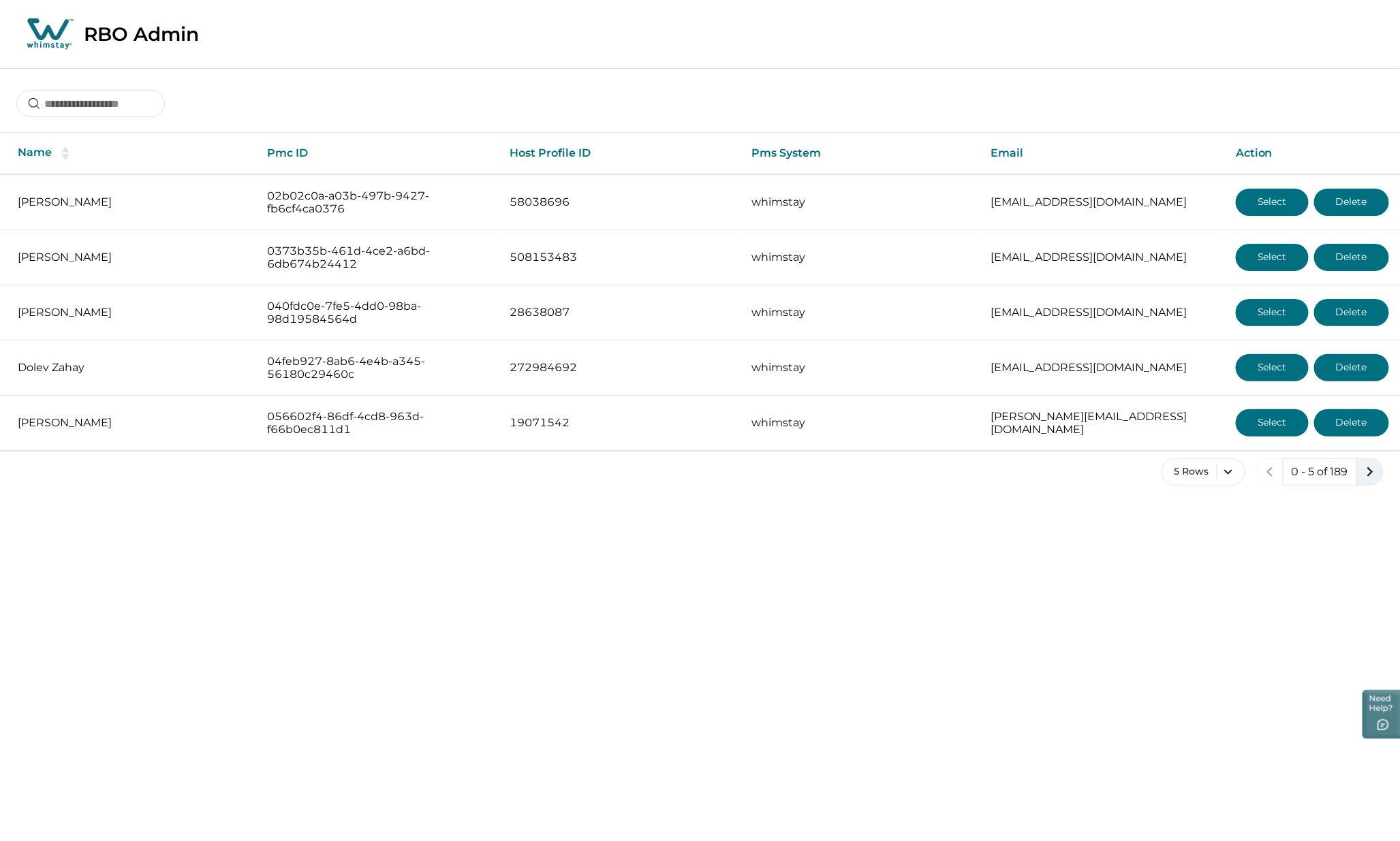
click at [1367, 472] on icon "next page" at bounding box center [1369, 471] width 19 height 19
click at [1365, 471] on icon "next page" at bounding box center [1369, 471] width 19 height 19
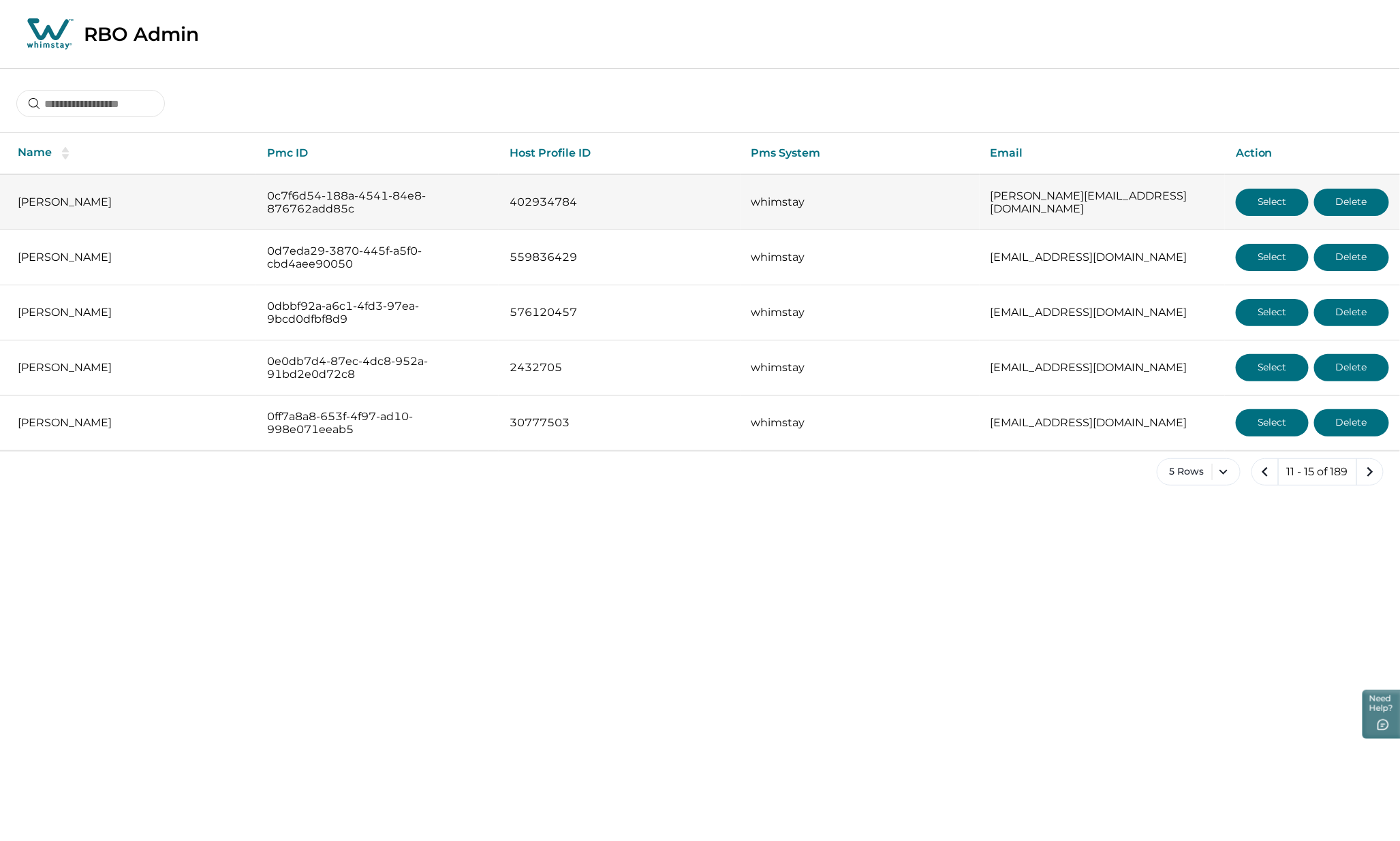
click at [1365, 192] on button "Delete" at bounding box center [1351, 201] width 75 height 27
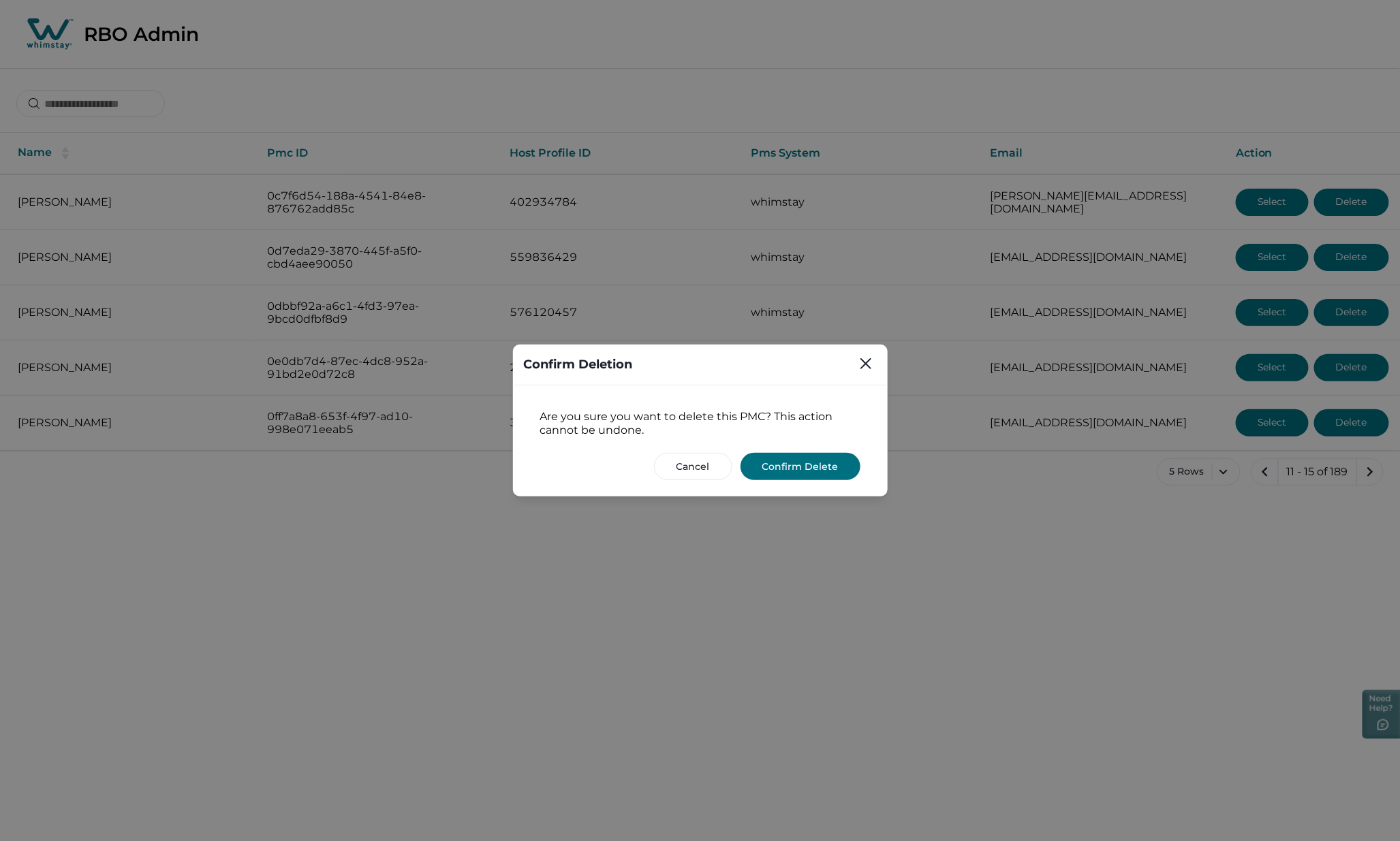
click at [785, 467] on button "Confirm Delete" at bounding box center [801, 466] width 120 height 27
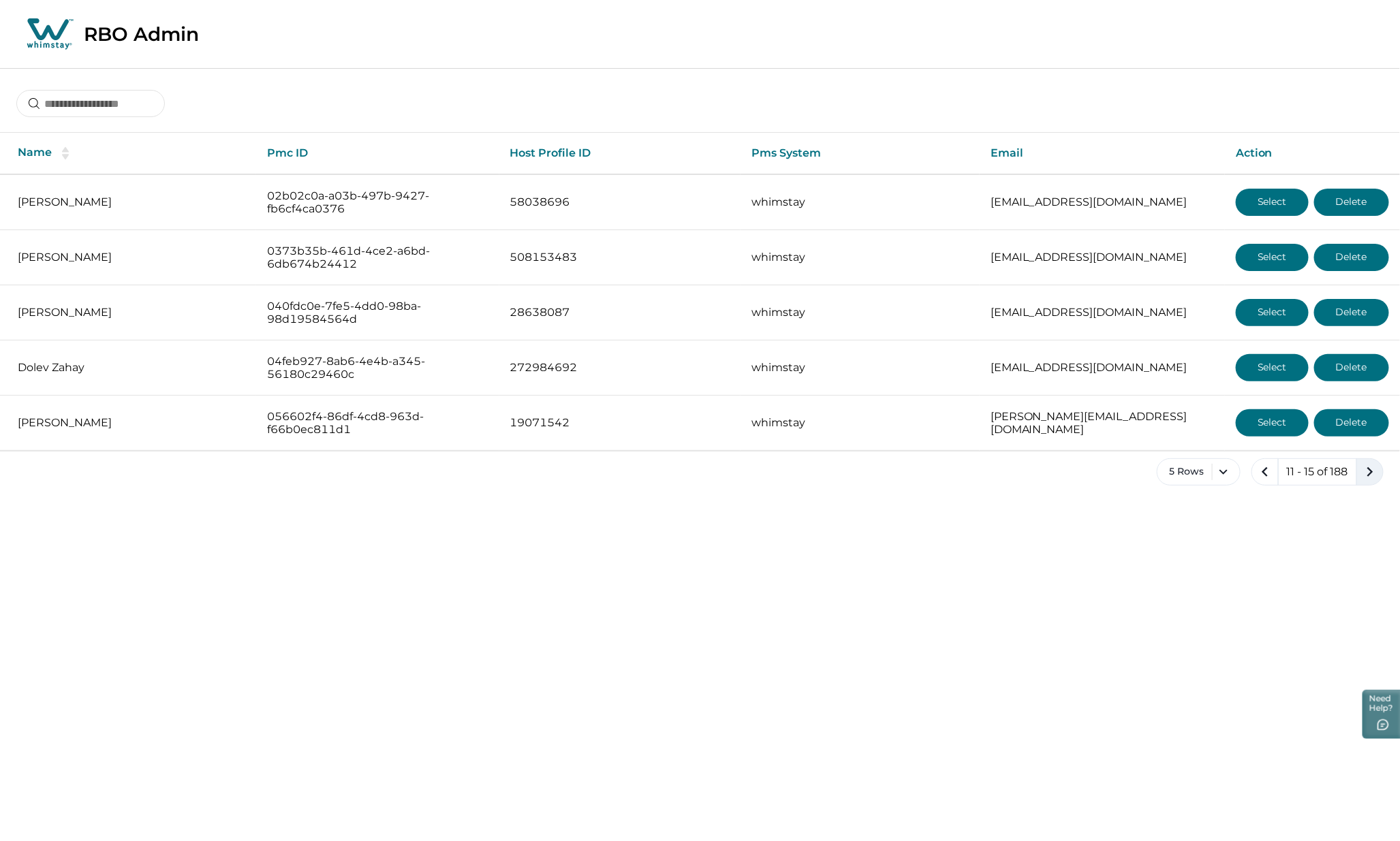
click at [1369, 475] on icon "next page" at bounding box center [1369, 471] width 6 height 9
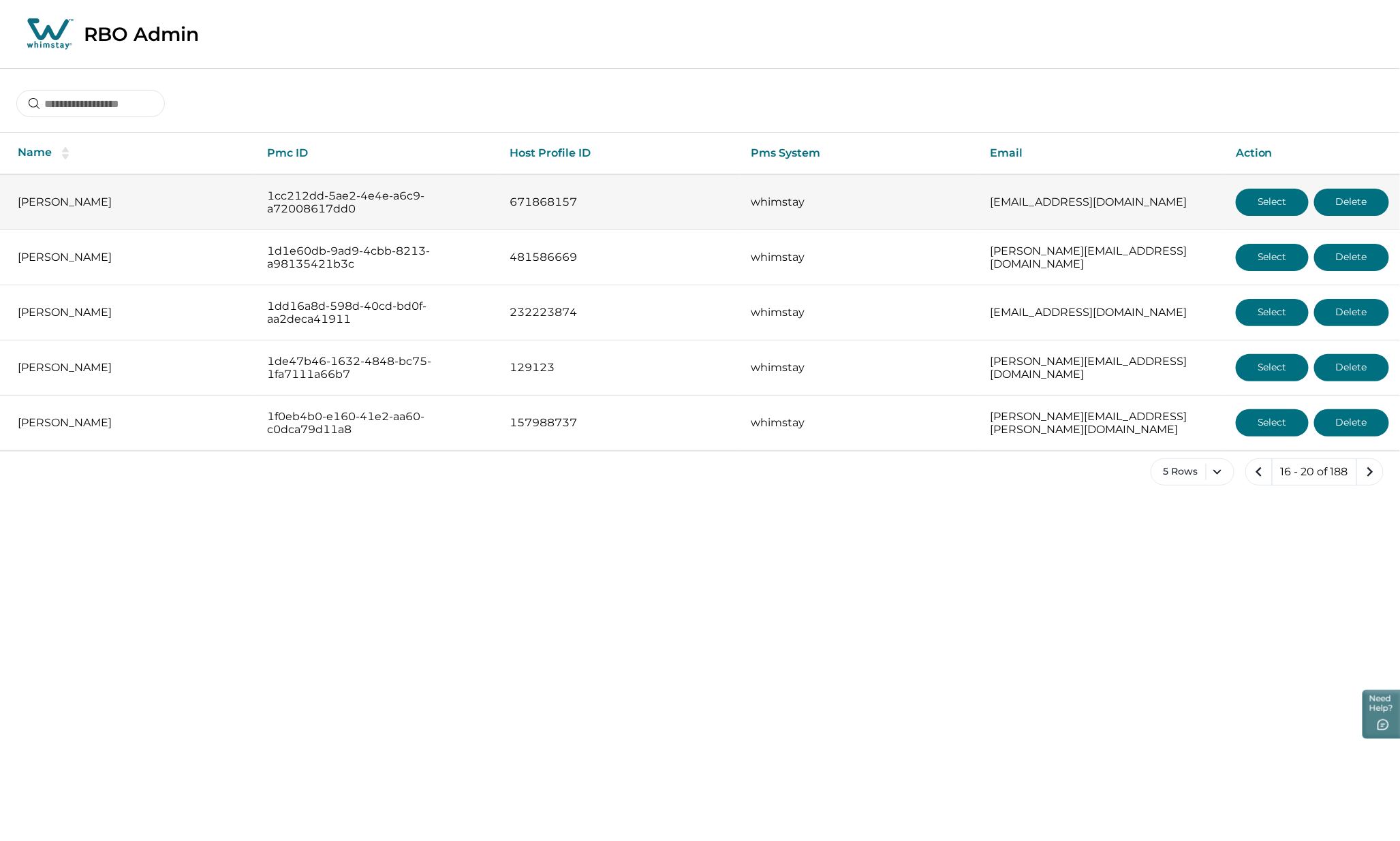
click at [1271, 202] on button "Select" at bounding box center [1271, 201] width 73 height 27
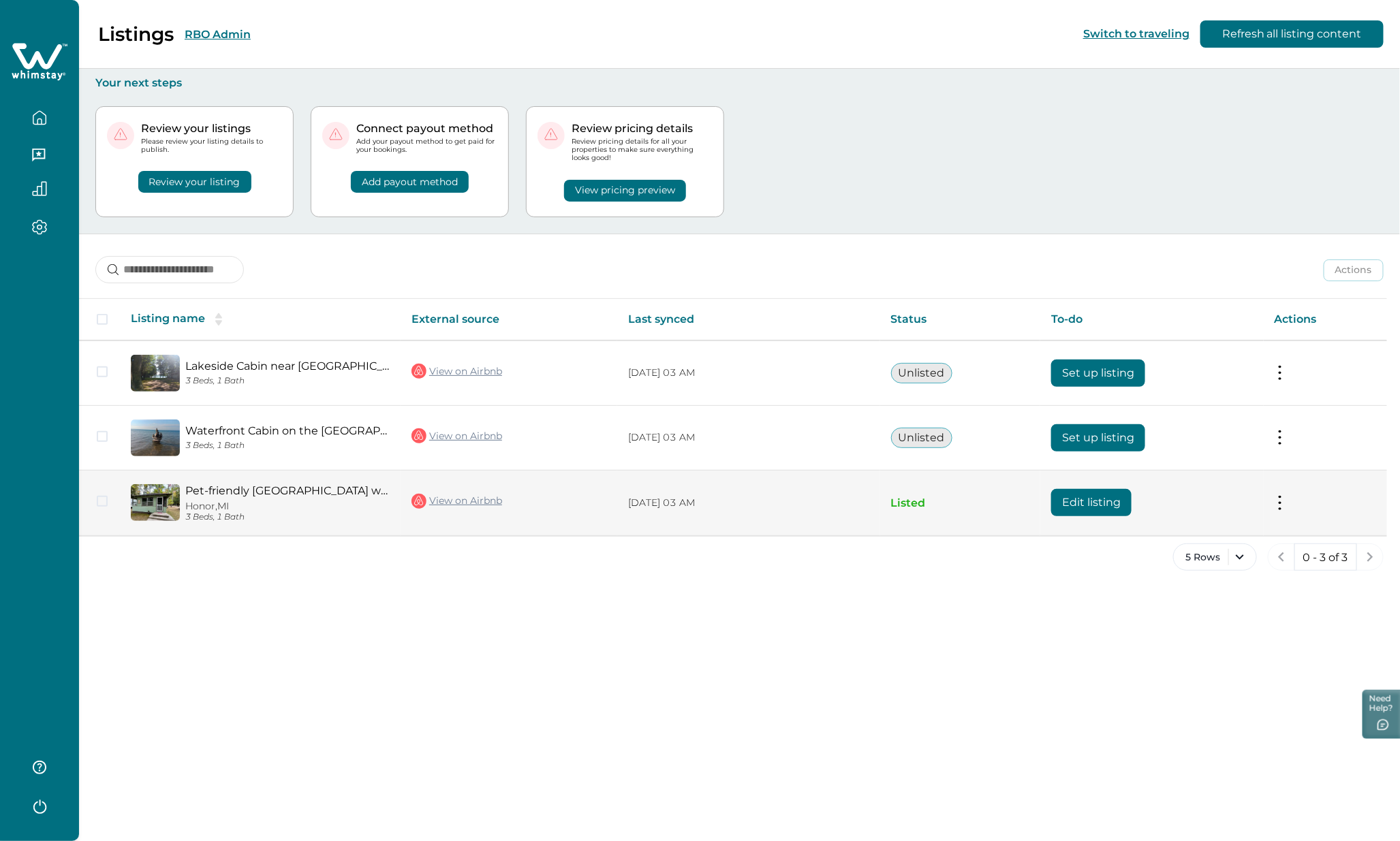
click at [1097, 501] on button "Edit listing" at bounding box center [1091, 502] width 80 height 27
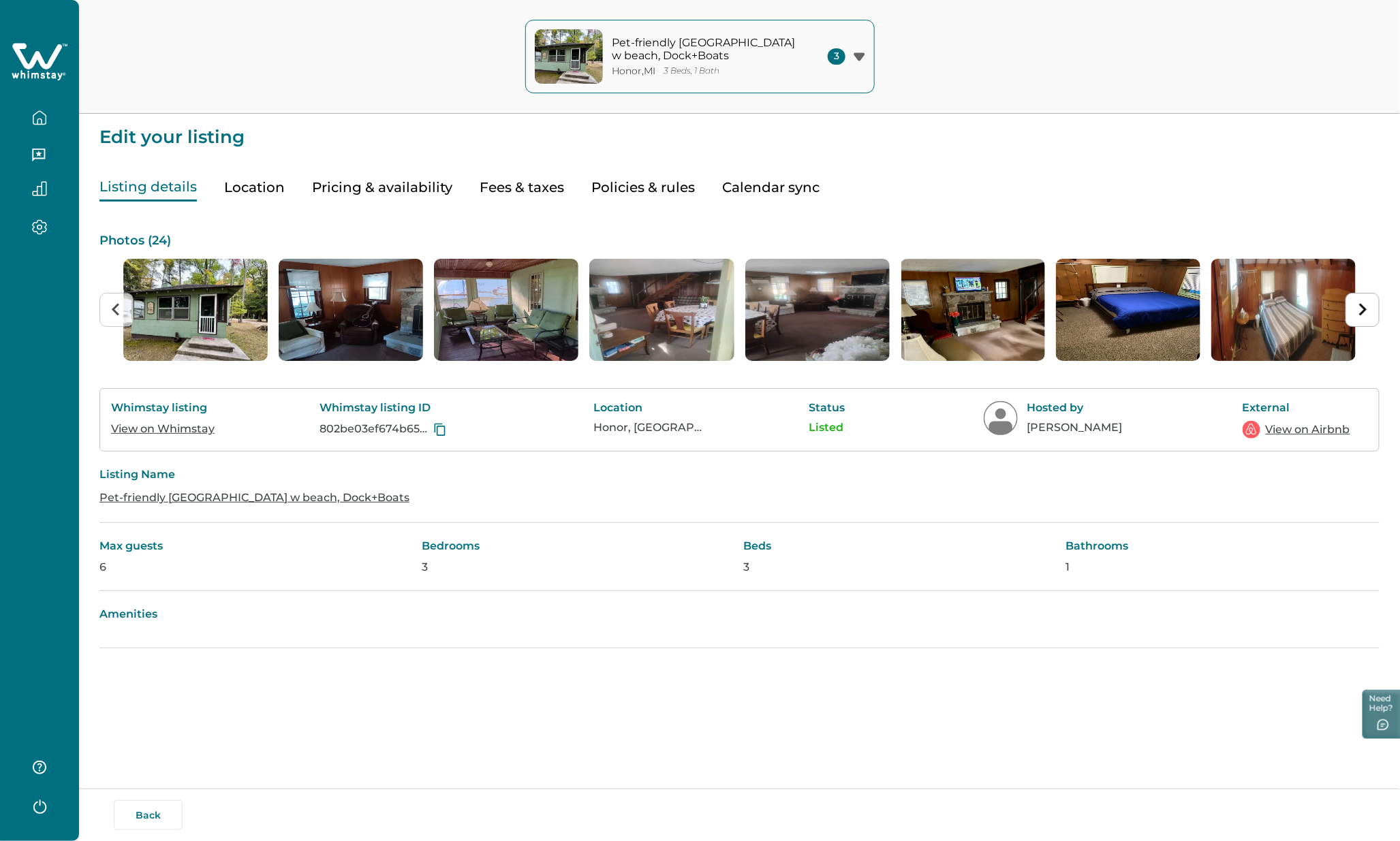
click at [410, 187] on button "Pricing & availability" at bounding box center [382, 188] width 141 height 28
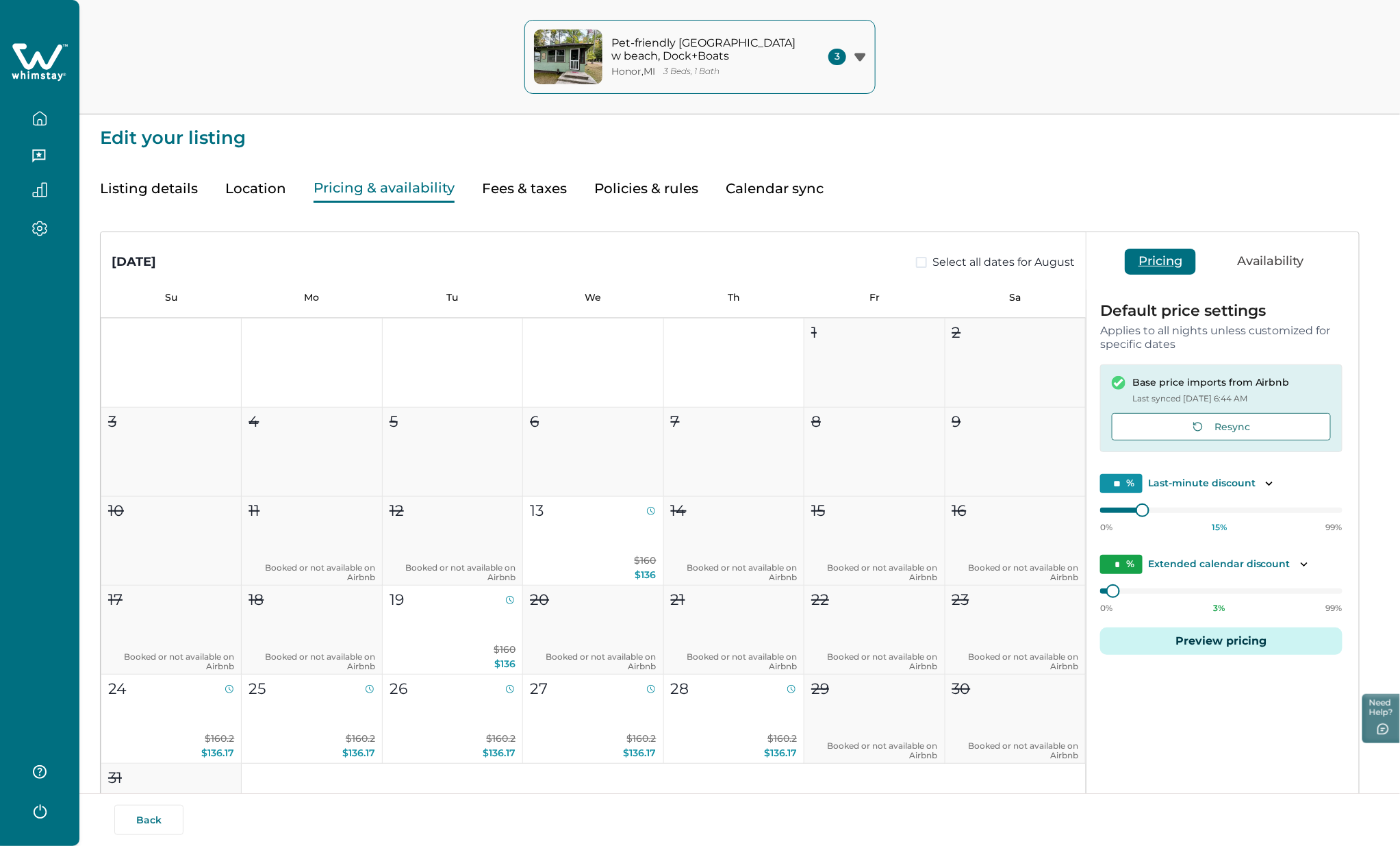
click at [40, 117] on icon "button" at bounding box center [40, 118] width 15 height 15
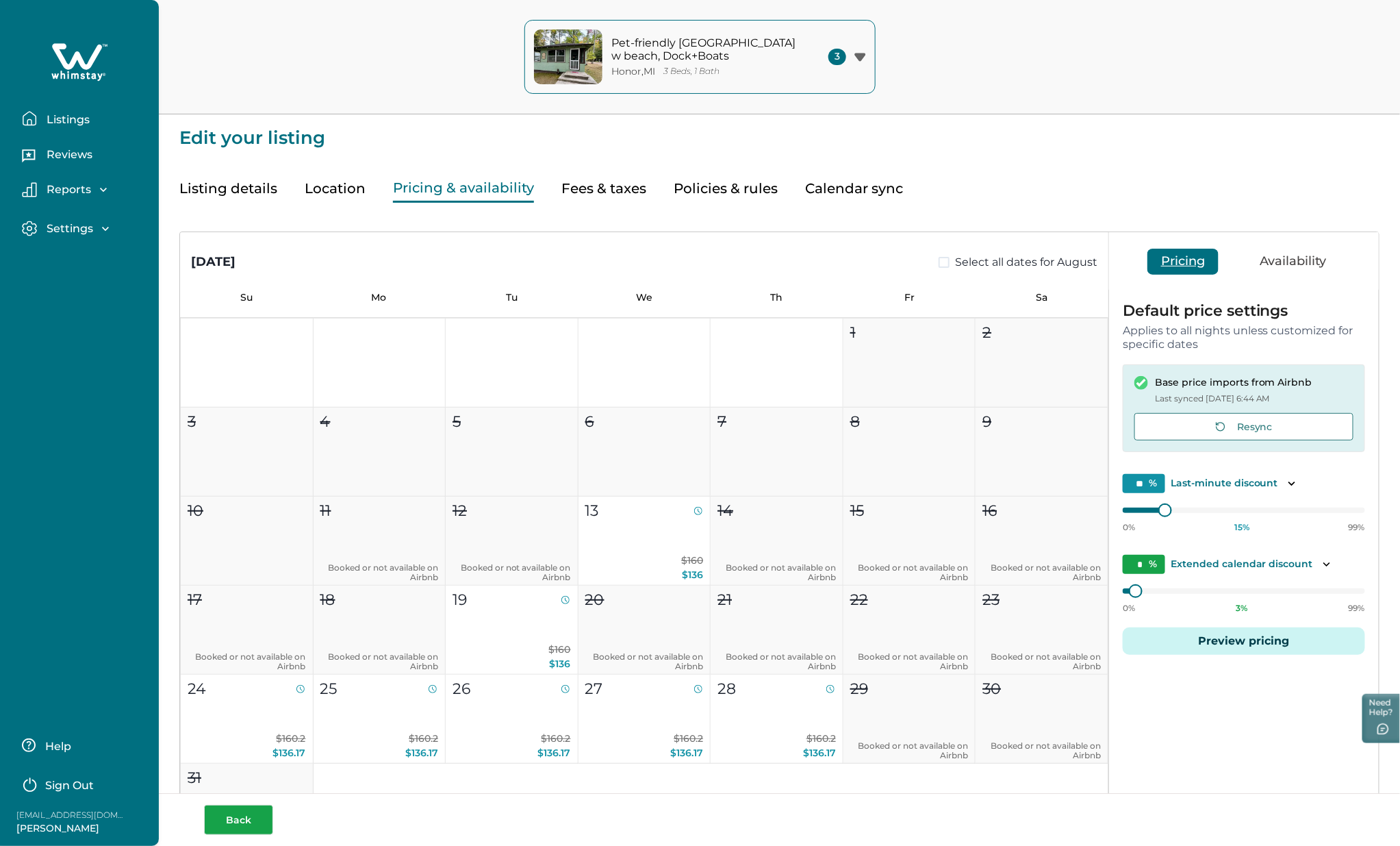
click at [231, 816] on div "Back" at bounding box center [784, 820] width 1159 height 30
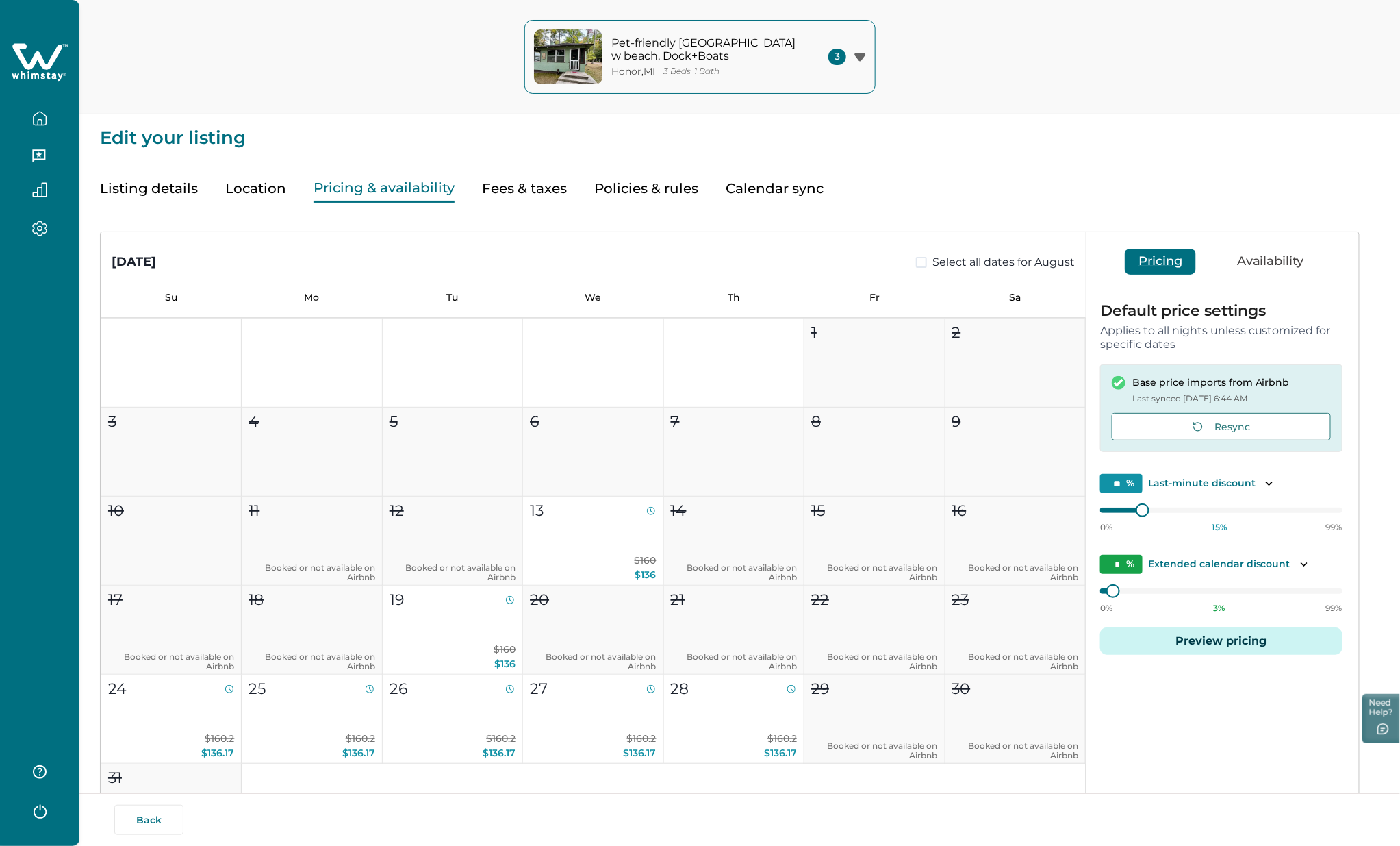
drag, startPoint x: 152, startPoint y: 825, endPoint x: 165, endPoint y: 817, distance: 15.3
click at [153, 824] on button "Back" at bounding box center [149, 820] width 69 height 30
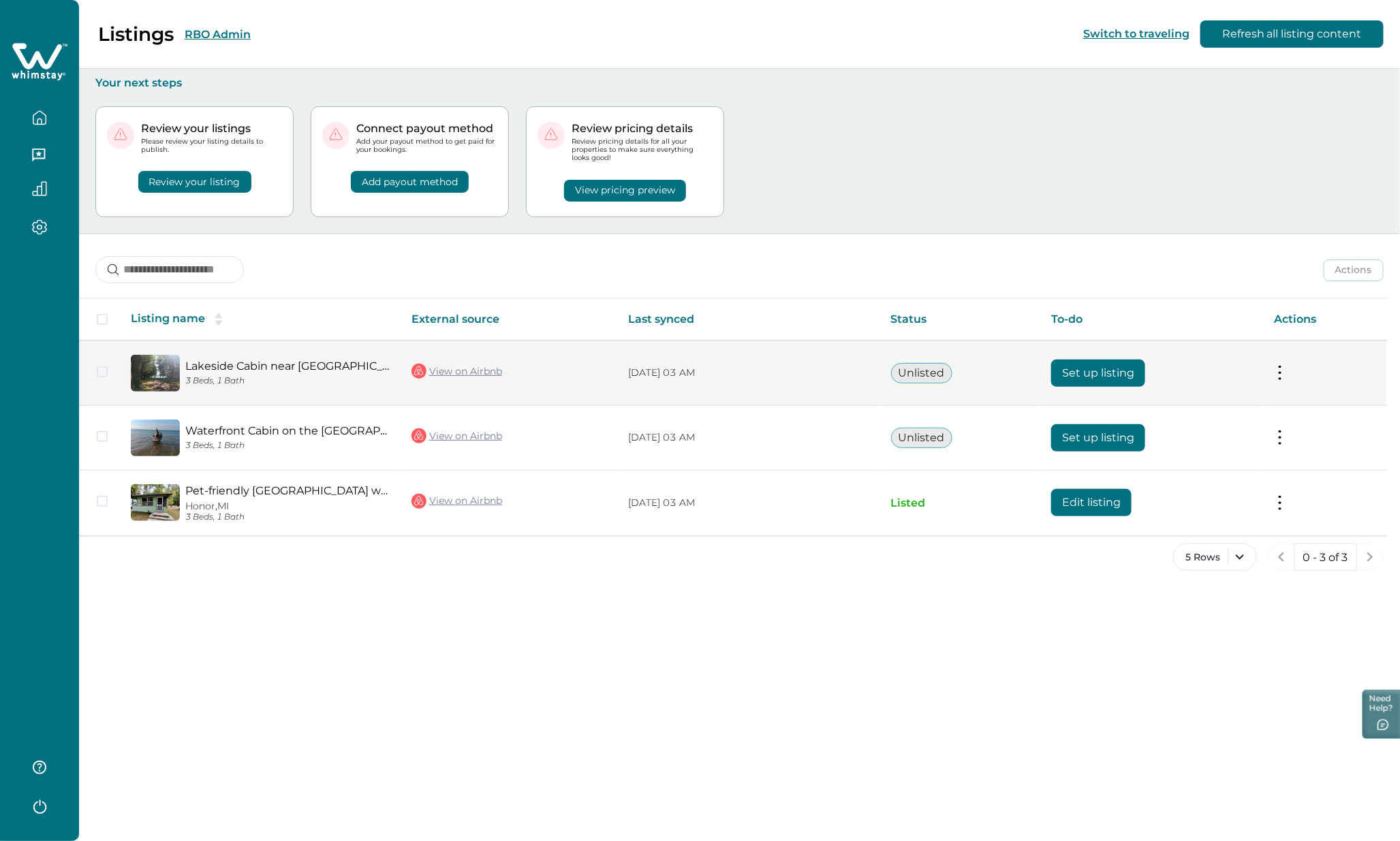
click at [1102, 377] on button "Set up listing" at bounding box center [1099, 372] width 94 height 27
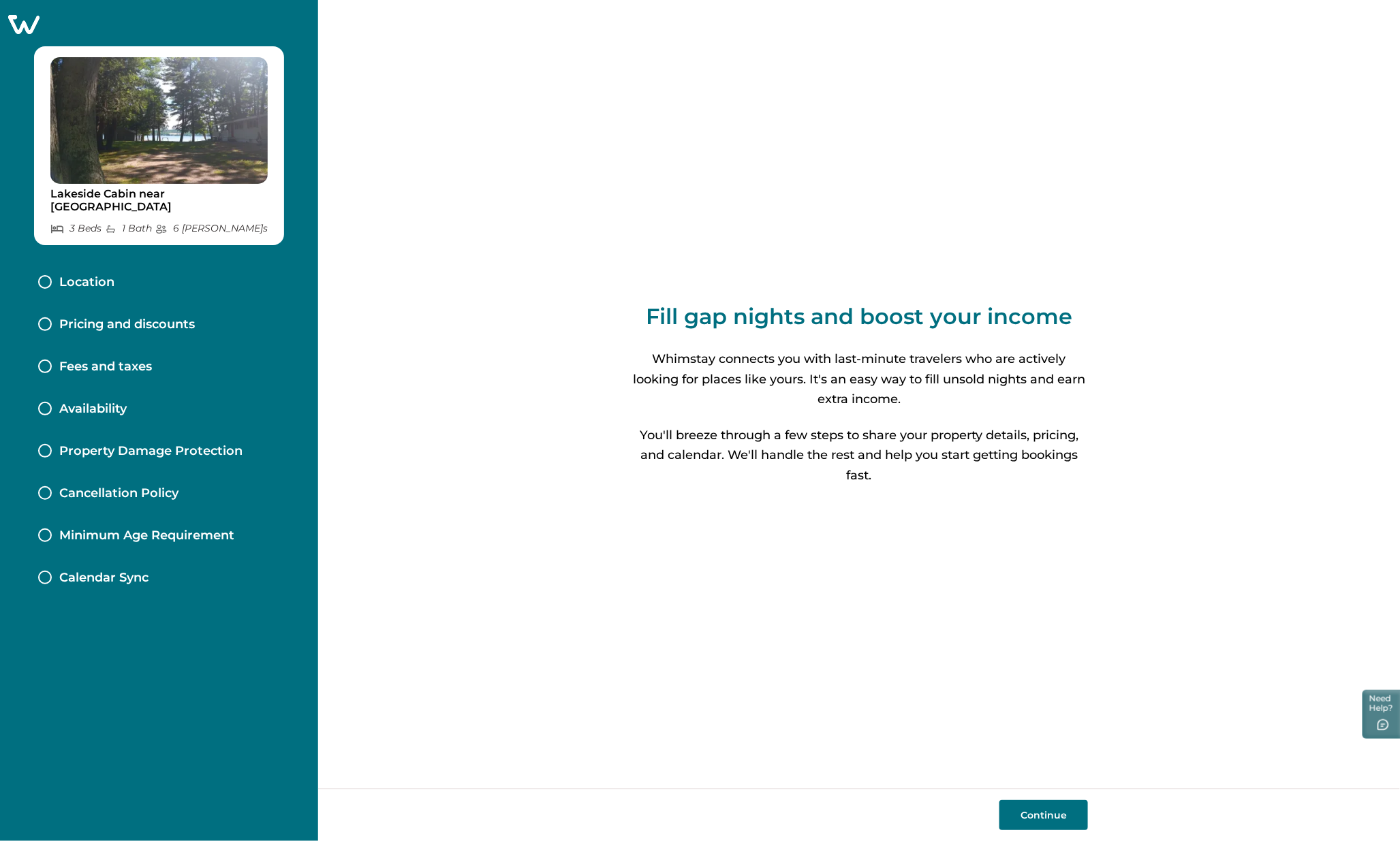
click at [158, 322] on p "Pricing and discounts" at bounding box center [127, 324] width 136 height 15
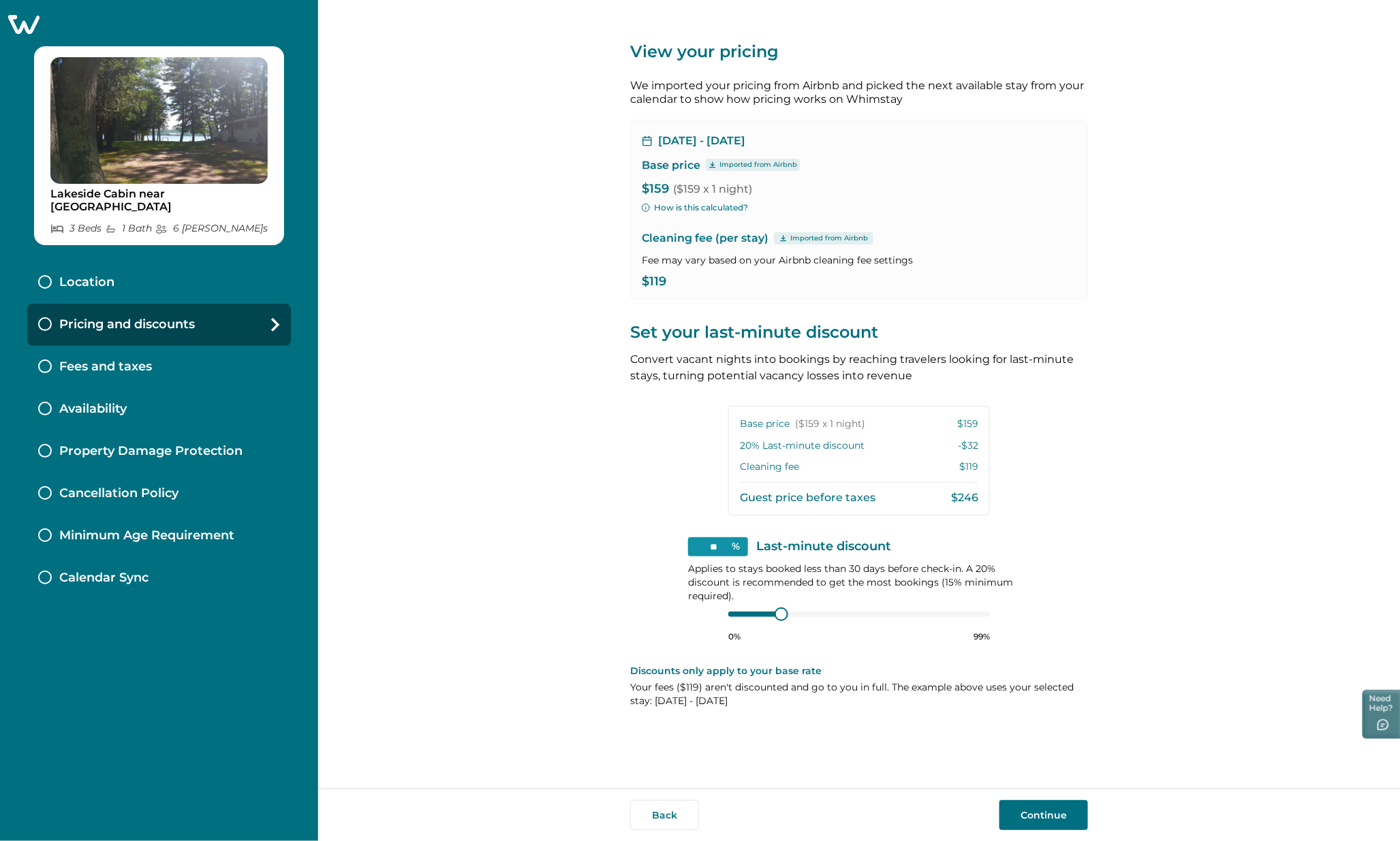
click at [28, 17] on icon at bounding box center [24, 24] width 31 height 19
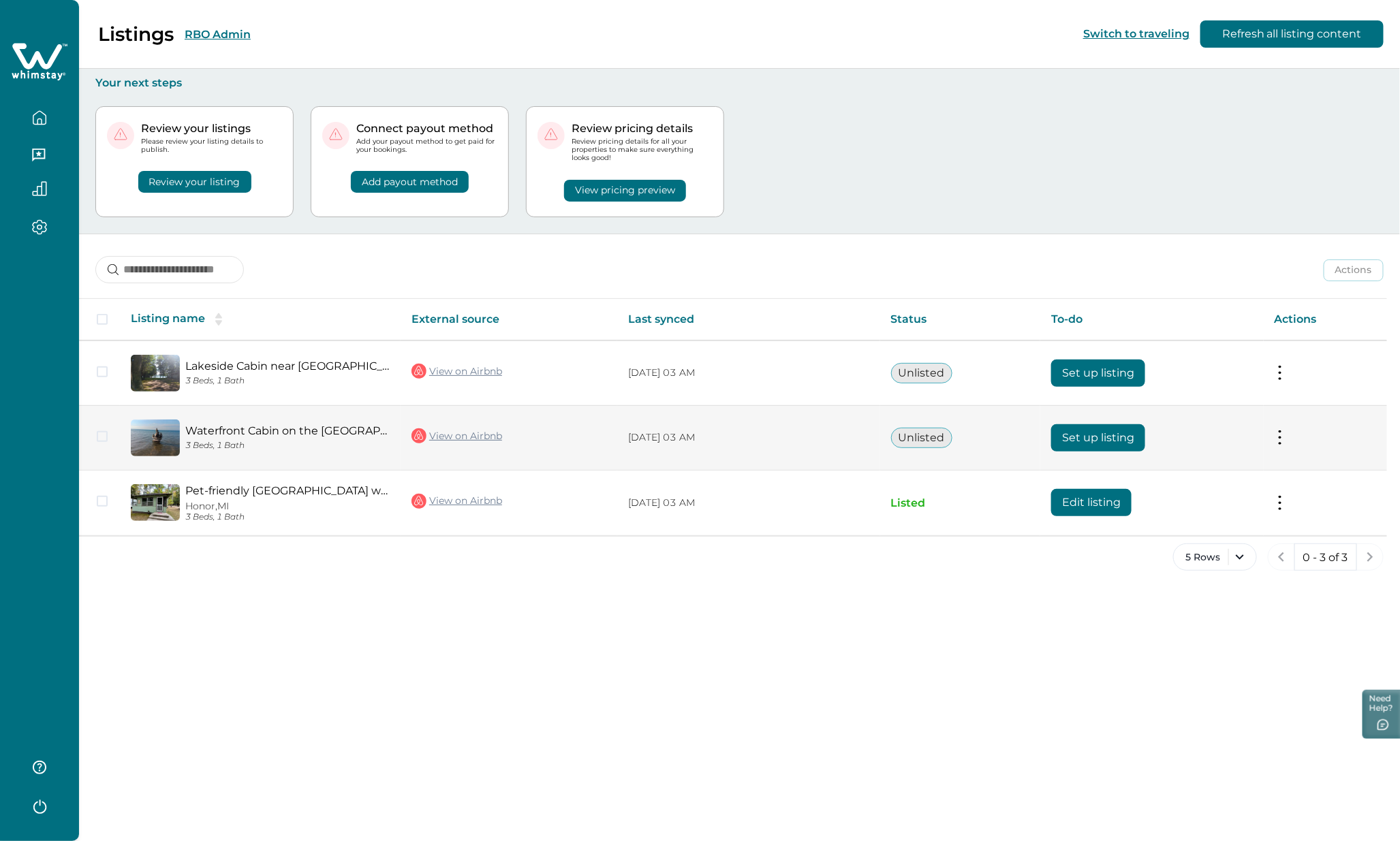
click at [1106, 441] on button "Set up listing" at bounding box center [1099, 437] width 94 height 27
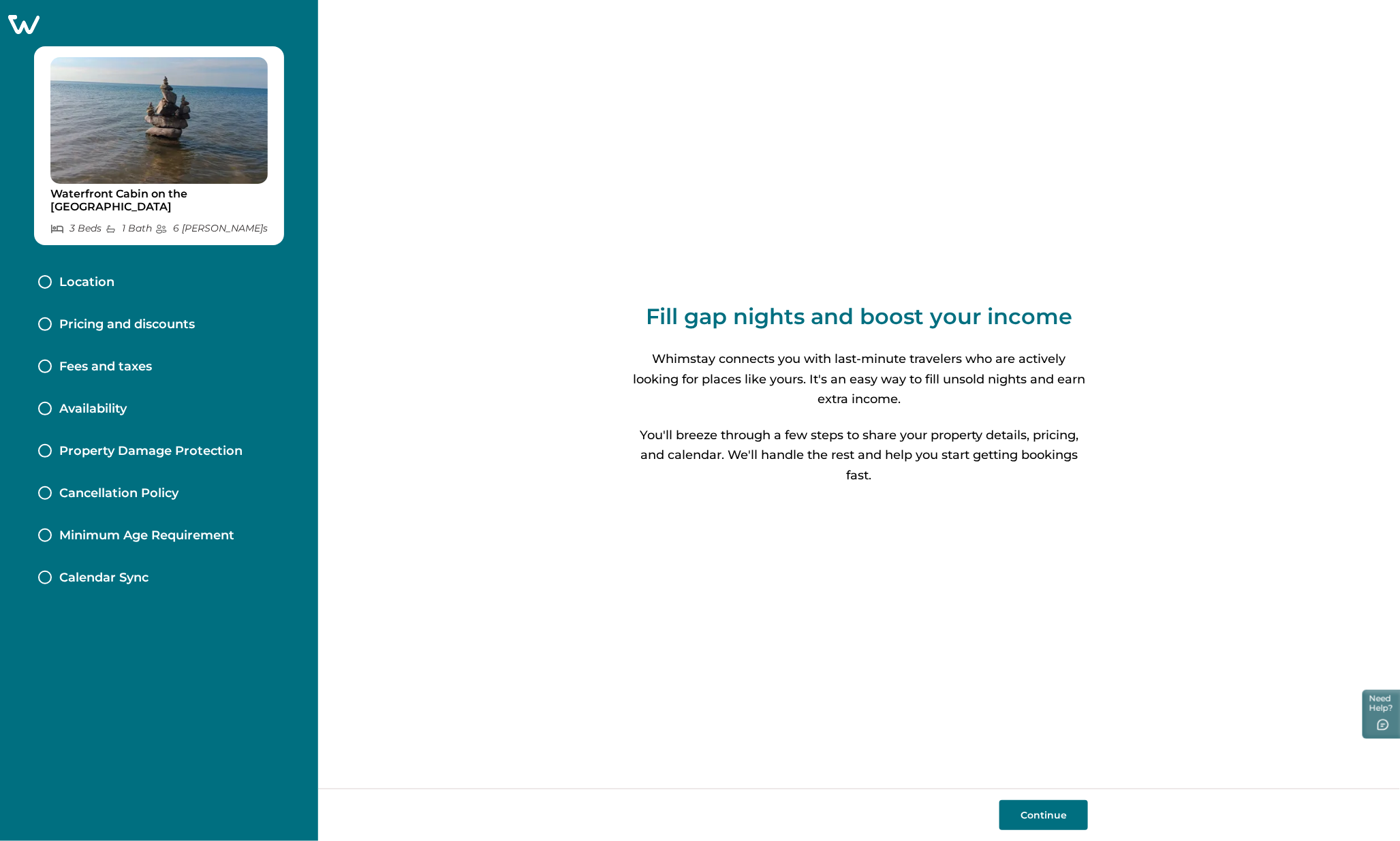
click at [132, 317] on p "Pricing and discounts" at bounding box center [127, 324] width 136 height 15
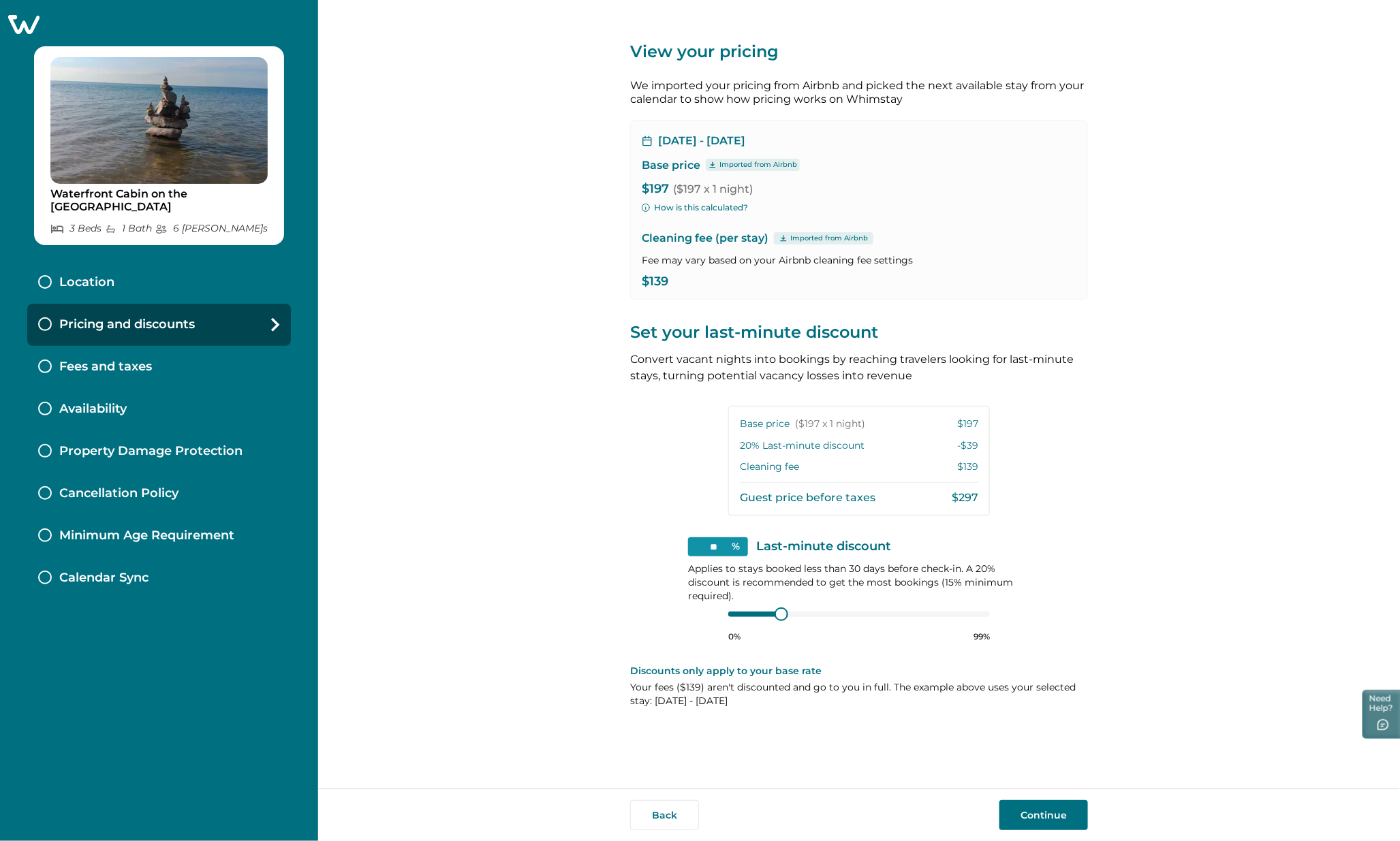
click at [18, 21] on icon at bounding box center [24, 24] width 31 height 19
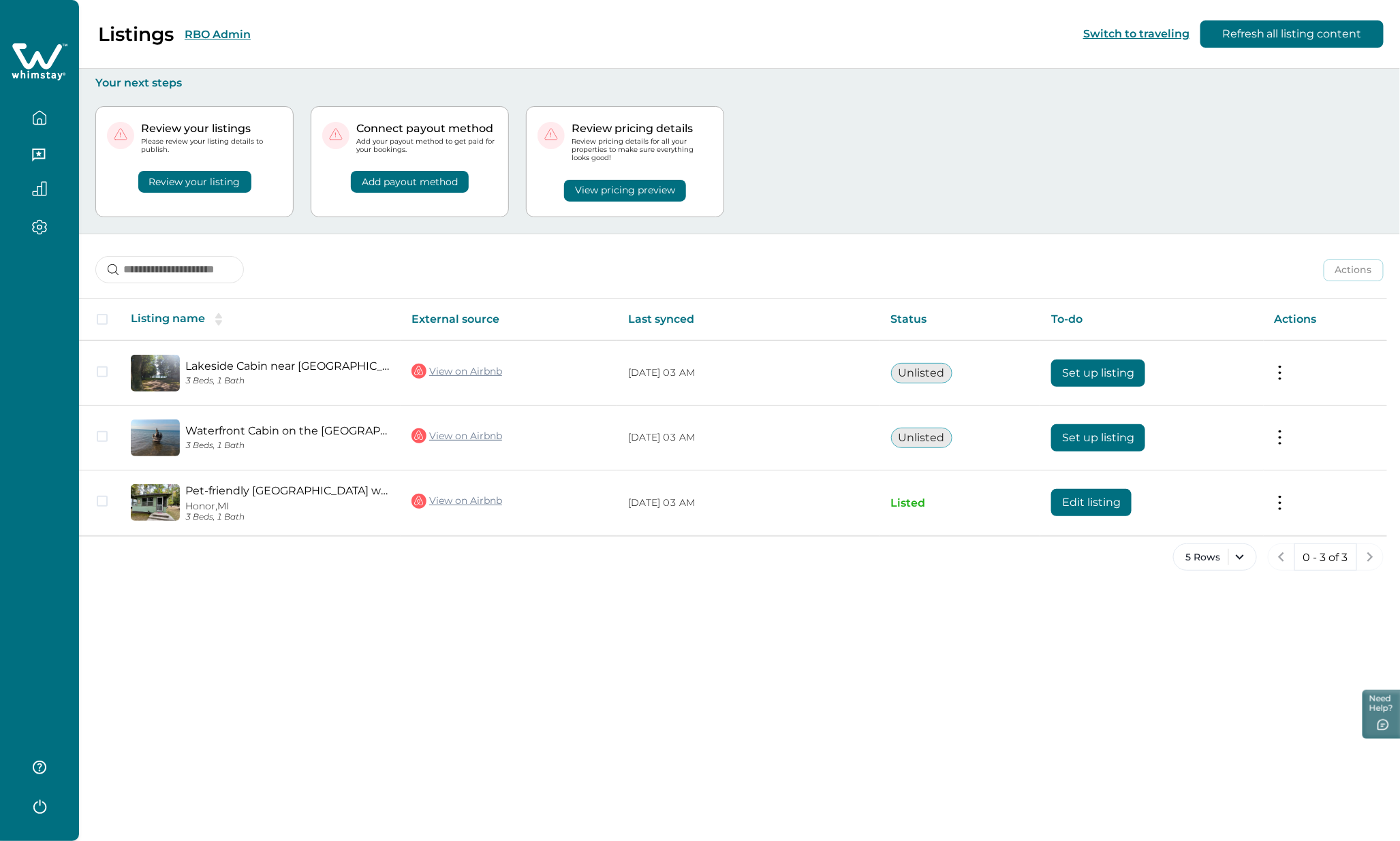
click at [211, 34] on button "RBO Admin" at bounding box center [217, 34] width 66 height 13
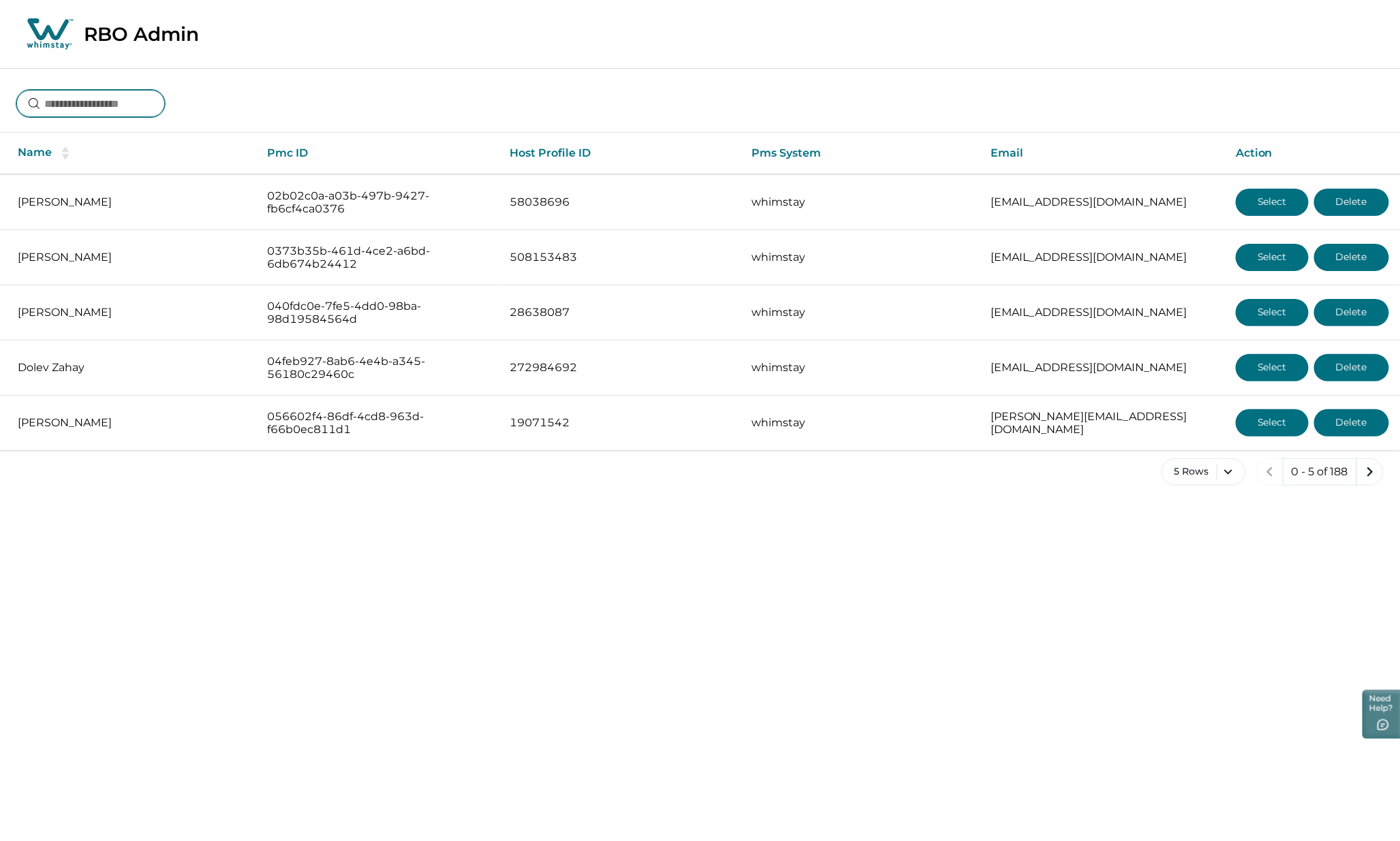
click at [113, 104] on input at bounding box center [91, 103] width 149 height 27
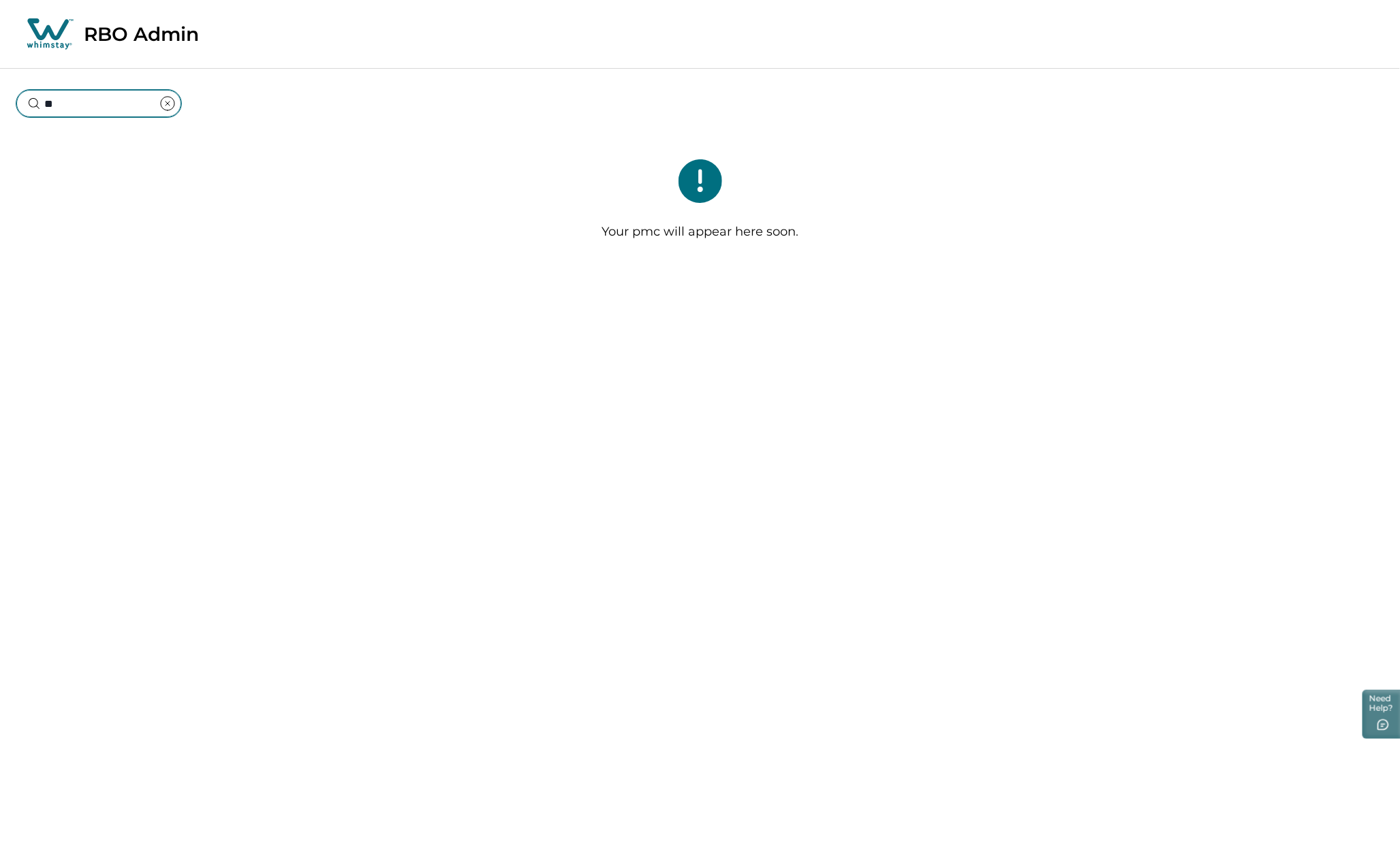
type input "*"
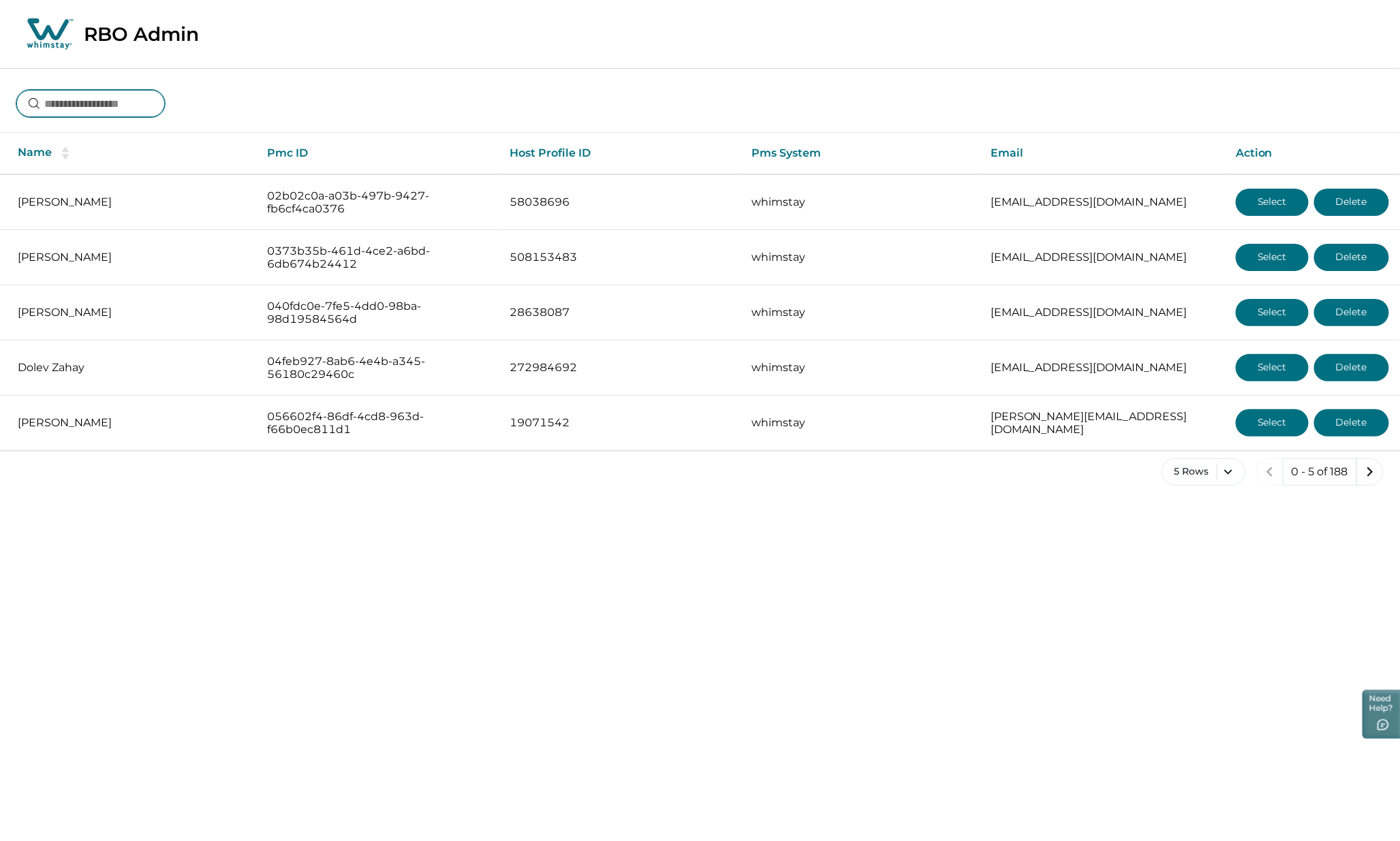
click at [83, 103] on input at bounding box center [91, 103] width 149 height 27
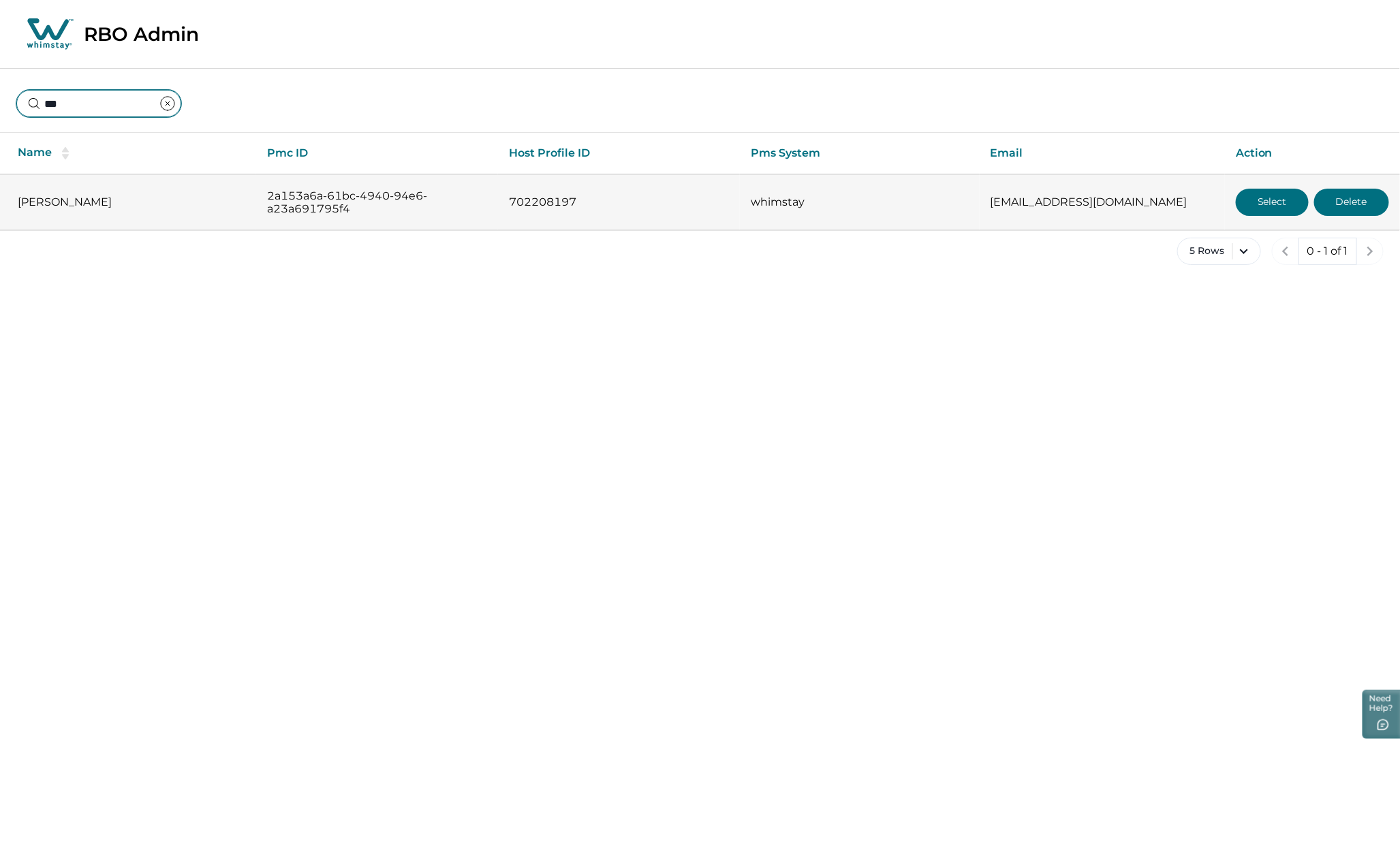
type input "***"
click at [1255, 200] on button "Select" at bounding box center [1271, 201] width 73 height 27
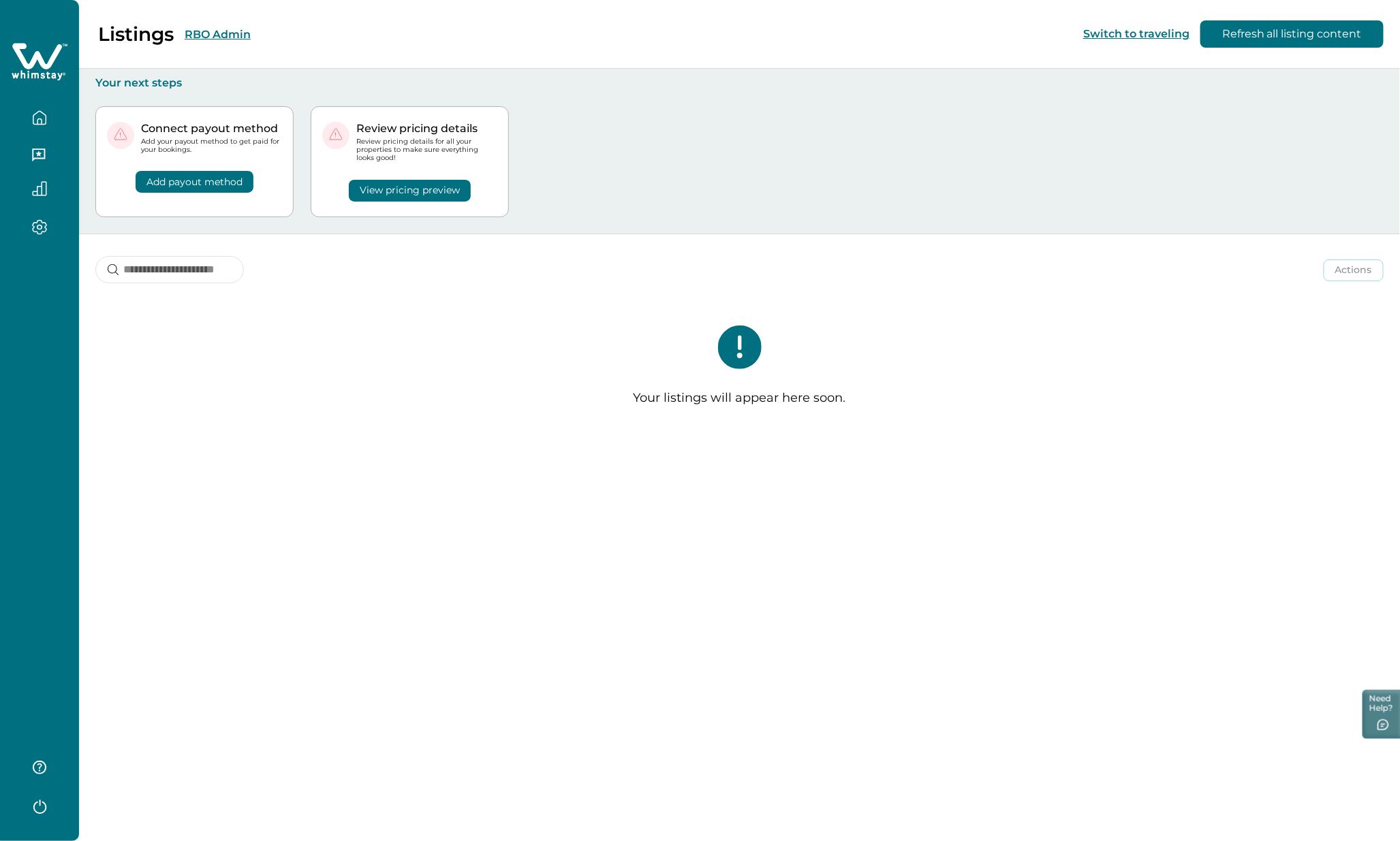
click at [206, 34] on button "RBO Admin" at bounding box center [217, 34] width 66 height 13
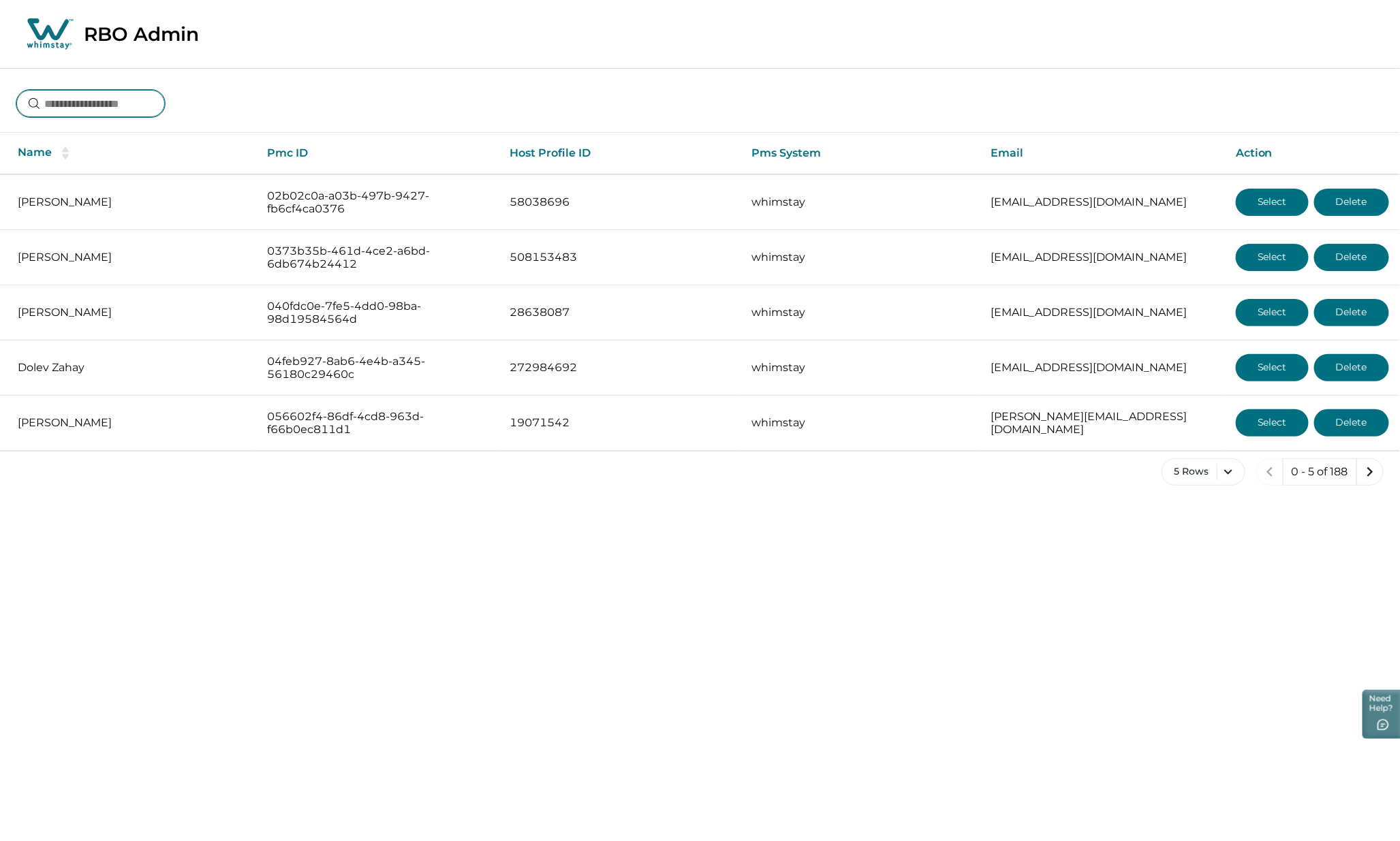
click at [48, 102] on input at bounding box center [91, 103] width 149 height 27
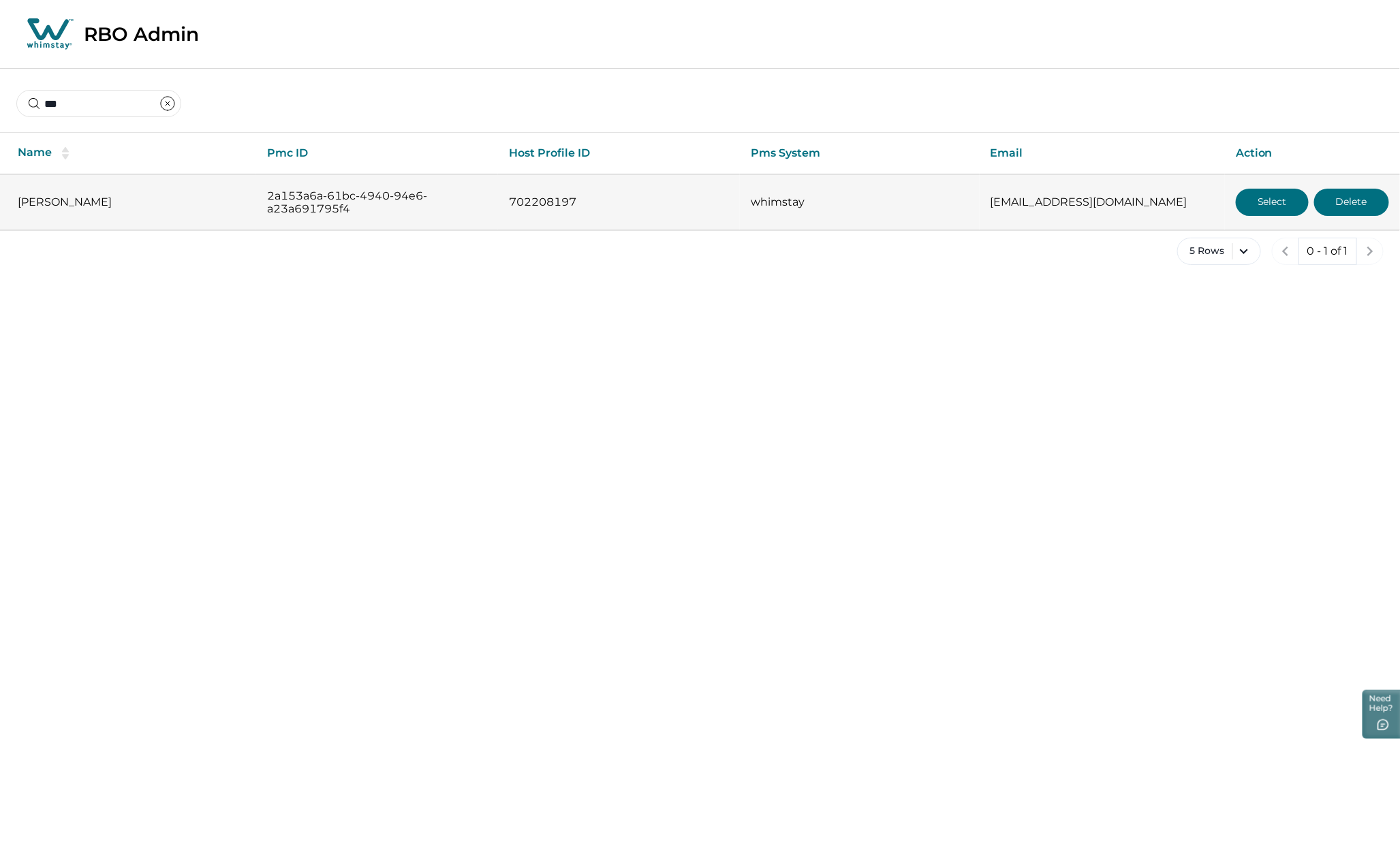
click at [1349, 201] on button "Delete" at bounding box center [1351, 201] width 75 height 27
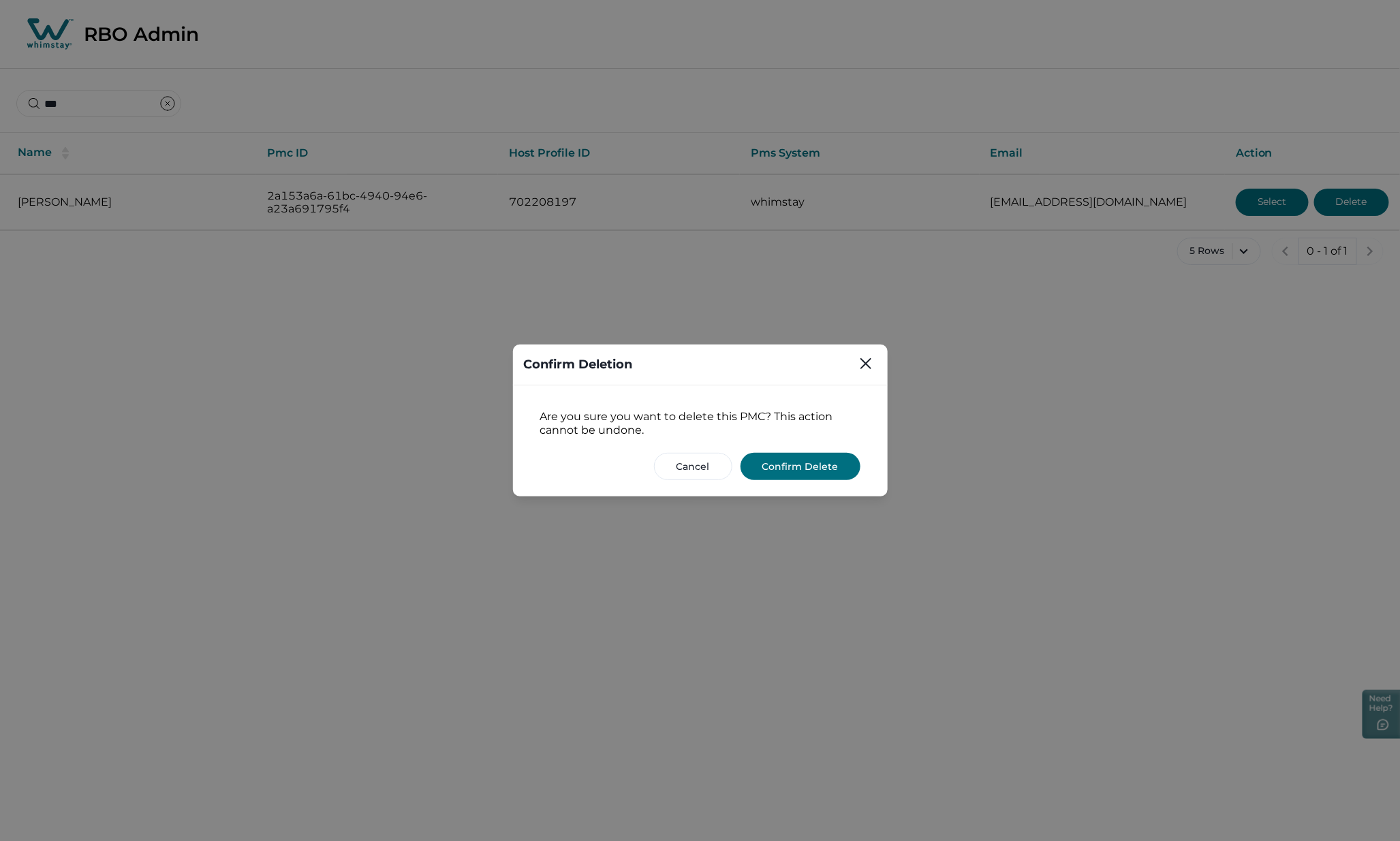
click at [798, 460] on button "Confirm Delete" at bounding box center [801, 466] width 120 height 27
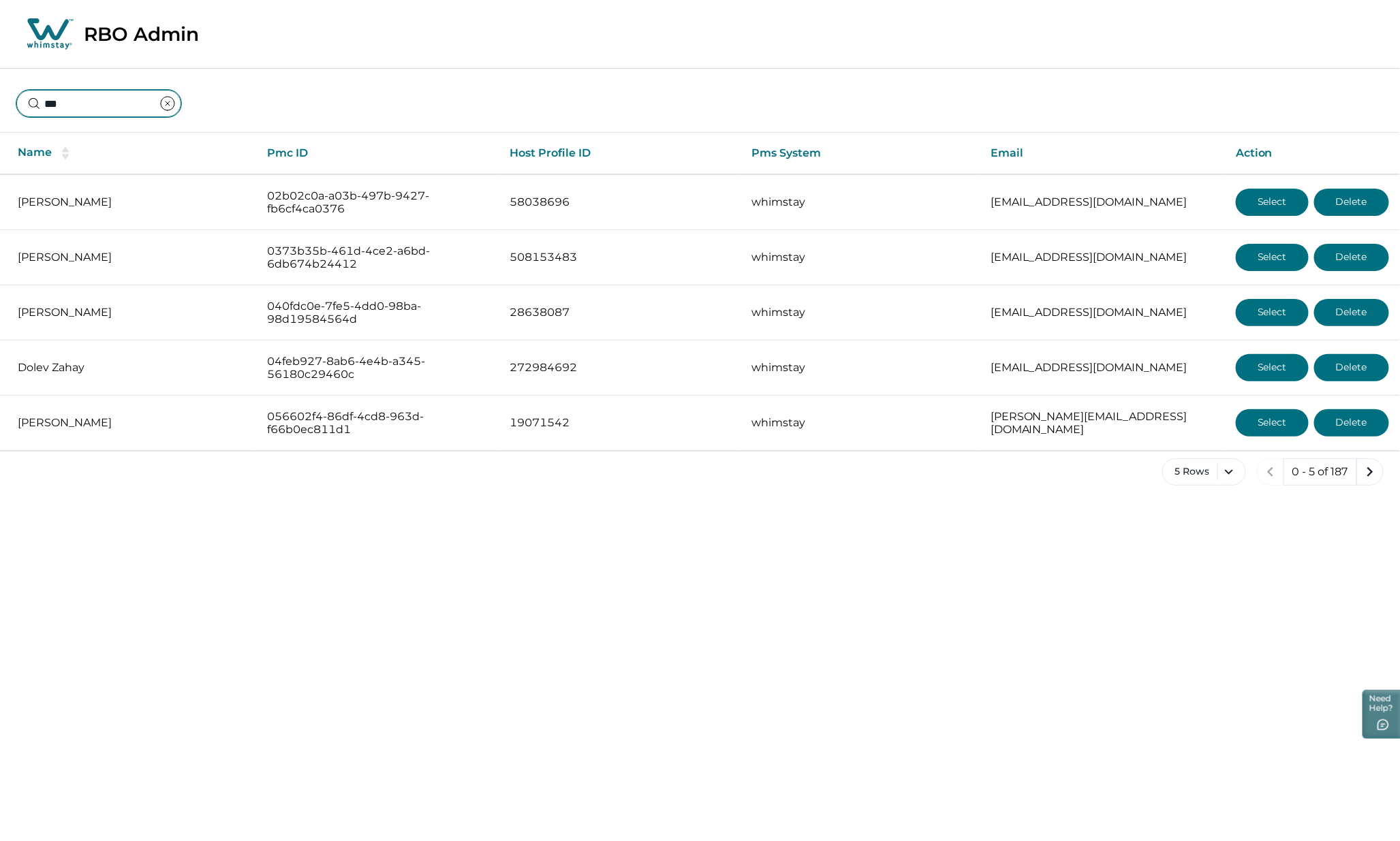
drag, startPoint x: 117, startPoint y: 100, endPoint x: -115, endPoint y: 90, distance: 232.2
click at [0, 90] on html "Skip to Content RBO Admin *** Name Pmc ID Host Profile ID Pms System Email Acti…" at bounding box center [700, 253] width 1400 height 507
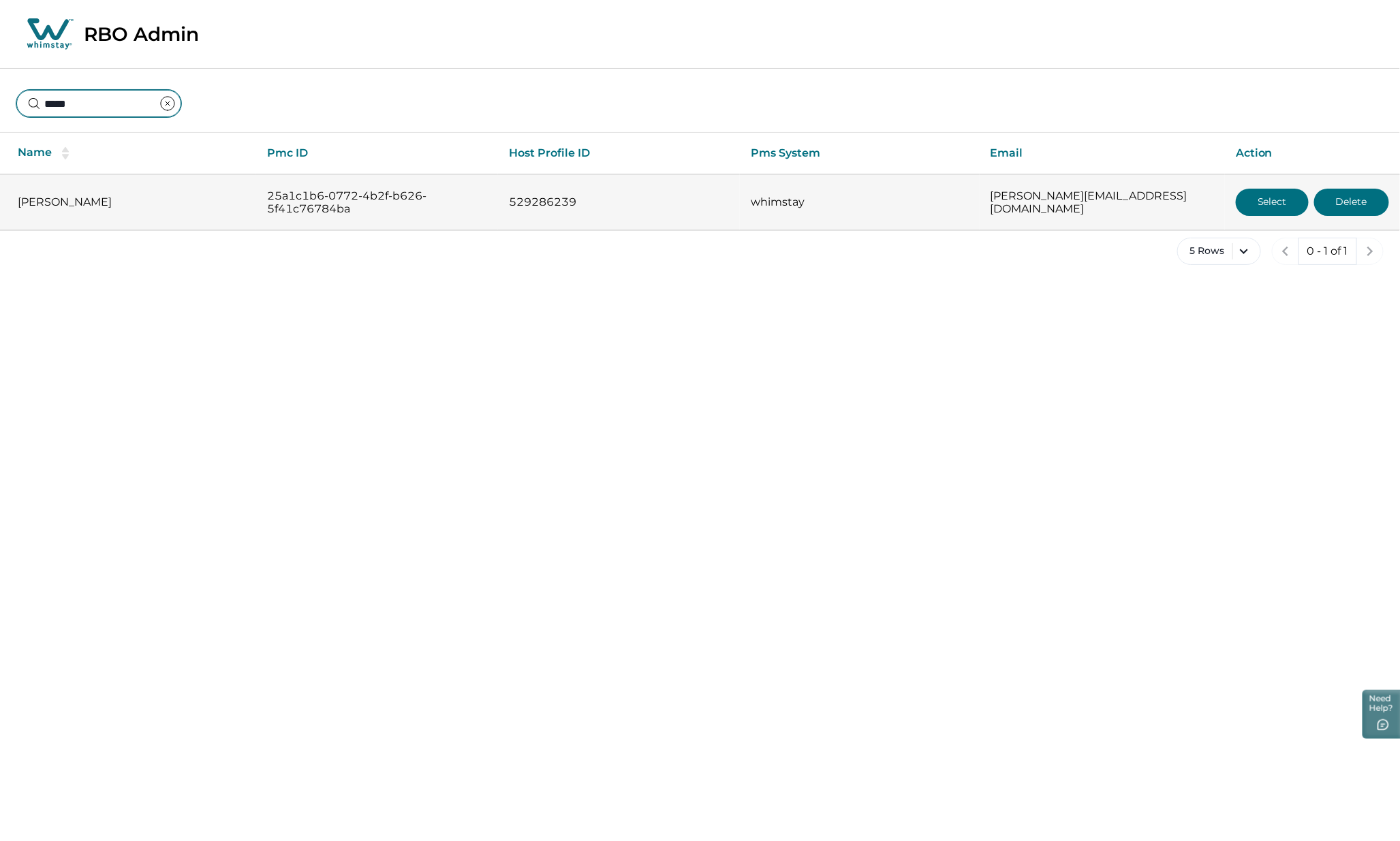
type input "*****"
click at [1261, 195] on button "Select" at bounding box center [1271, 201] width 73 height 27
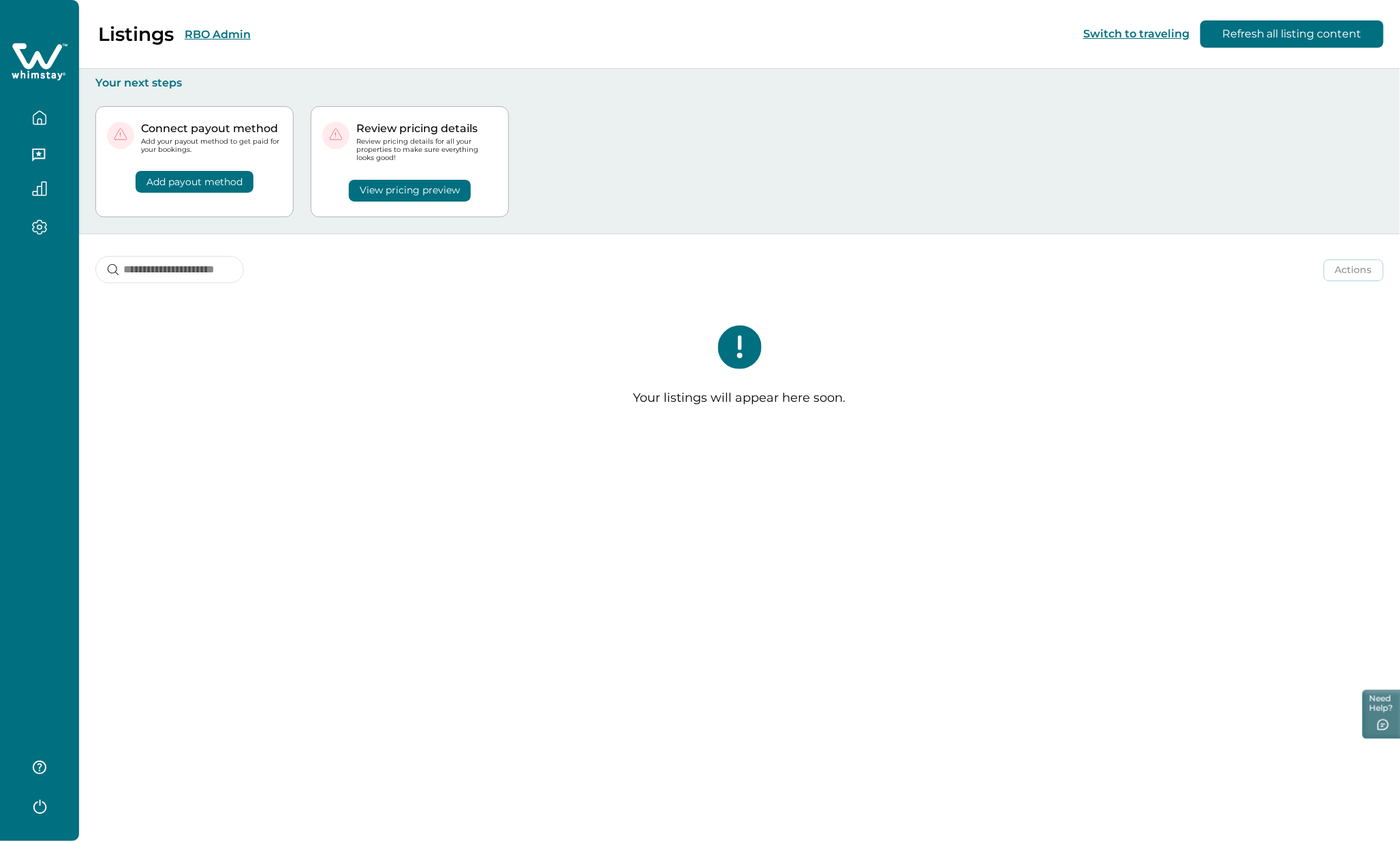
click at [215, 35] on button "RBO Admin" at bounding box center [217, 34] width 66 height 13
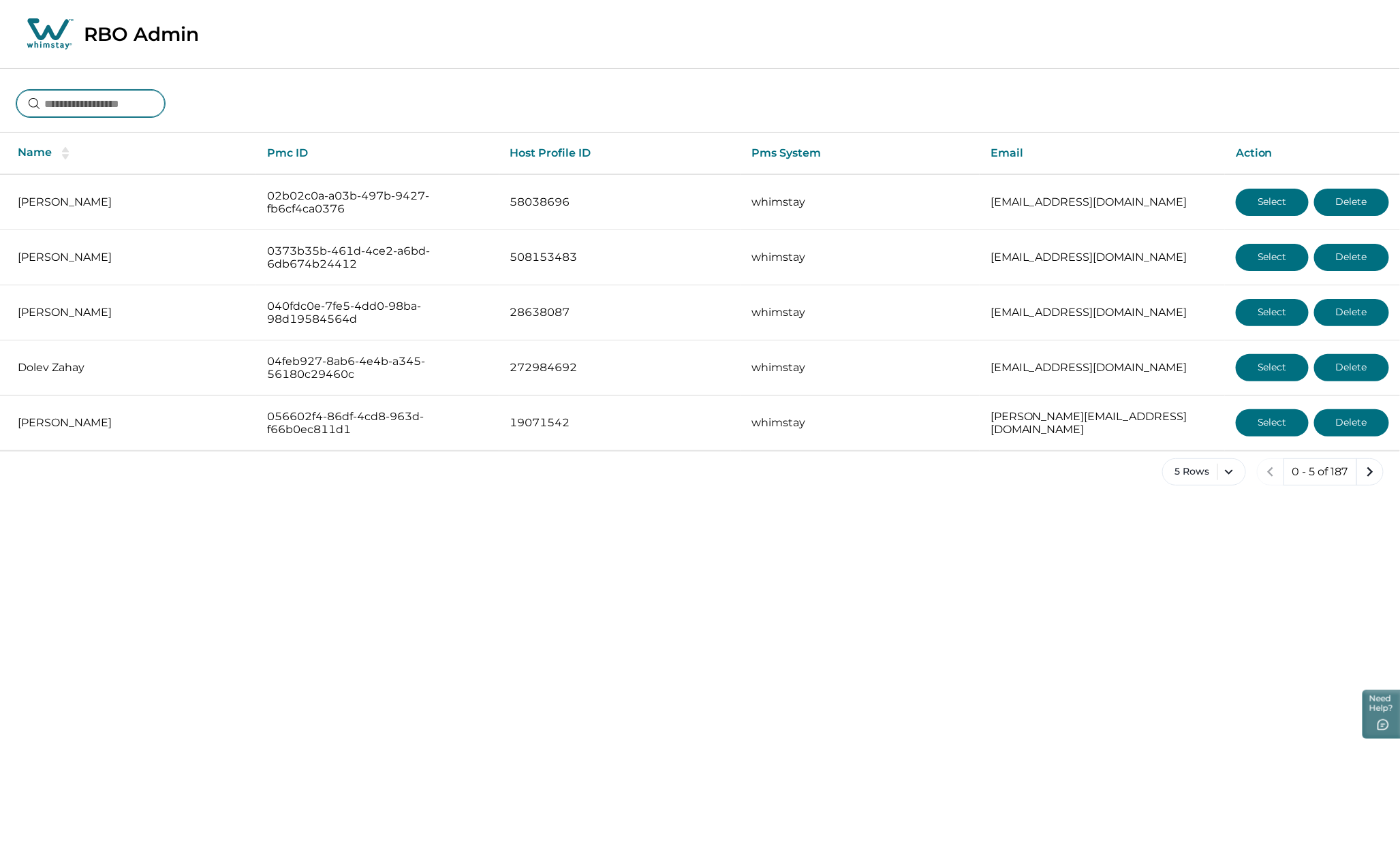
click at [123, 104] on input at bounding box center [91, 103] width 149 height 27
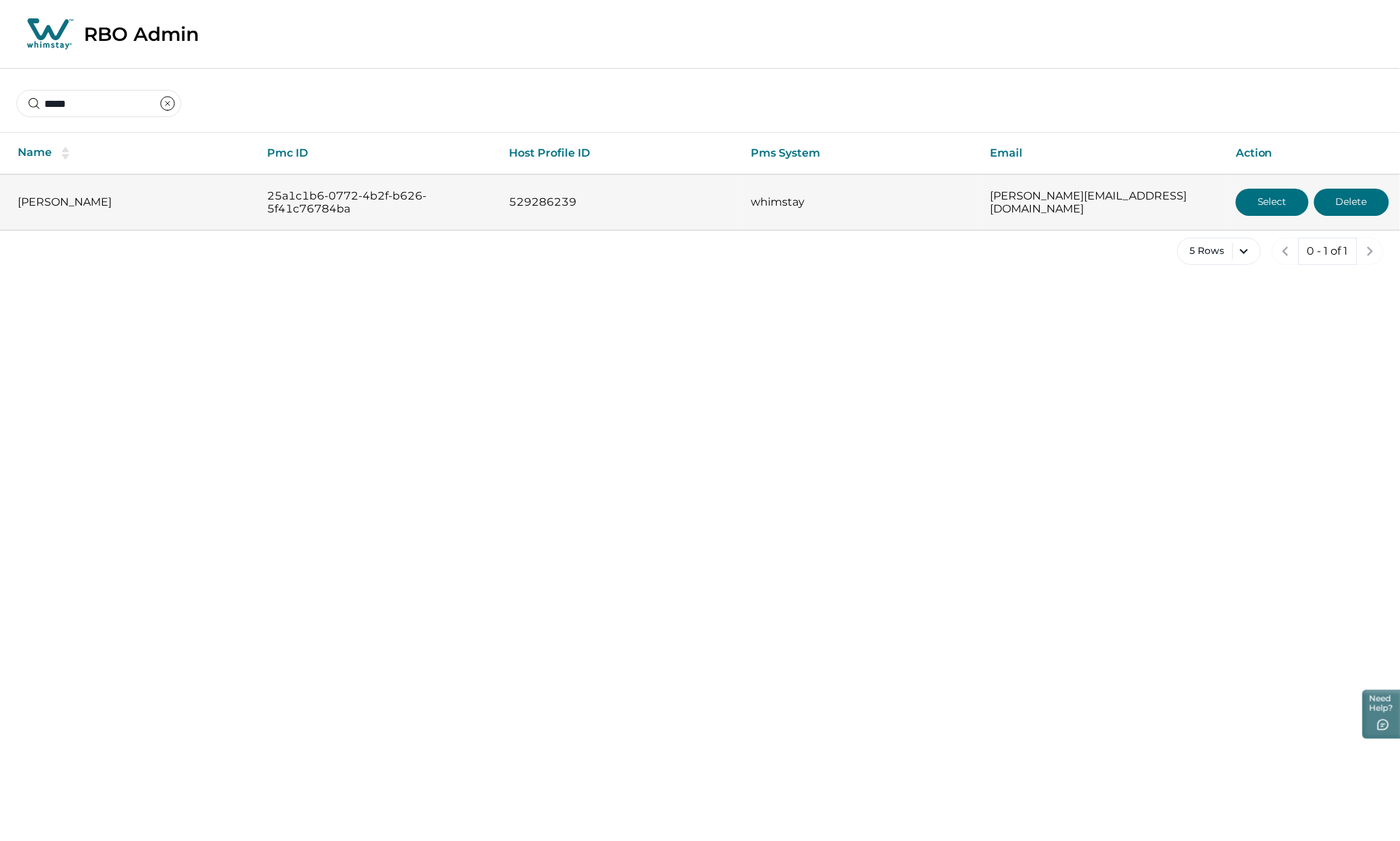
click at [1359, 207] on button "Delete" at bounding box center [1351, 201] width 75 height 27
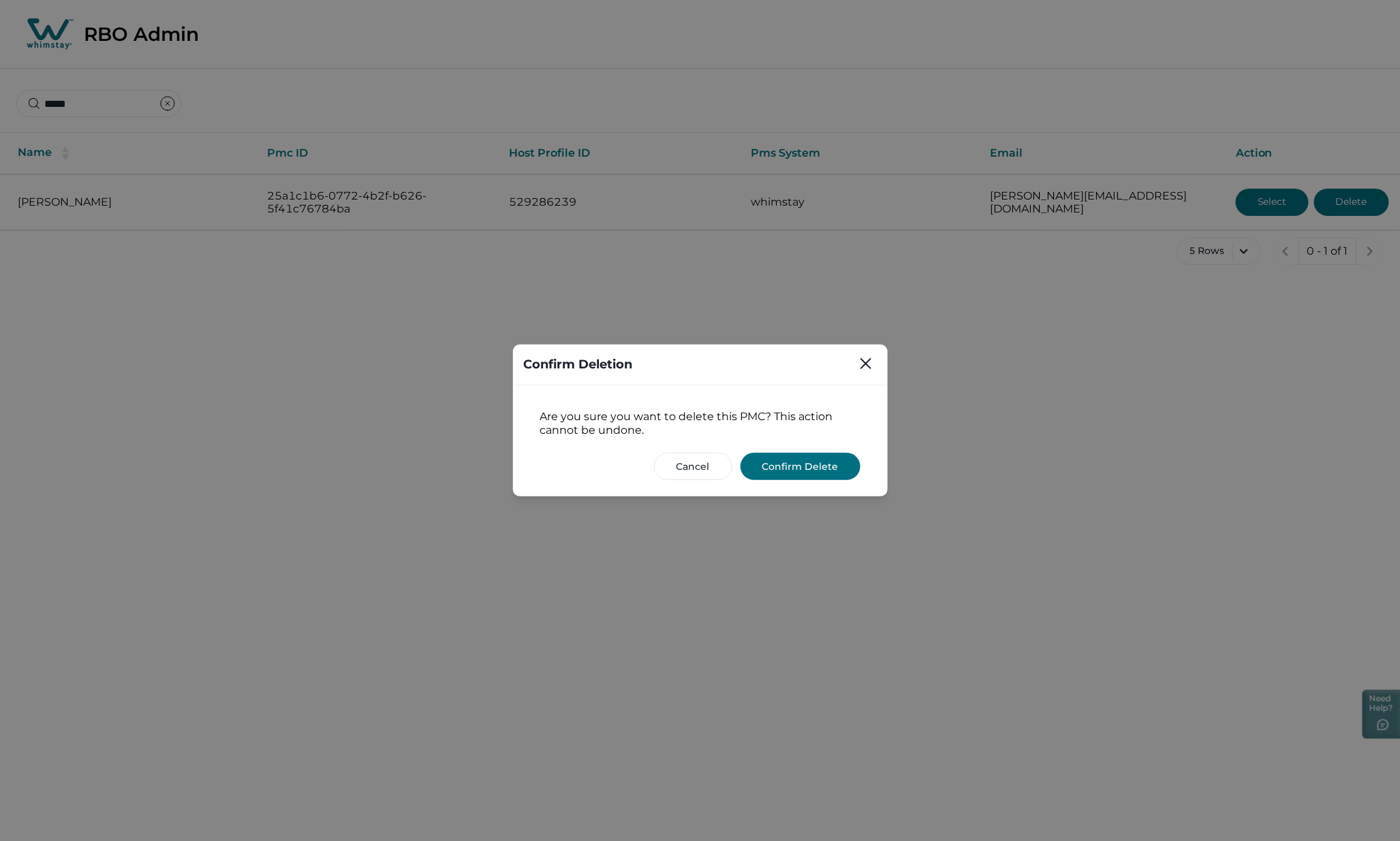
click at [805, 463] on button "Confirm Delete" at bounding box center [801, 466] width 120 height 27
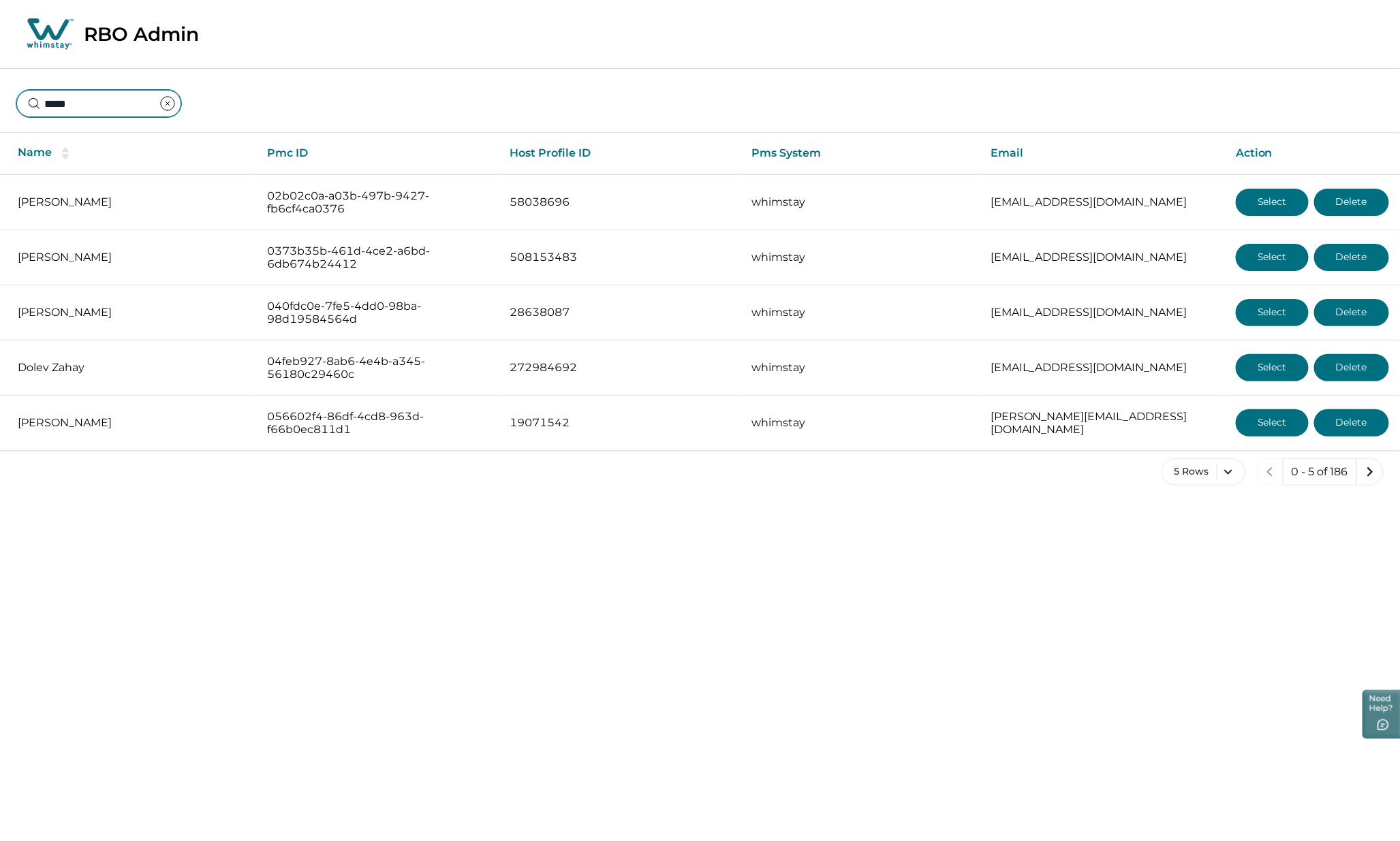
drag, startPoint x: 76, startPoint y: 100, endPoint x: -82, endPoint y: 115, distance: 158.7
click at [0, 115] on html "Skip to Content RBO Admin ***** Name Pmc ID Host Profile ID Pms System Email Ac…" at bounding box center [700, 253] width 1400 height 507
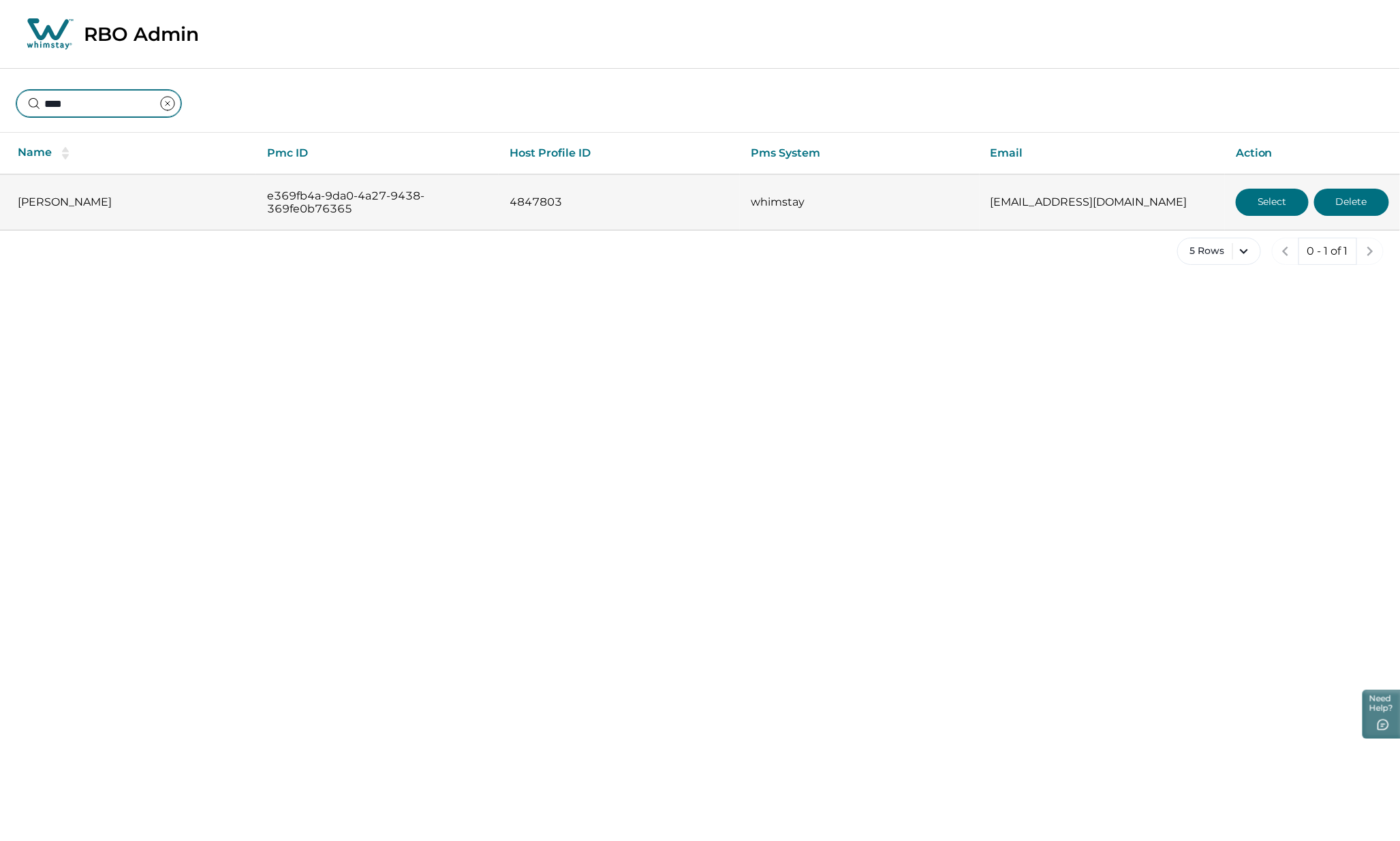
type input "****"
click at [1265, 205] on button "Select" at bounding box center [1271, 201] width 73 height 27
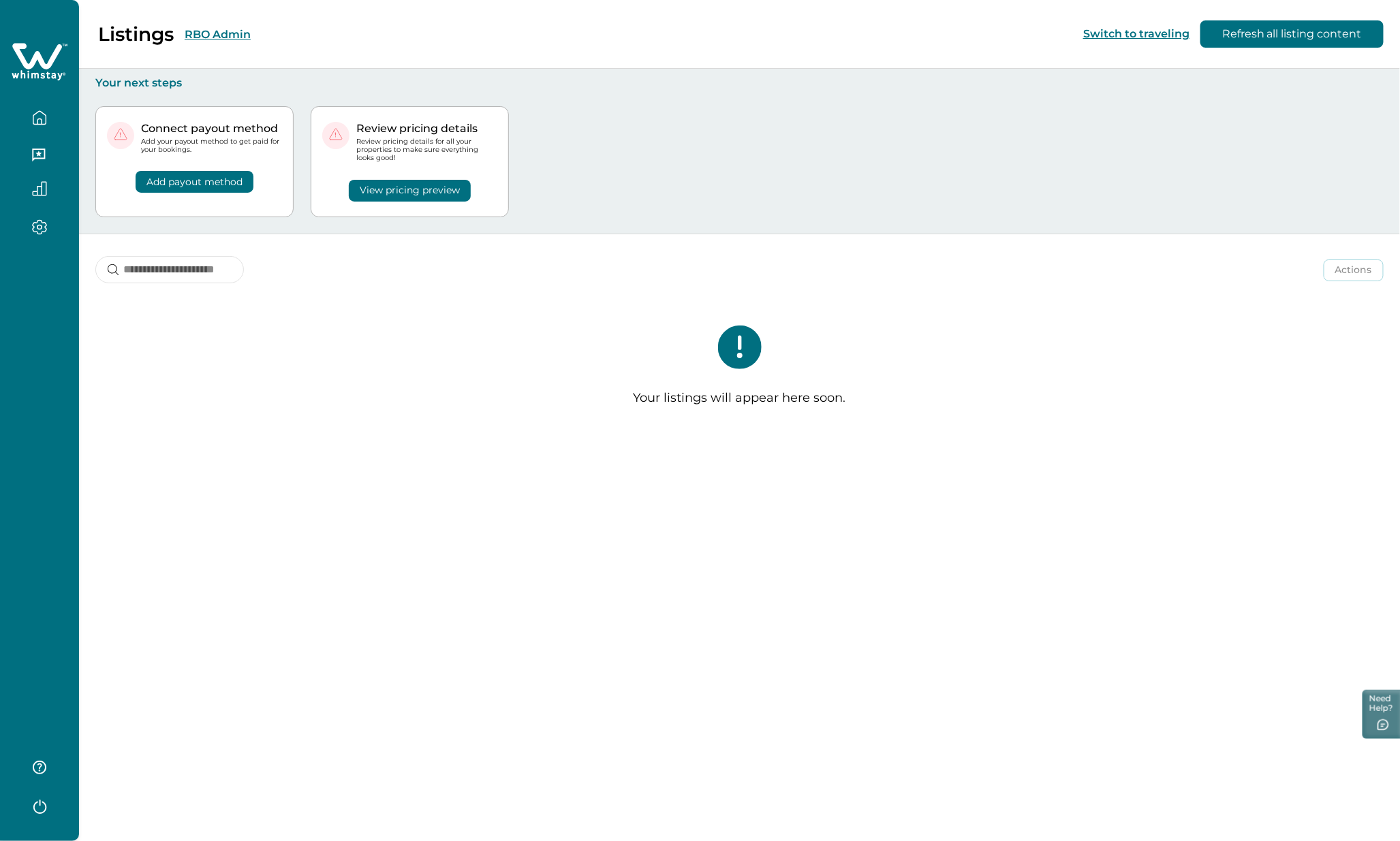
click at [221, 32] on button "RBO Admin" at bounding box center [217, 34] width 66 height 13
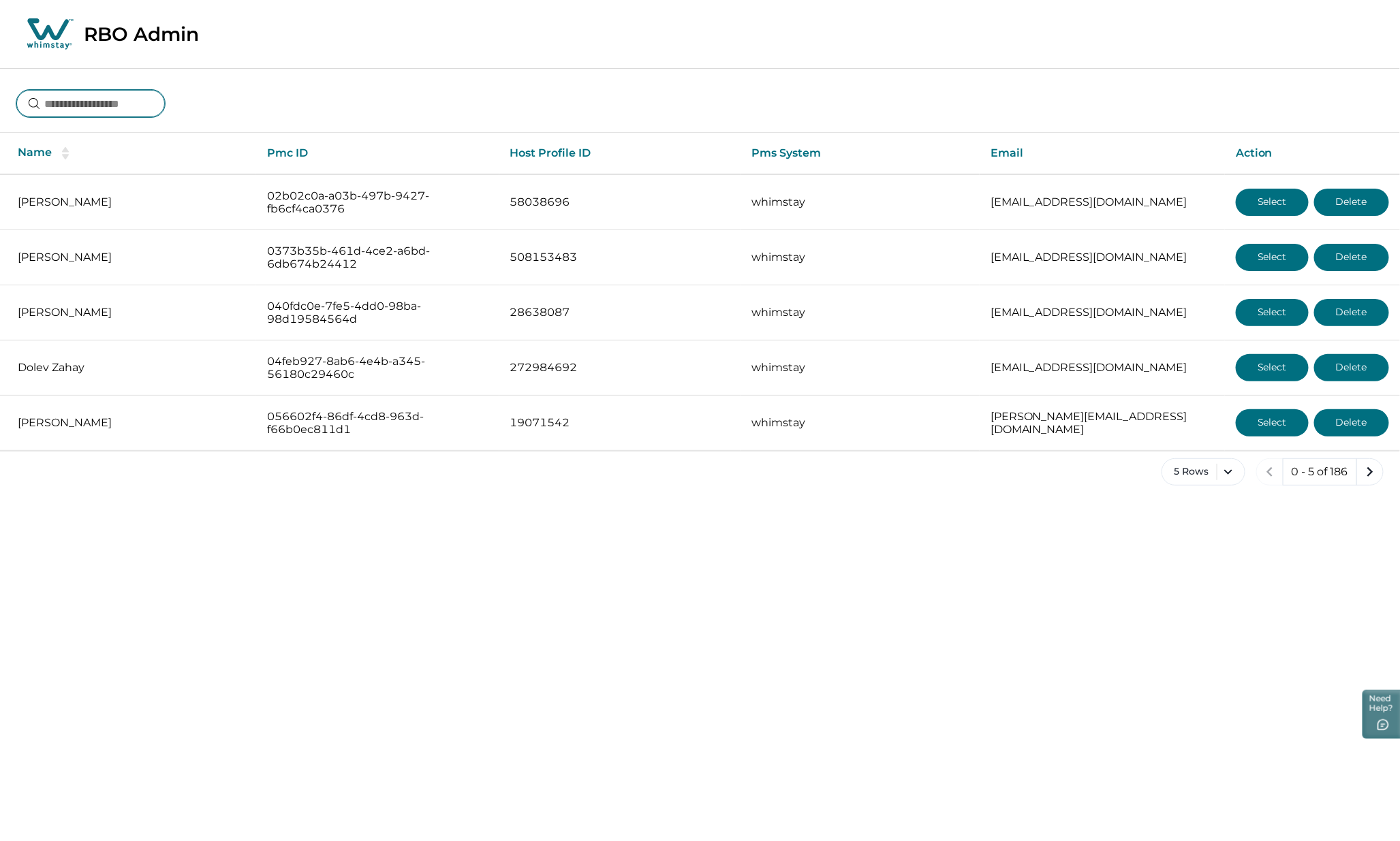
click at [107, 104] on input at bounding box center [91, 103] width 149 height 27
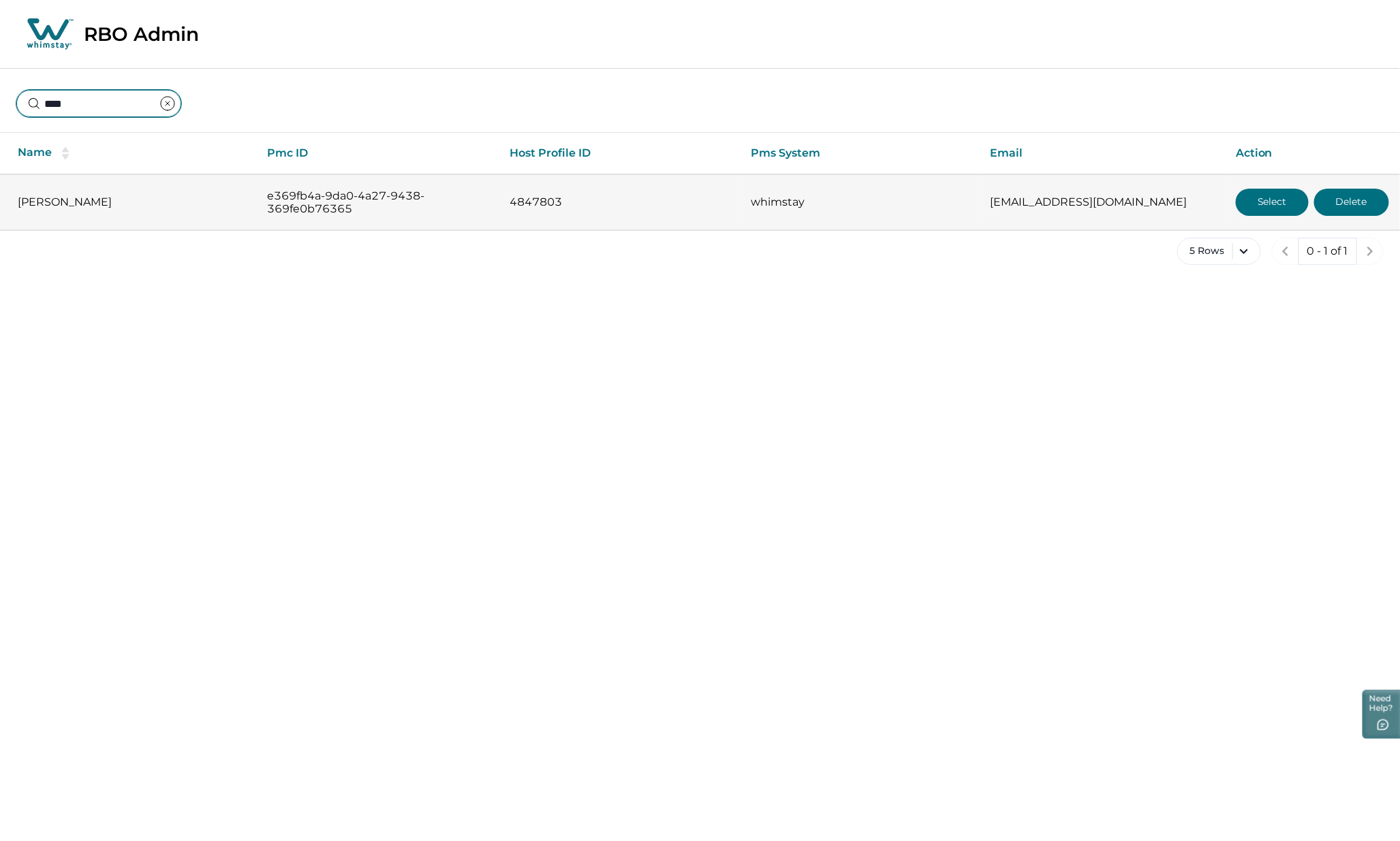
type input "****"
click at [1350, 201] on button "Delete" at bounding box center [1351, 201] width 75 height 27
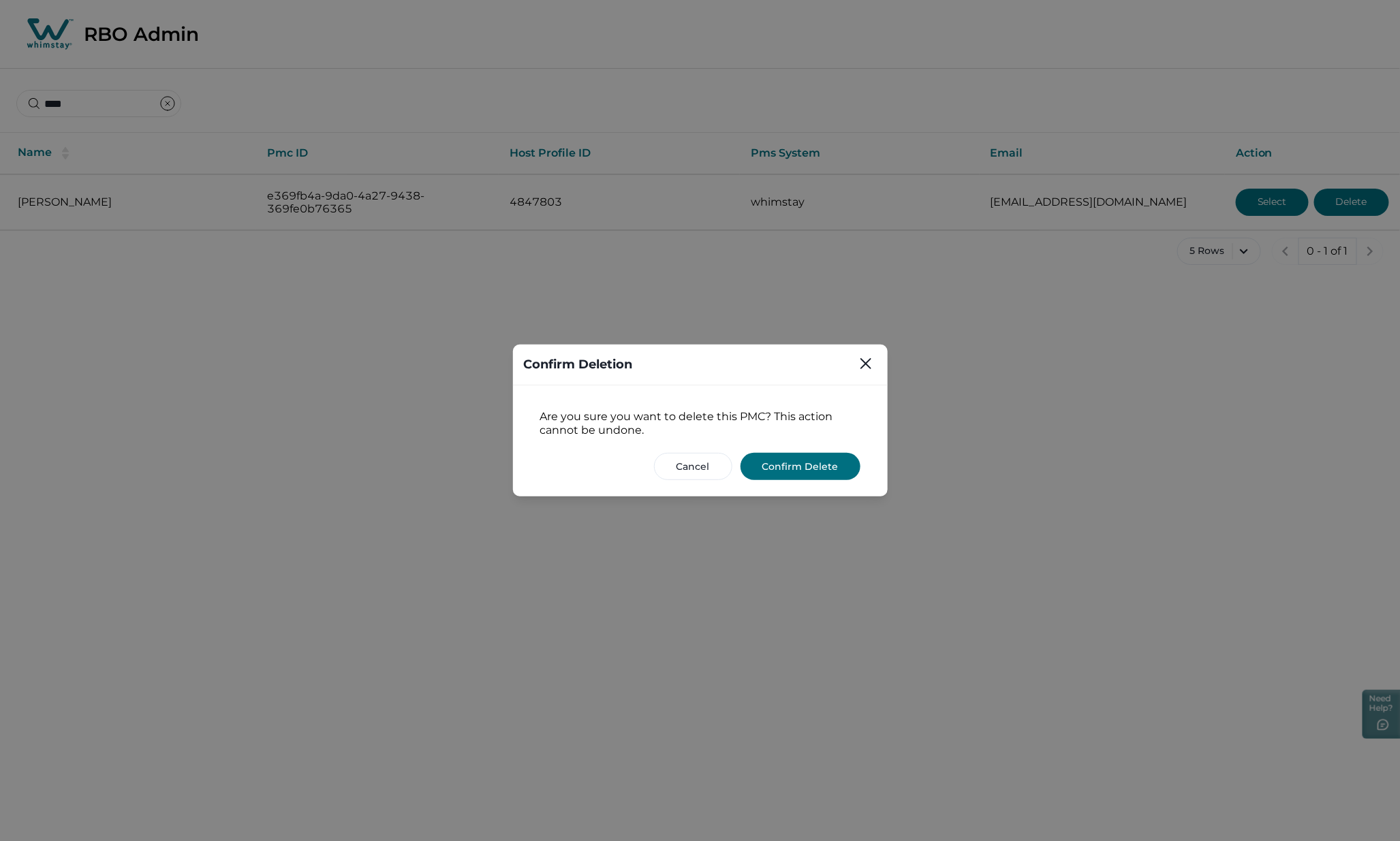
click at [794, 469] on button "Confirm Delete" at bounding box center [801, 466] width 120 height 27
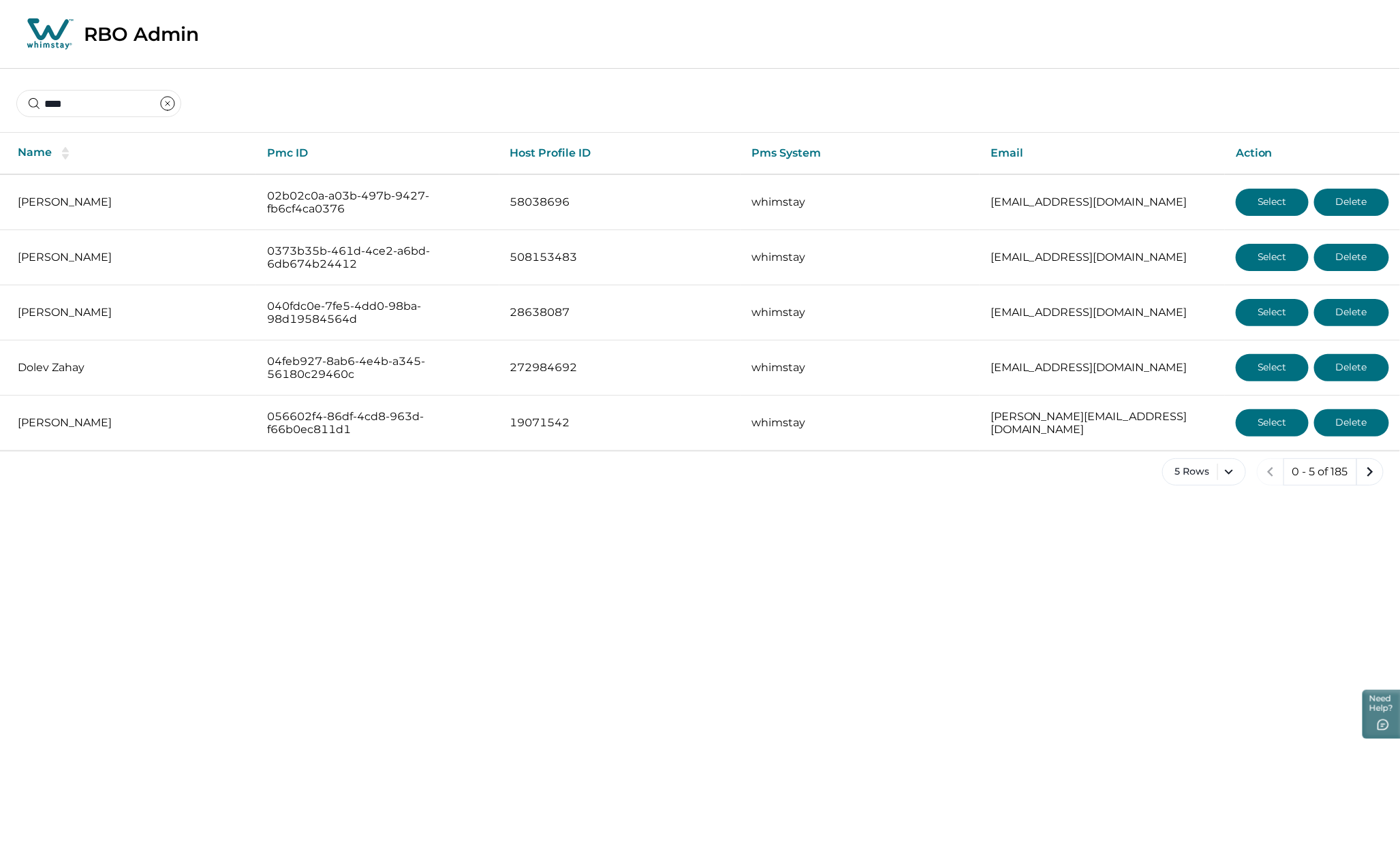
click at [176, 104] on icon "clear input" at bounding box center [167, 104] width 17 height 17
click at [1365, 477] on icon "next page" at bounding box center [1369, 471] width 19 height 19
click at [1257, 469] on icon "previous page" at bounding box center [1265, 471] width 19 height 19
click at [1372, 467] on icon "next page" at bounding box center [1369, 471] width 19 height 19
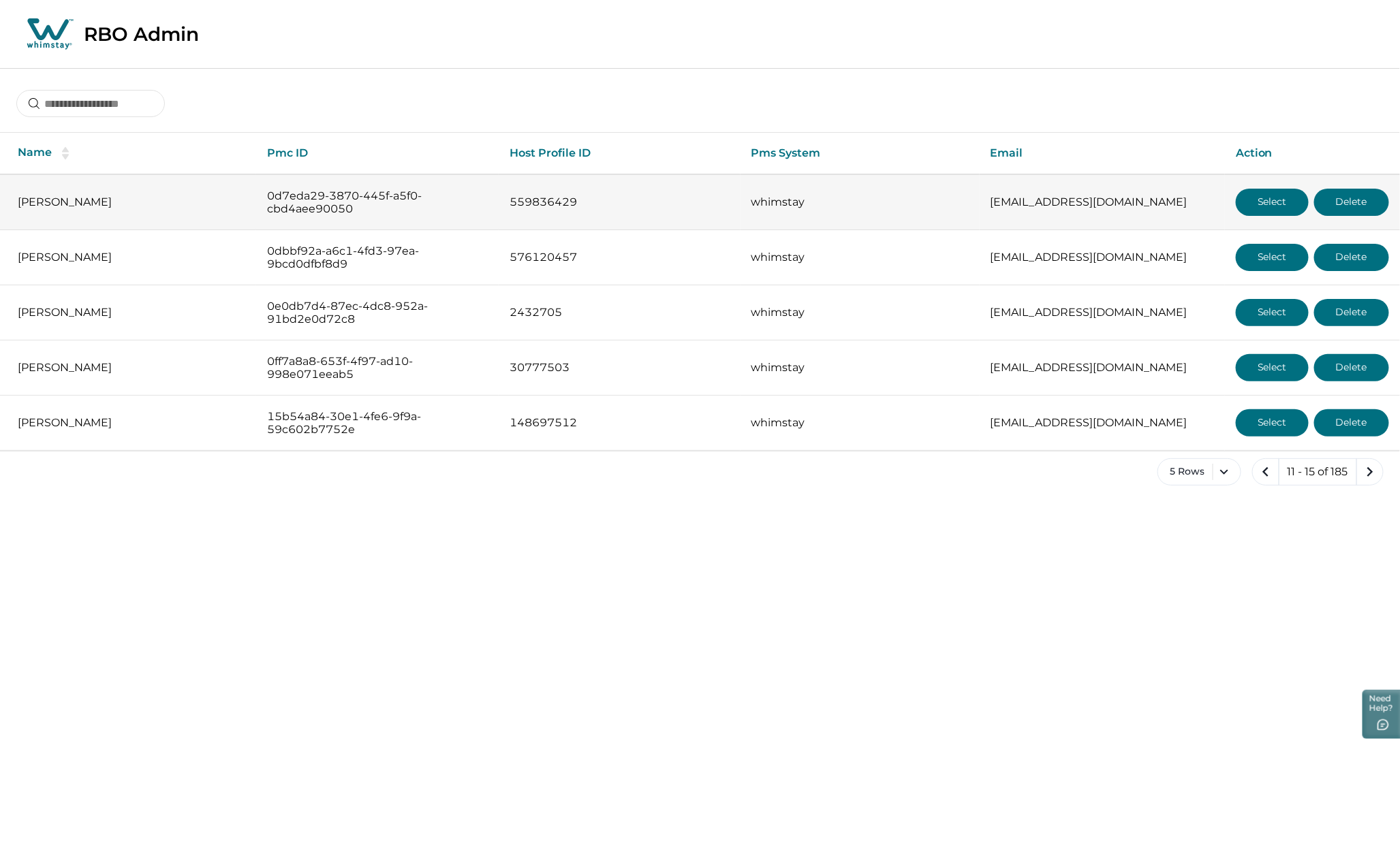
click at [1271, 195] on button "Select" at bounding box center [1271, 201] width 73 height 27
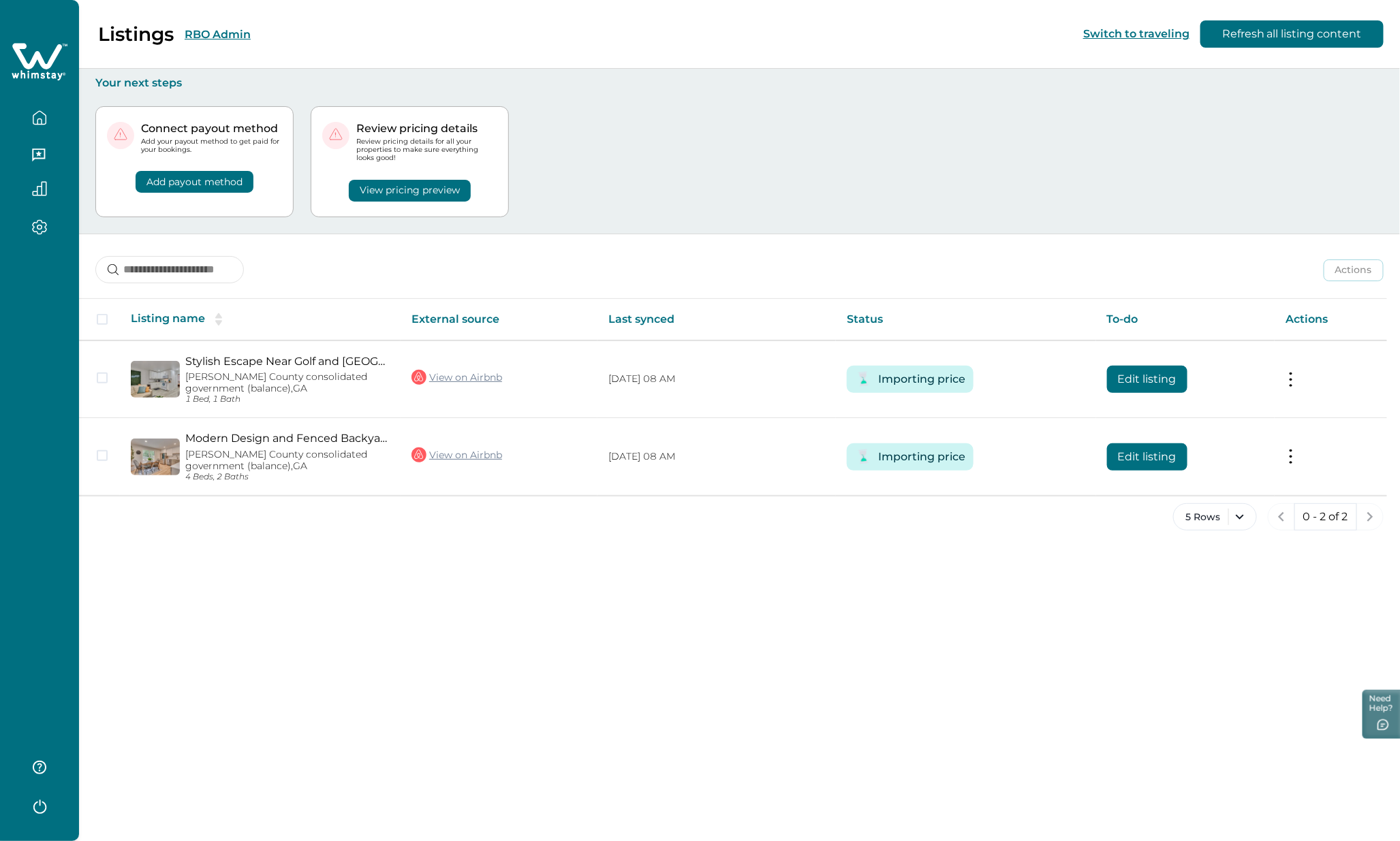
click at [227, 36] on button "RBO Admin" at bounding box center [217, 34] width 66 height 13
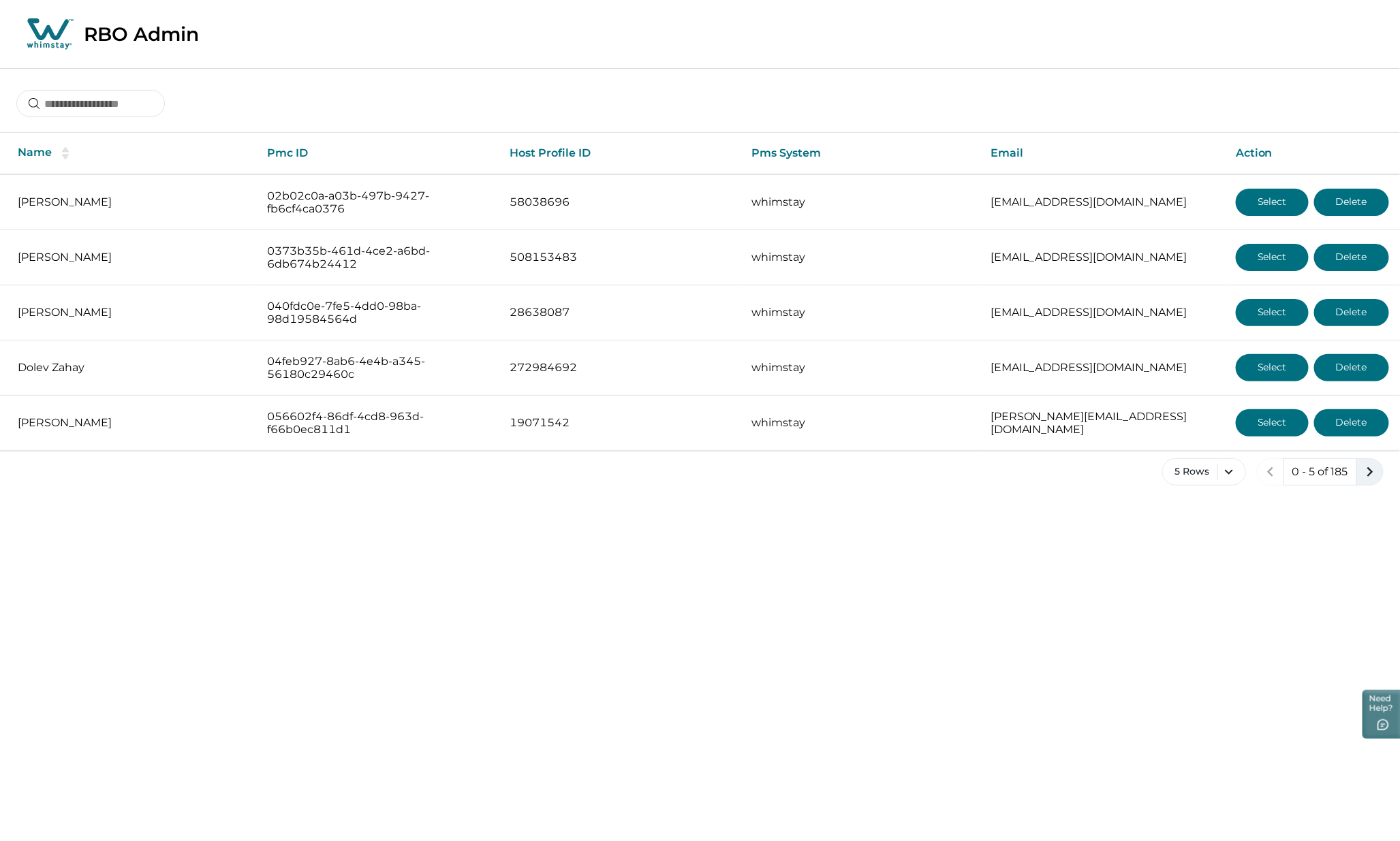
click at [1364, 473] on icon "next page" at bounding box center [1369, 471] width 19 height 19
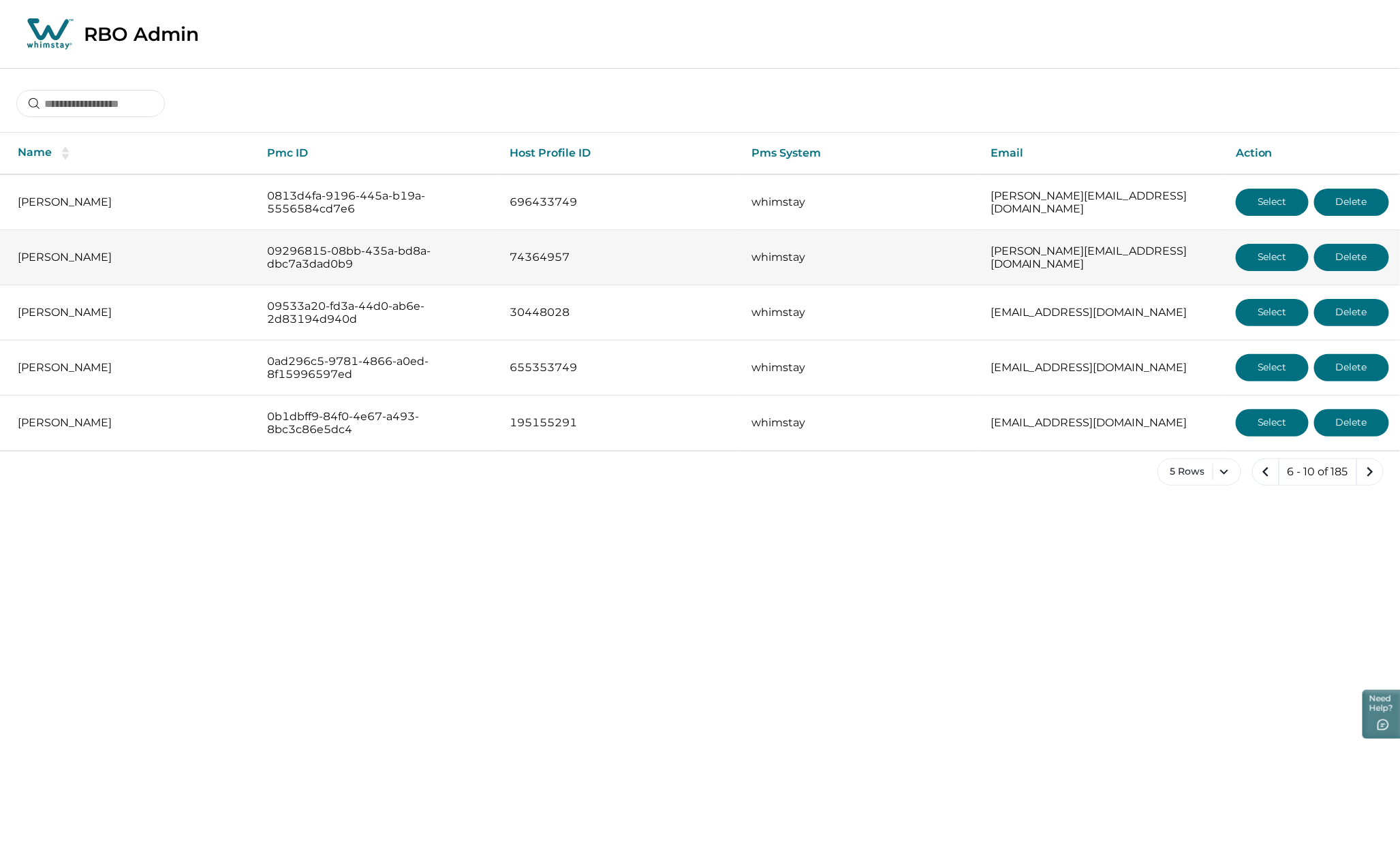
click at [1354, 255] on button "Delete" at bounding box center [1351, 257] width 75 height 27
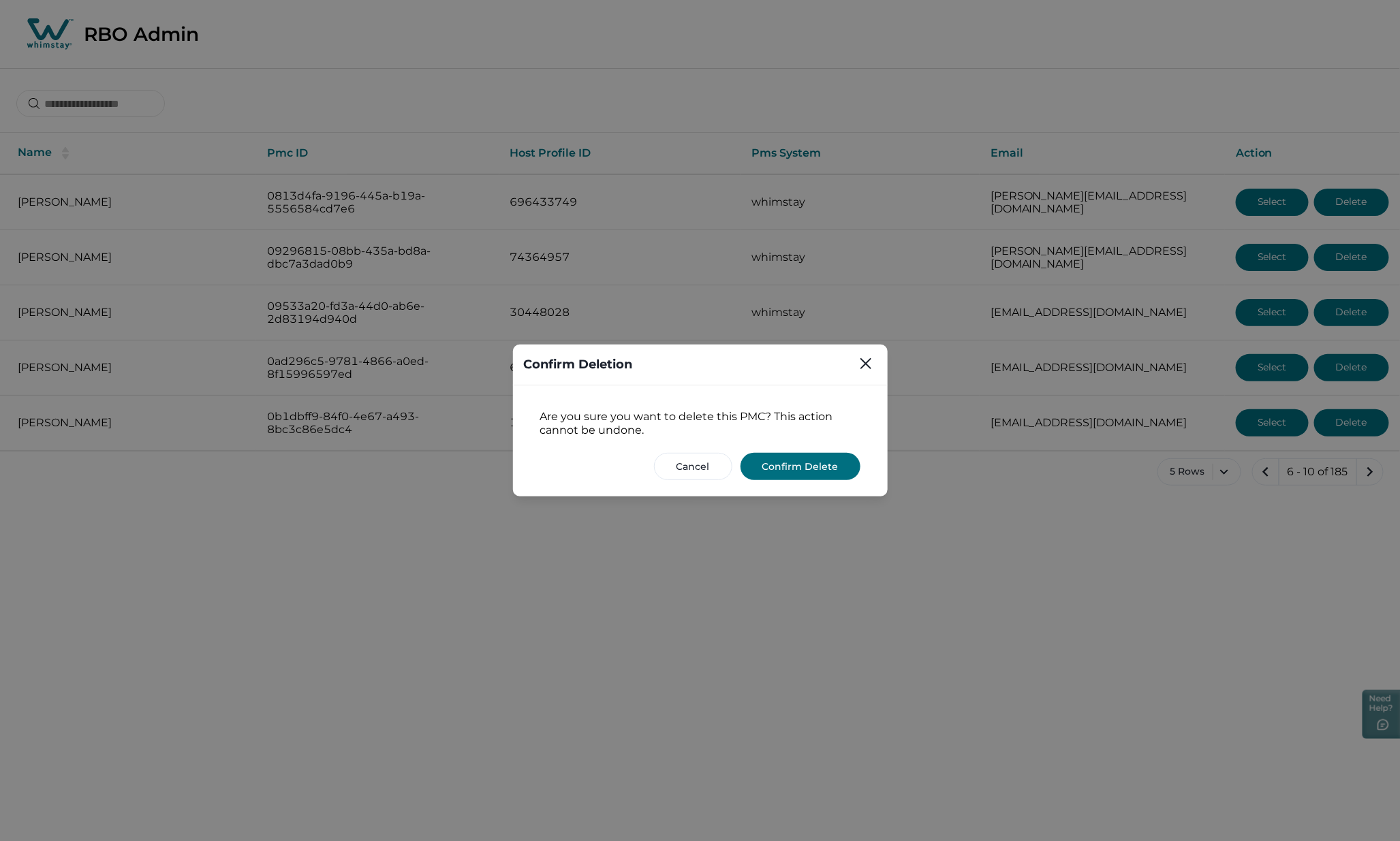
click at [807, 461] on button "Confirm Delete" at bounding box center [801, 466] width 120 height 27
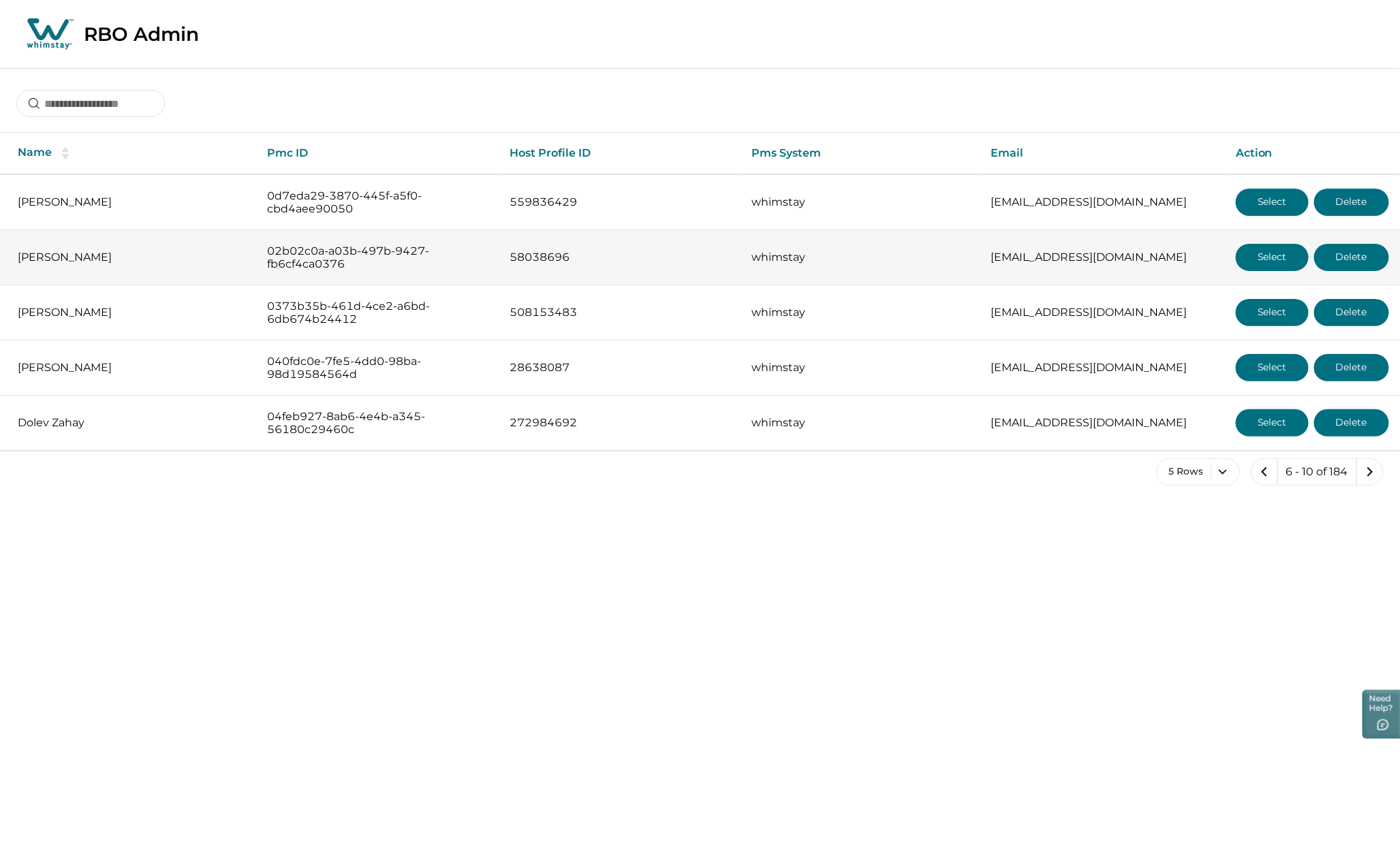
click at [1259, 260] on button "Select" at bounding box center [1271, 257] width 73 height 27
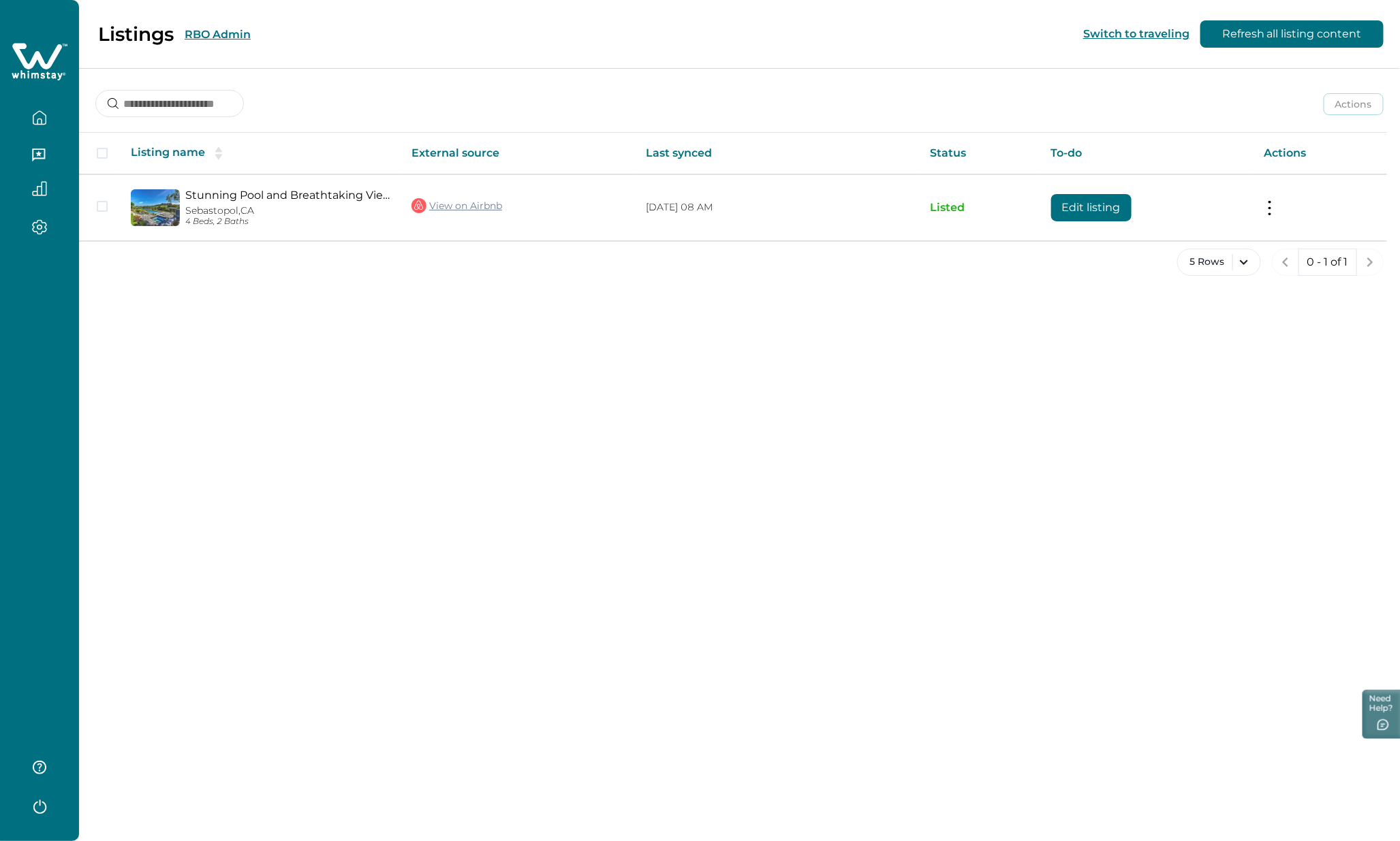
click at [56, 56] on icon at bounding box center [40, 62] width 55 height 41
click at [242, 32] on button "RBO Admin" at bounding box center [217, 34] width 66 height 13
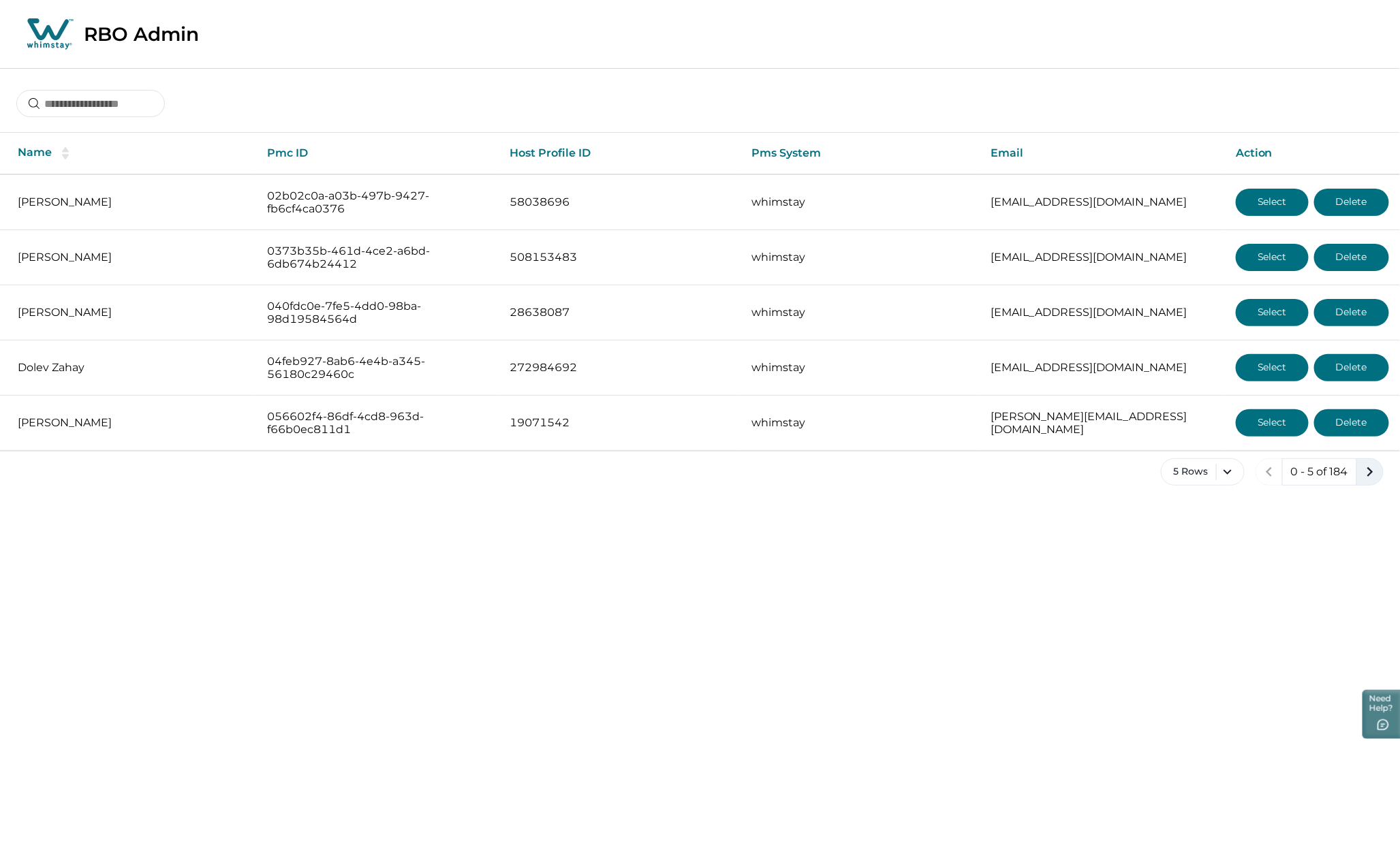
click at [1367, 465] on icon "next page" at bounding box center [1369, 471] width 19 height 19
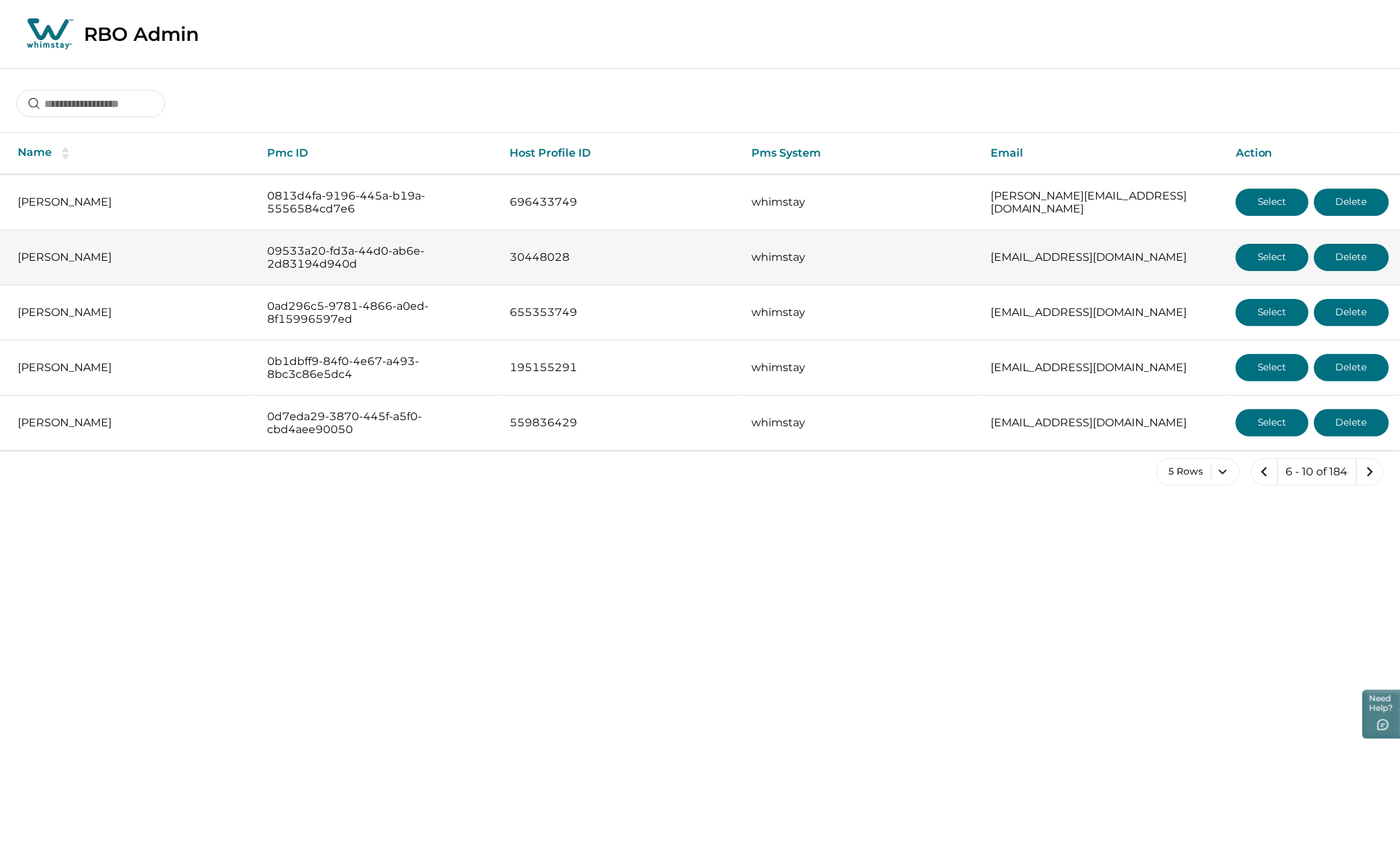
click at [1263, 257] on button "Select" at bounding box center [1271, 257] width 73 height 27
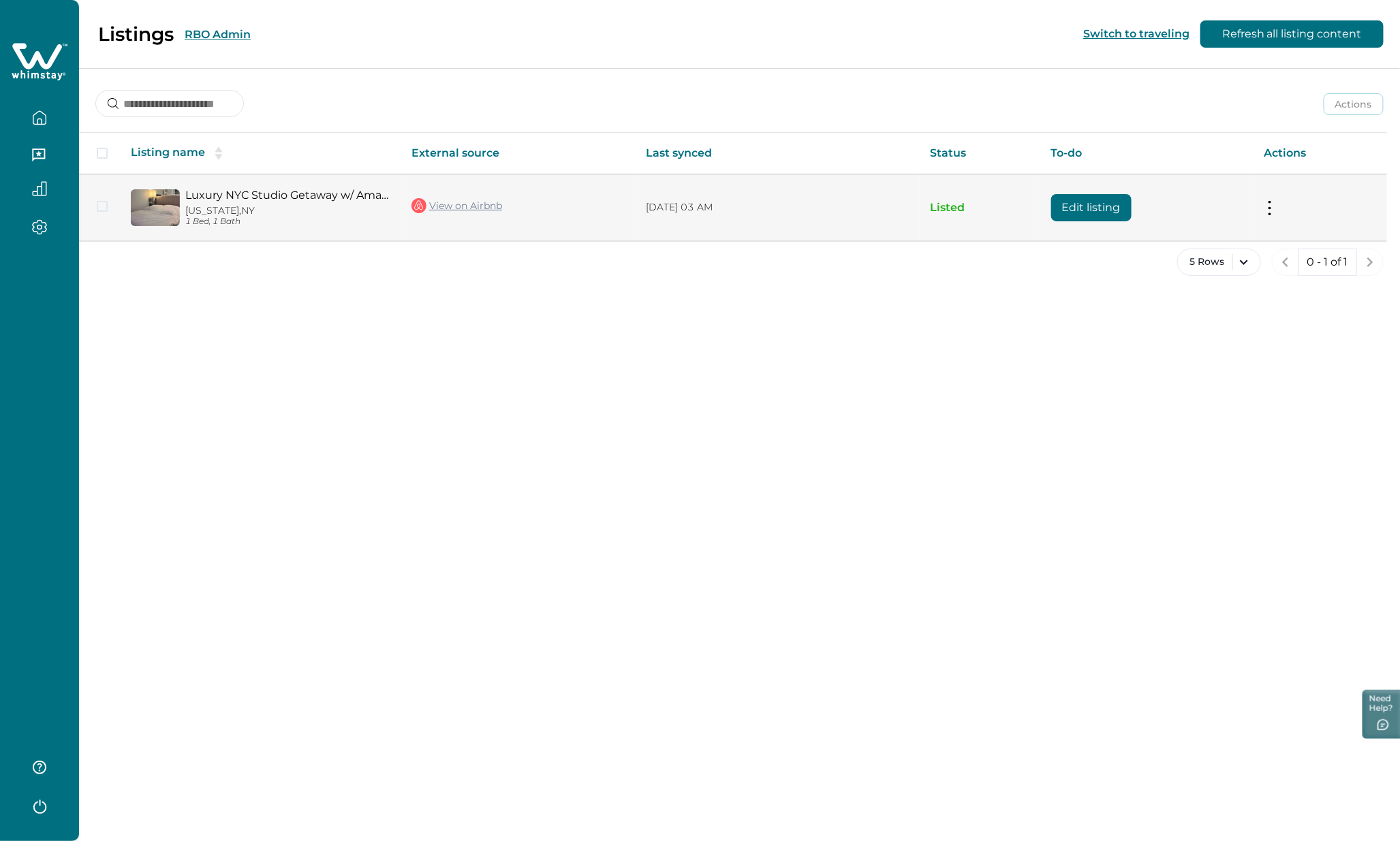
click at [1074, 209] on button "Edit listing" at bounding box center [1091, 207] width 80 height 27
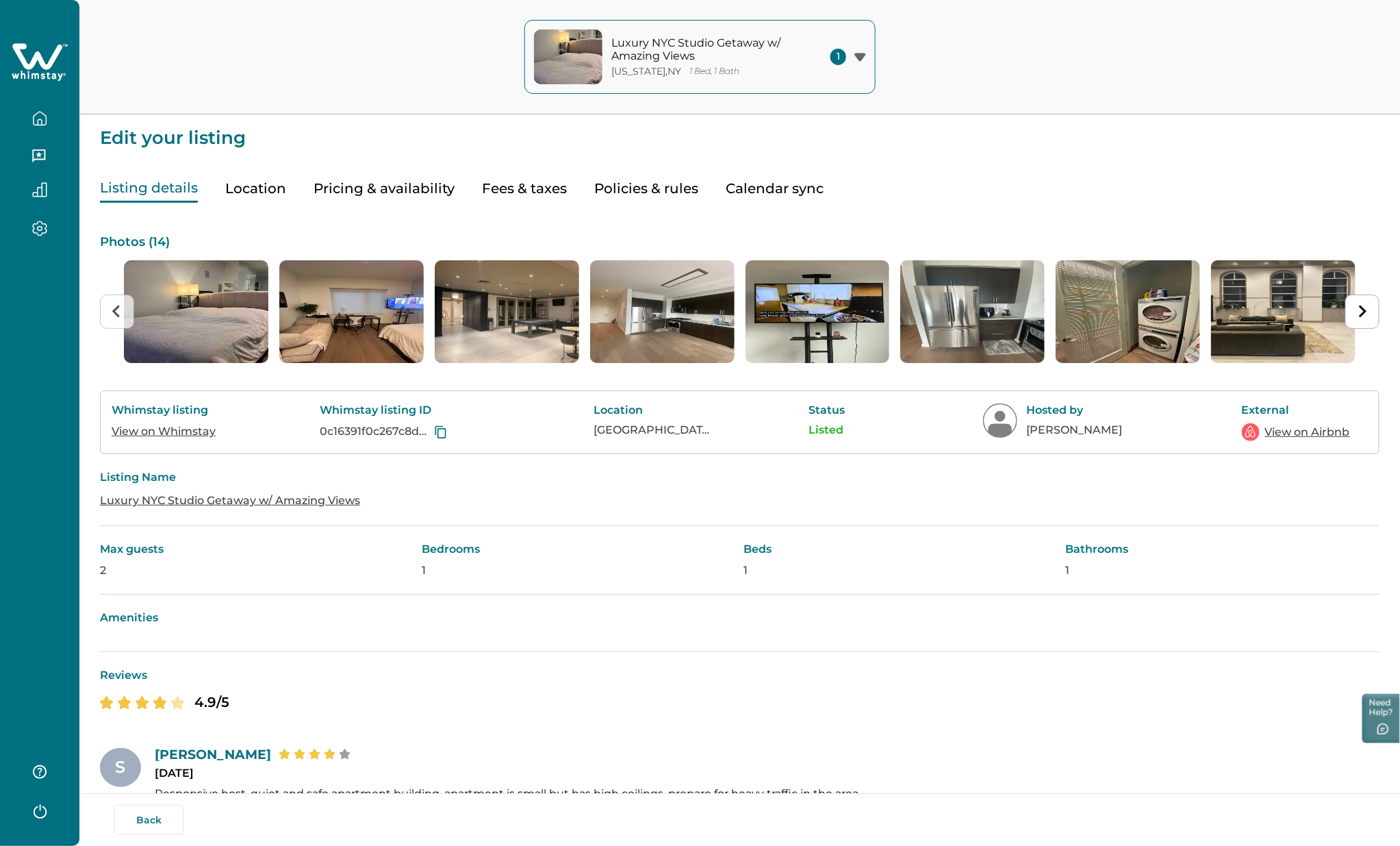
click at [371, 187] on button "Pricing & availability" at bounding box center [384, 189] width 141 height 28
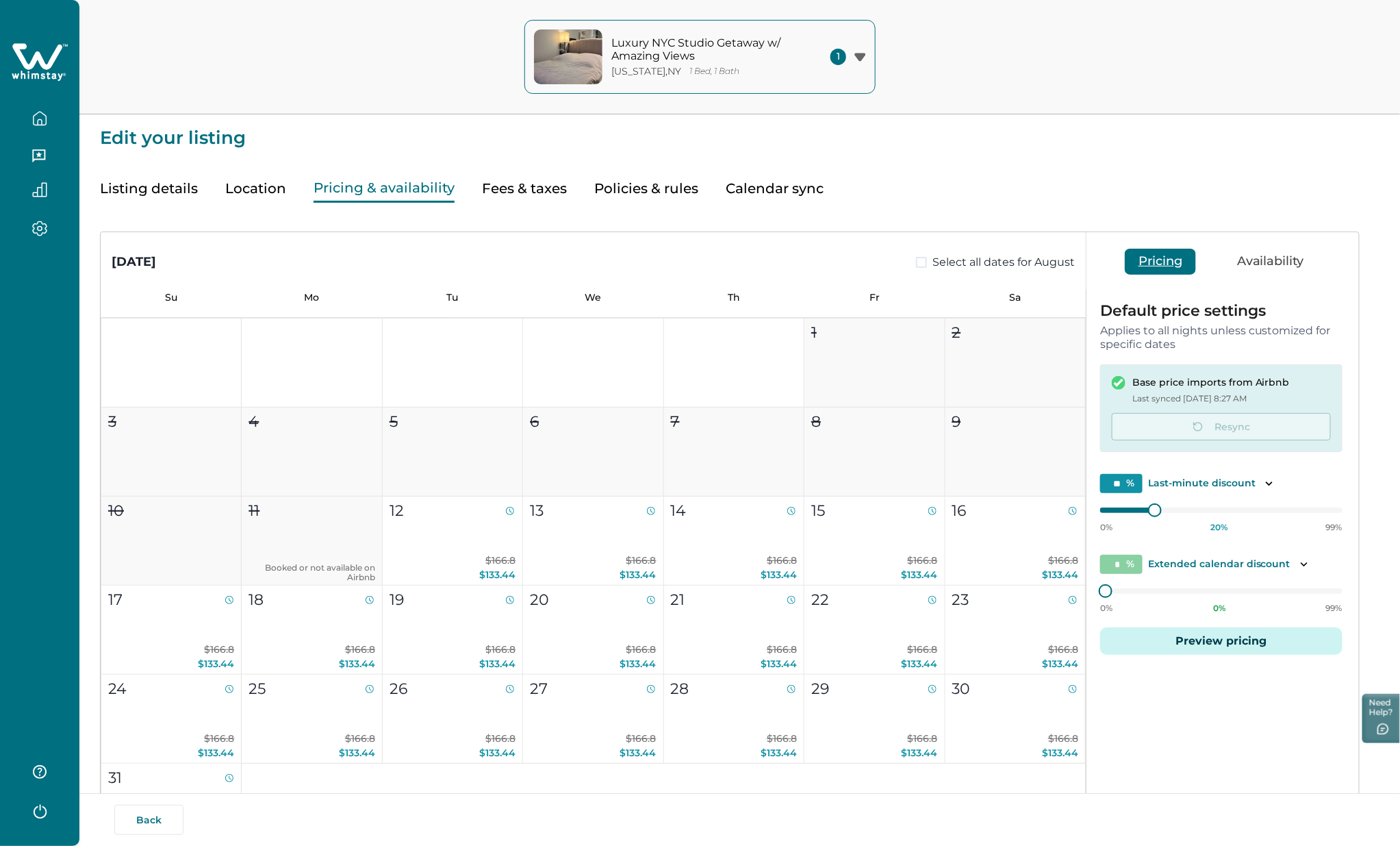
click at [527, 192] on button "Fees & taxes" at bounding box center [524, 189] width 85 height 28
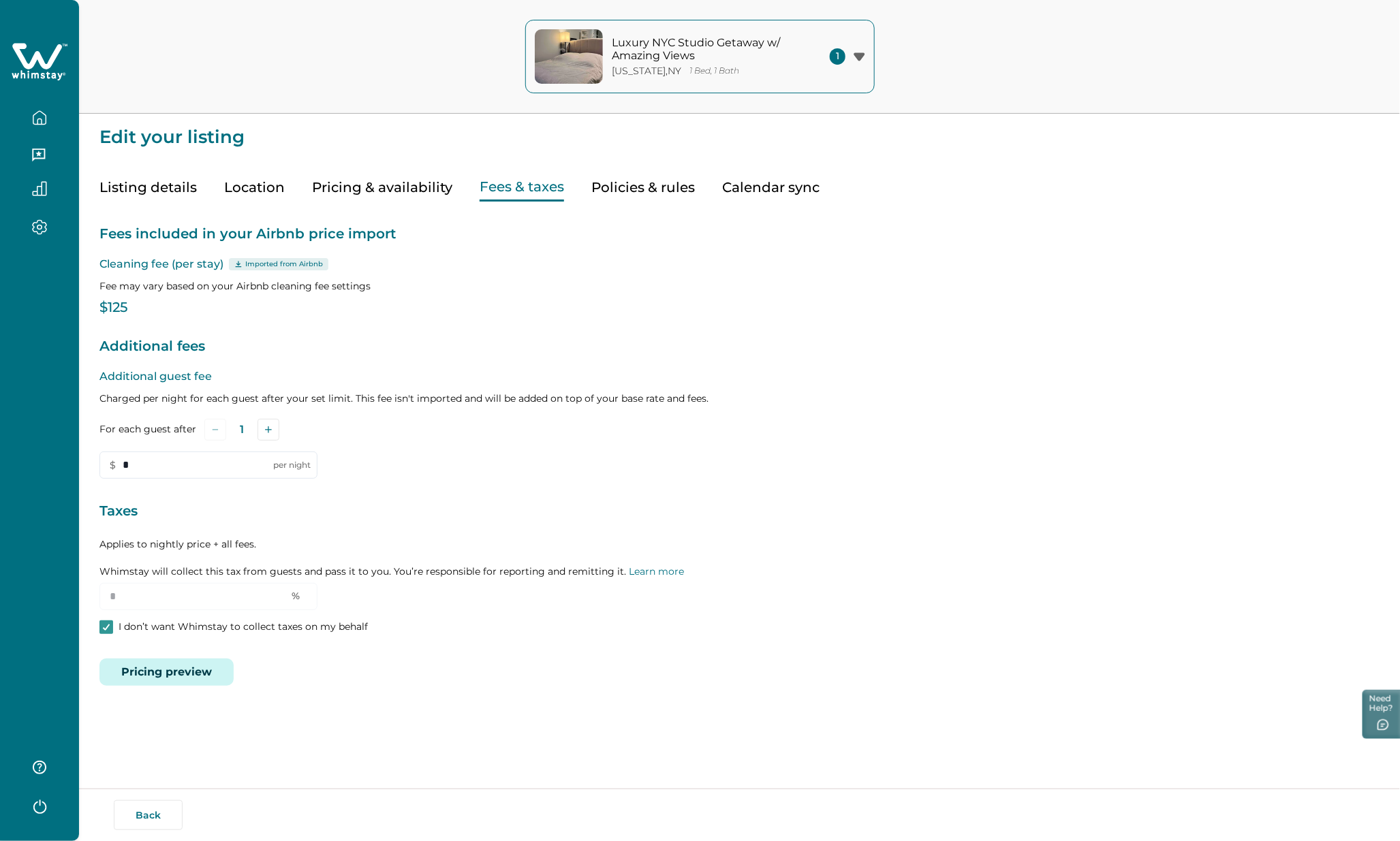
click at [351, 191] on button "Pricing & availability" at bounding box center [382, 188] width 141 height 28
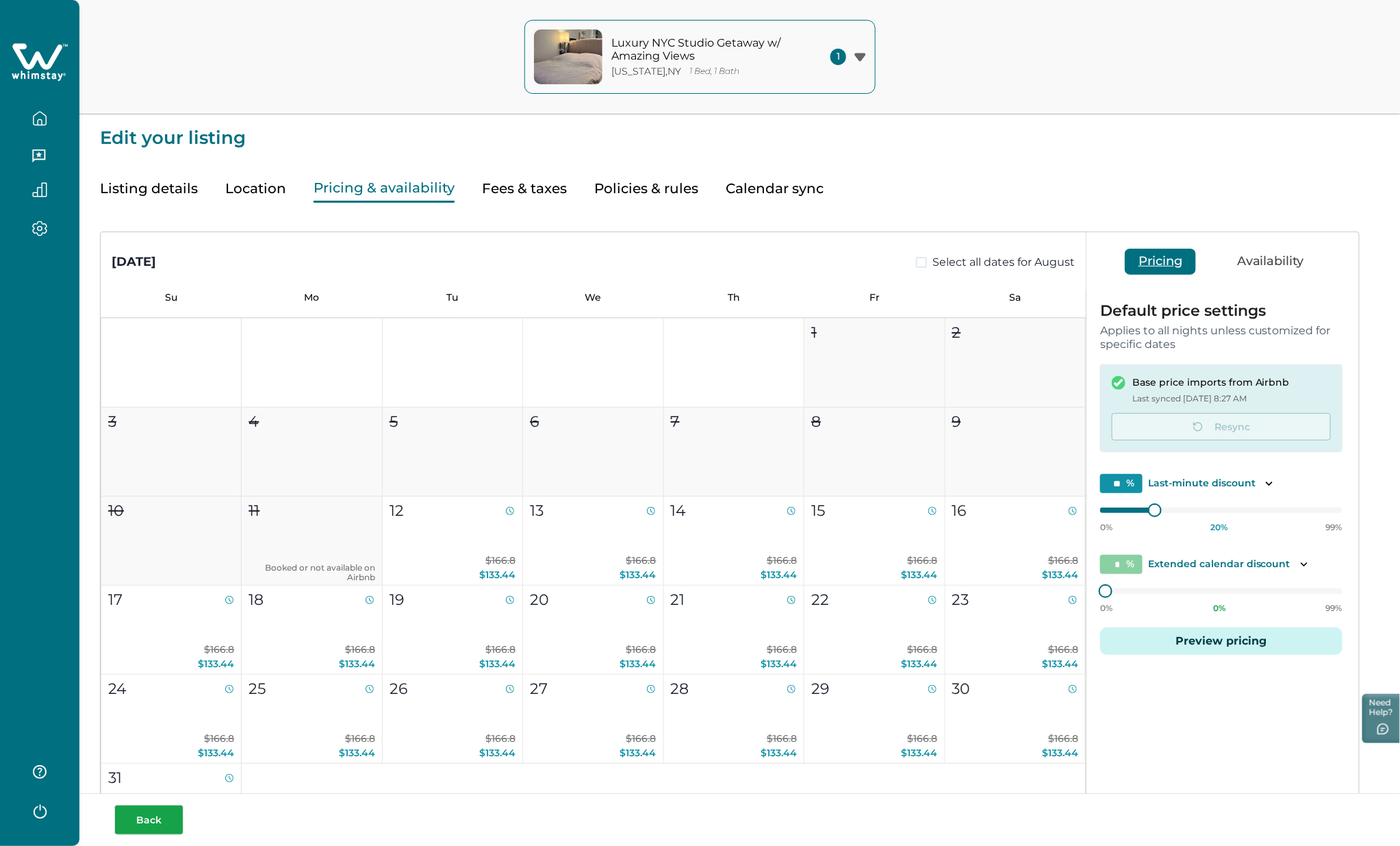
click at [166, 815] on button "Back" at bounding box center [149, 820] width 69 height 30
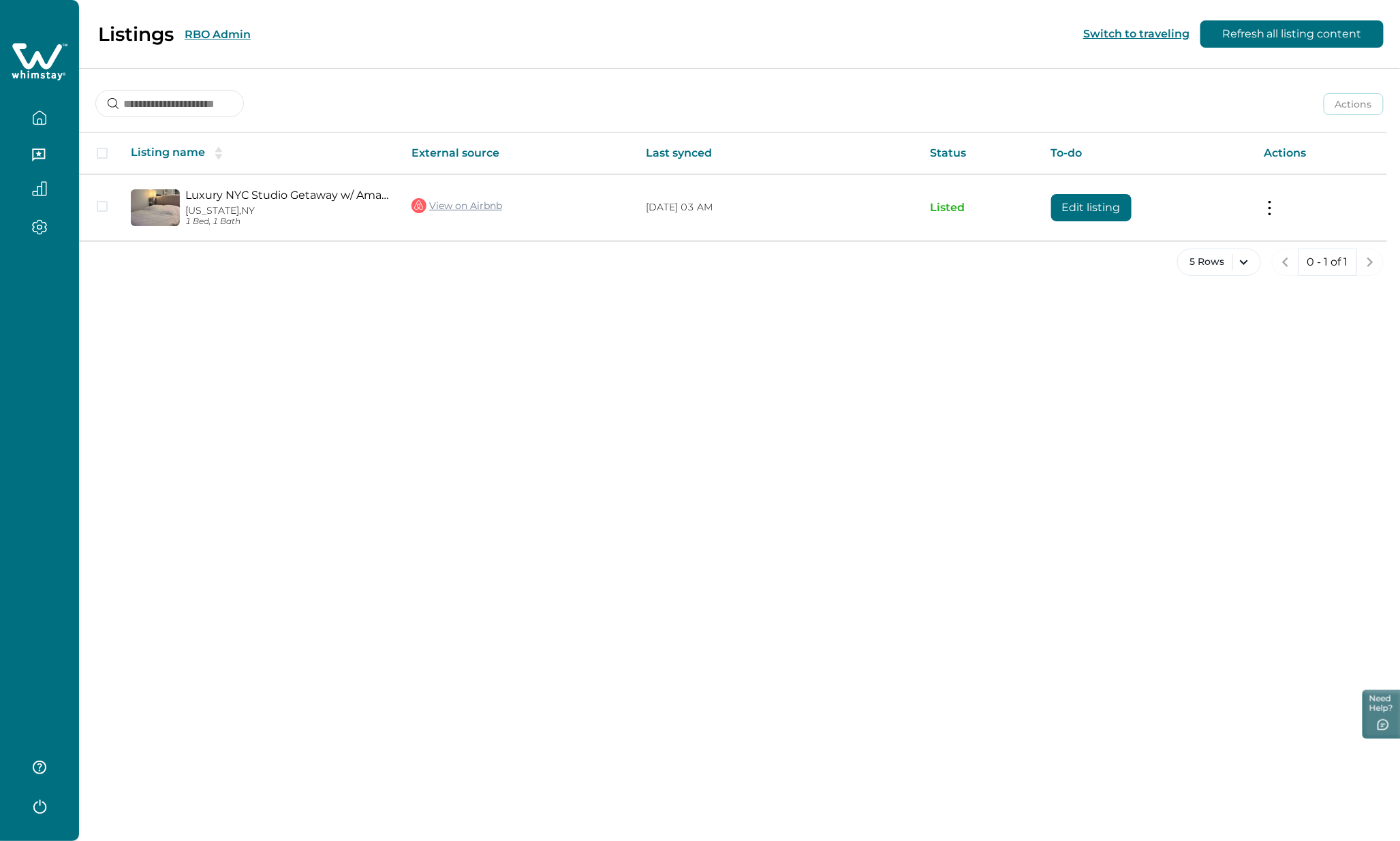
click at [221, 30] on button "RBO Admin" at bounding box center [217, 34] width 66 height 13
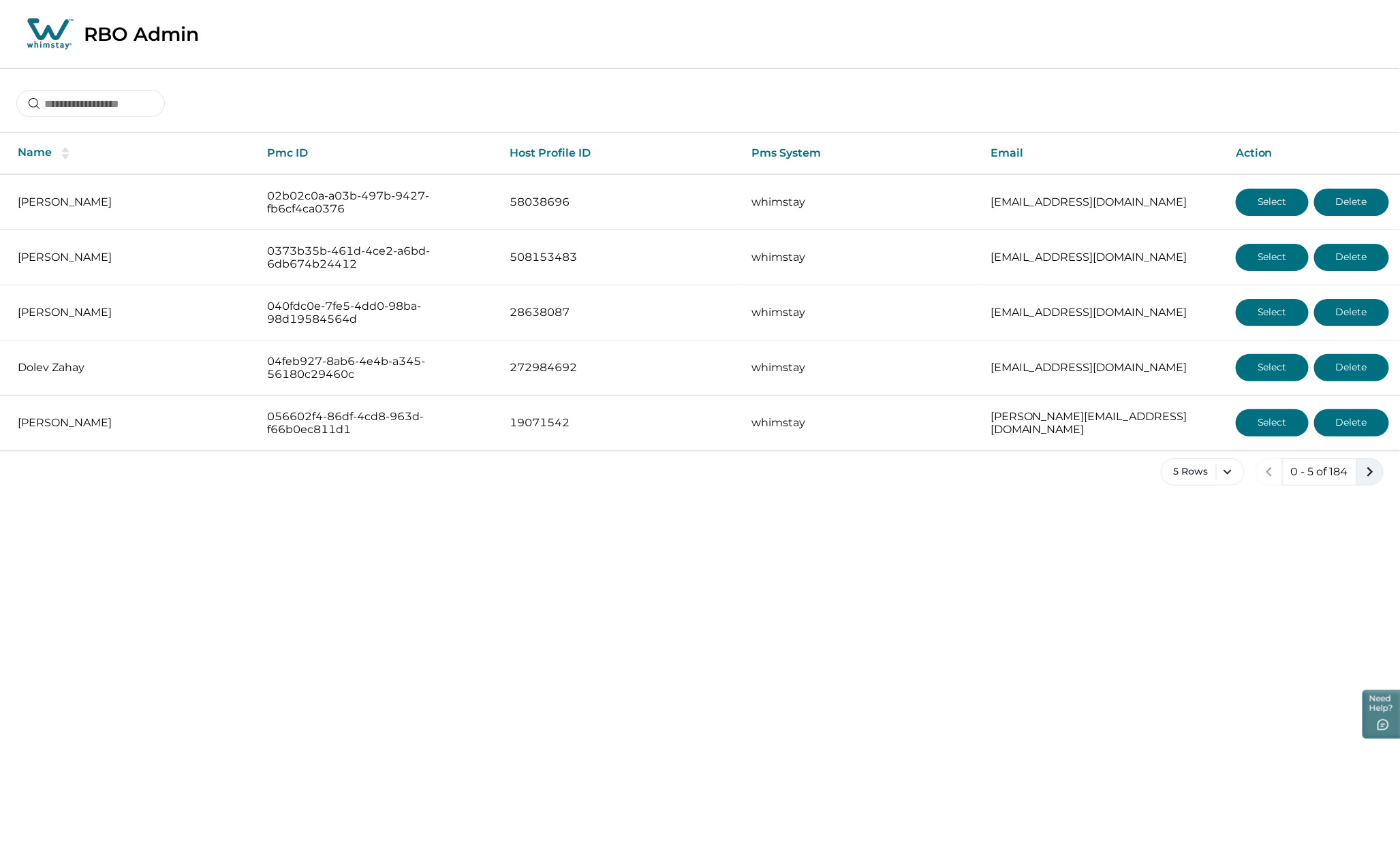
click at [1374, 474] on icon "next page" at bounding box center [1369, 471] width 19 height 19
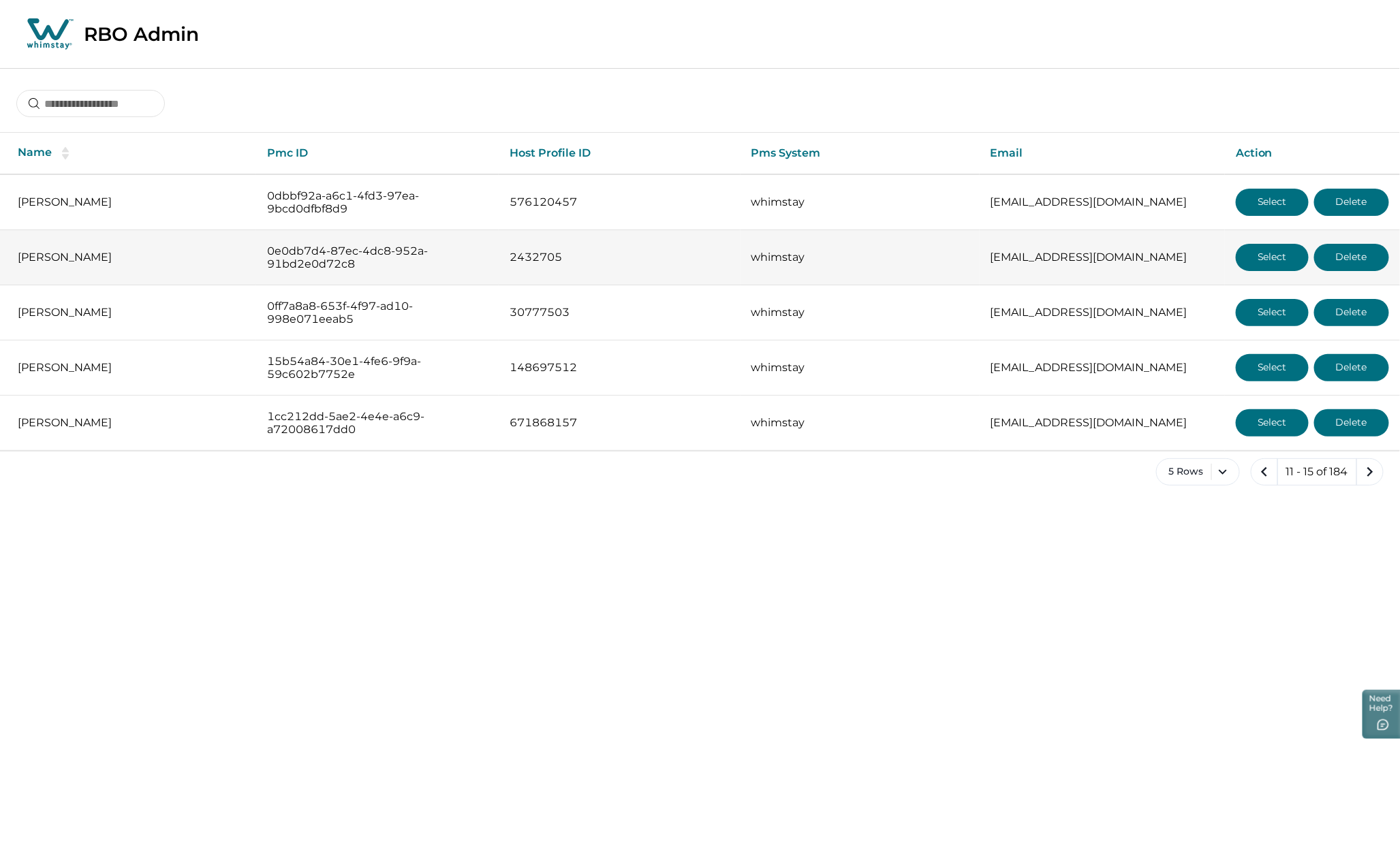
click at [1269, 252] on button "Select" at bounding box center [1271, 257] width 73 height 27
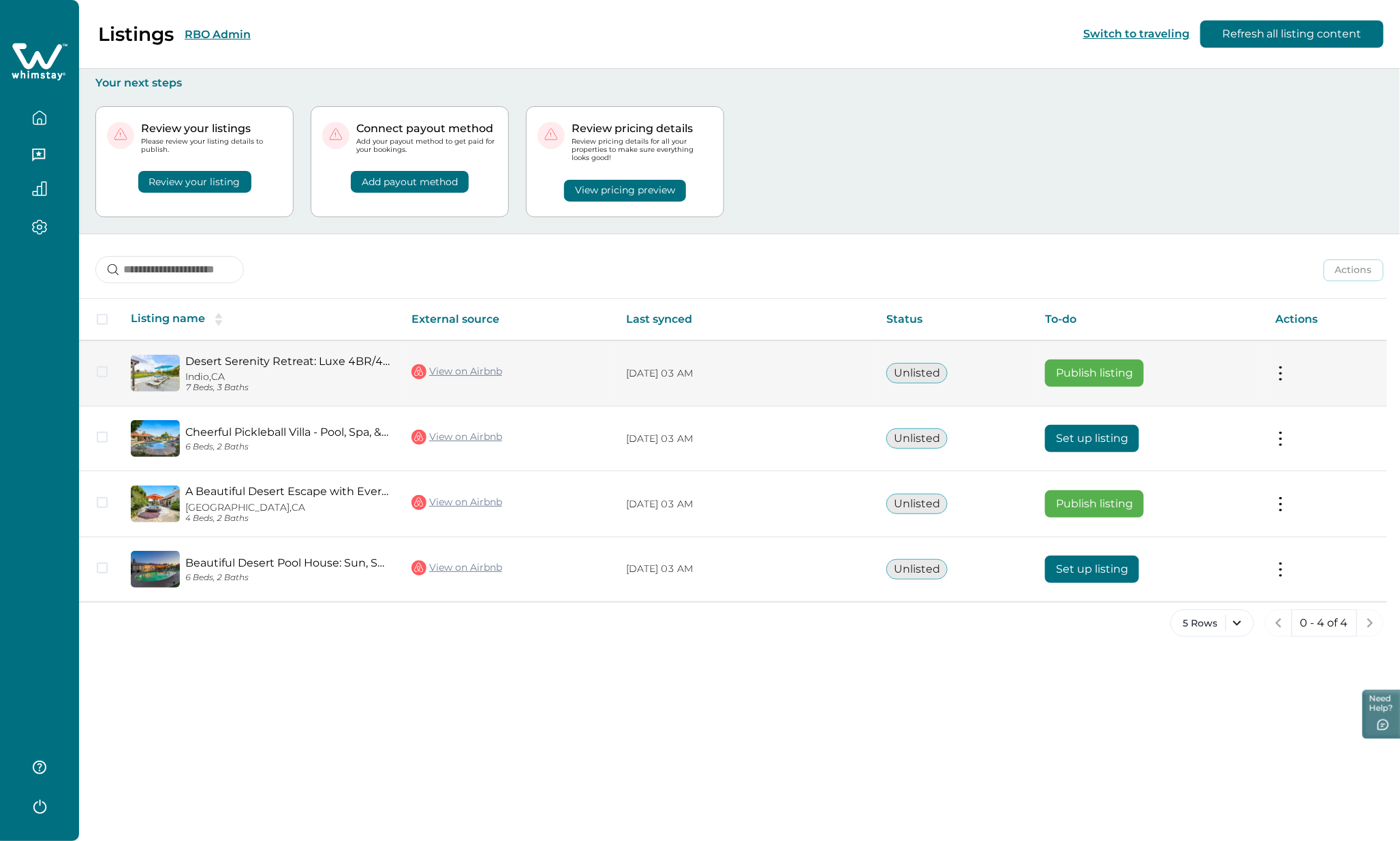
click at [1088, 372] on button "Publish listing" at bounding box center [1094, 372] width 99 height 27
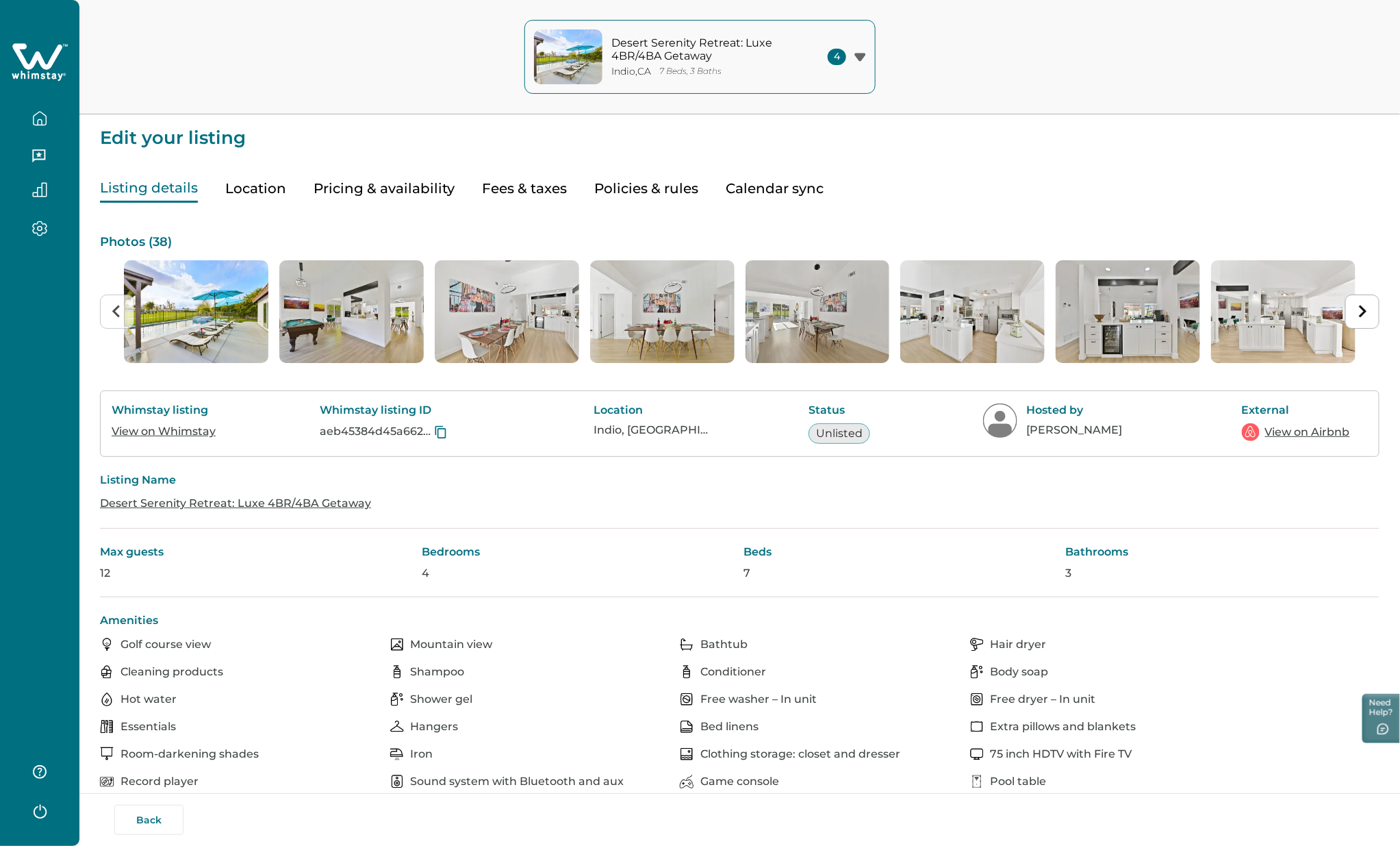
click at [404, 189] on button "Pricing & availability" at bounding box center [384, 189] width 141 height 28
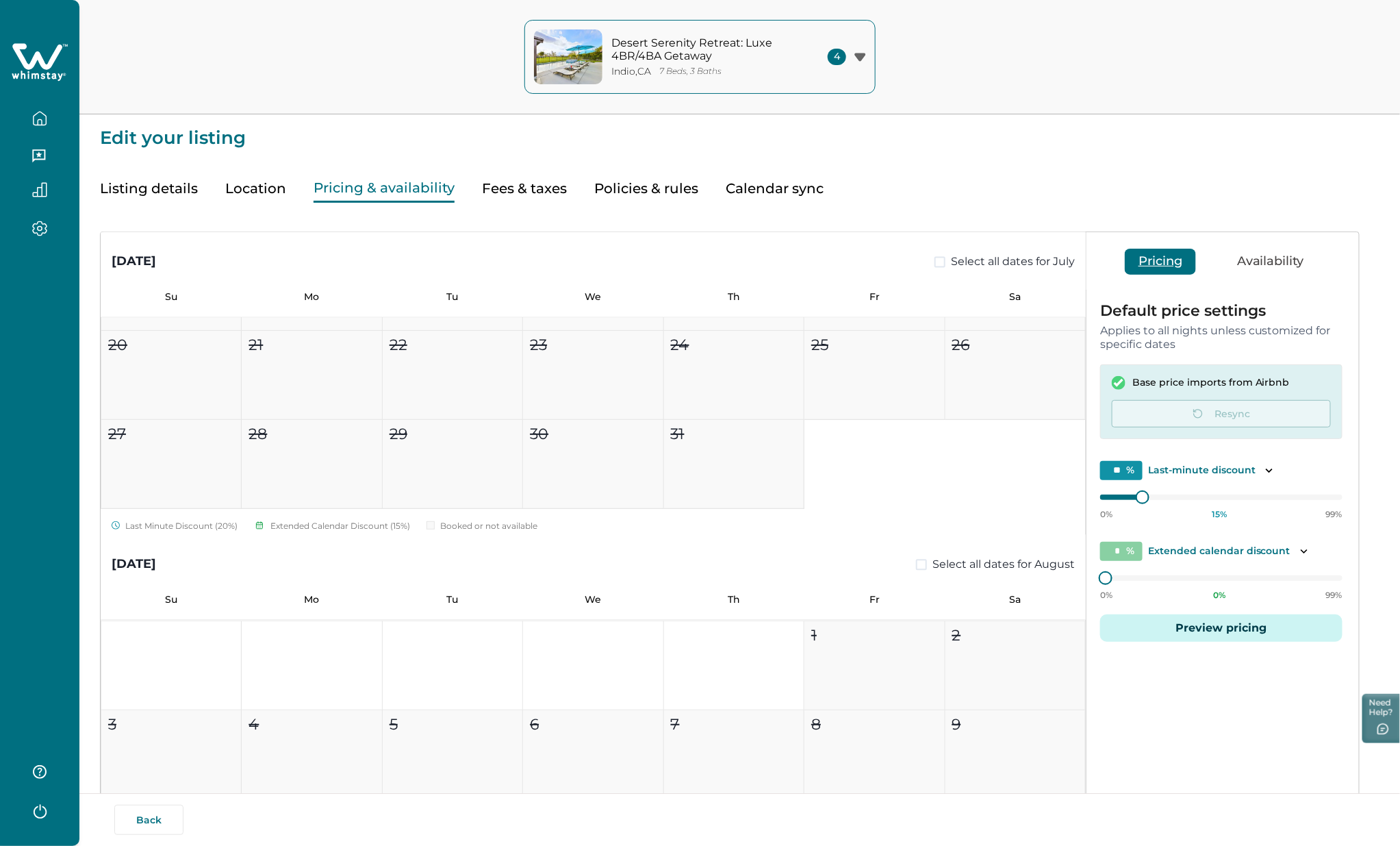
scroll to position [1673, 0]
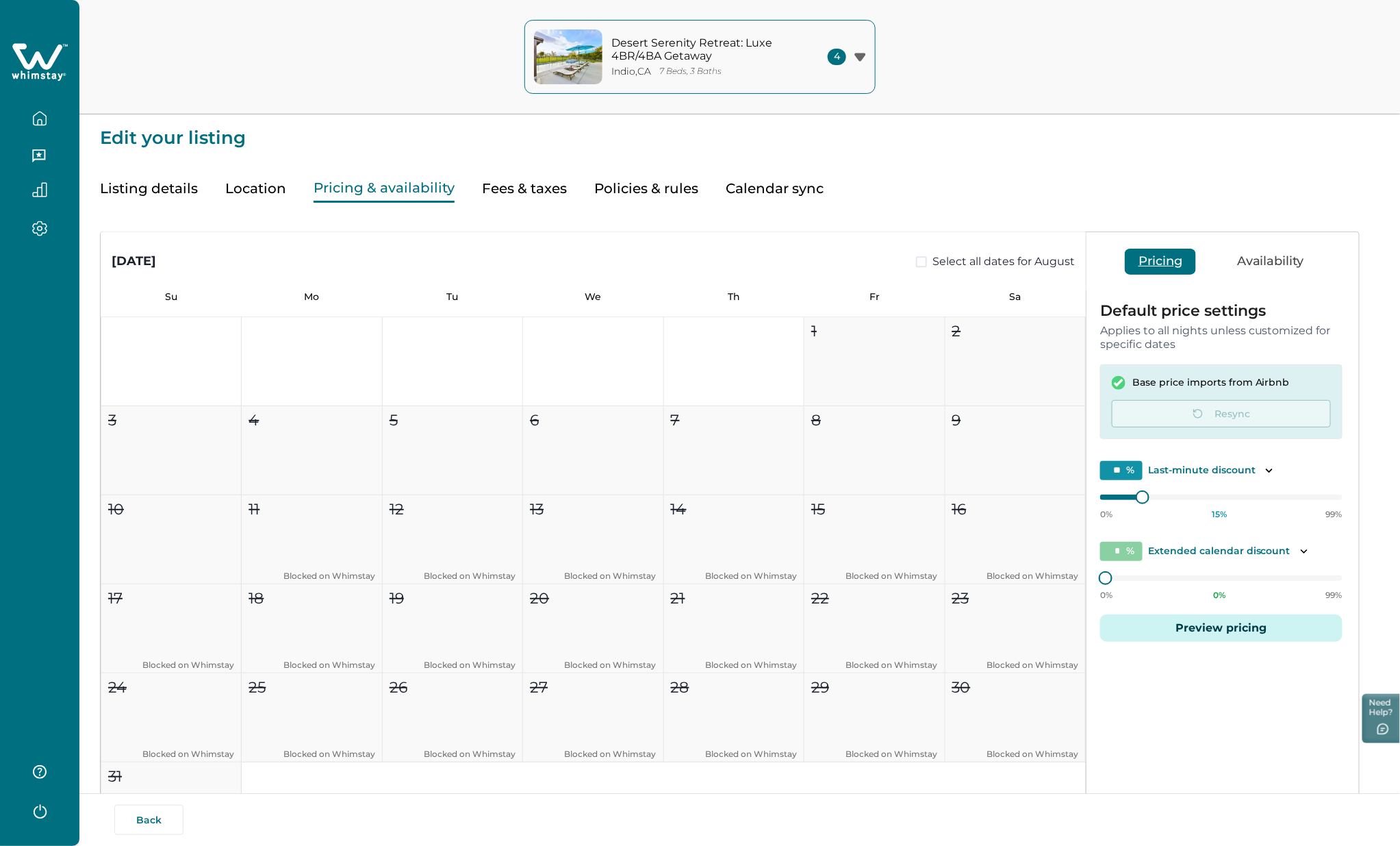
click at [917, 260] on span at bounding box center [922, 262] width 11 height 11
type input "**"
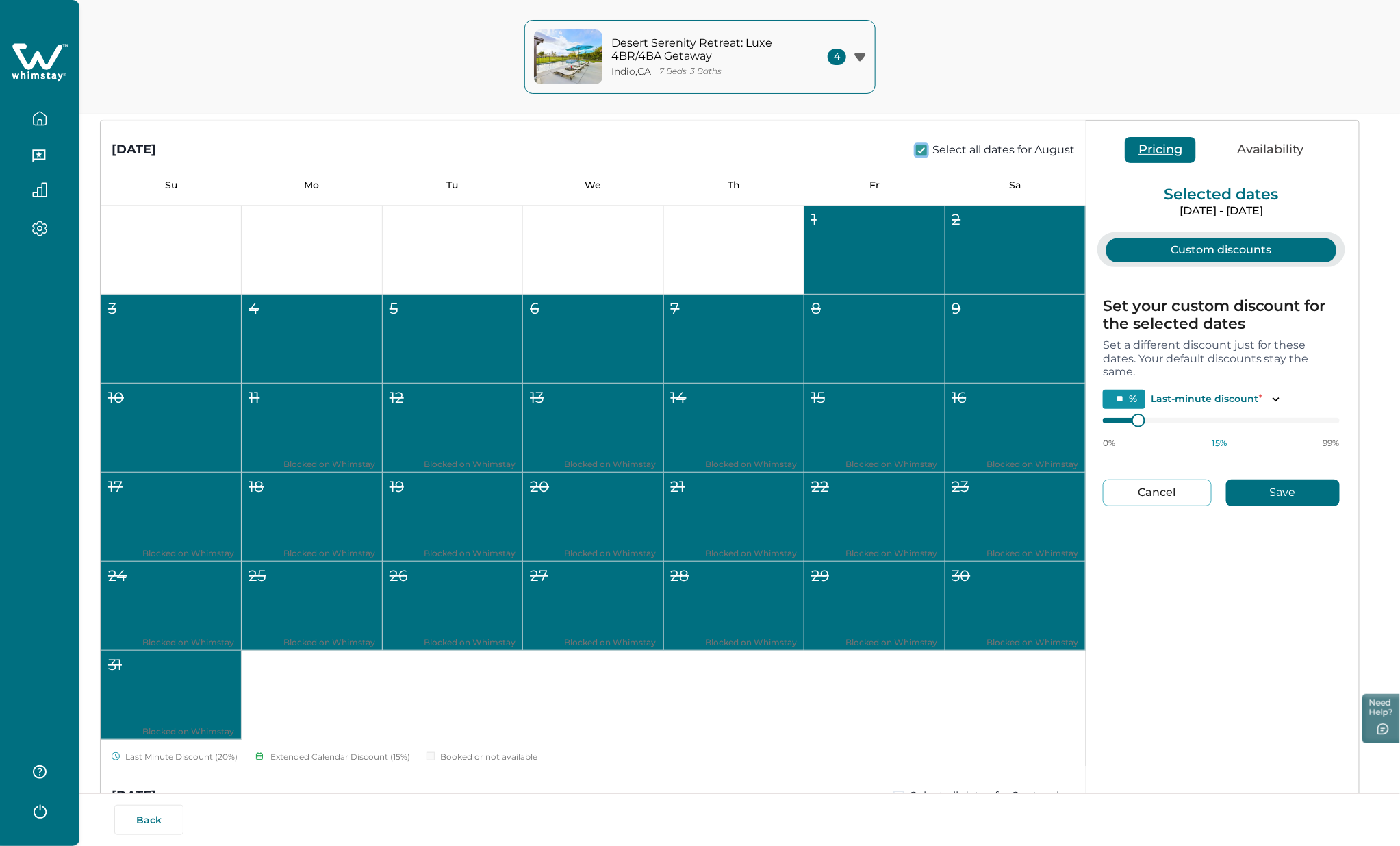
scroll to position [0, 0]
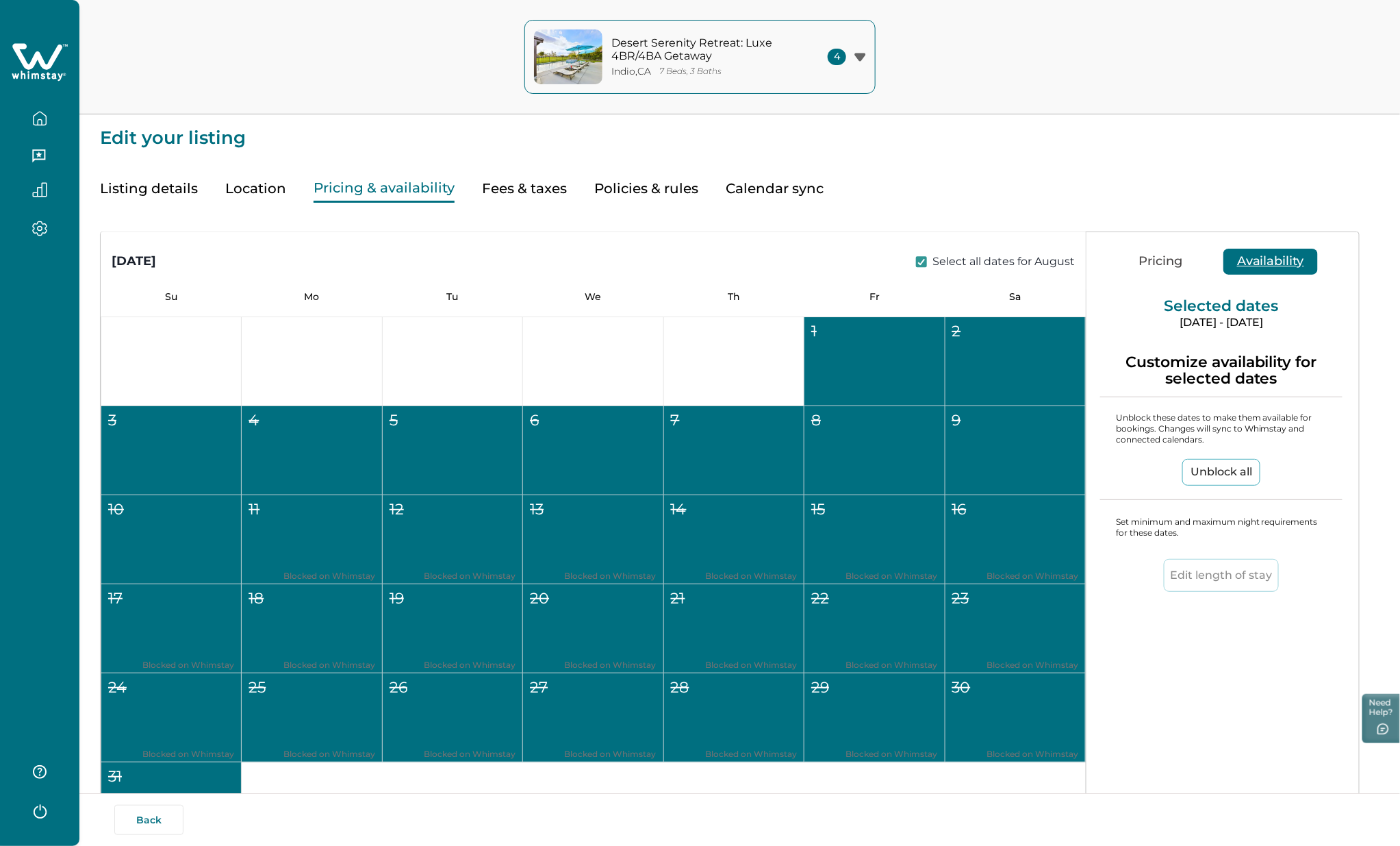
click at [1288, 254] on button "Availability" at bounding box center [1271, 261] width 95 height 26
click at [1214, 468] on button "Unblock all" at bounding box center [1222, 472] width 78 height 27
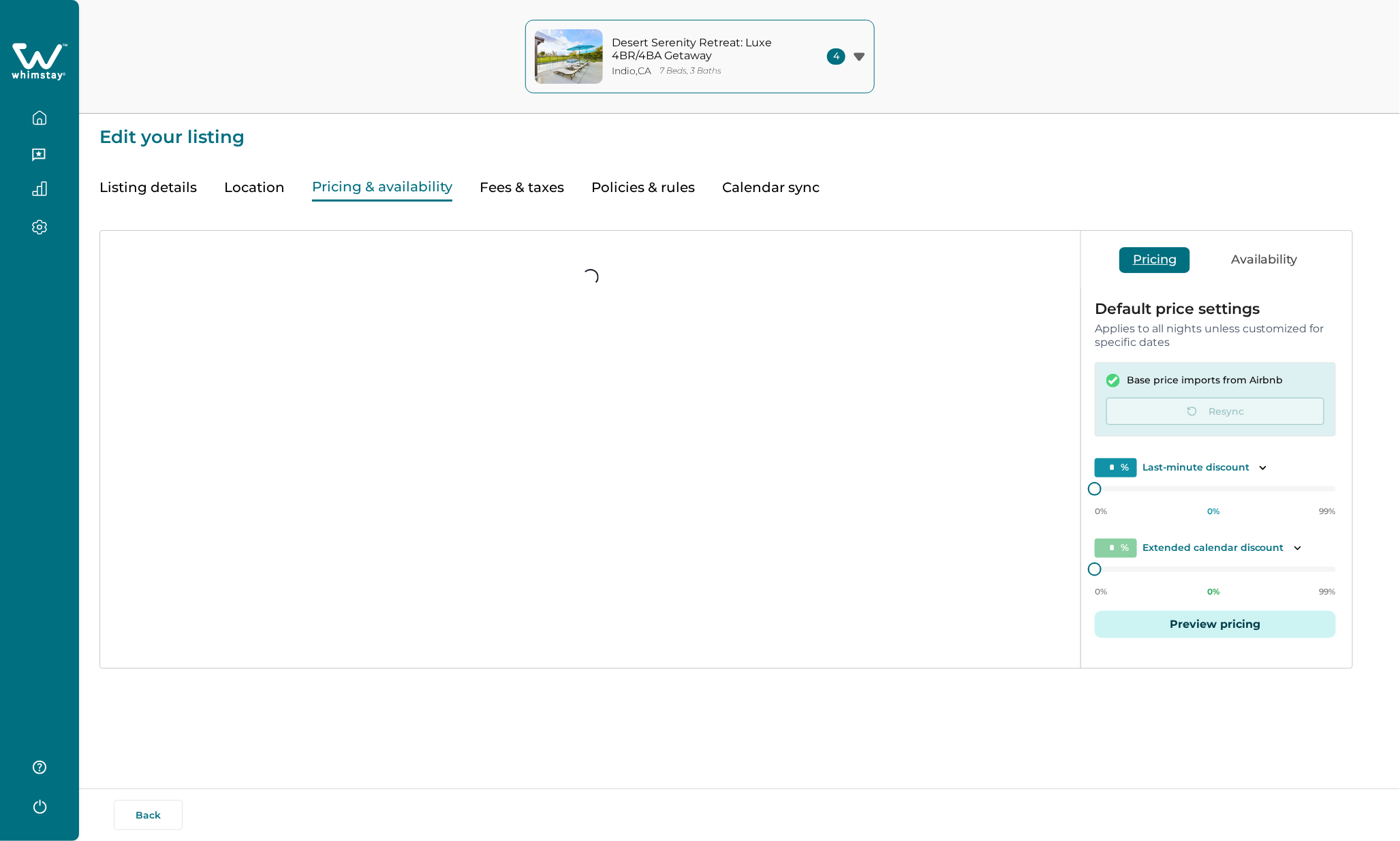
type input "**"
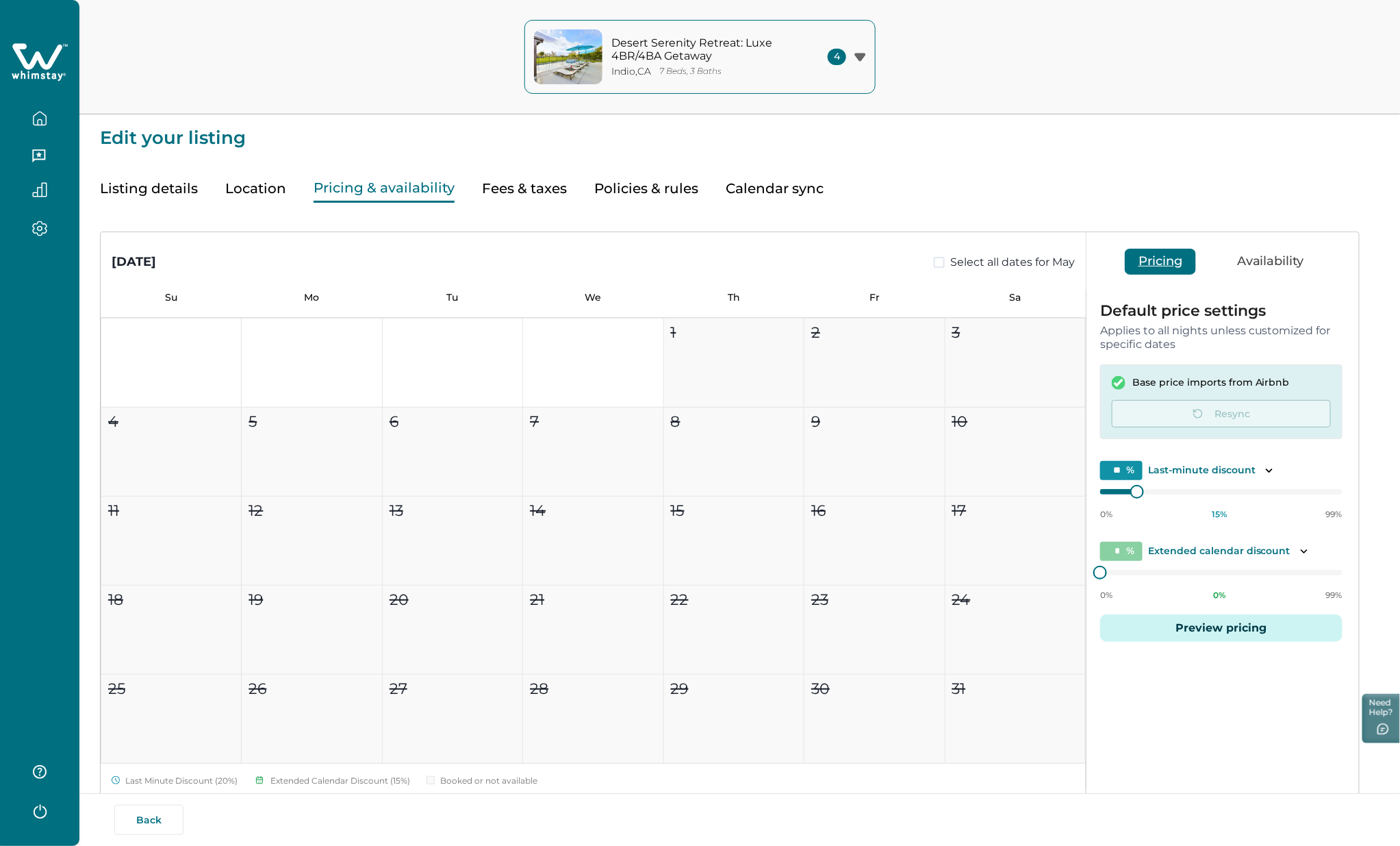
click at [154, 825] on button "Back" at bounding box center [149, 820] width 69 height 30
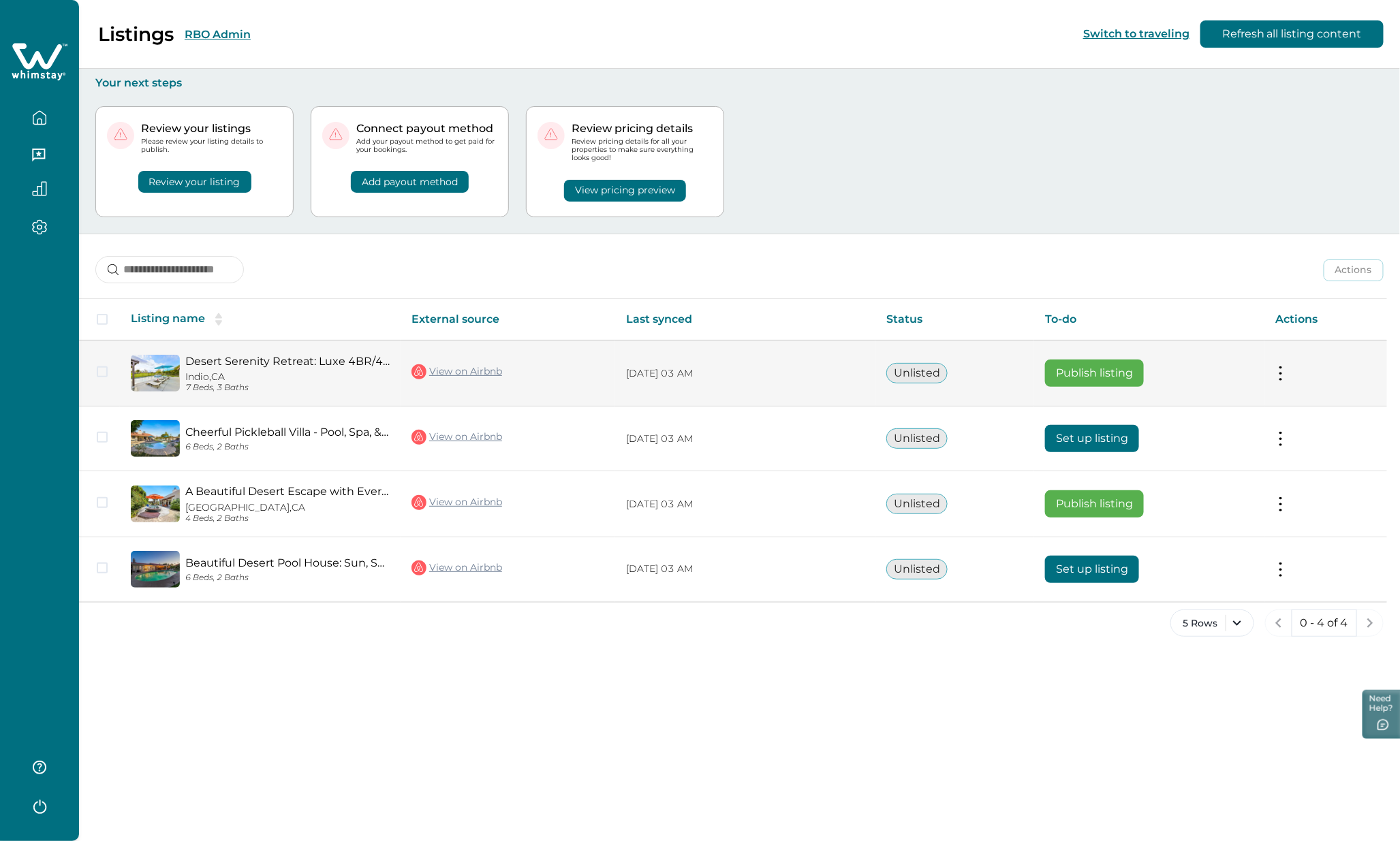
click at [1099, 371] on button "Publish listing" at bounding box center [1094, 372] width 99 height 27
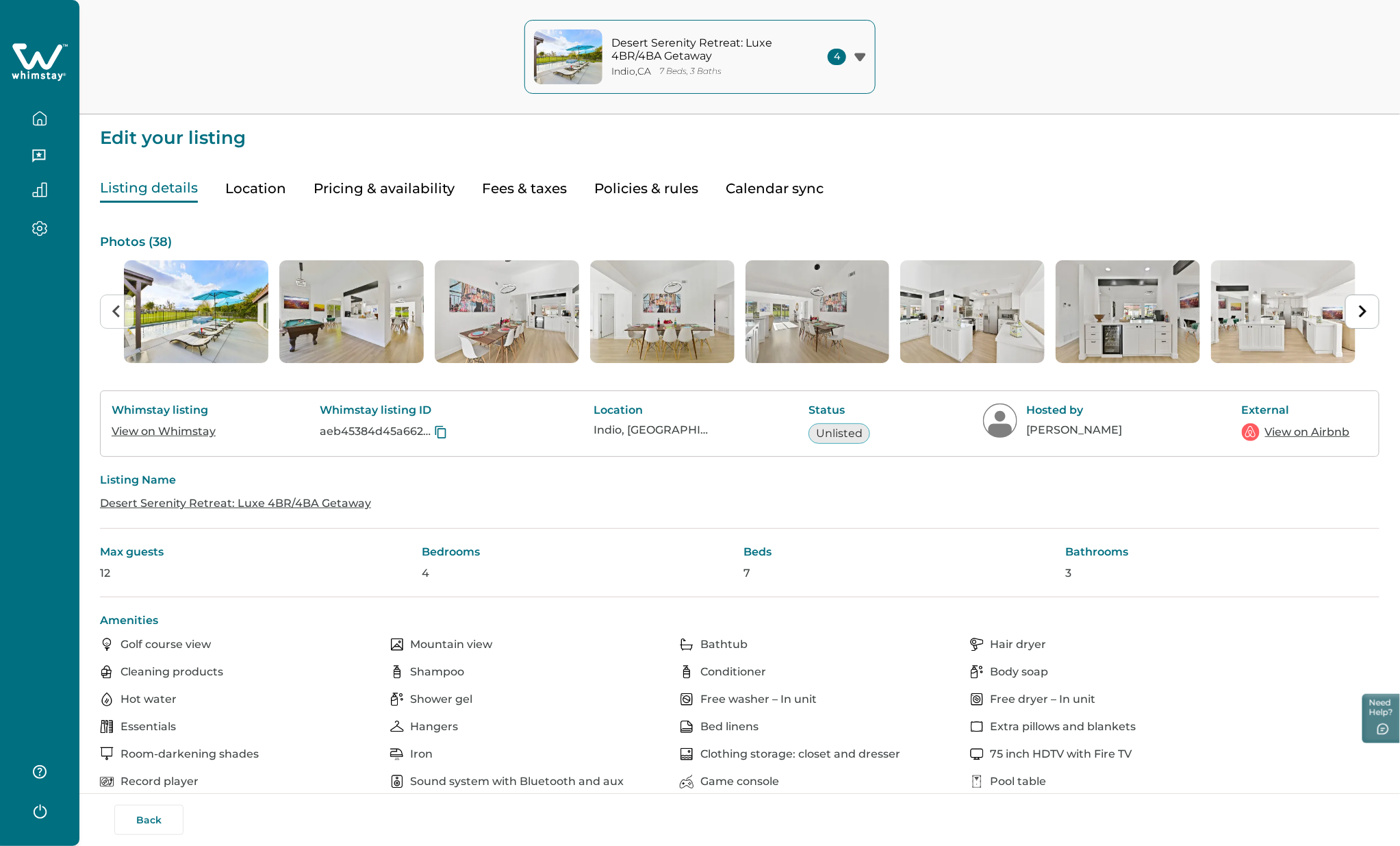
click at [441, 434] on icon at bounding box center [441, 431] width 14 height 14
click at [46, 60] on icon at bounding box center [40, 62] width 56 height 41
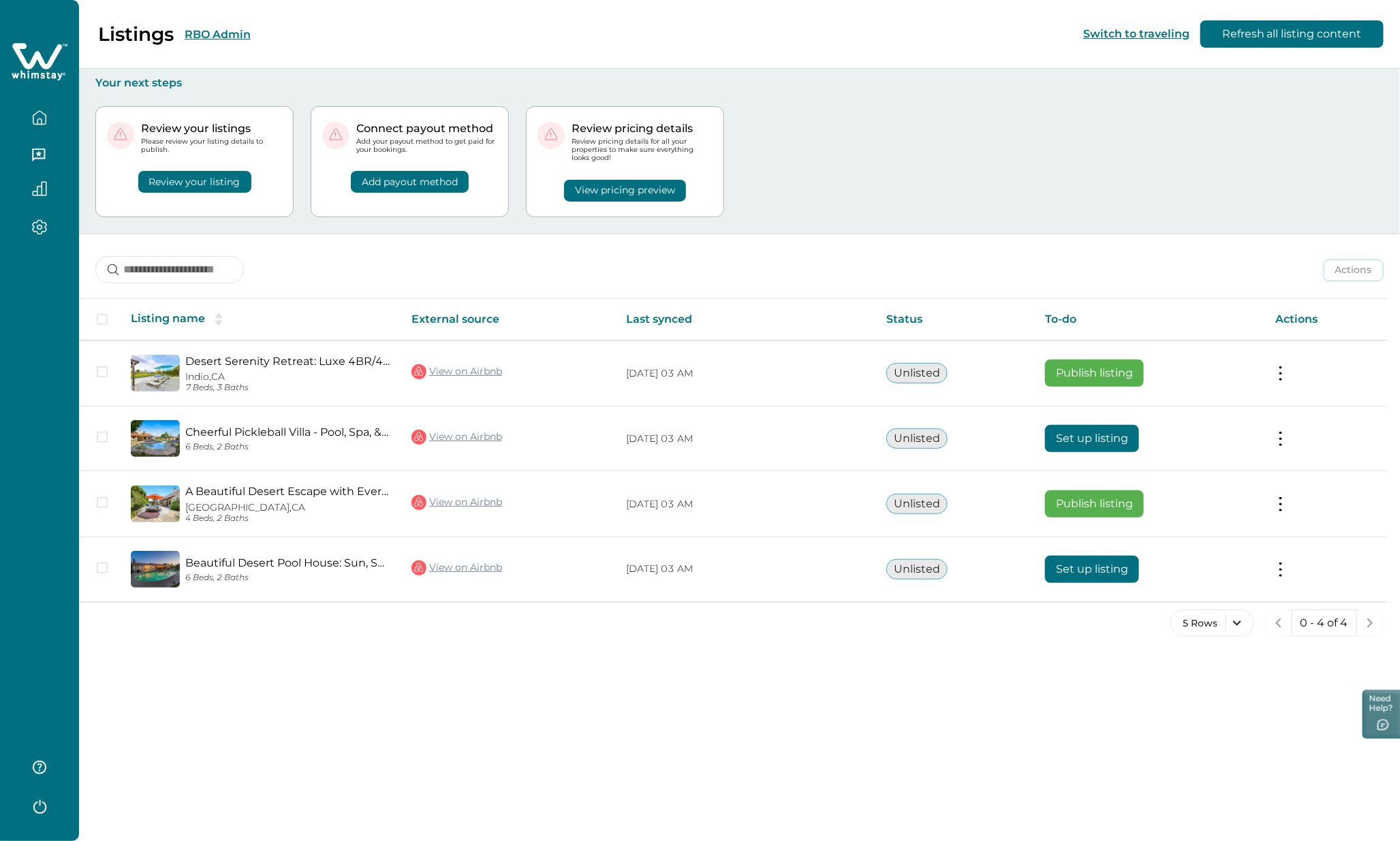
click at [218, 29] on button "RBO Admin" at bounding box center [217, 34] width 66 height 13
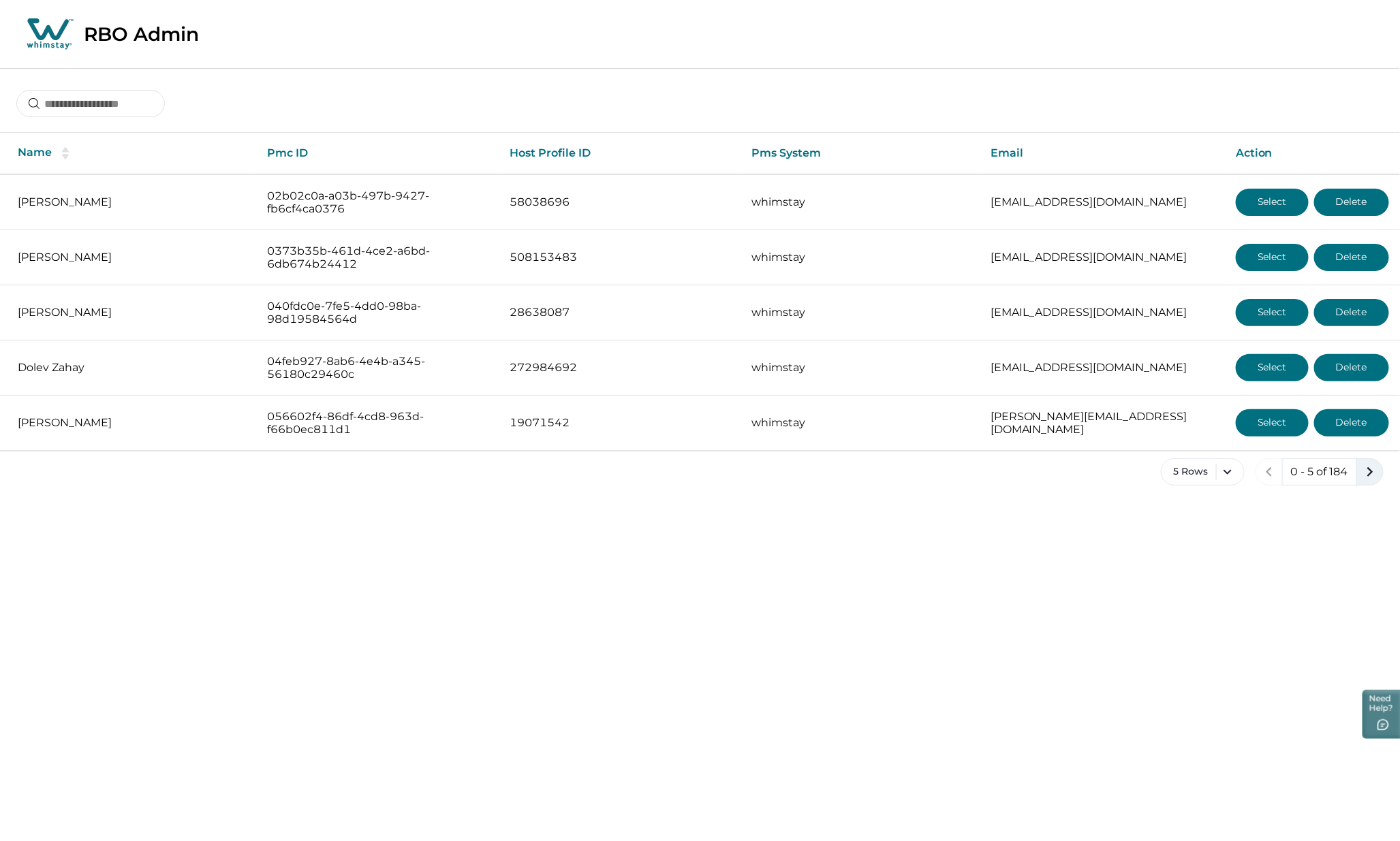
click at [1365, 465] on icon "next page" at bounding box center [1369, 471] width 19 height 19
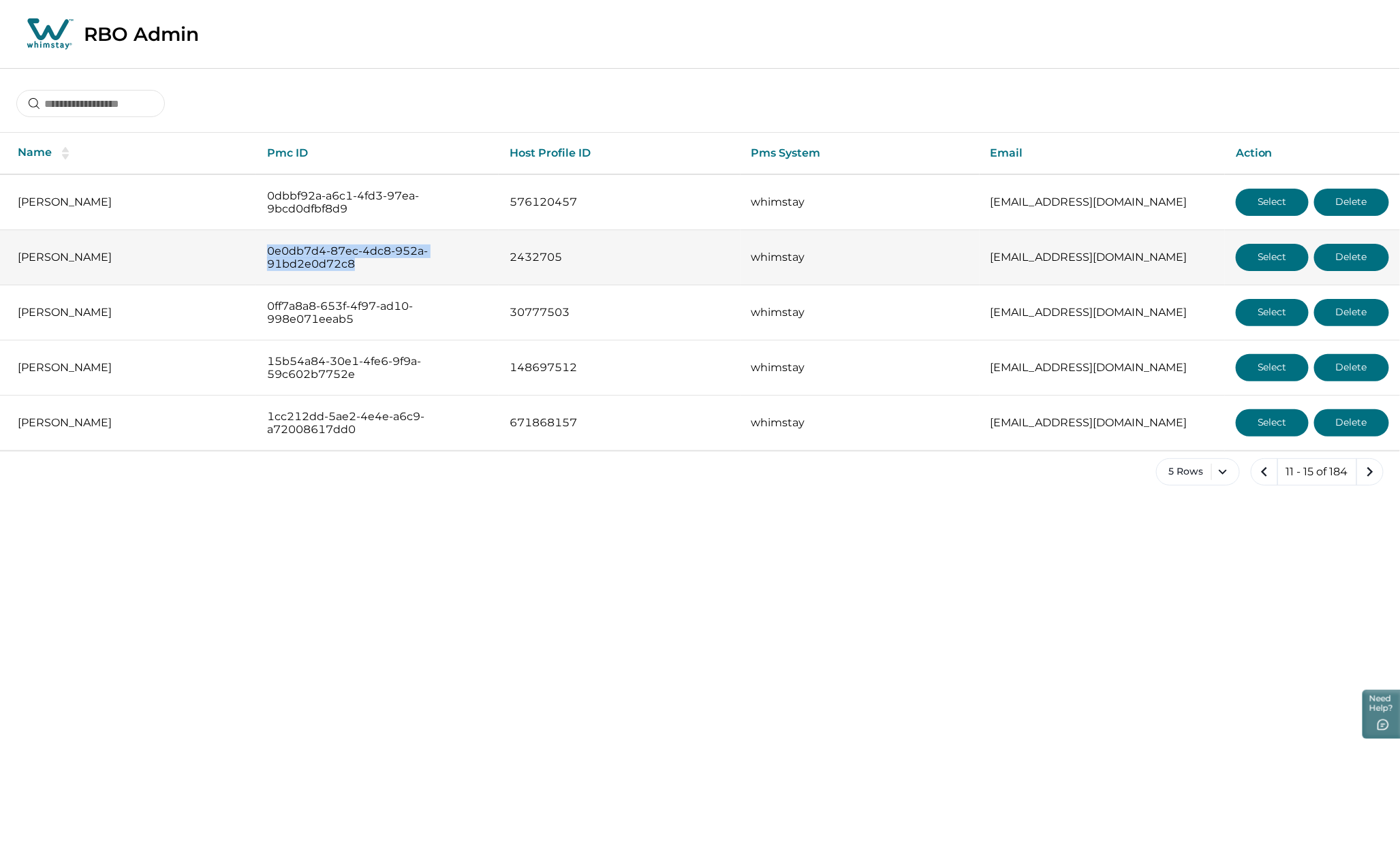
drag, startPoint x: 267, startPoint y: 248, endPoint x: 351, endPoint y: 271, distance: 87.1
click at [351, 271] on td "0e0db7d4-87ec-4dc8-952a-91bd2e0d72c8" at bounding box center [377, 258] width 242 height 55
copy p "0e0db7d4-87ec-4dc8-952a-91bd2e0d72c8"
click at [1263, 255] on button "Select" at bounding box center [1271, 257] width 73 height 27
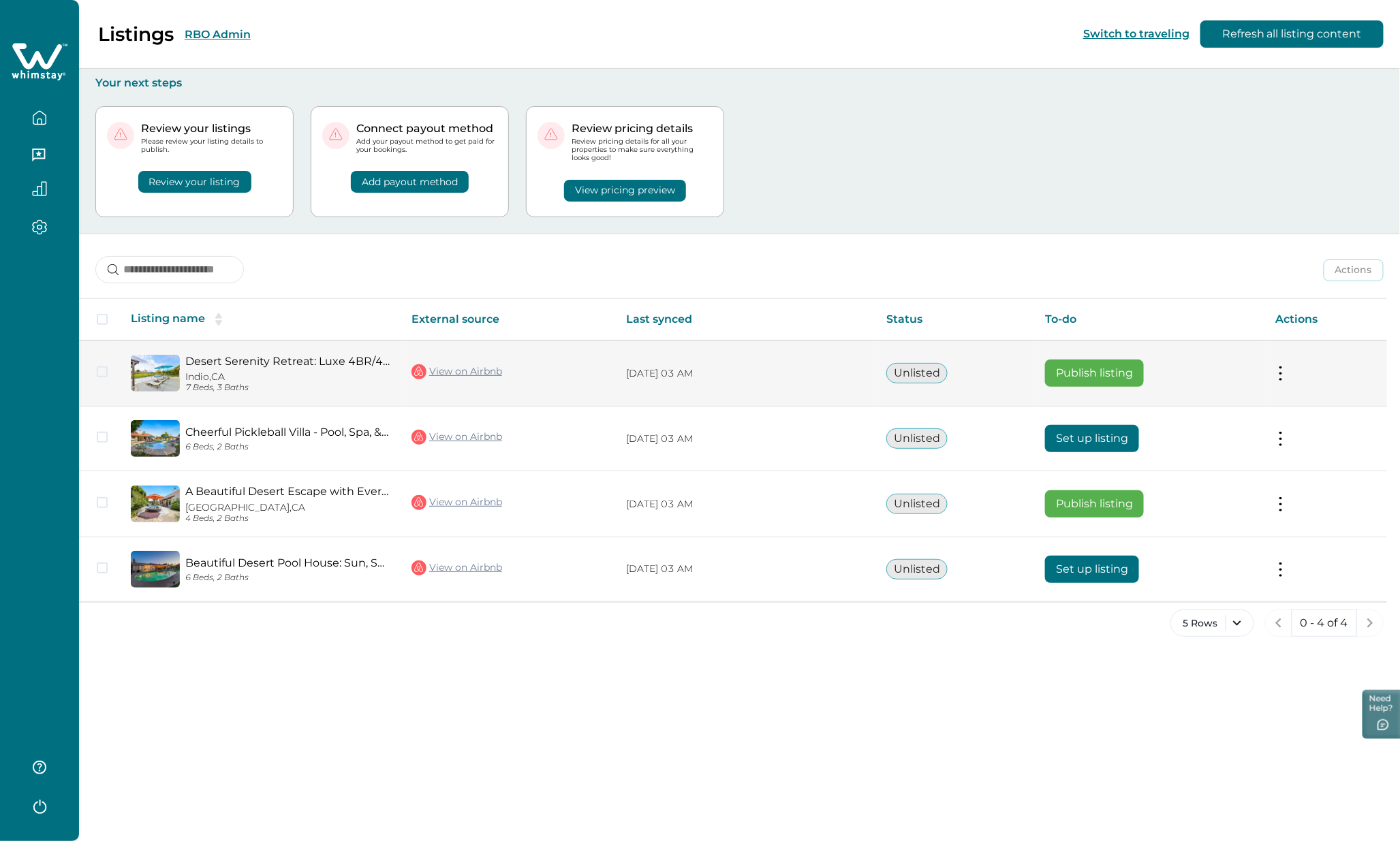
click at [1101, 365] on button "Publish listing" at bounding box center [1094, 372] width 99 height 27
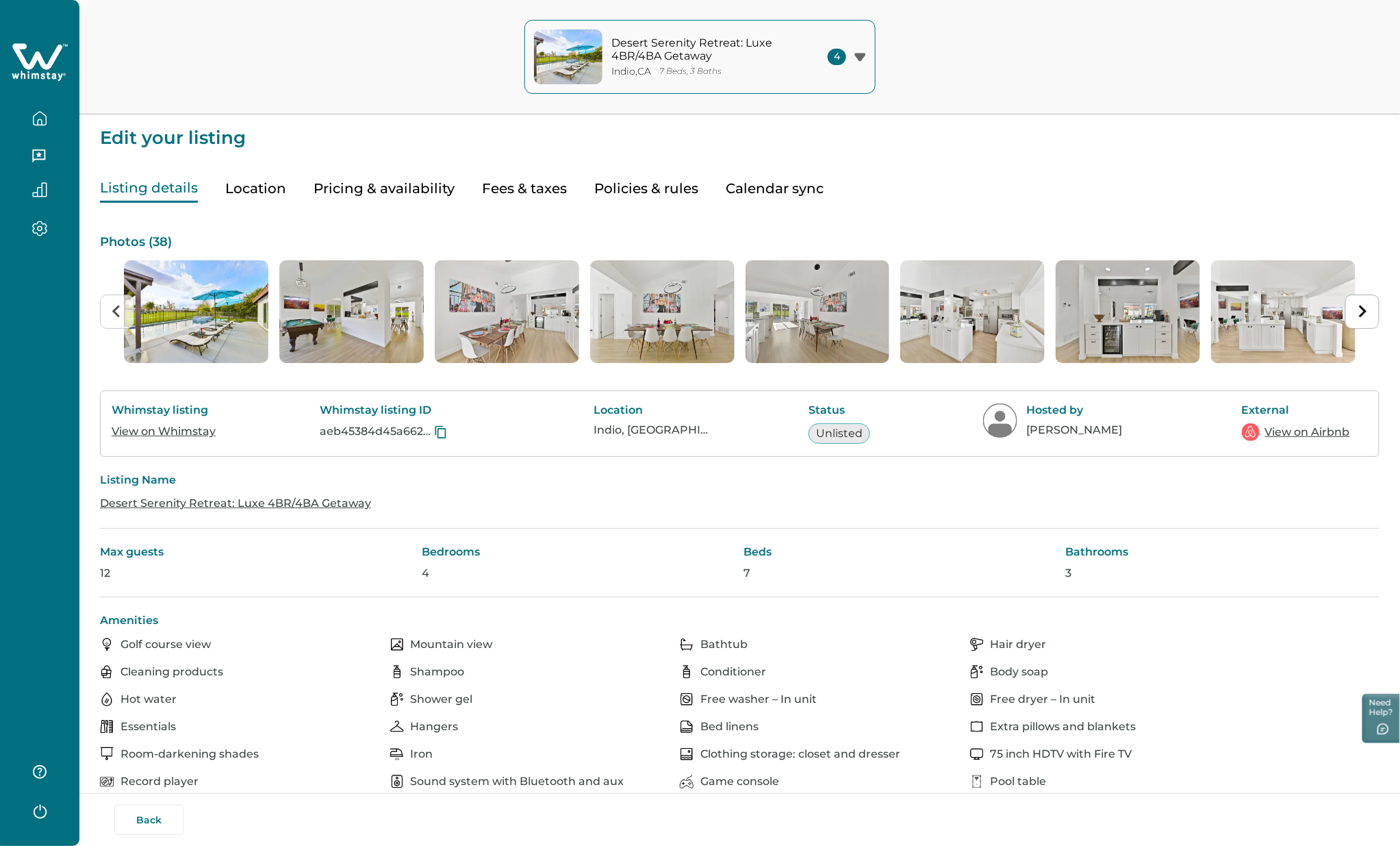
click at [409, 187] on button "Pricing & availability" at bounding box center [384, 189] width 141 height 28
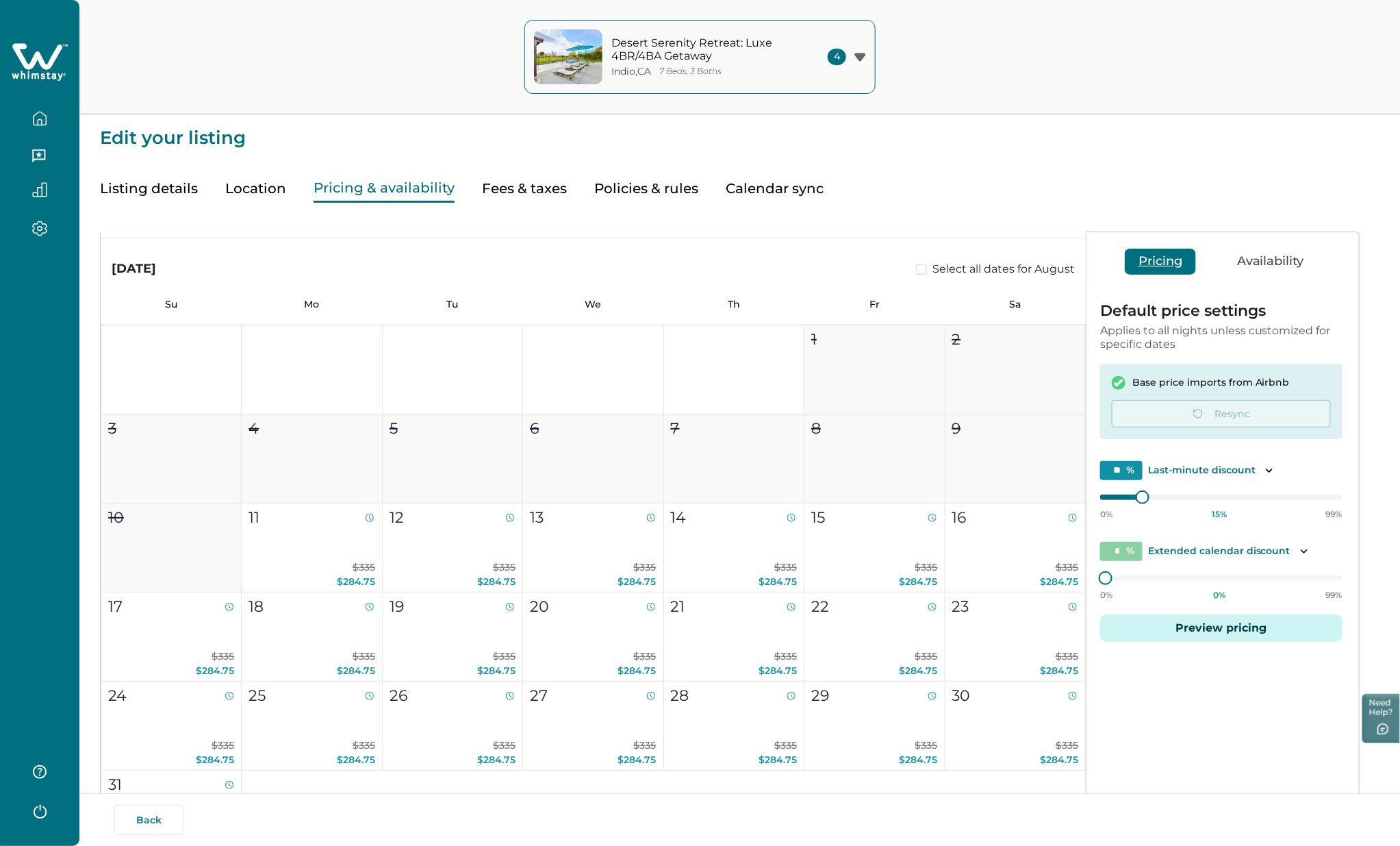
scroll to position [1673, 0]
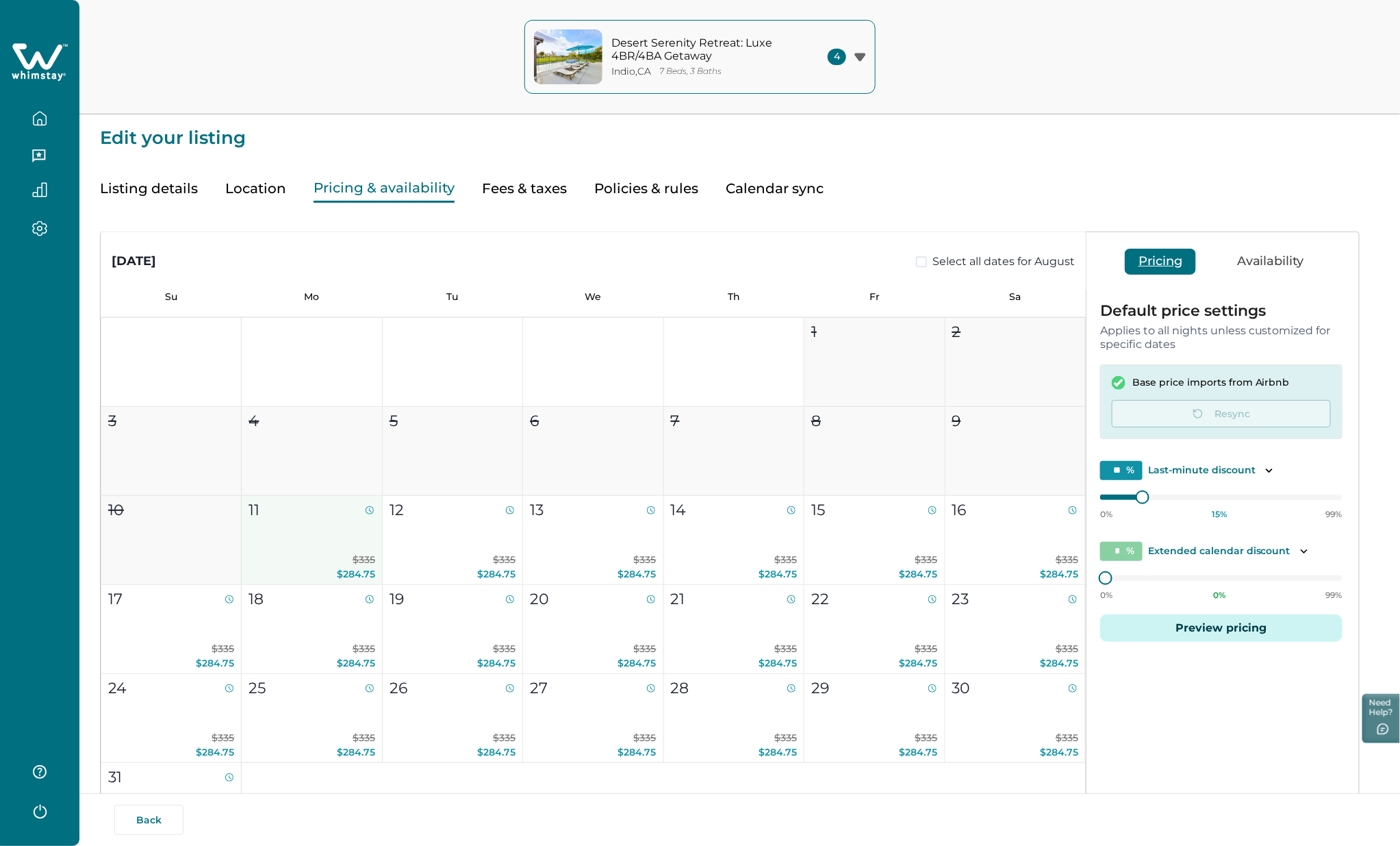
click at [284, 536] on button "11 $335 $284.75" at bounding box center [311, 540] width 140 height 89
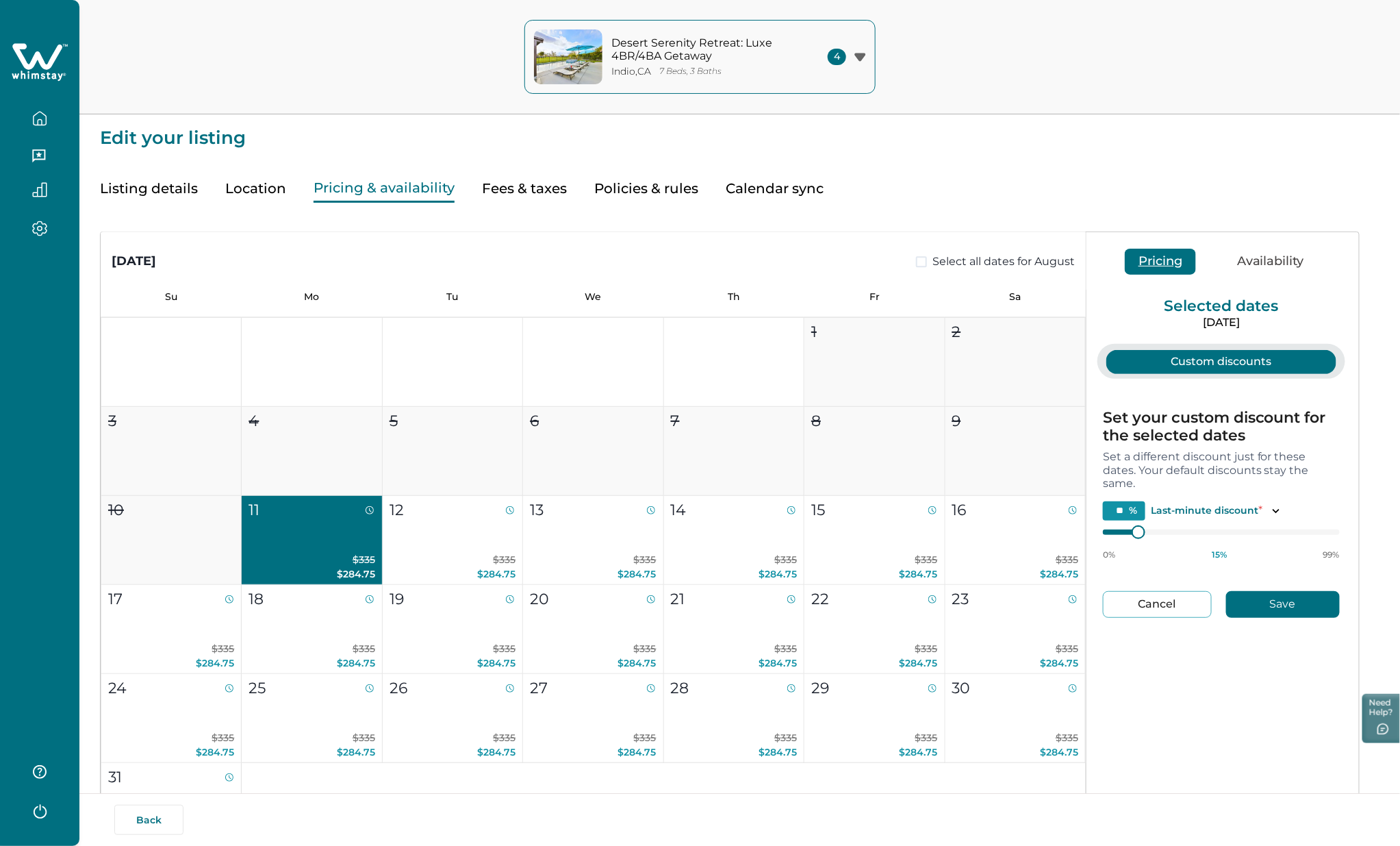
click at [1175, 153] on div "Listing details Location Pricing & availability Fees & taxes Policies & rules C…" at bounding box center [740, 175] width 1280 height 56
click at [578, 249] on div "August 2025 Select all dates for August" at bounding box center [593, 252] width 985 height 39
click at [1141, 196] on div "Listing details Location Pricing & availability Fees & taxes Policies & rules C…" at bounding box center [740, 175] width 1280 height 56
click at [1156, 607] on button "Cancel" at bounding box center [1157, 604] width 109 height 27
type input "*"
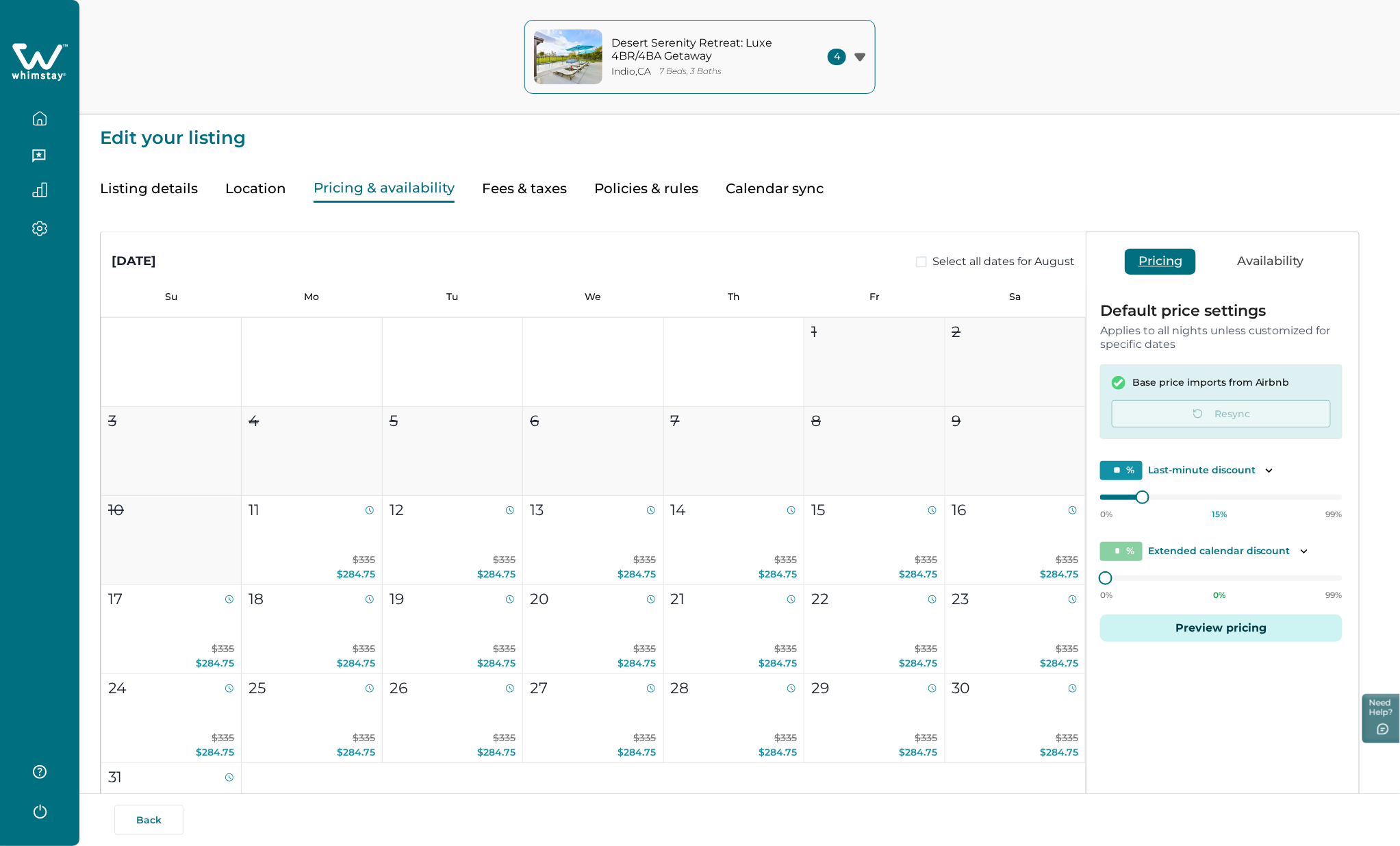
click at [1173, 628] on button "Preview pricing" at bounding box center [1222, 628] width 243 height 27
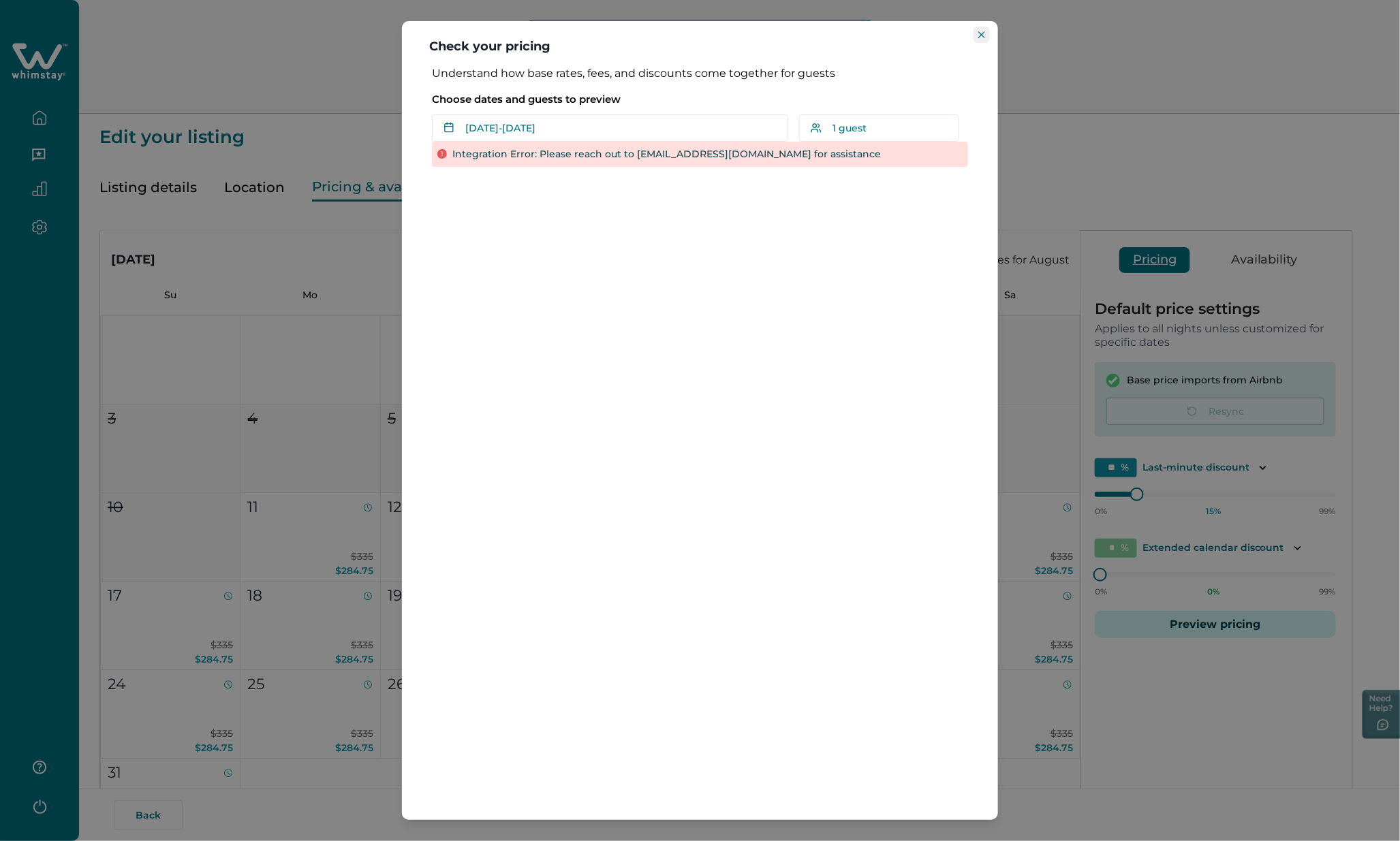
click at [977, 30] on button "Close" at bounding box center [982, 35] width 17 height 17
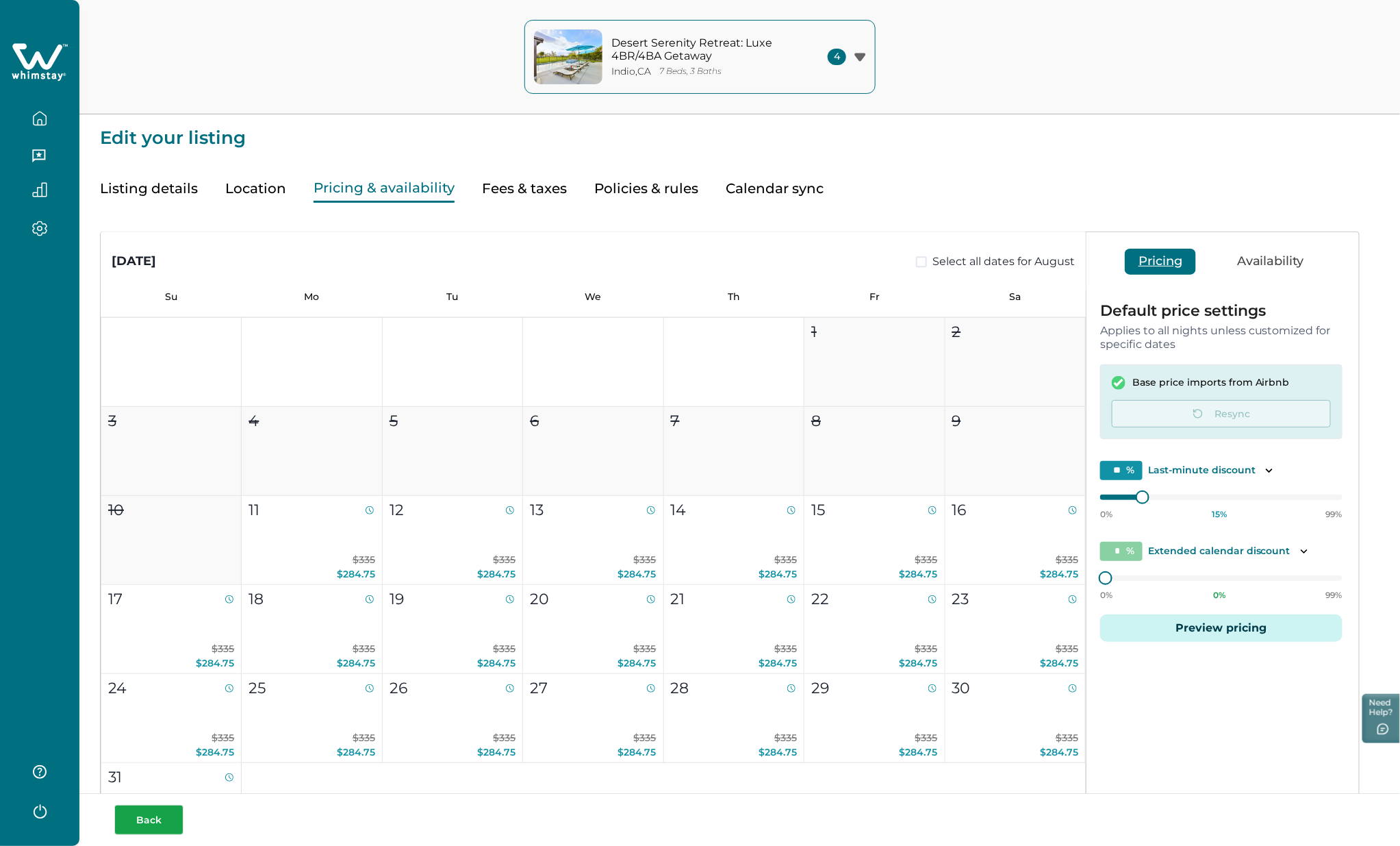
click at [152, 819] on button "Back" at bounding box center [149, 820] width 69 height 30
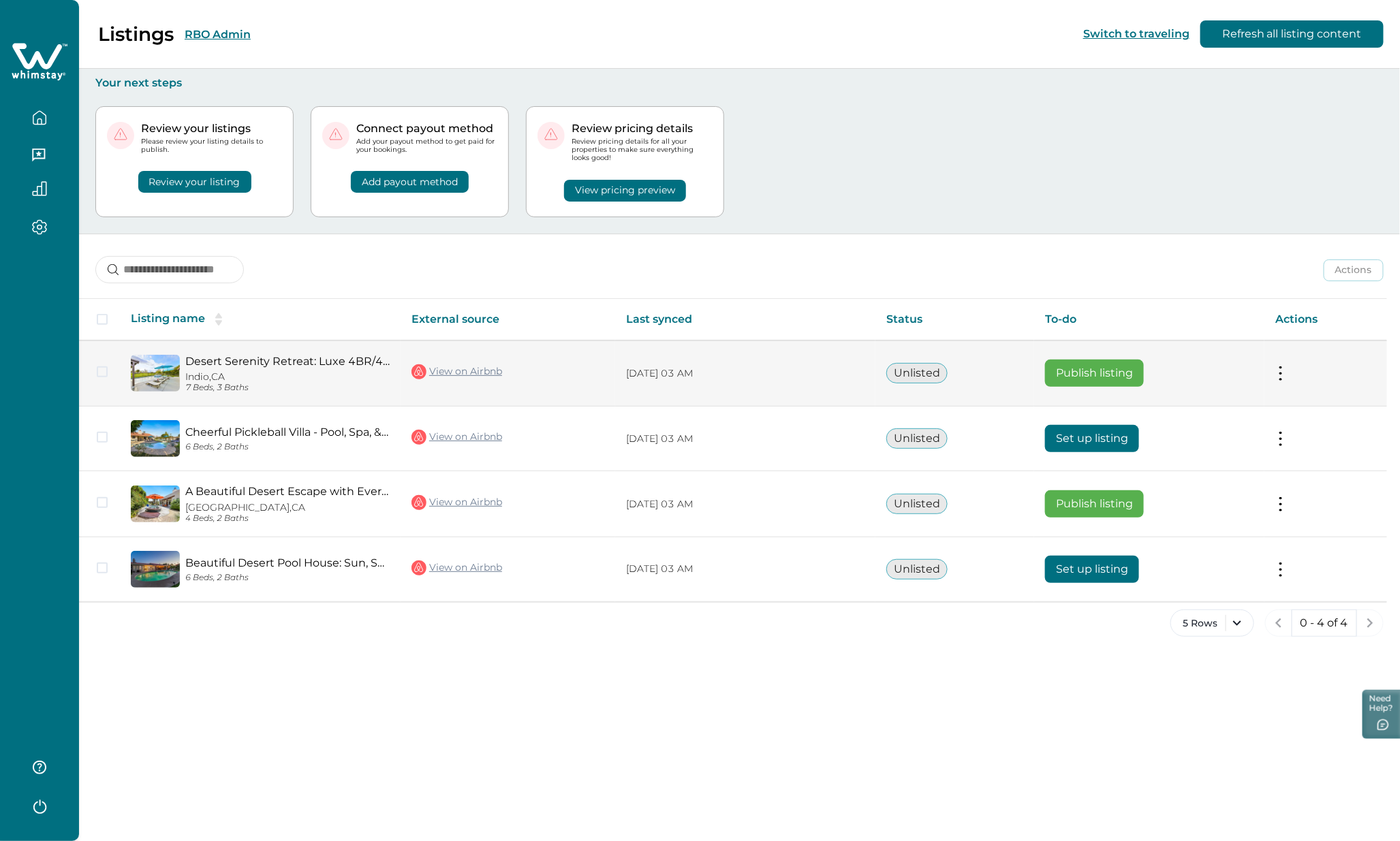
click at [1080, 371] on button "Publish listing" at bounding box center [1094, 372] width 99 height 27
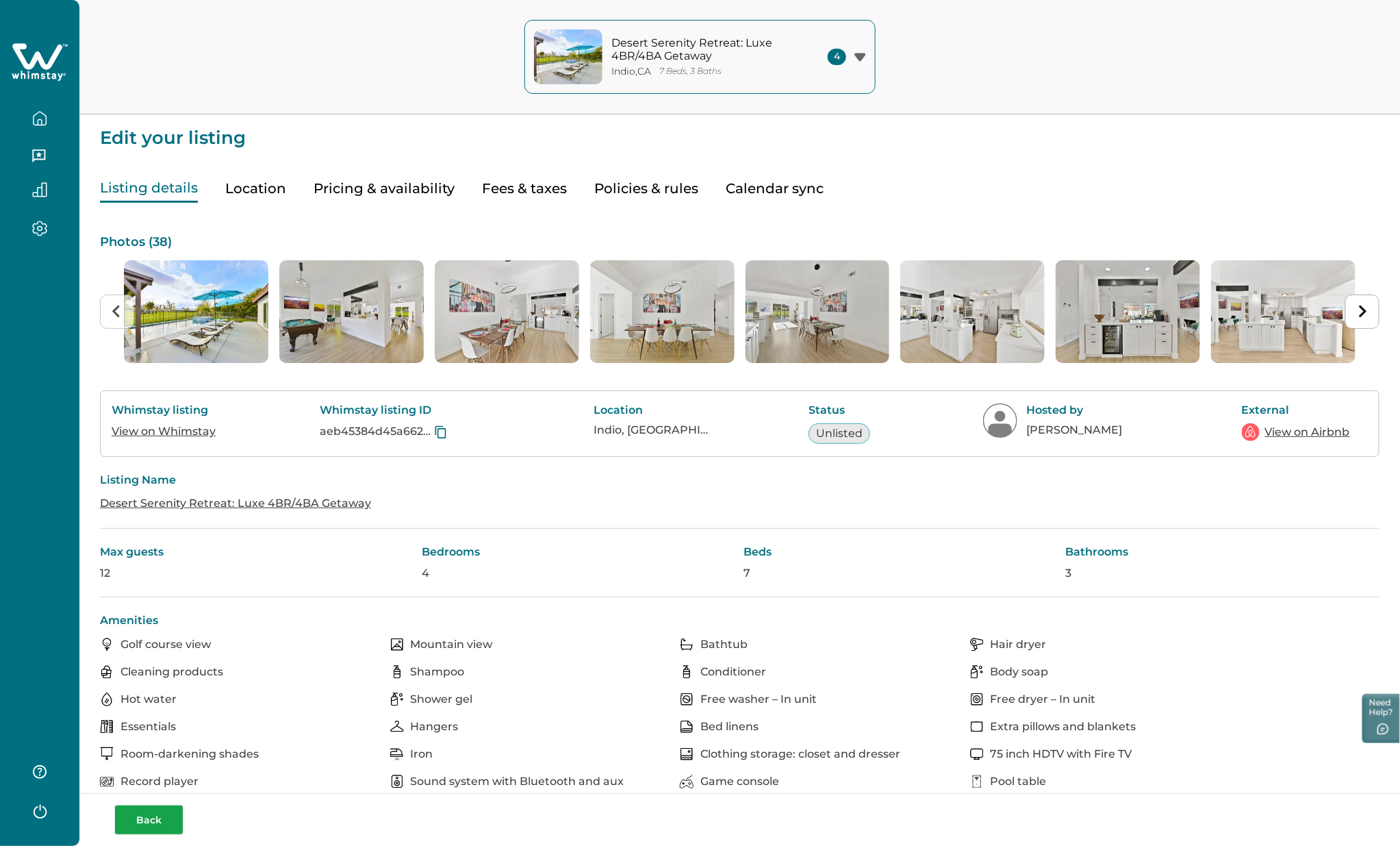
click at [155, 826] on button "Back" at bounding box center [149, 820] width 69 height 30
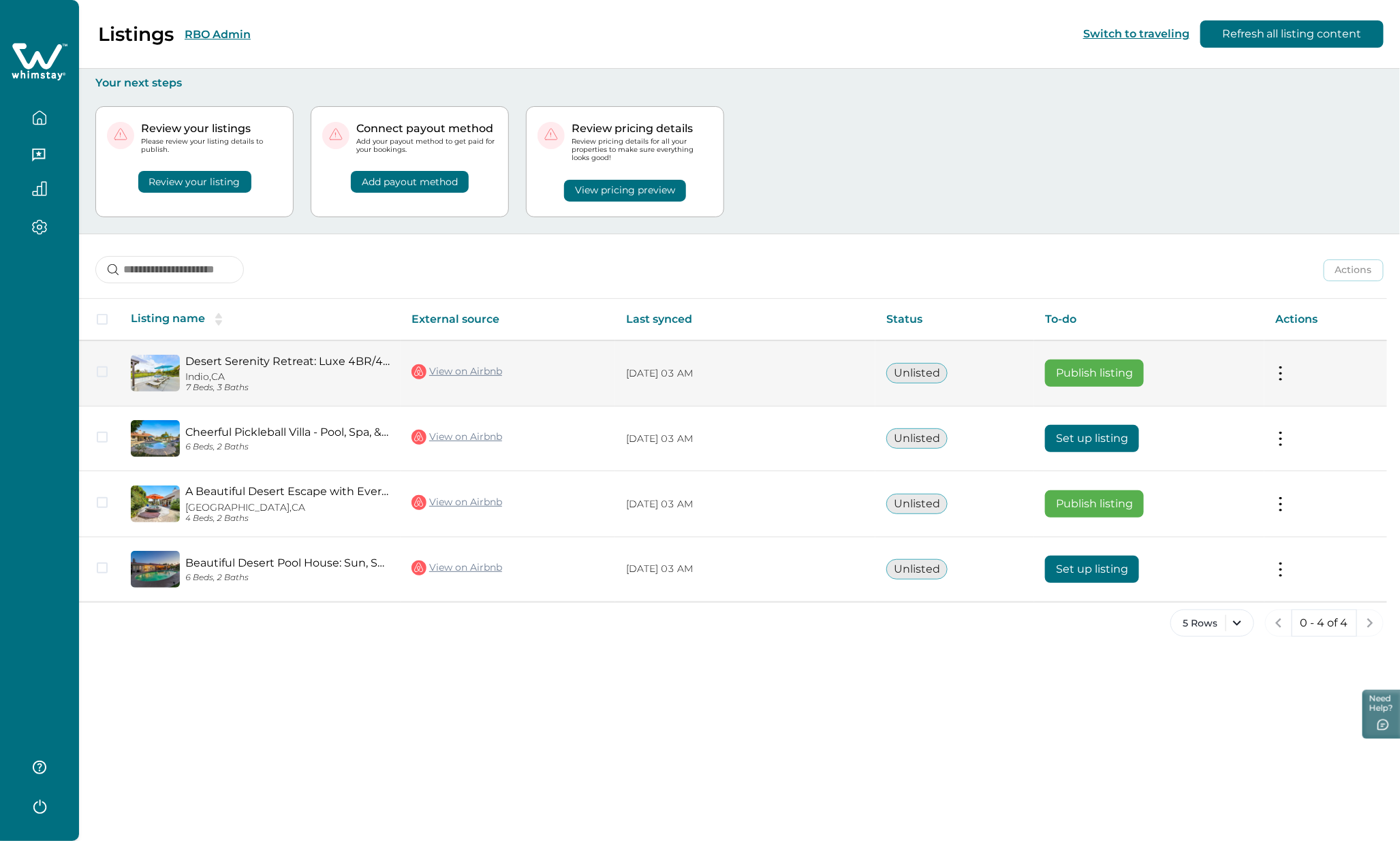
click at [1282, 373] on button at bounding box center [1281, 372] width 11 height 14
click at [1278, 369] on button at bounding box center [1281, 372] width 11 height 14
click at [1191, 467] on button "Publish listing" at bounding box center [1201, 463] width 156 height 25
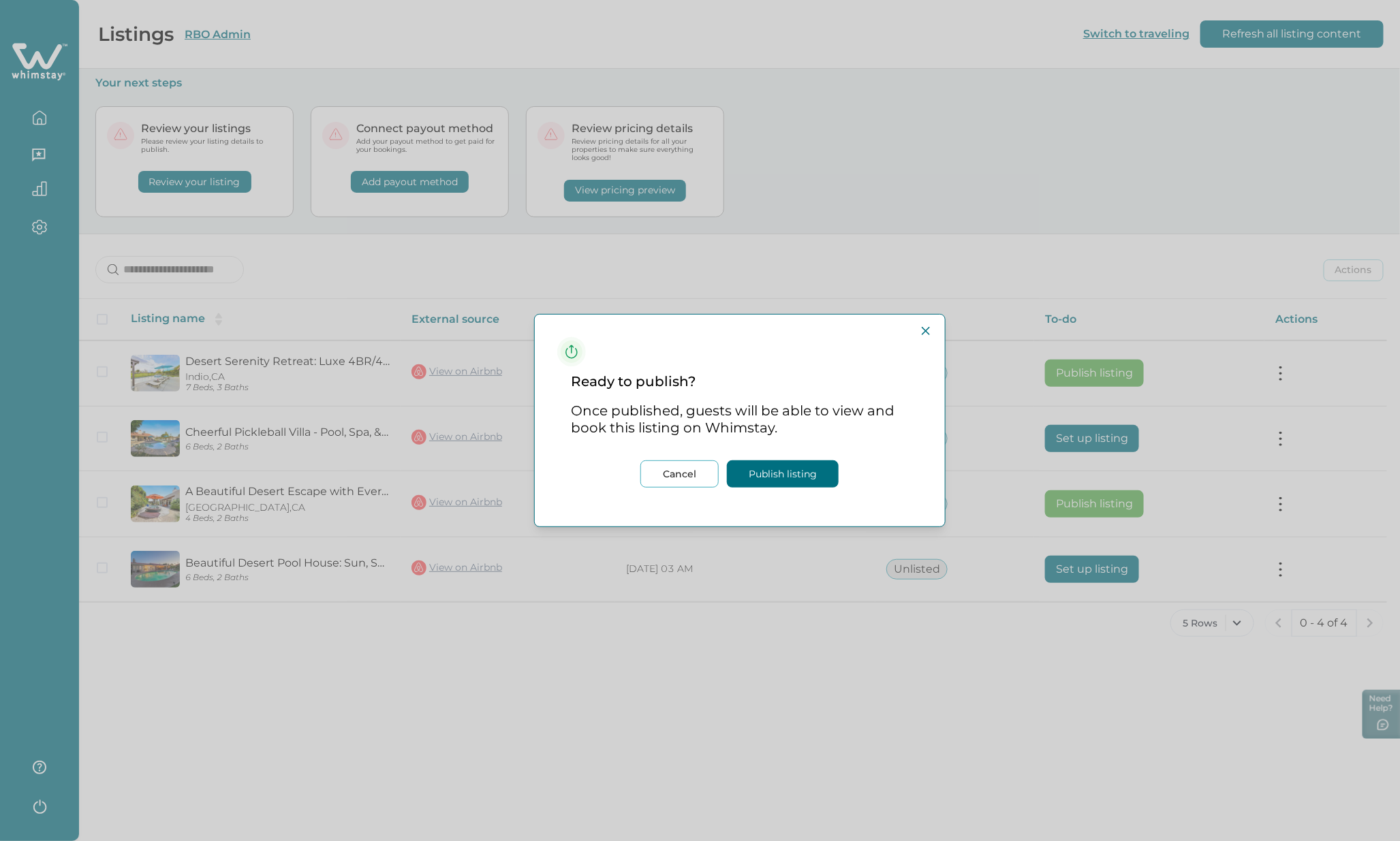
click at [784, 472] on button "Publish listing" at bounding box center [782, 473] width 112 height 27
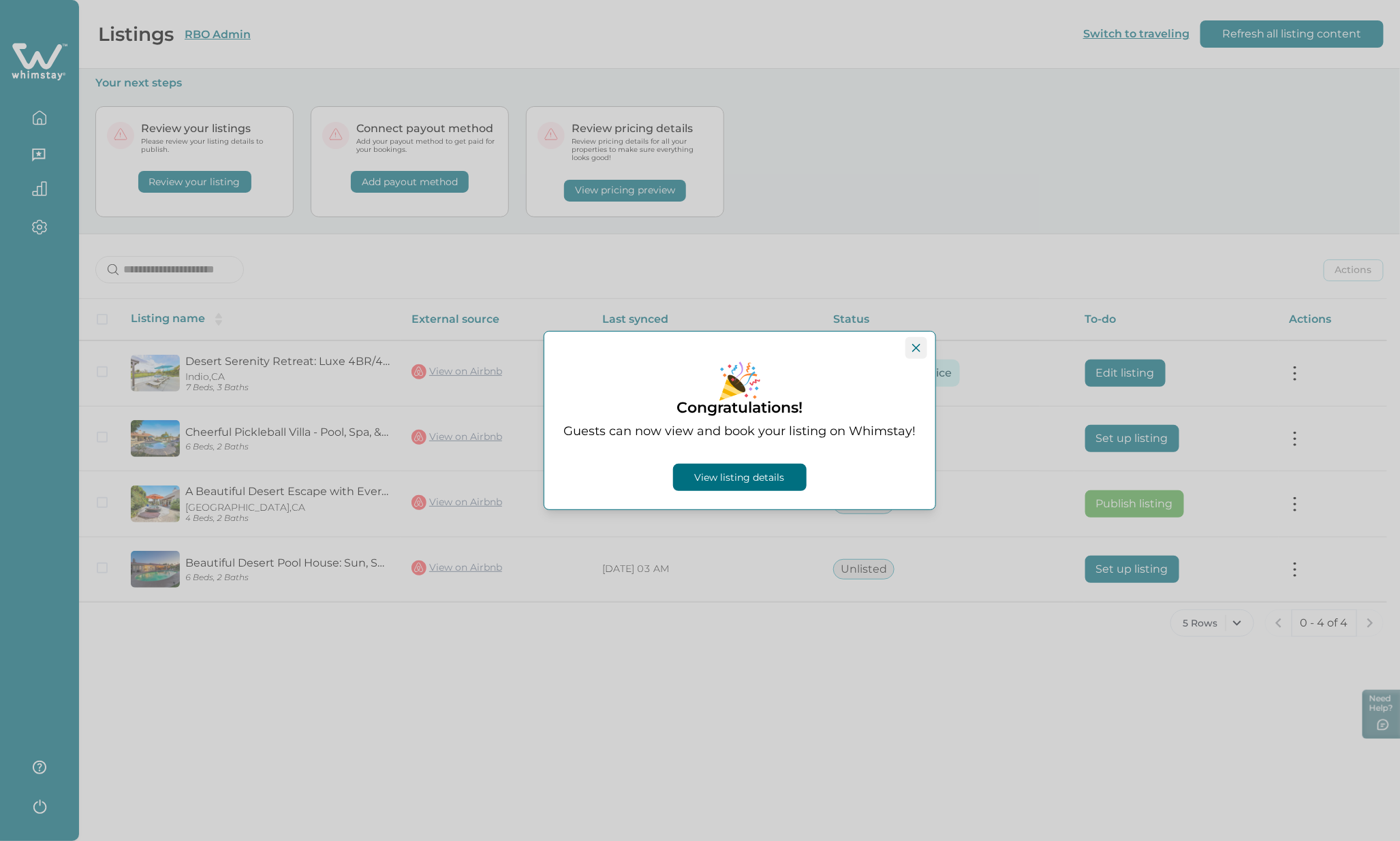
click at [917, 346] on icon "Close" at bounding box center [915, 347] width 8 height 8
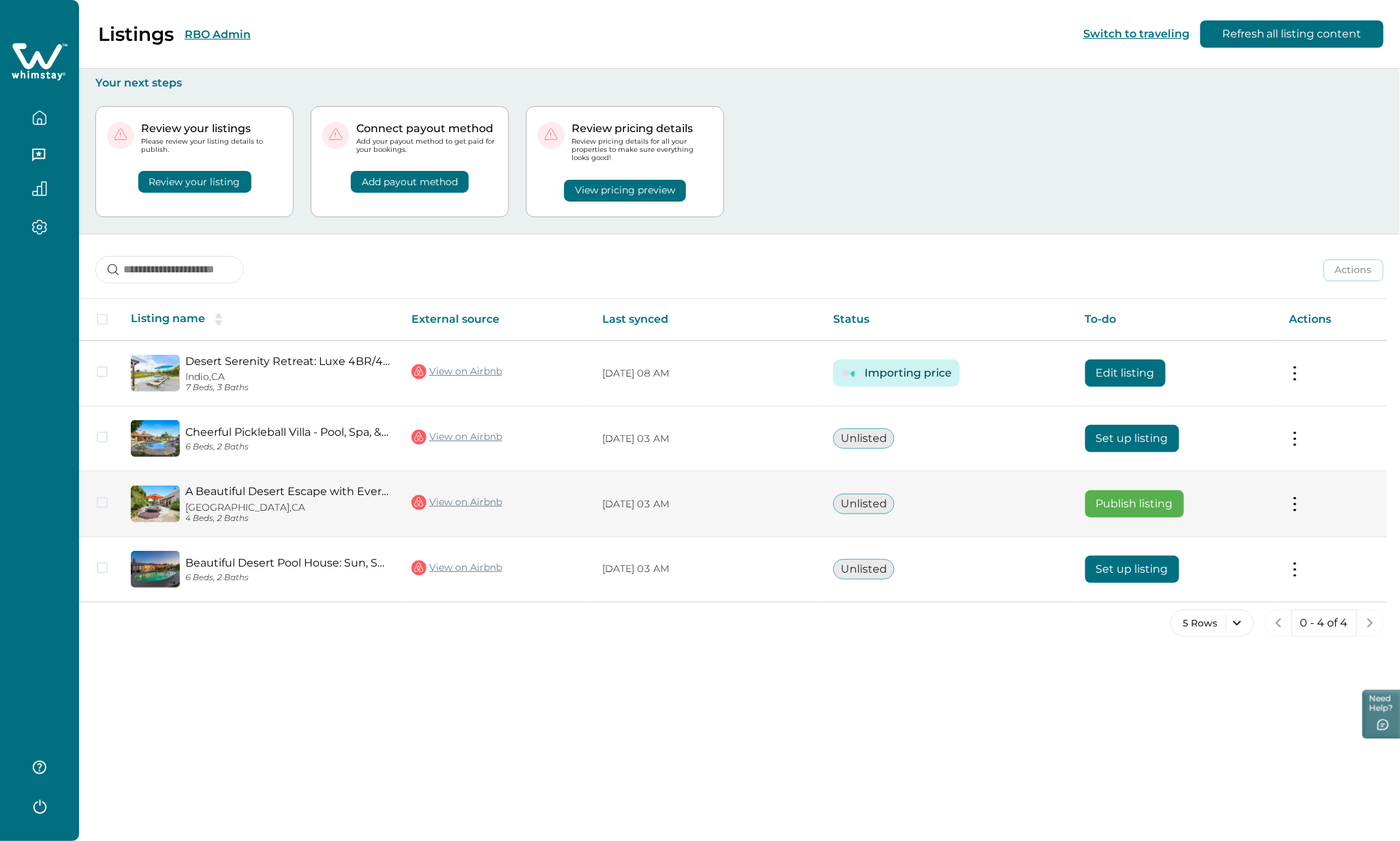
click at [1292, 502] on button at bounding box center [1295, 504] width 11 height 14
click at [1197, 591] on button "Publish listing" at bounding box center [1215, 592] width 156 height 25
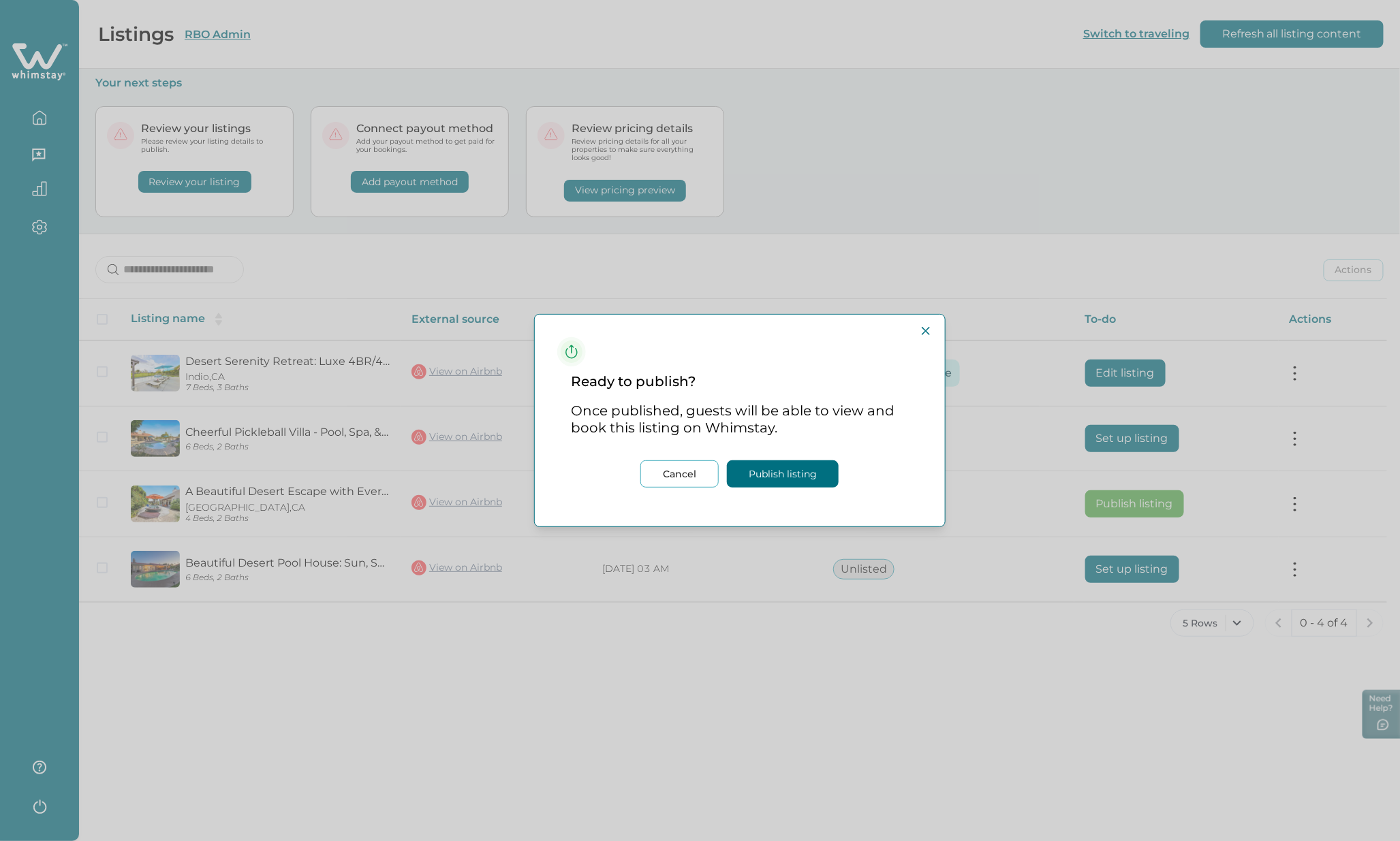
click at [793, 474] on button "Publish listing" at bounding box center [782, 473] width 112 height 27
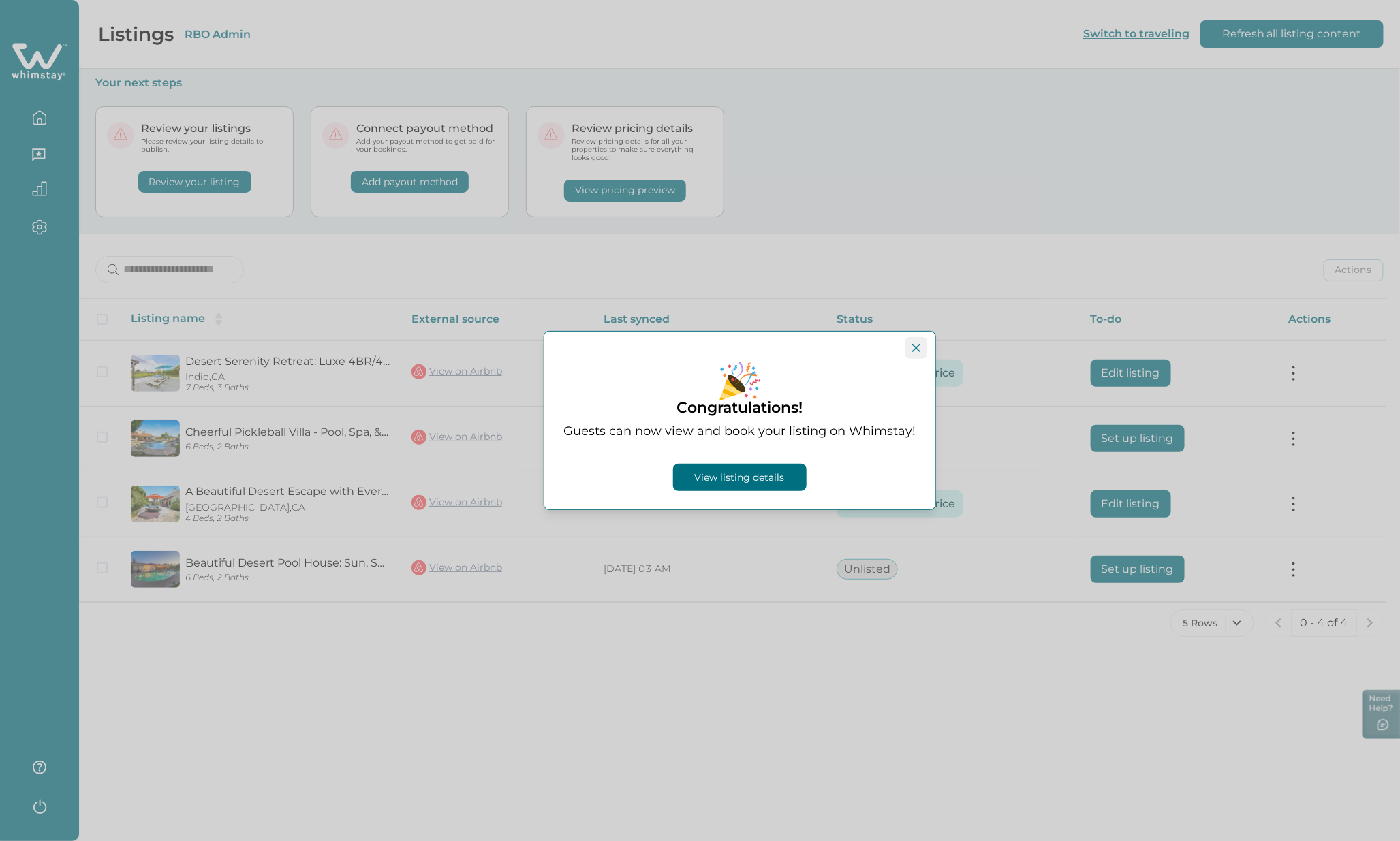
click at [918, 346] on icon "Close" at bounding box center [915, 347] width 8 height 8
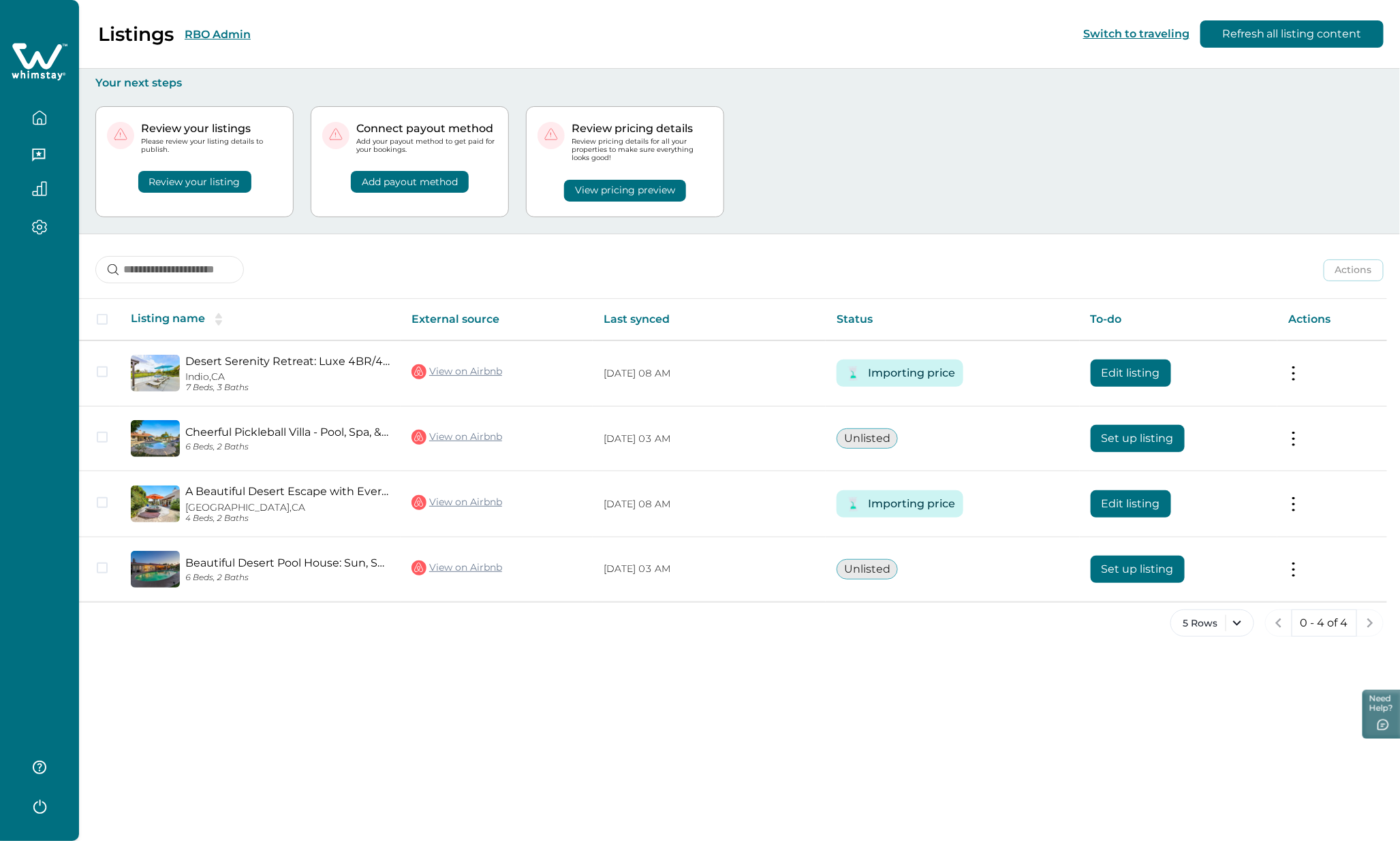
click at [226, 35] on button "RBO Admin" at bounding box center [217, 34] width 66 height 13
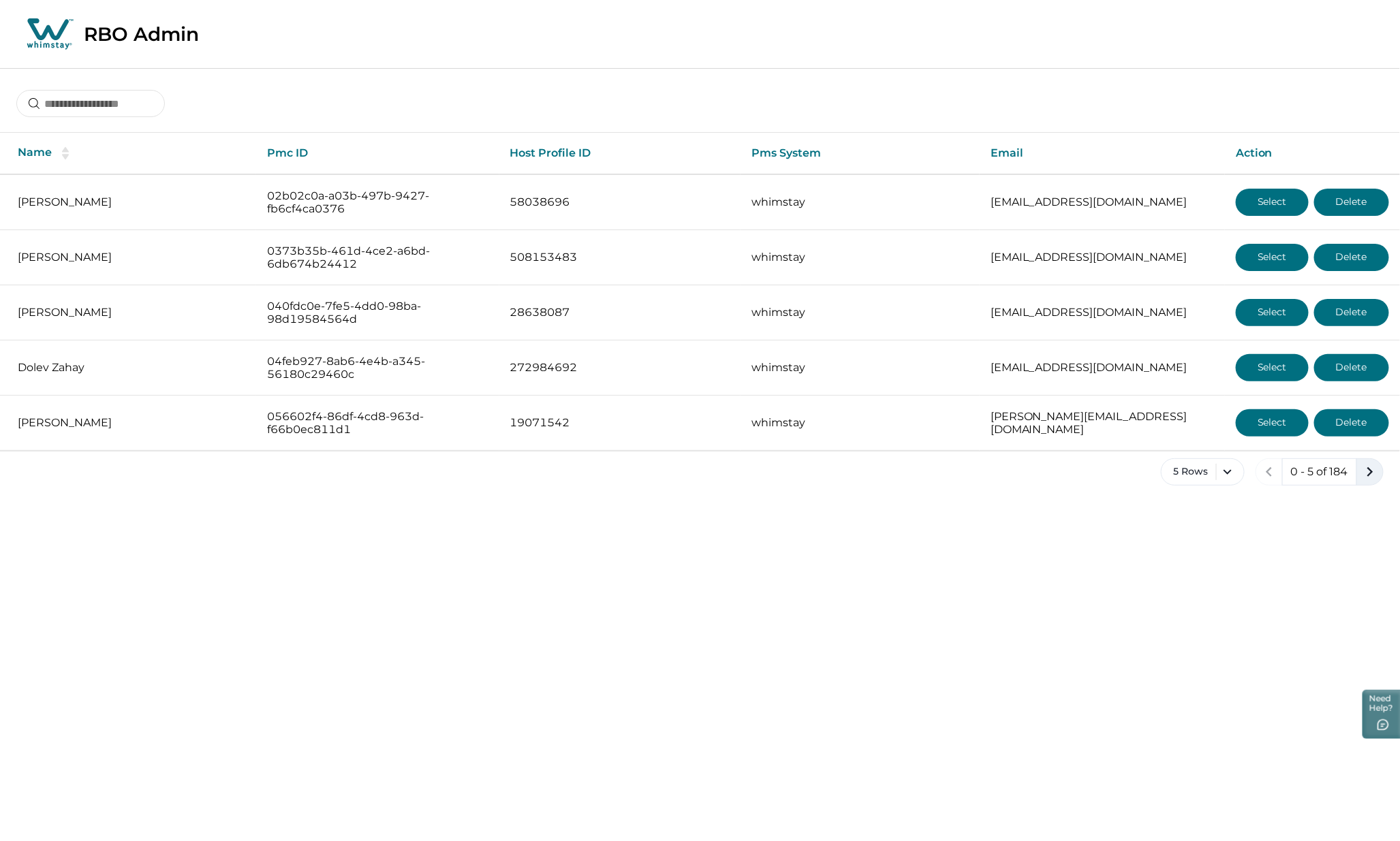
click at [1367, 469] on icon "next page" at bounding box center [1369, 471] width 19 height 19
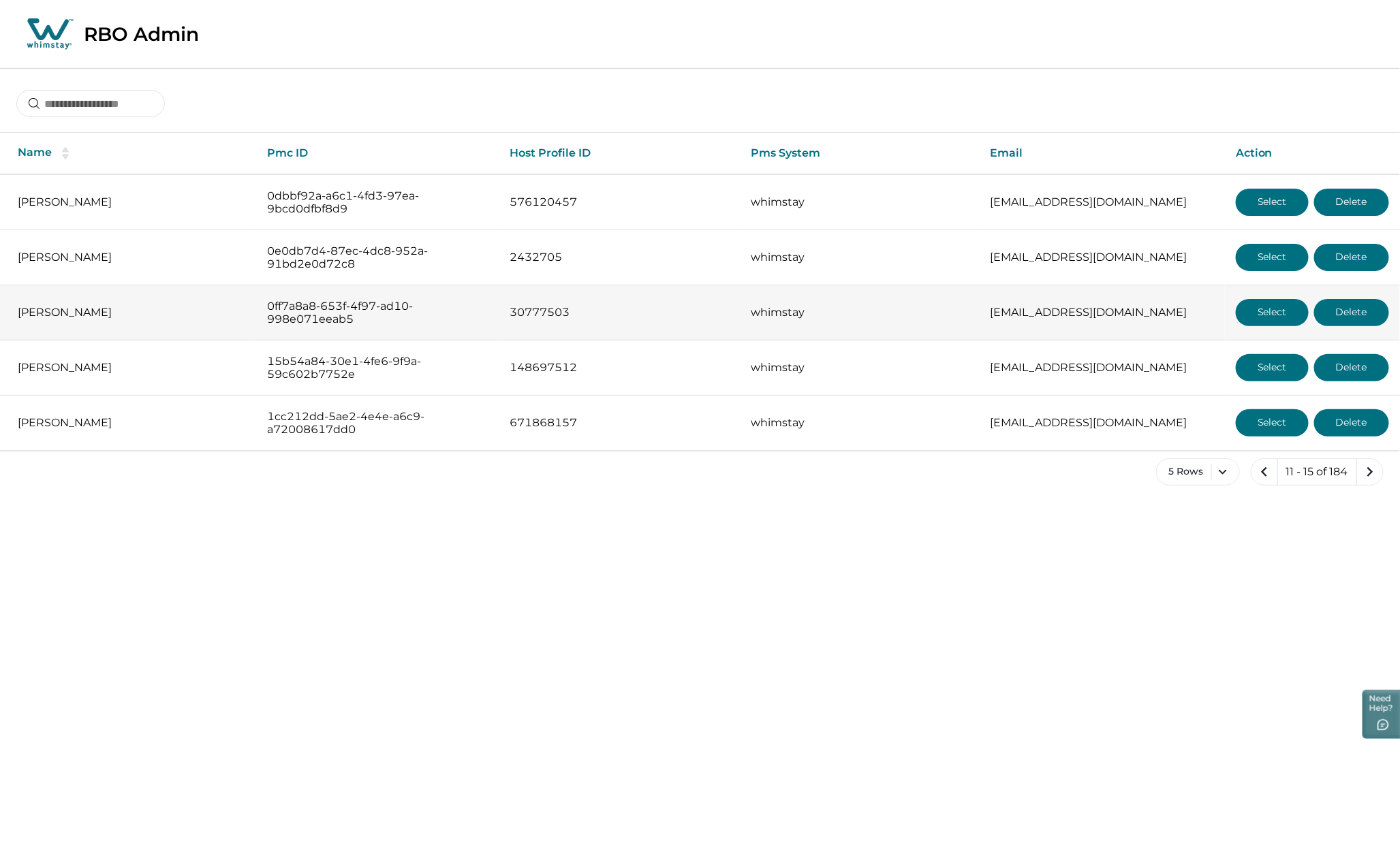
click at [1274, 311] on button "Select" at bounding box center [1271, 311] width 73 height 27
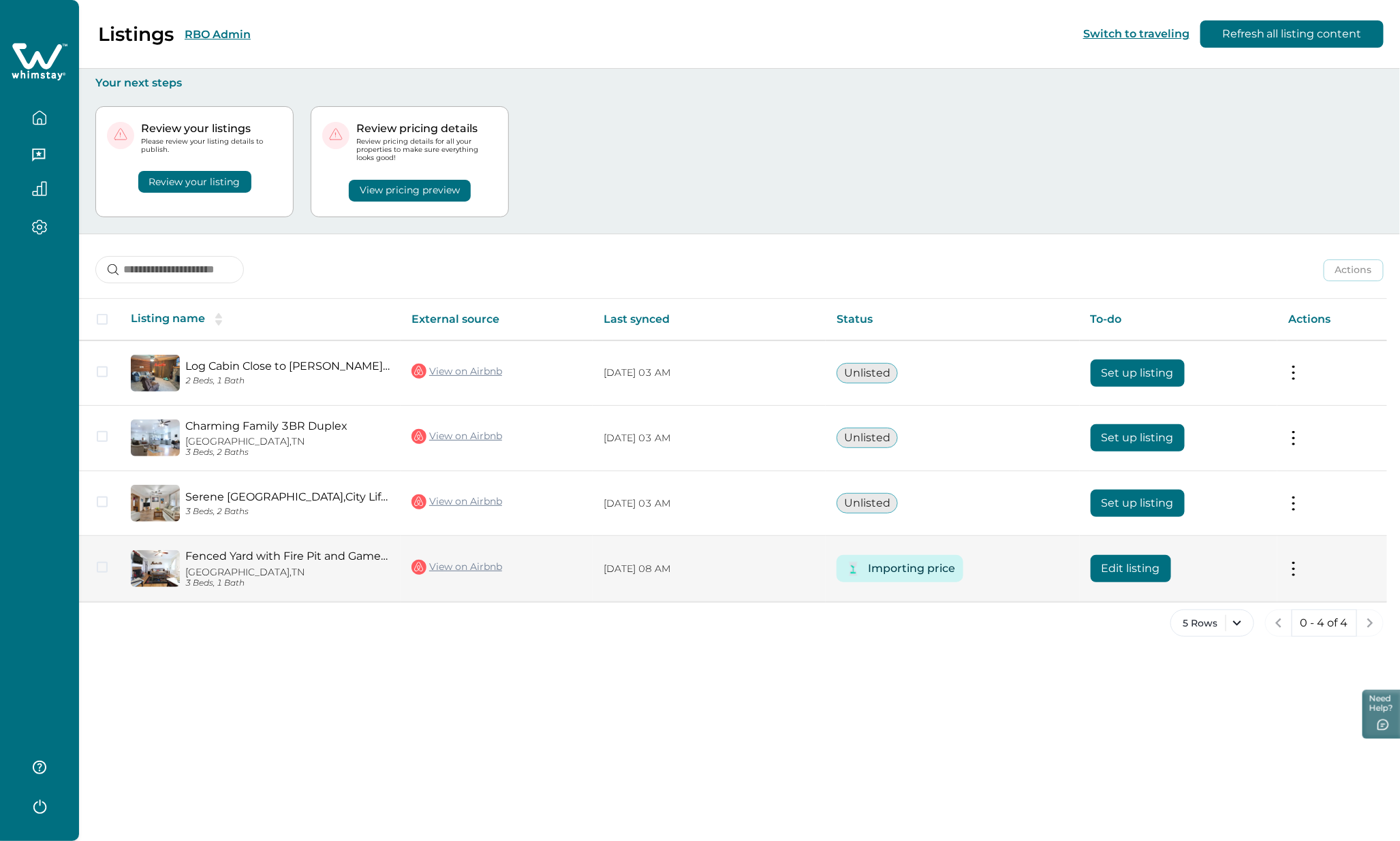
click at [1123, 569] on button "Edit listing" at bounding box center [1130, 567] width 80 height 27
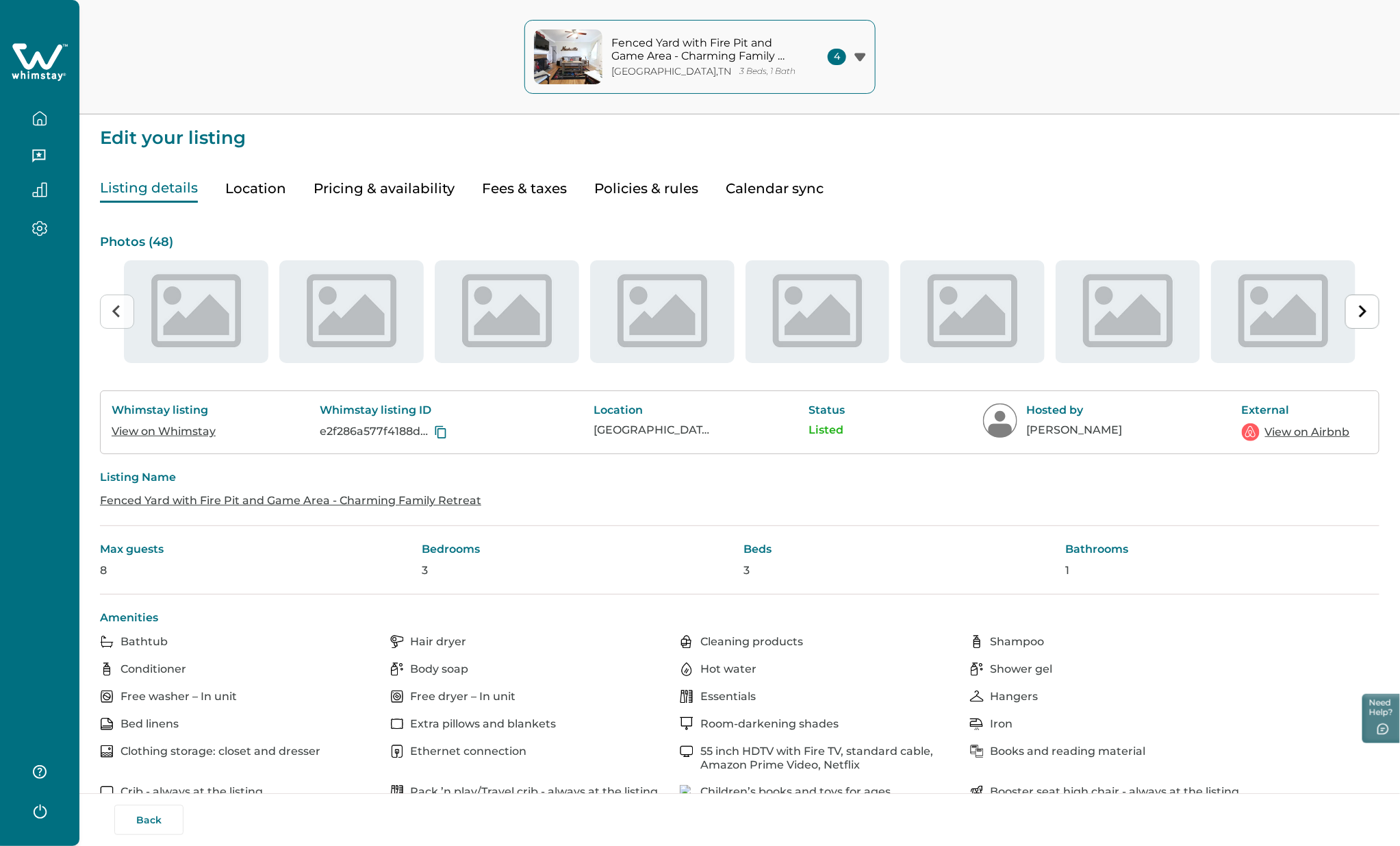
type input "**"
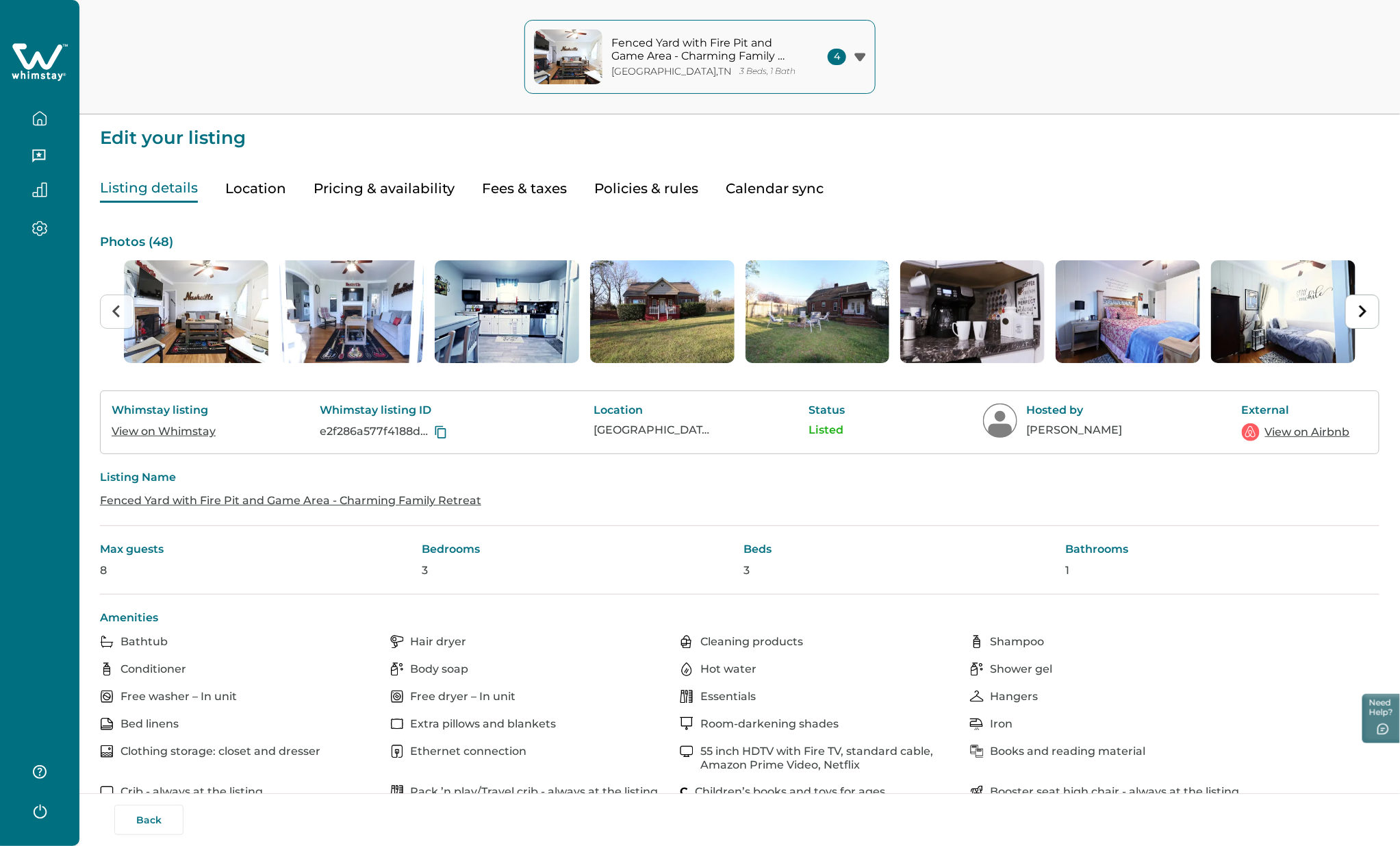
click at [357, 187] on button "Pricing & availability" at bounding box center [384, 189] width 141 height 28
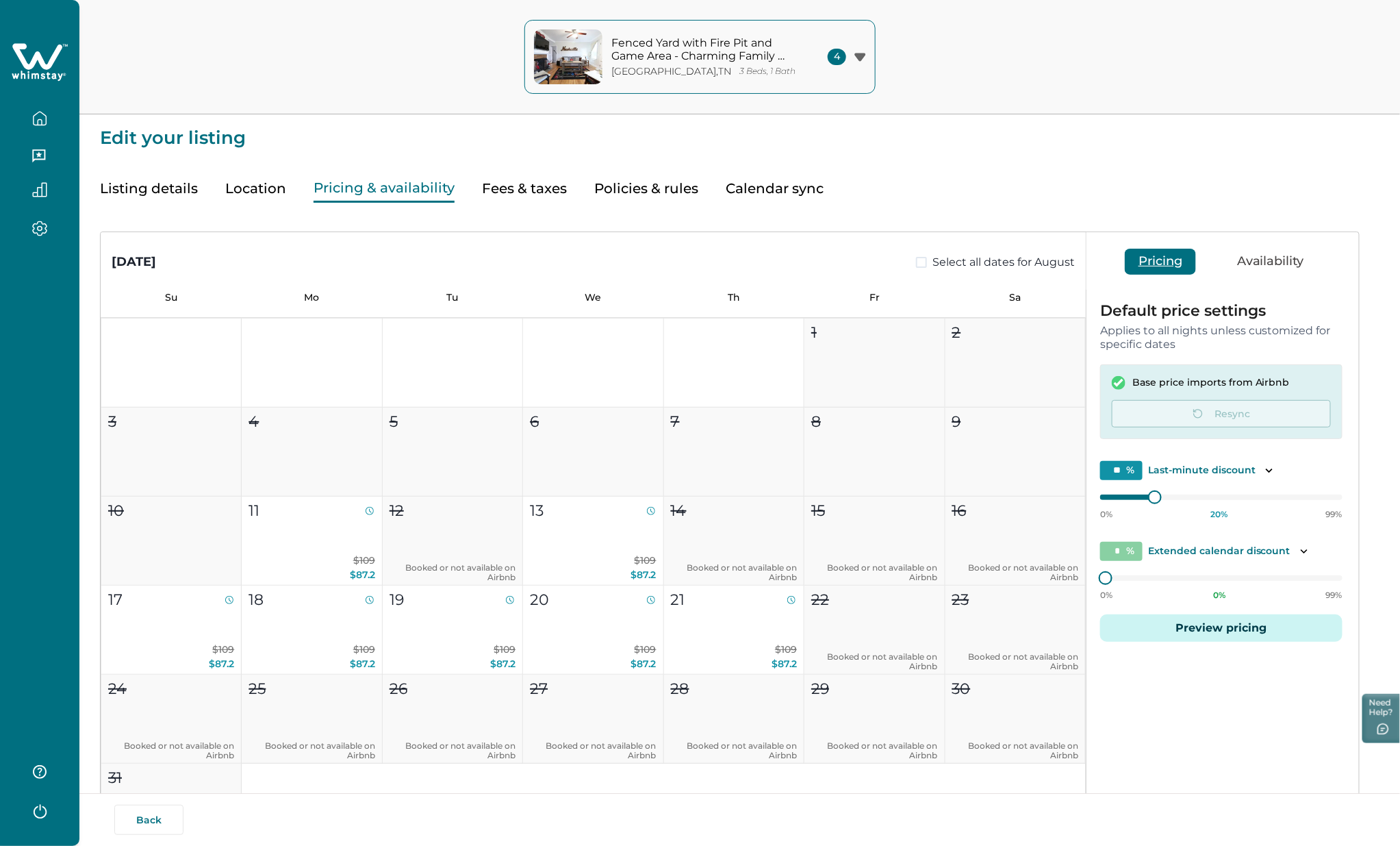
click at [526, 183] on button "Fees & taxes" at bounding box center [524, 189] width 85 height 28
type input "**"
type input "*****"
type input "***"
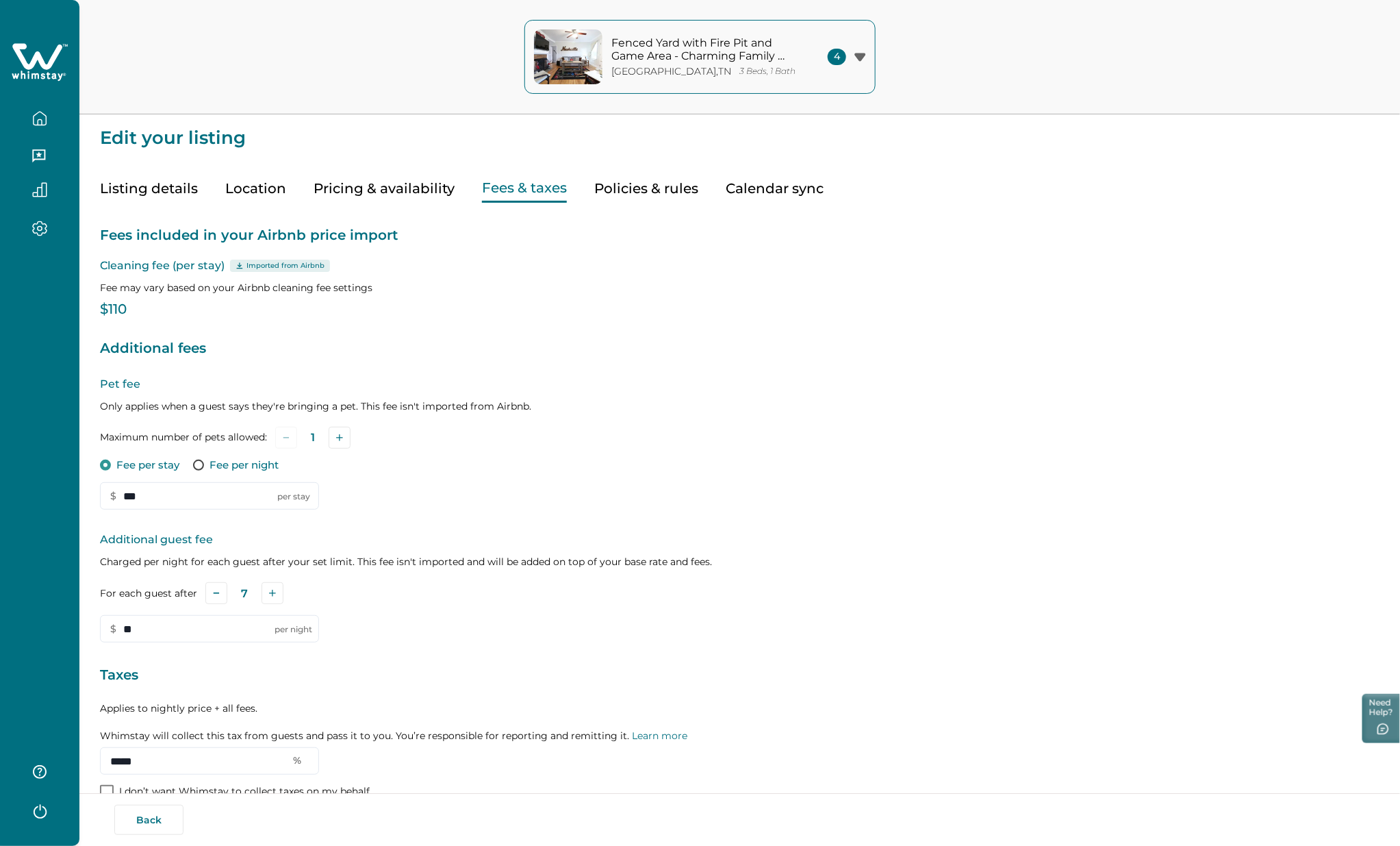
click at [390, 192] on button "Pricing & availability" at bounding box center [384, 189] width 141 height 28
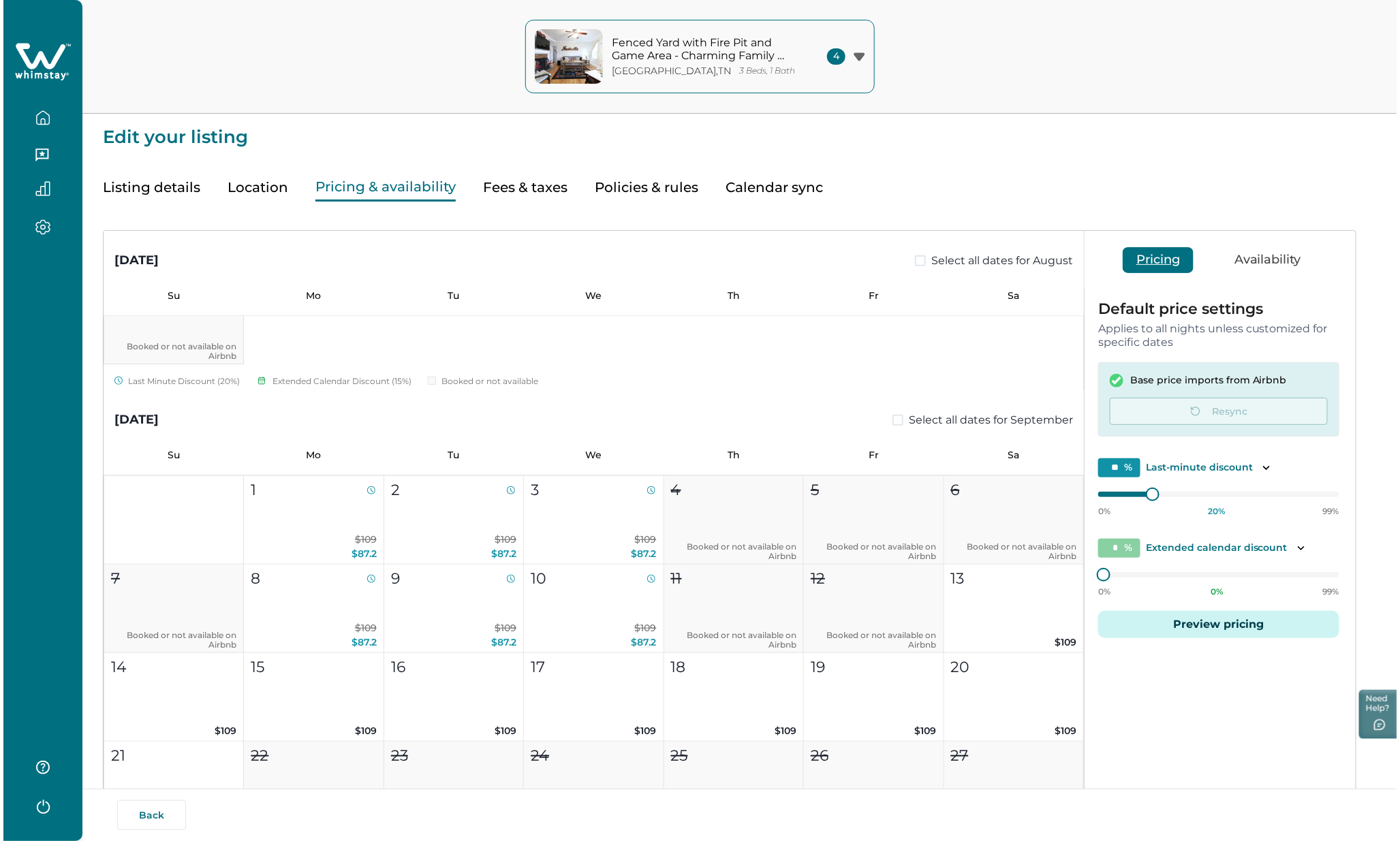
scroll to position [454, 0]
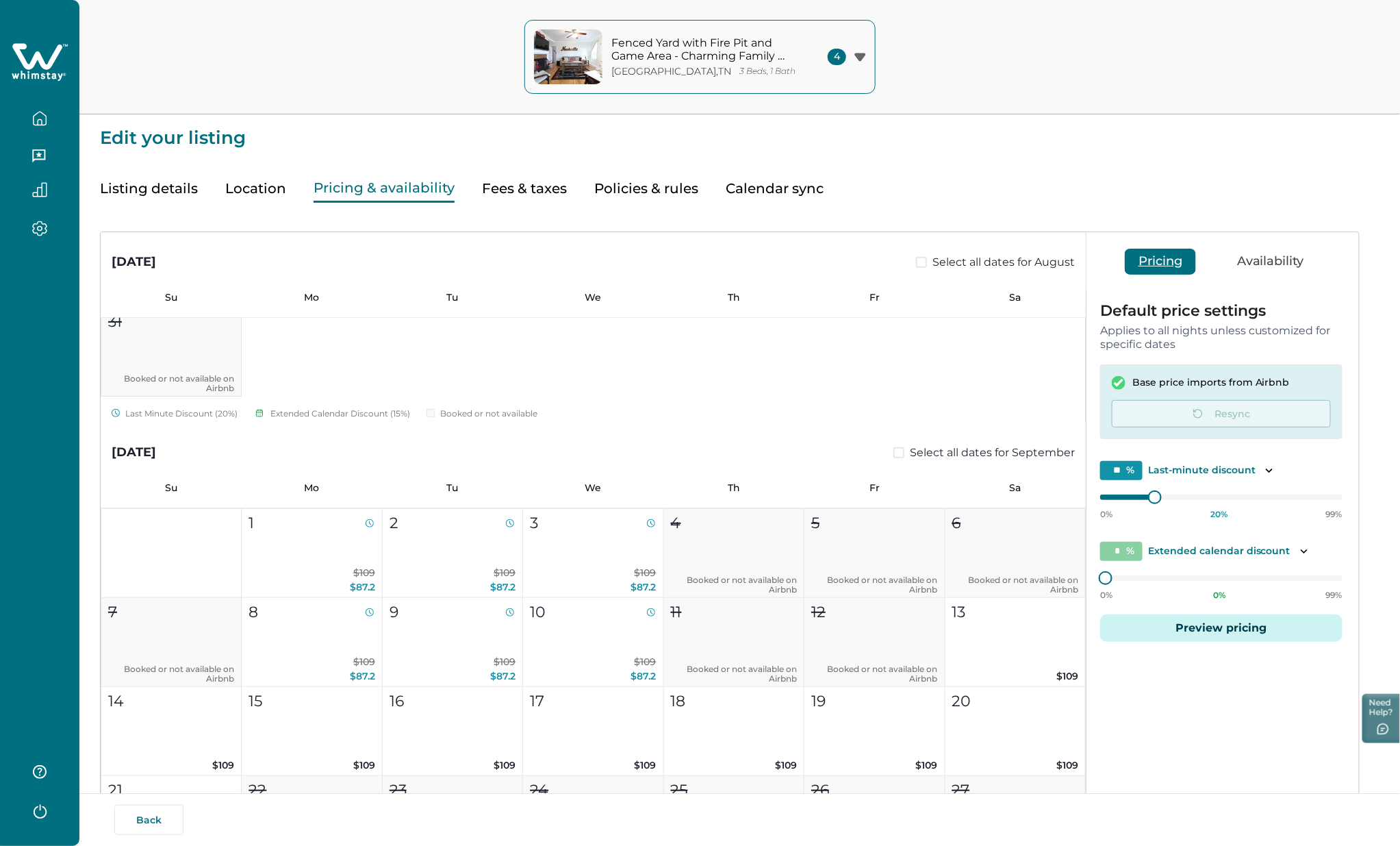
drag, startPoint x: 149, startPoint y: 819, endPoint x: 165, endPoint y: 821, distance: 16.1
click at [149, 819] on button "Back" at bounding box center [149, 820] width 69 height 30
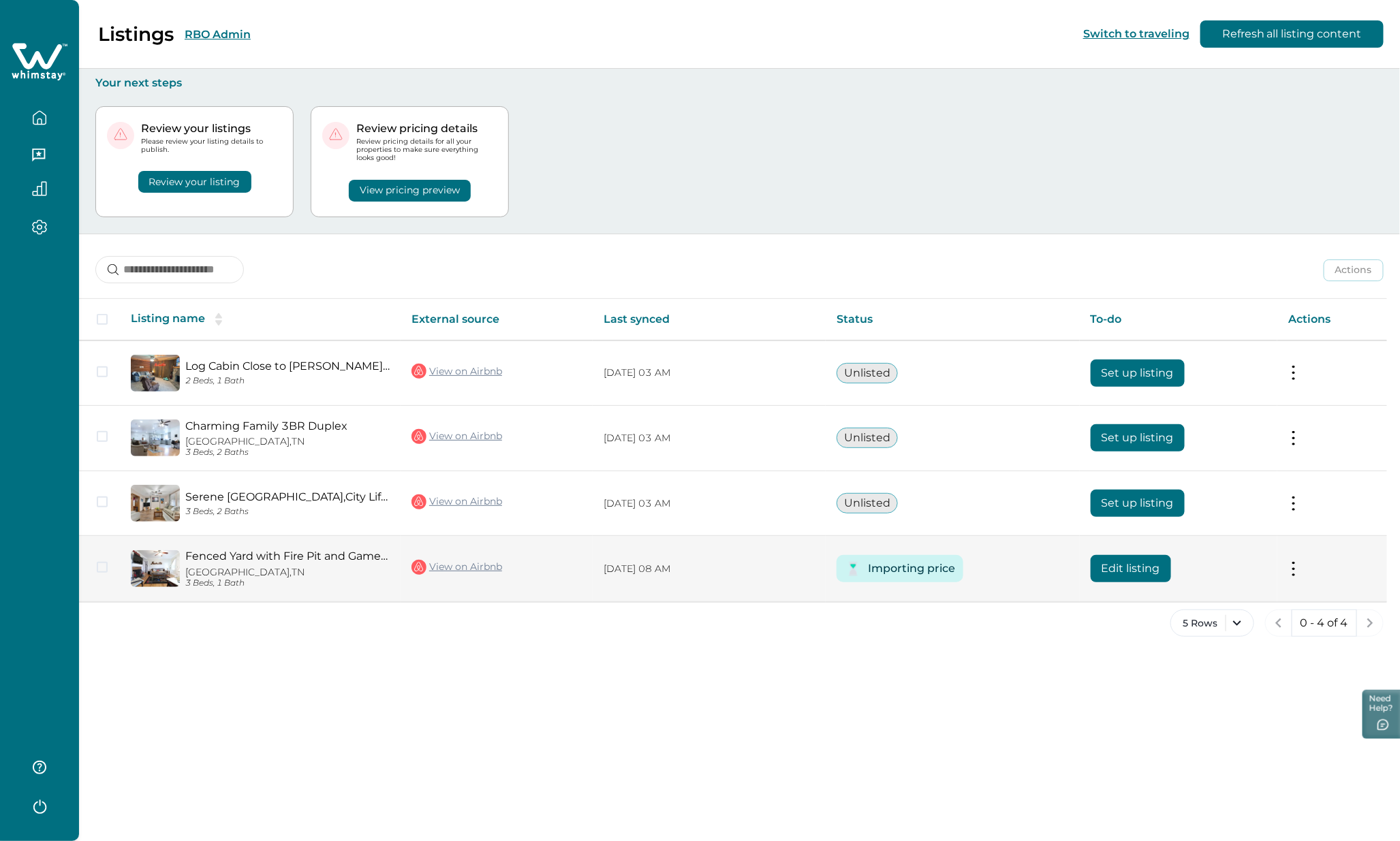
click at [1139, 573] on button "Edit listing" at bounding box center [1130, 567] width 80 height 27
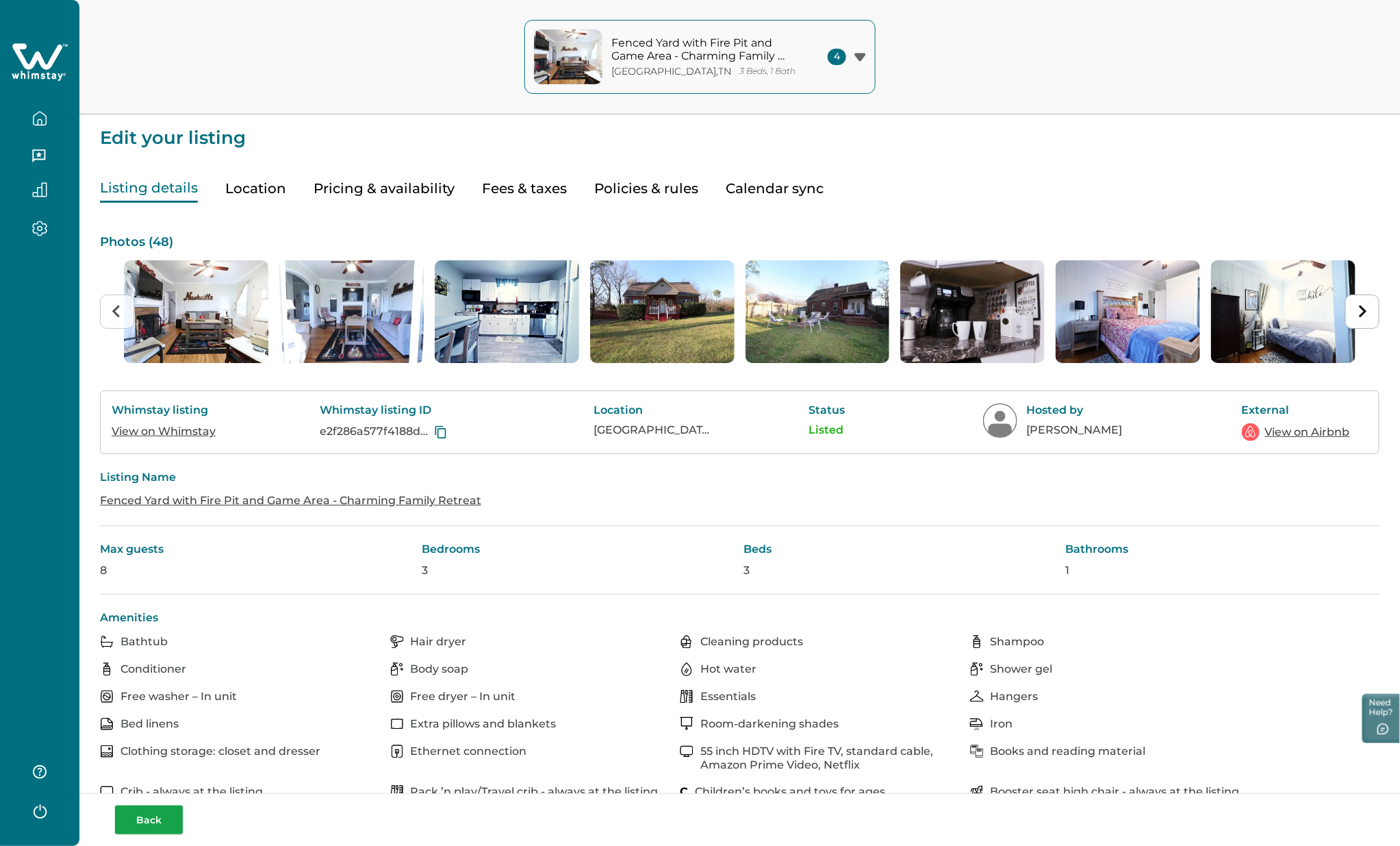
click at [152, 818] on button "Back" at bounding box center [149, 820] width 69 height 30
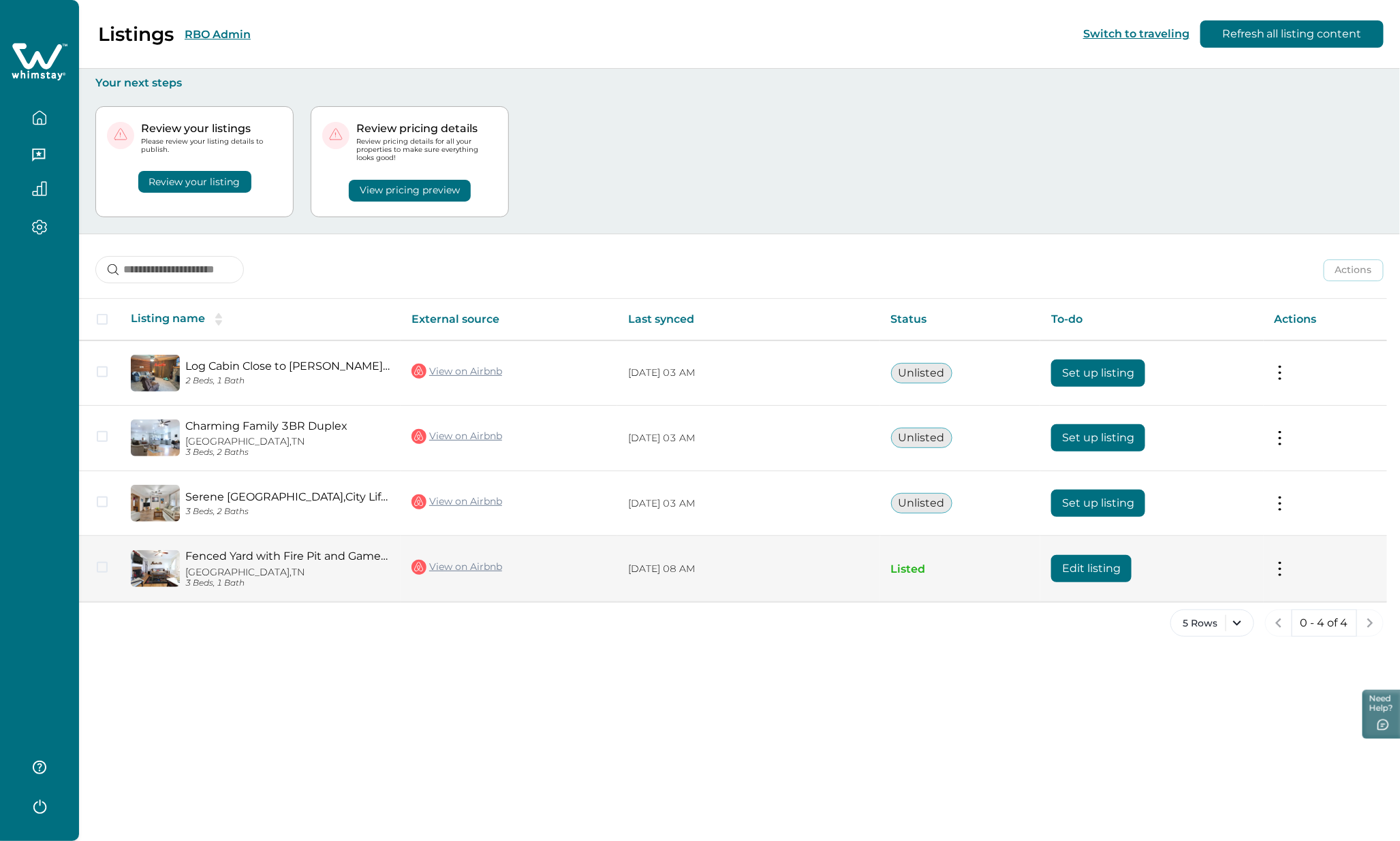
click at [1279, 562] on button at bounding box center [1280, 568] width 11 height 14
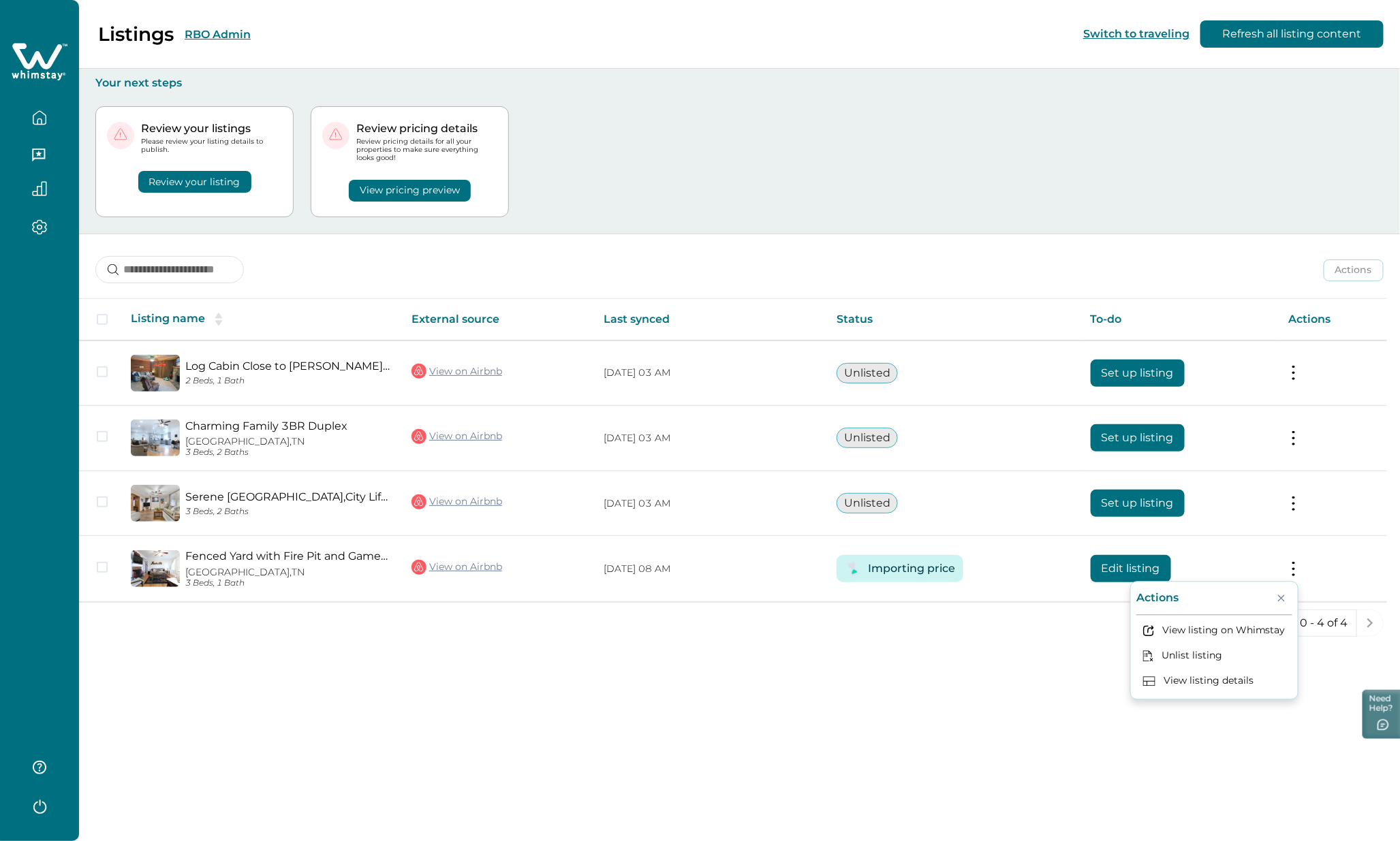
click at [974, 718] on div "Listings RBO Admin Switch to traveling Refresh all listing content Your next st…" at bounding box center [739, 420] width 1320 height 841
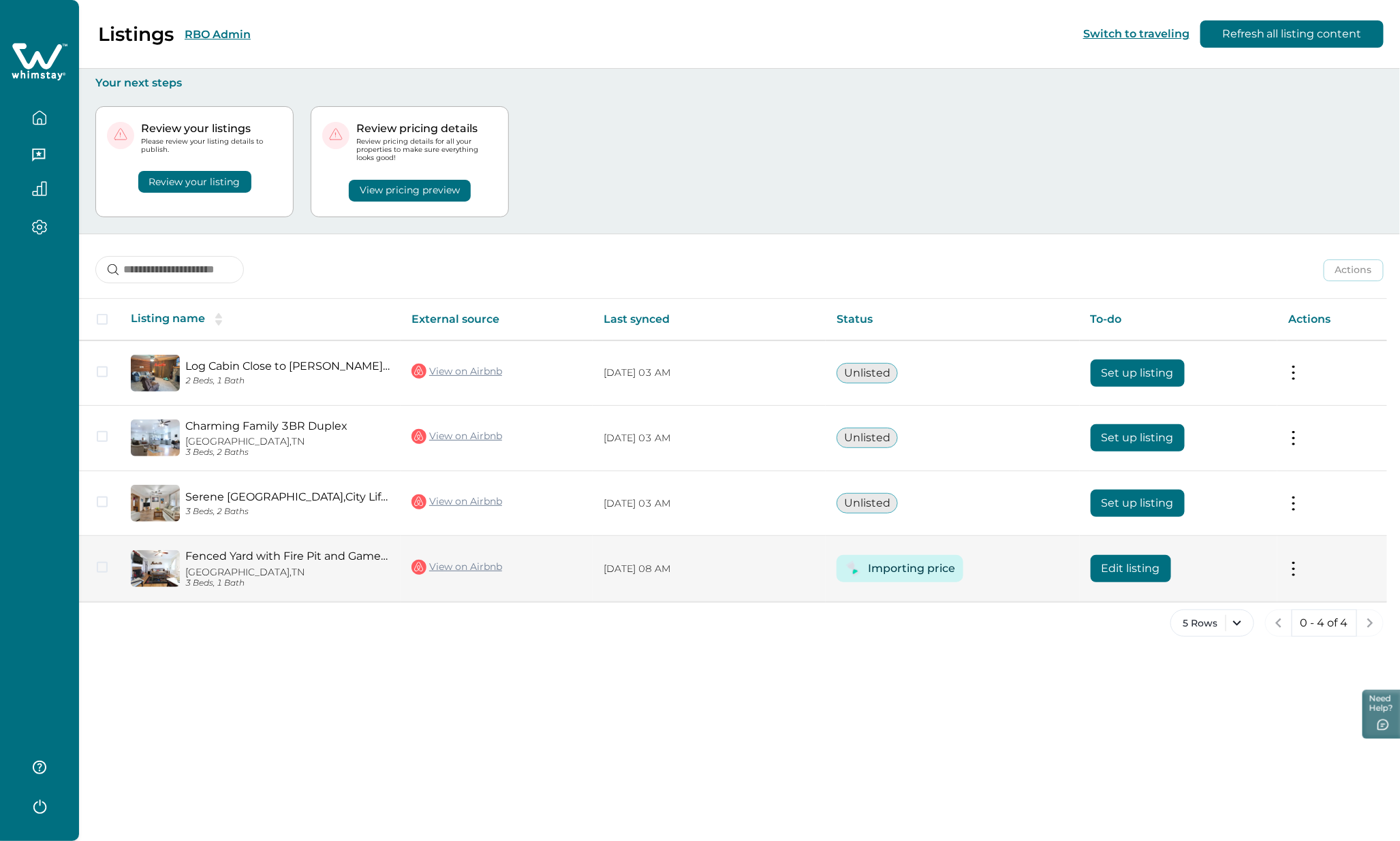
click at [1295, 566] on button at bounding box center [1294, 568] width 11 height 14
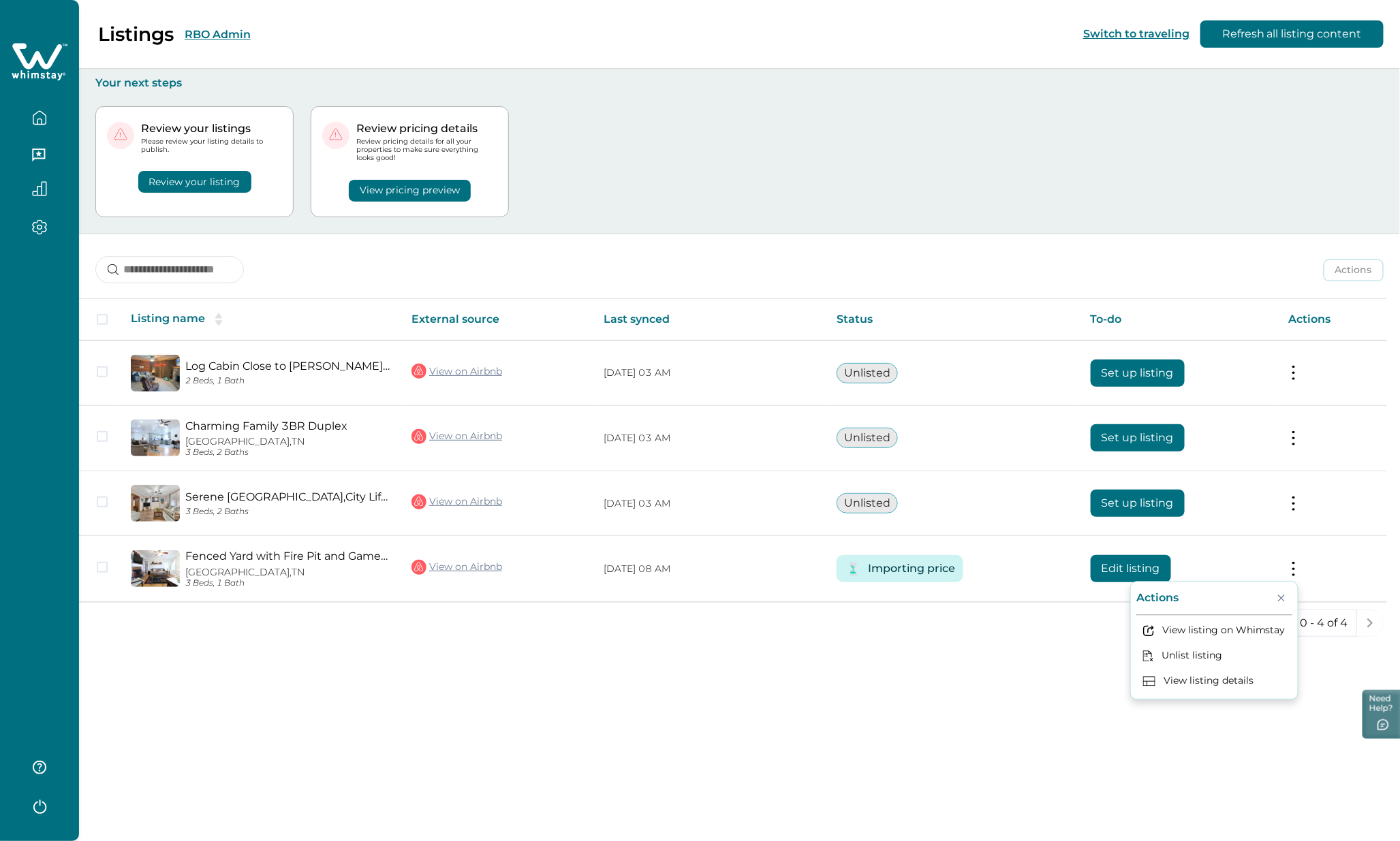
click at [1002, 697] on div "Listings RBO Admin Switch to traveling Refresh all listing content Your next st…" at bounding box center [739, 420] width 1320 height 841
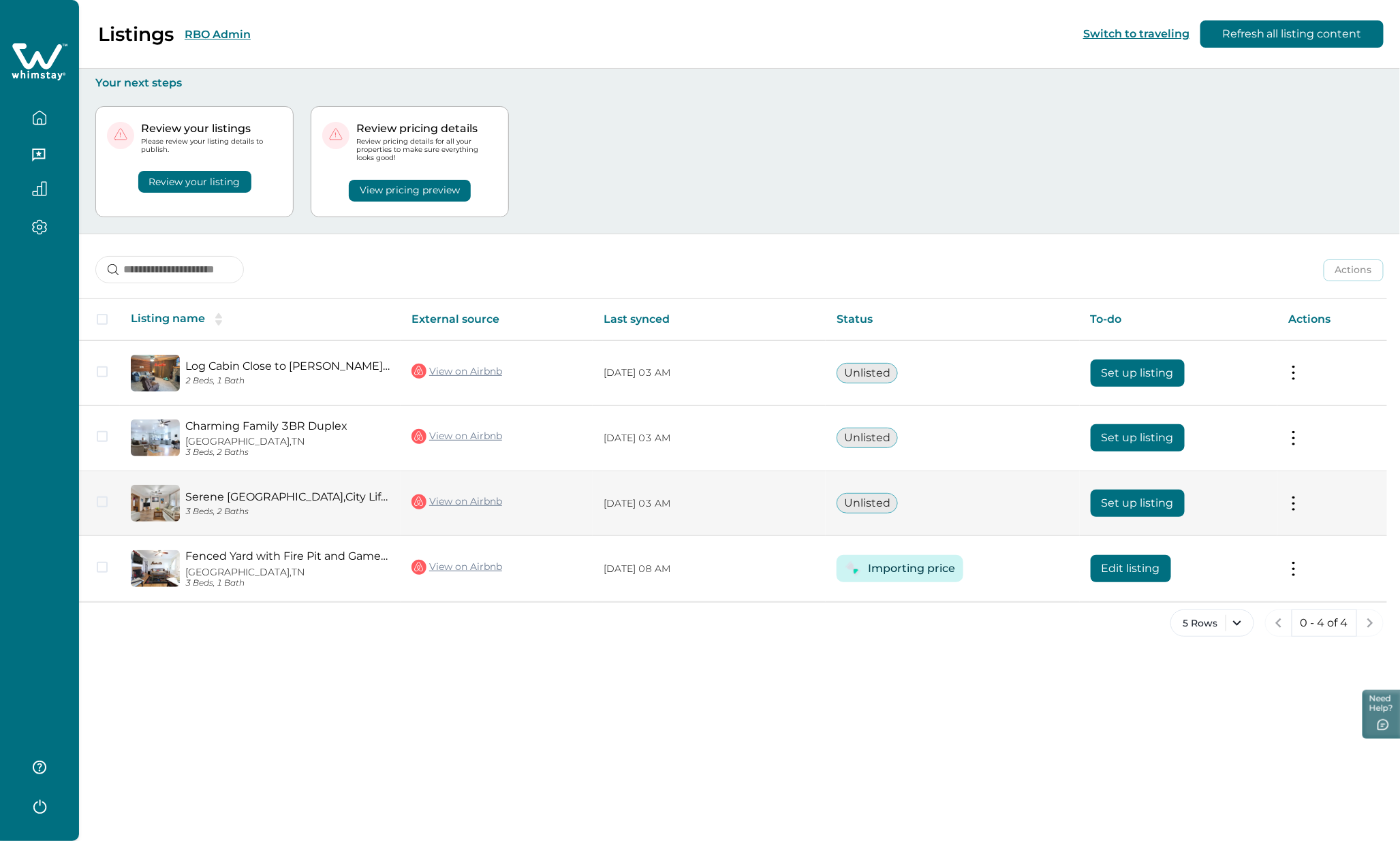
click at [1136, 500] on button "Set up listing" at bounding box center [1137, 503] width 94 height 27
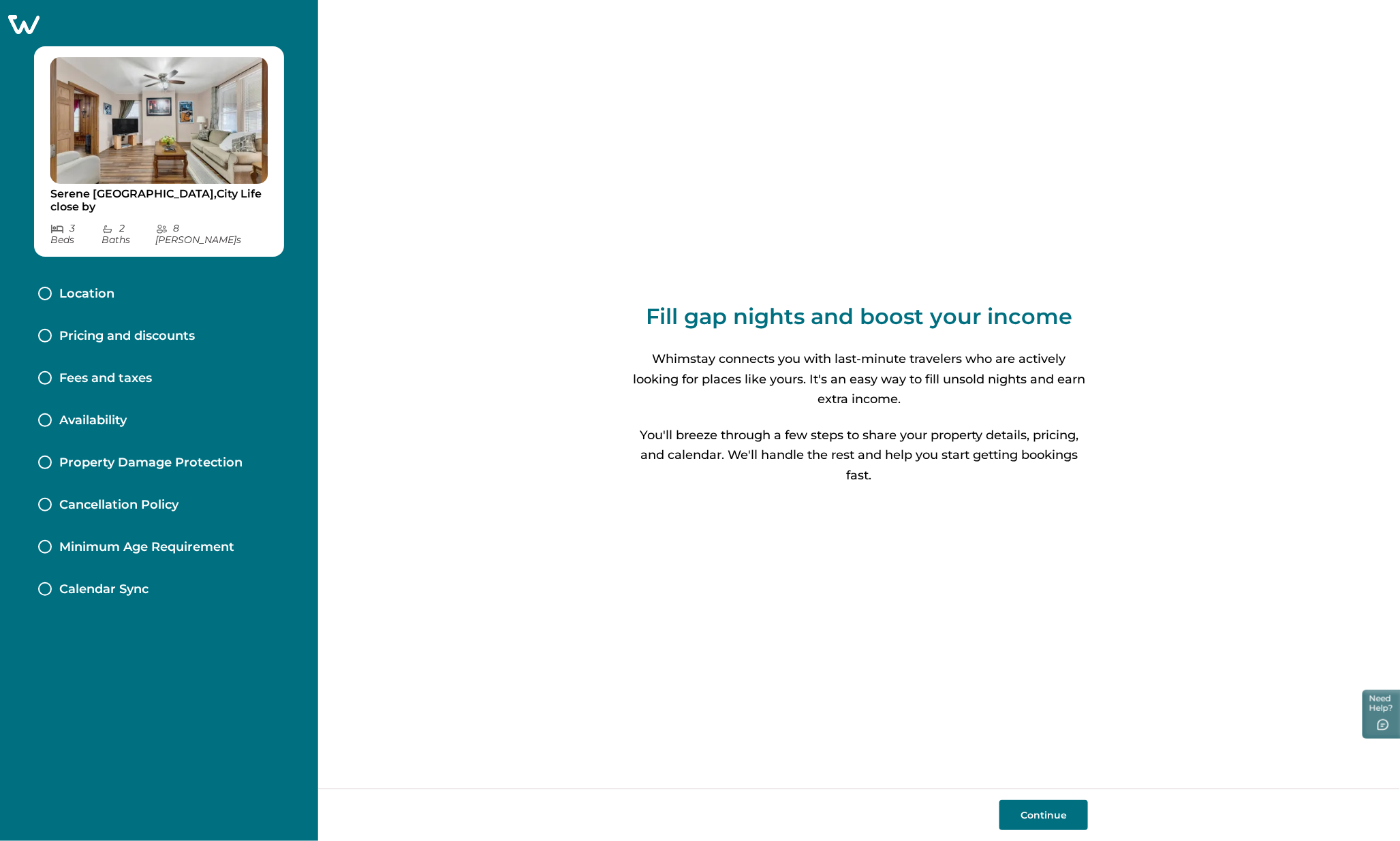
click at [37, 18] on icon at bounding box center [24, 24] width 31 height 19
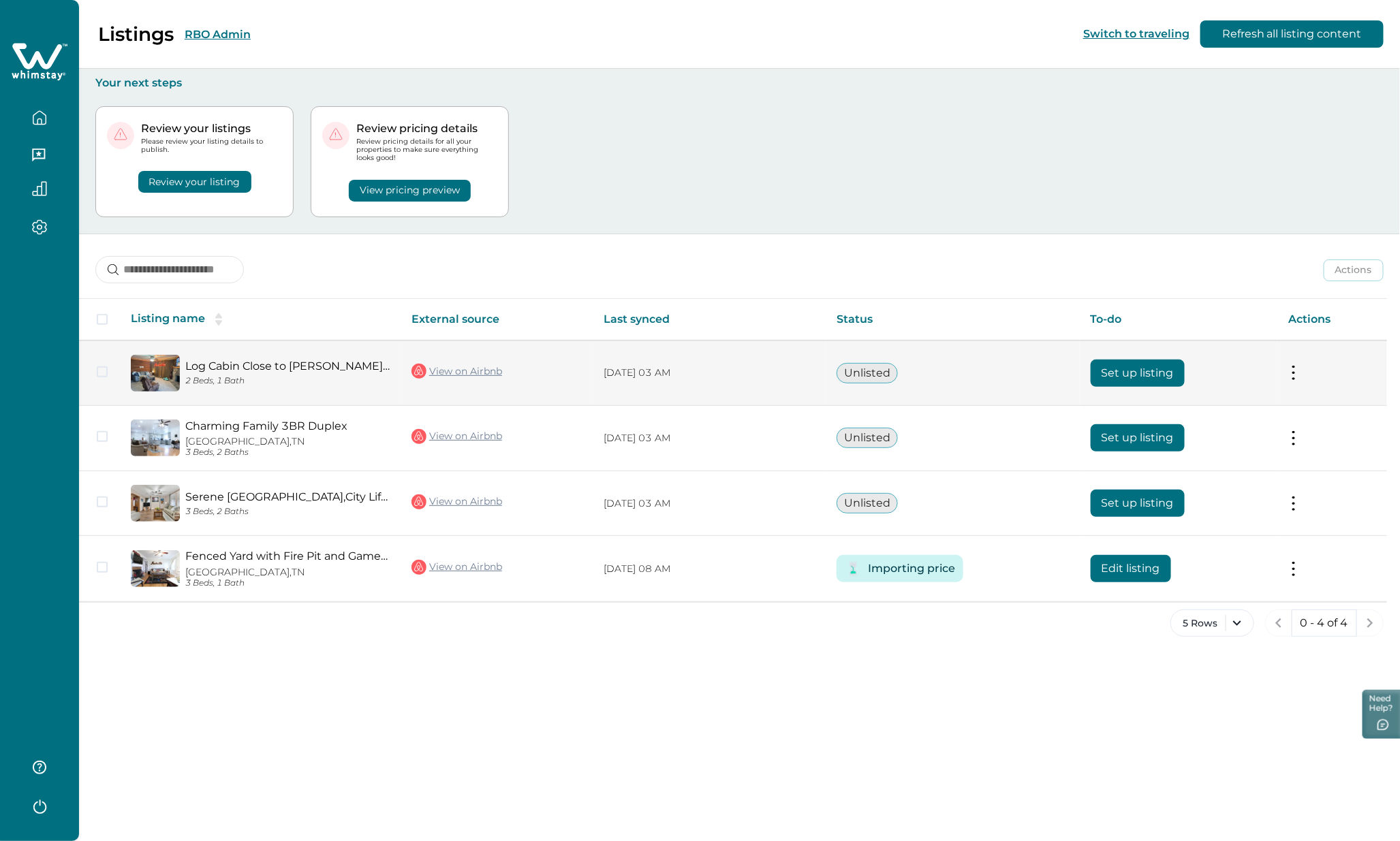
click at [1140, 372] on button "Set up listing" at bounding box center [1137, 372] width 94 height 27
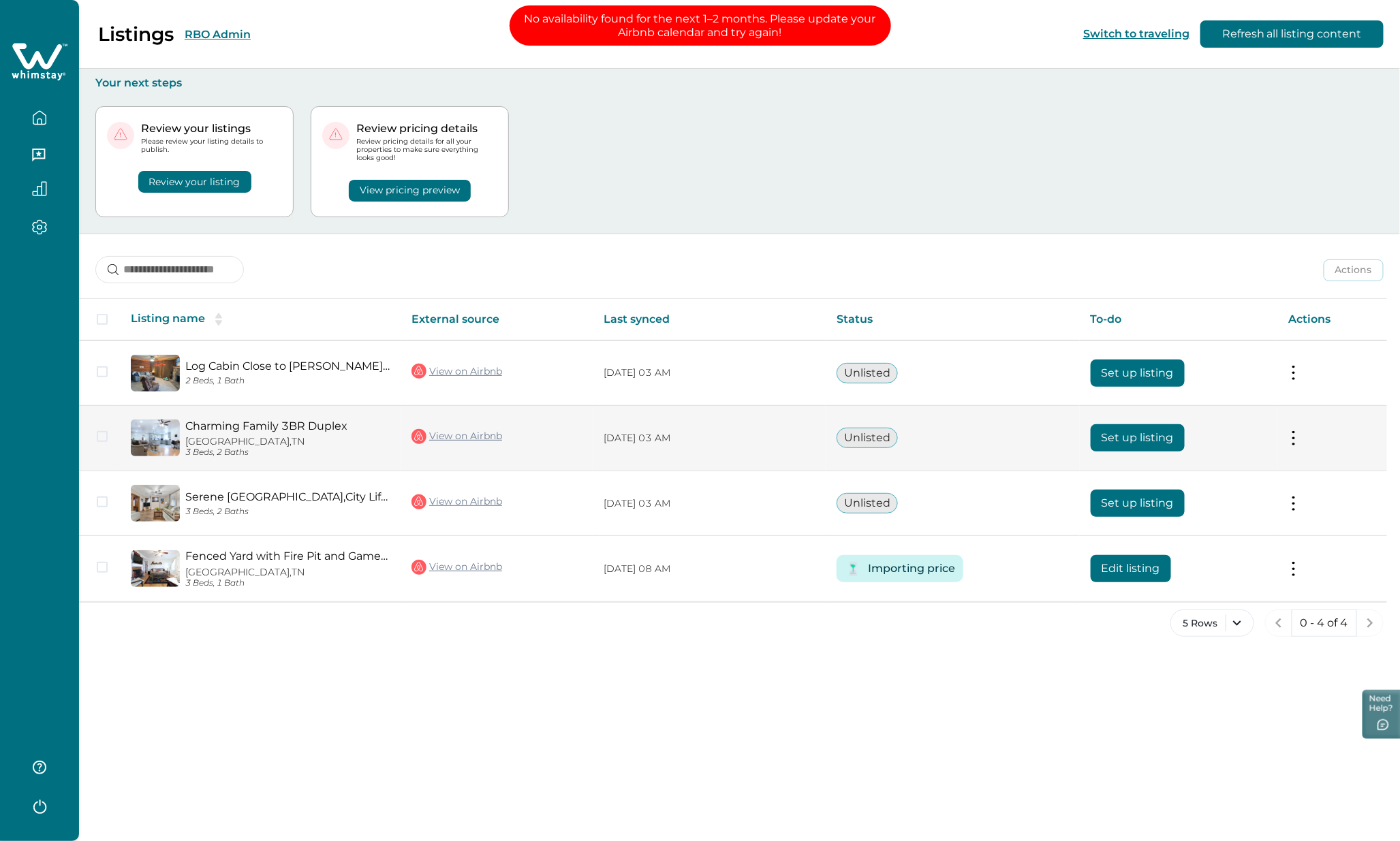
click at [1120, 435] on button "Set up listing" at bounding box center [1137, 437] width 94 height 27
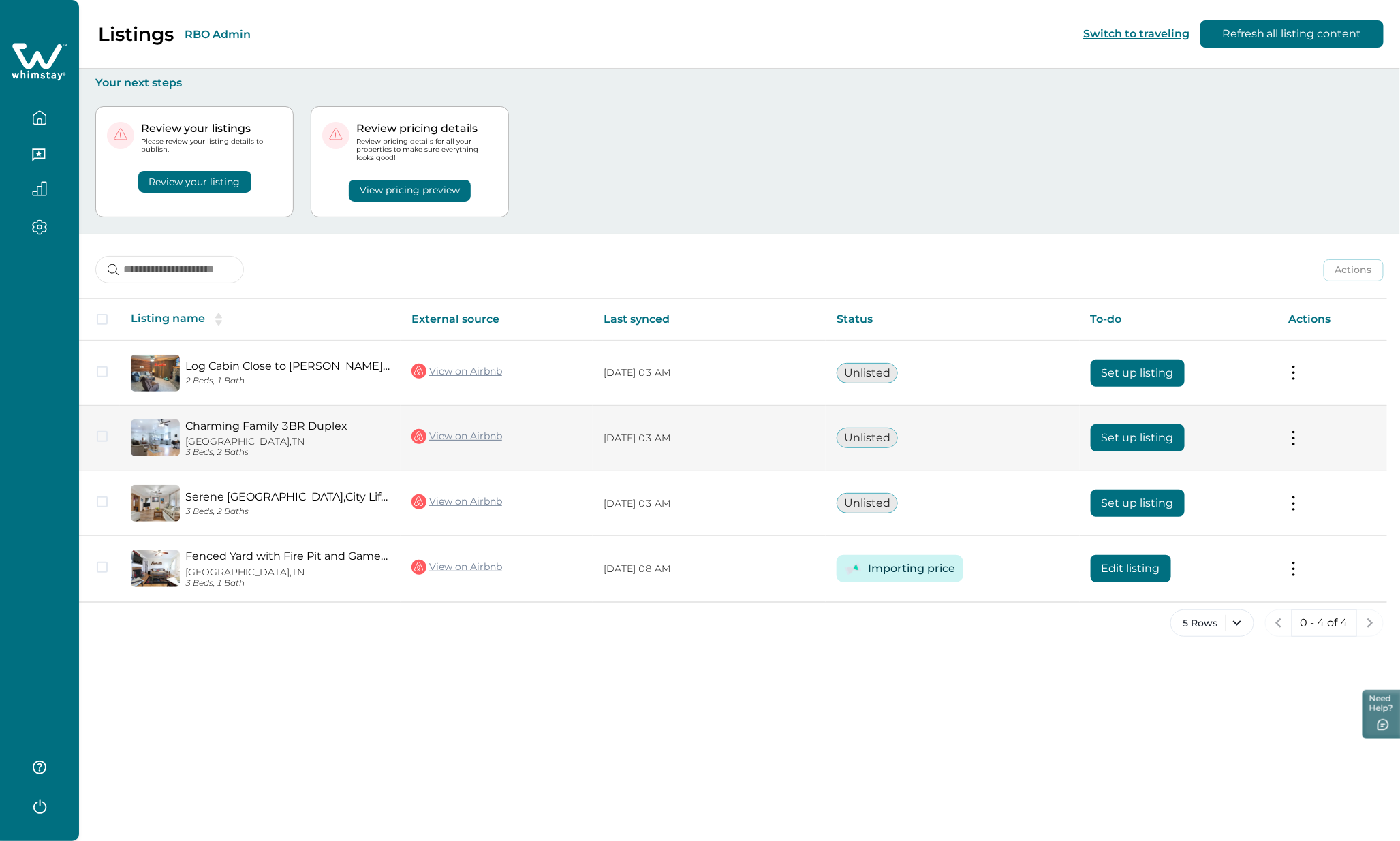
click at [1128, 436] on button "Set up listing" at bounding box center [1137, 437] width 94 height 27
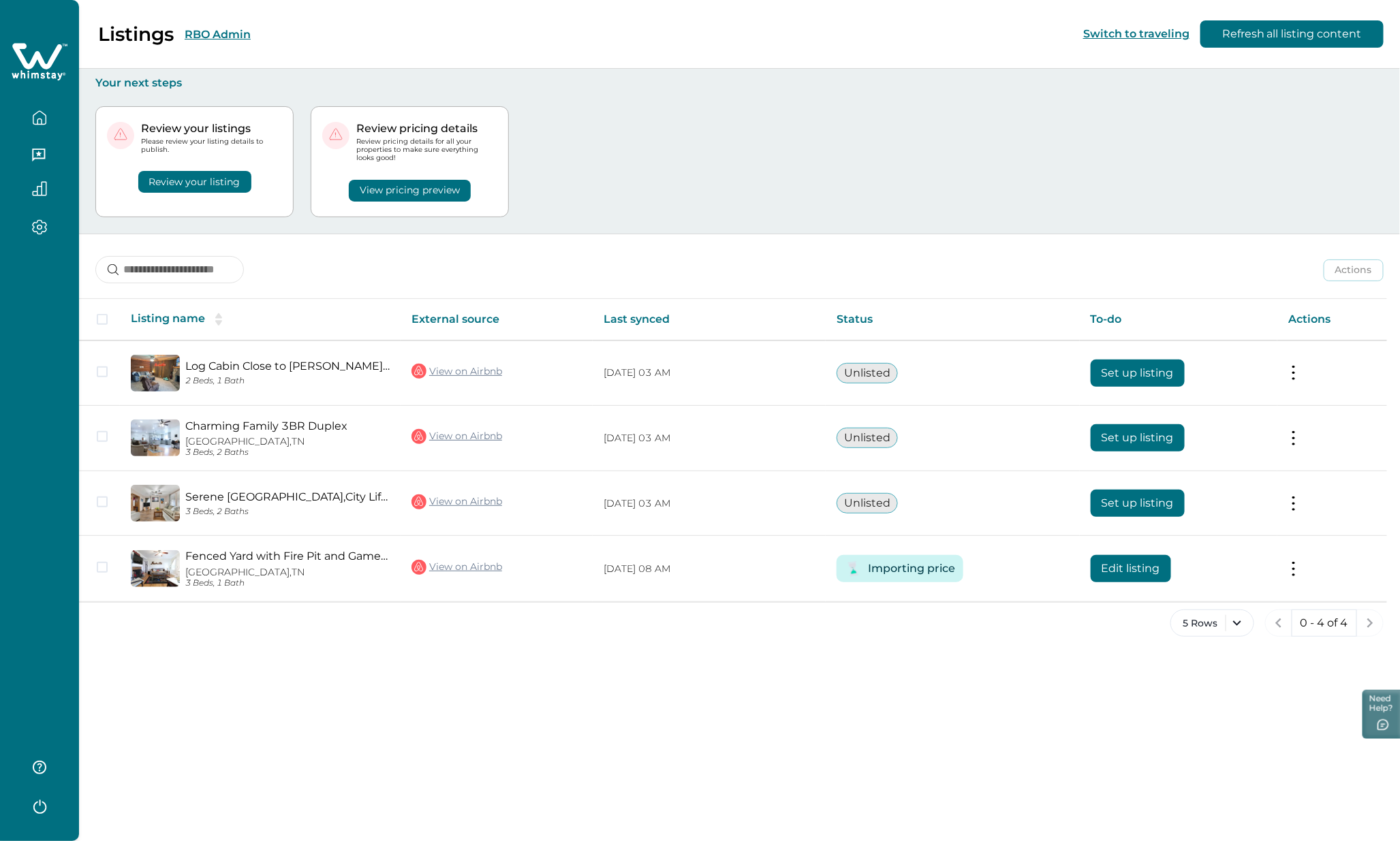
click at [214, 35] on button "RBO Admin" at bounding box center [217, 34] width 66 height 13
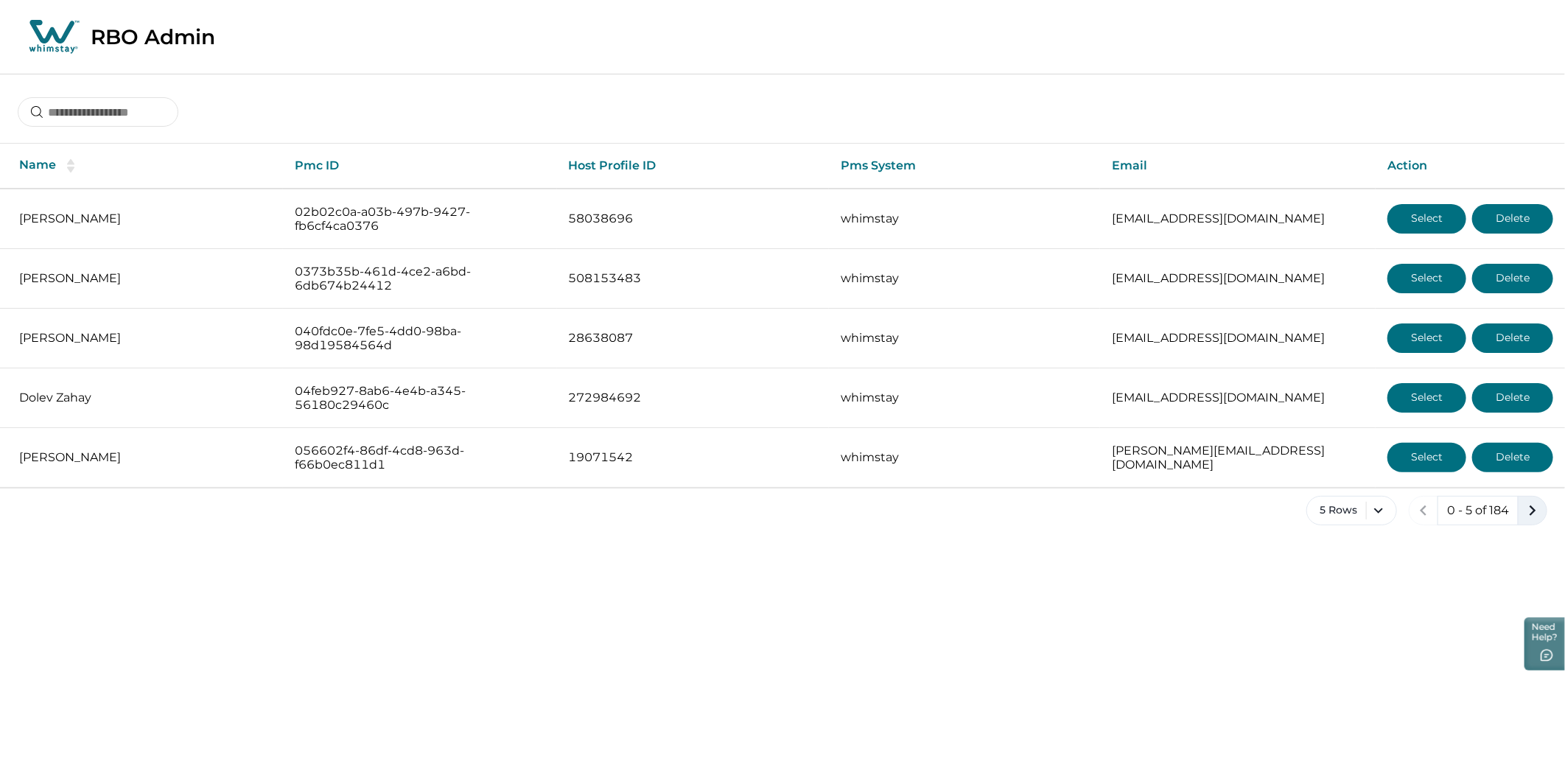
click at [1513, 505] on icon "next page" at bounding box center [1532, 510] width 21 height 21
click at [1513, 510] on icon "next page" at bounding box center [1532, 510] width 21 height 21
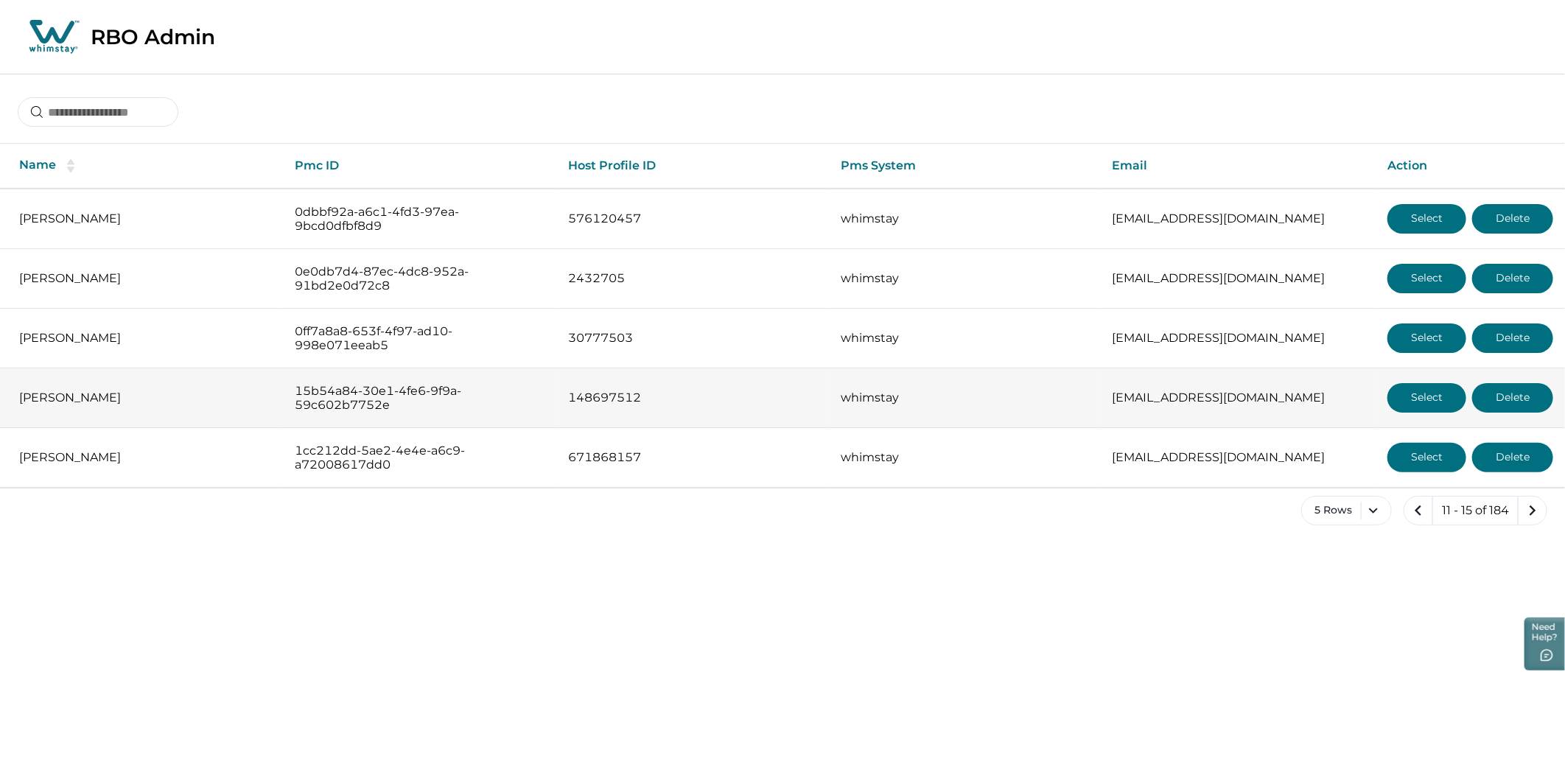
click at [1419, 396] on button "Select" at bounding box center [1426, 397] width 79 height 29
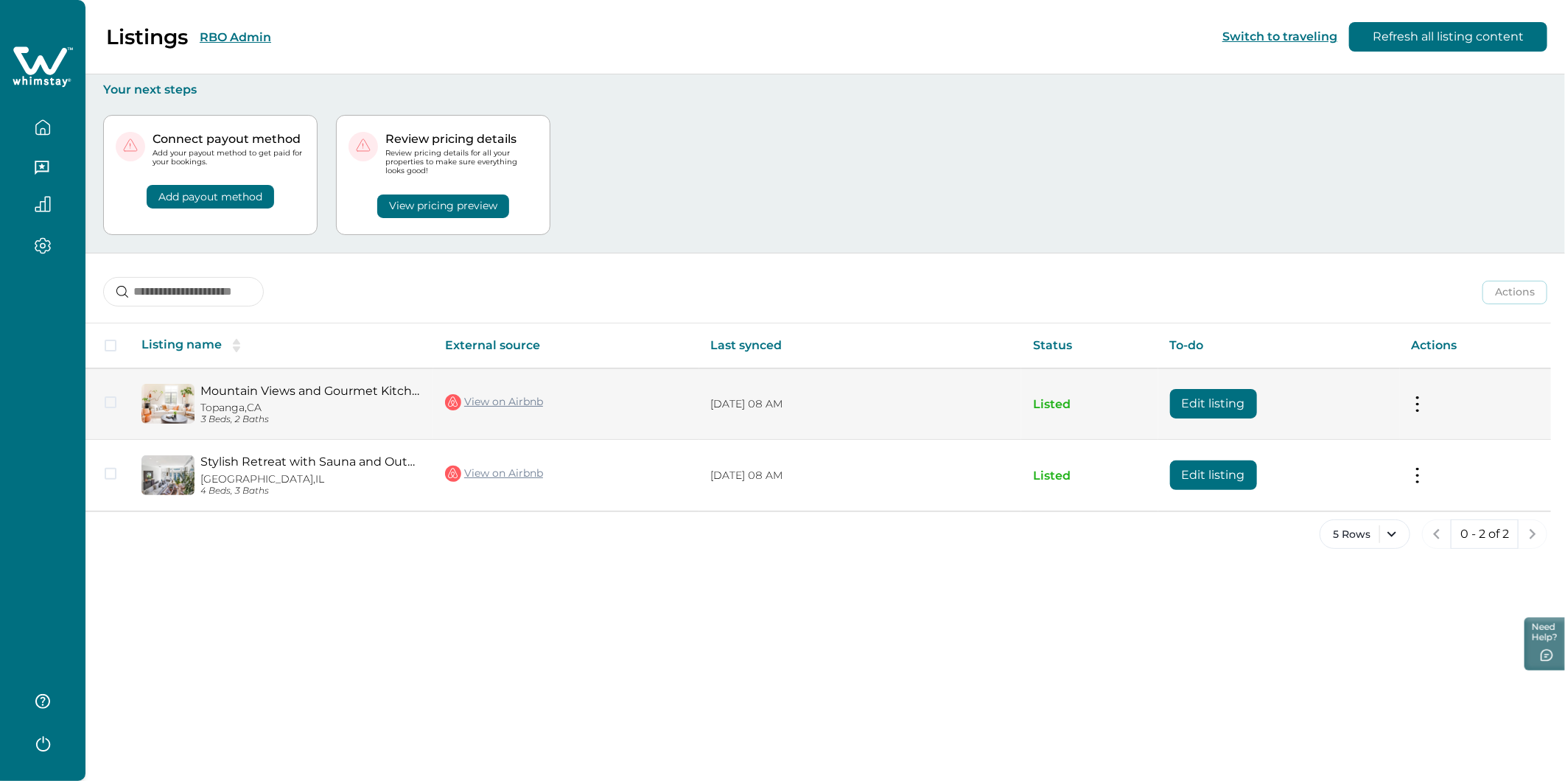
click at [1211, 404] on button "Edit listing" at bounding box center [1213, 403] width 87 height 29
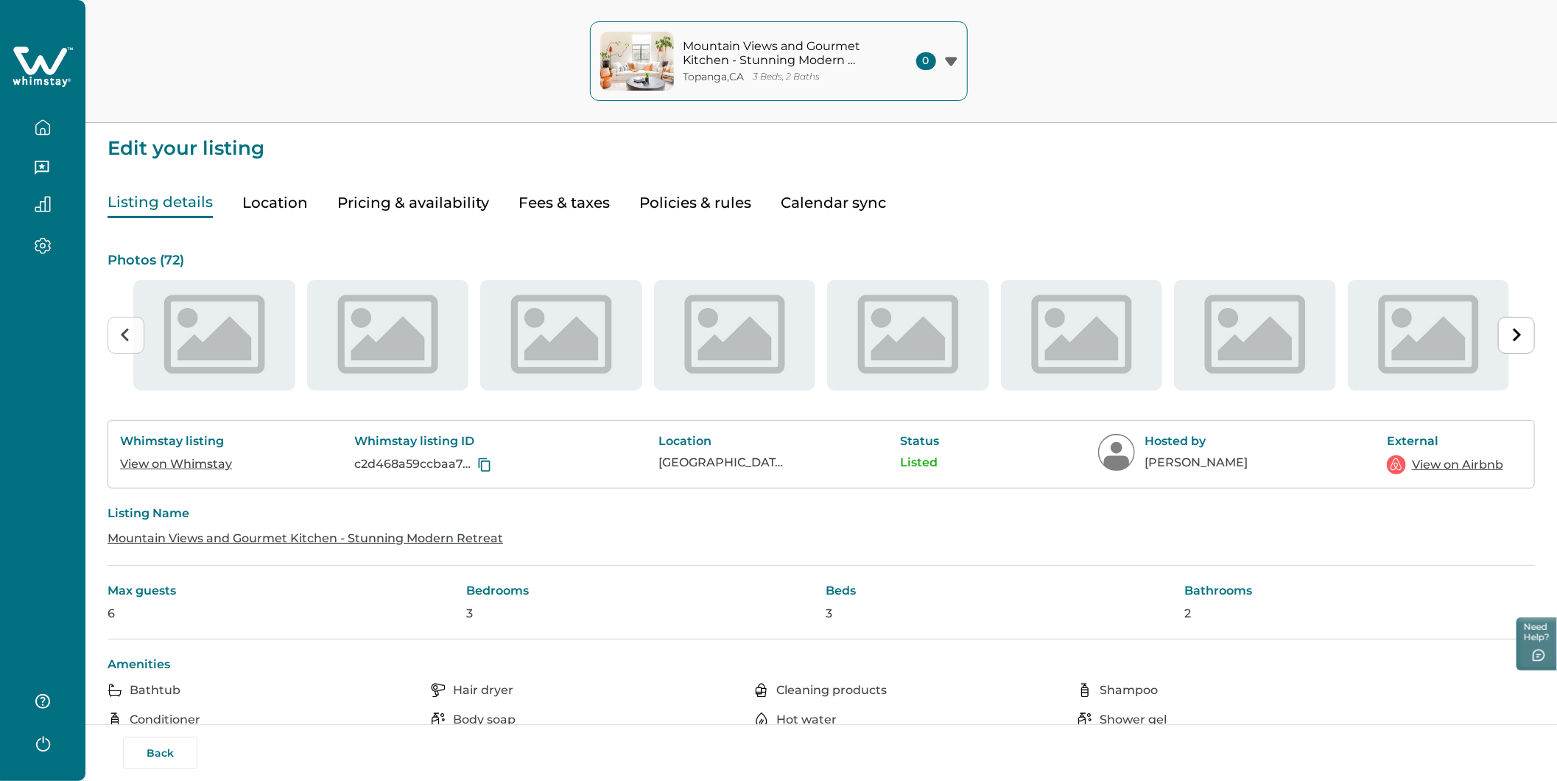
type input "**"
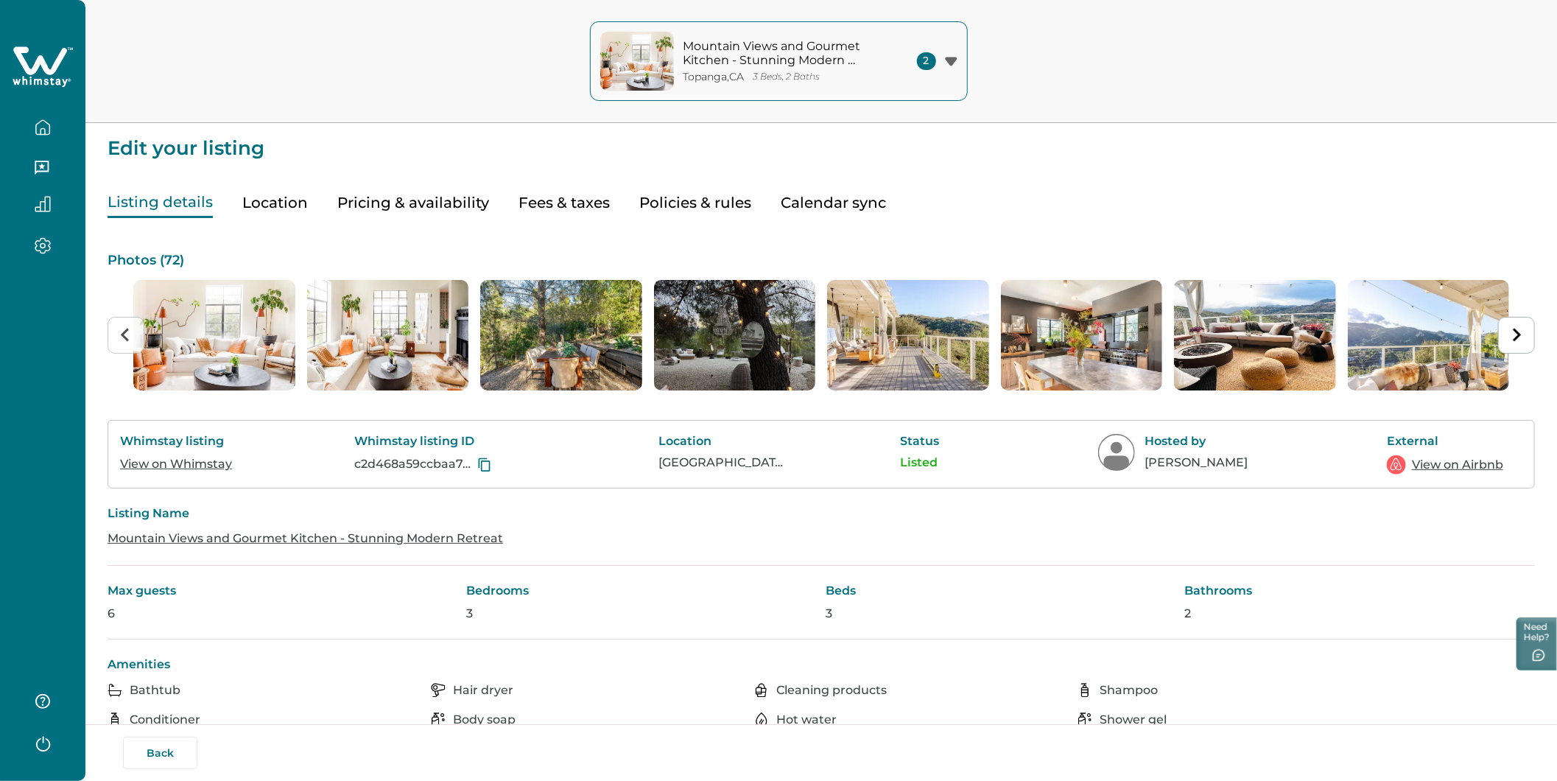
click at [413, 200] on button "Pricing & availability" at bounding box center [413, 203] width 152 height 30
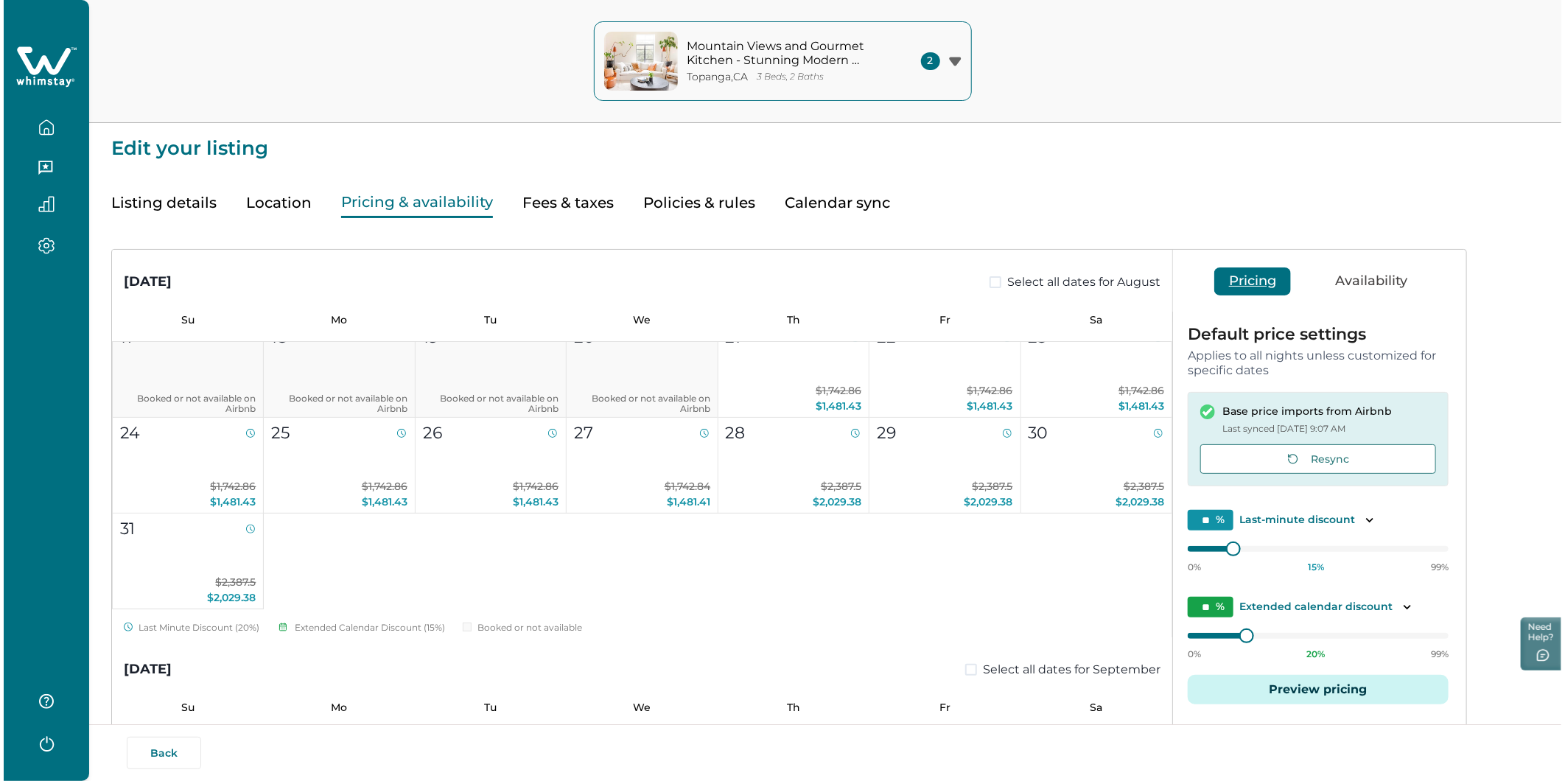
scroll to position [327, 0]
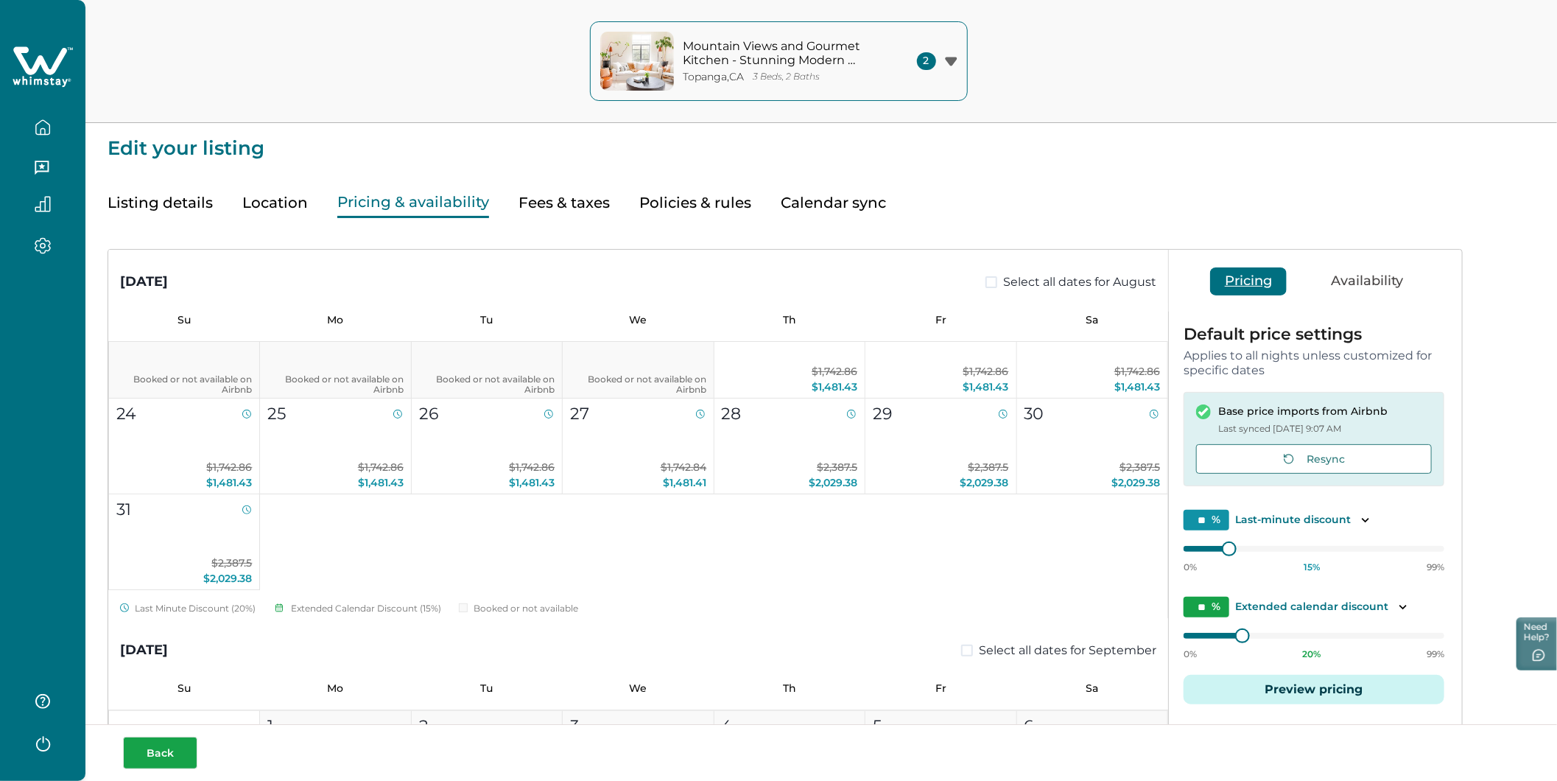
click at [164, 754] on button "Back" at bounding box center [160, 753] width 74 height 32
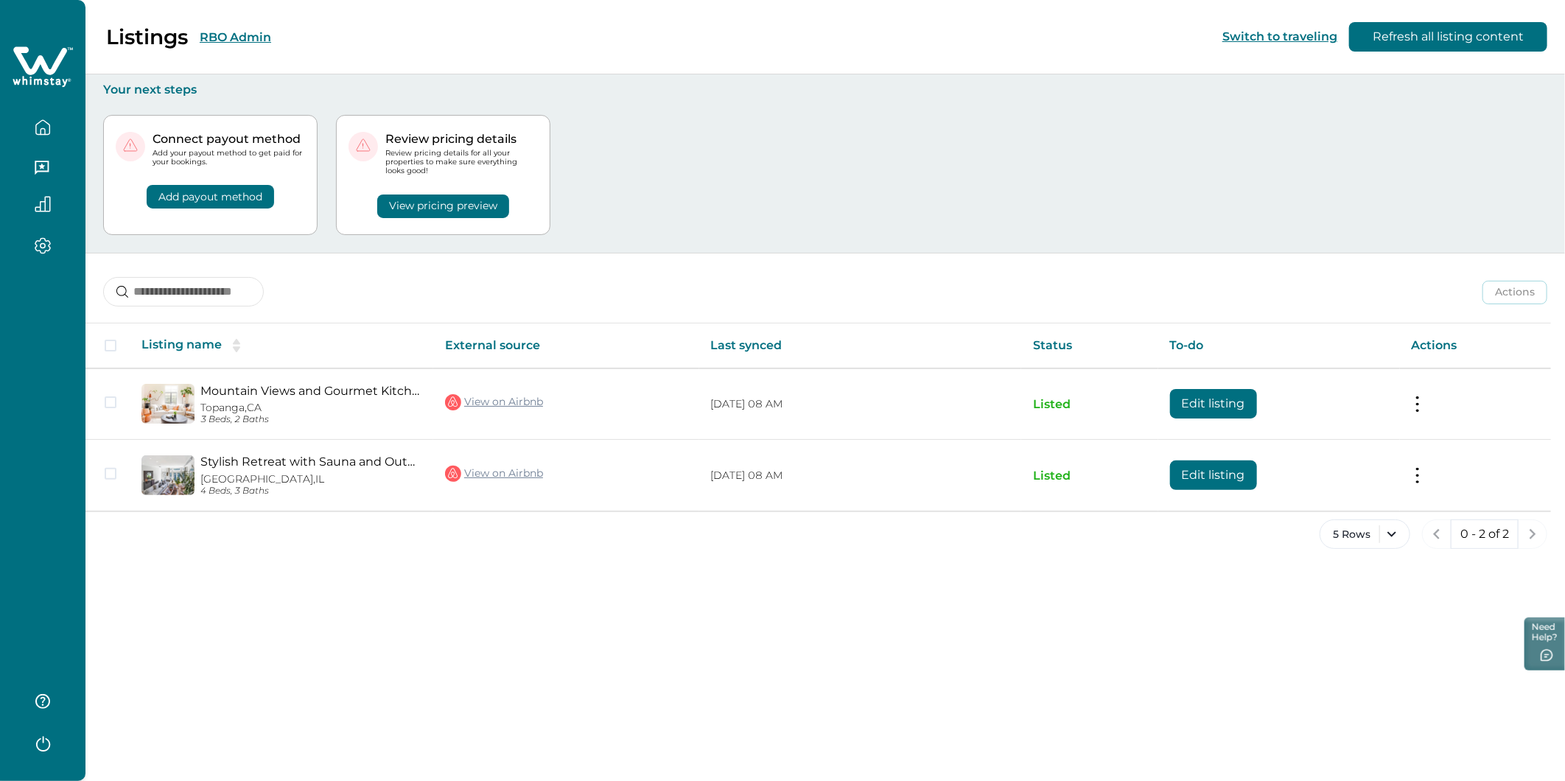
click at [227, 33] on button "RBO Admin" at bounding box center [235, 37] width 71 height 14
